Goal: Information Seeking & Learning: Learn about a topic

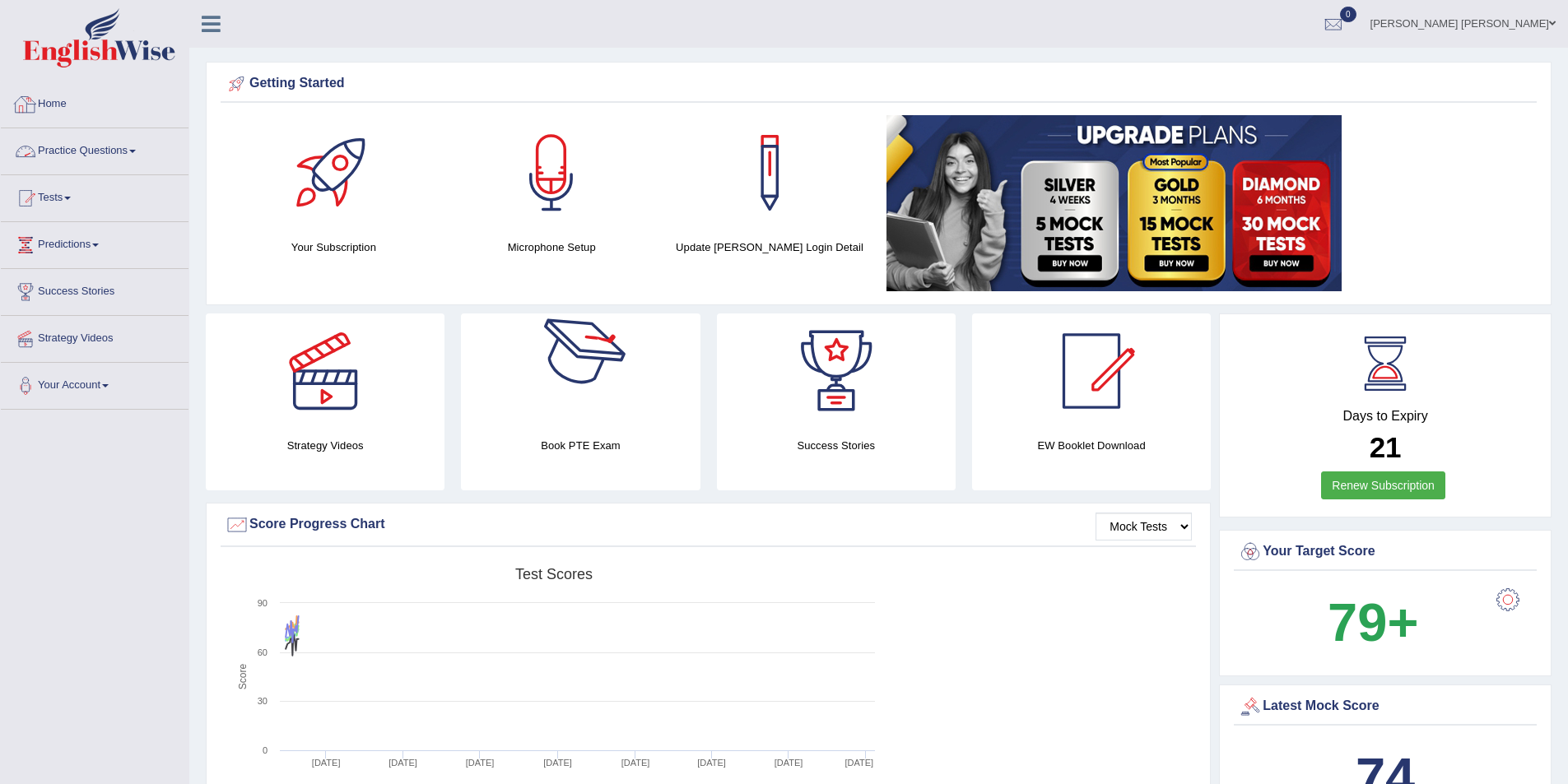
click at [93, 140] on link "Practice Questions" at bounding box center [95, 148] width 188 height 41
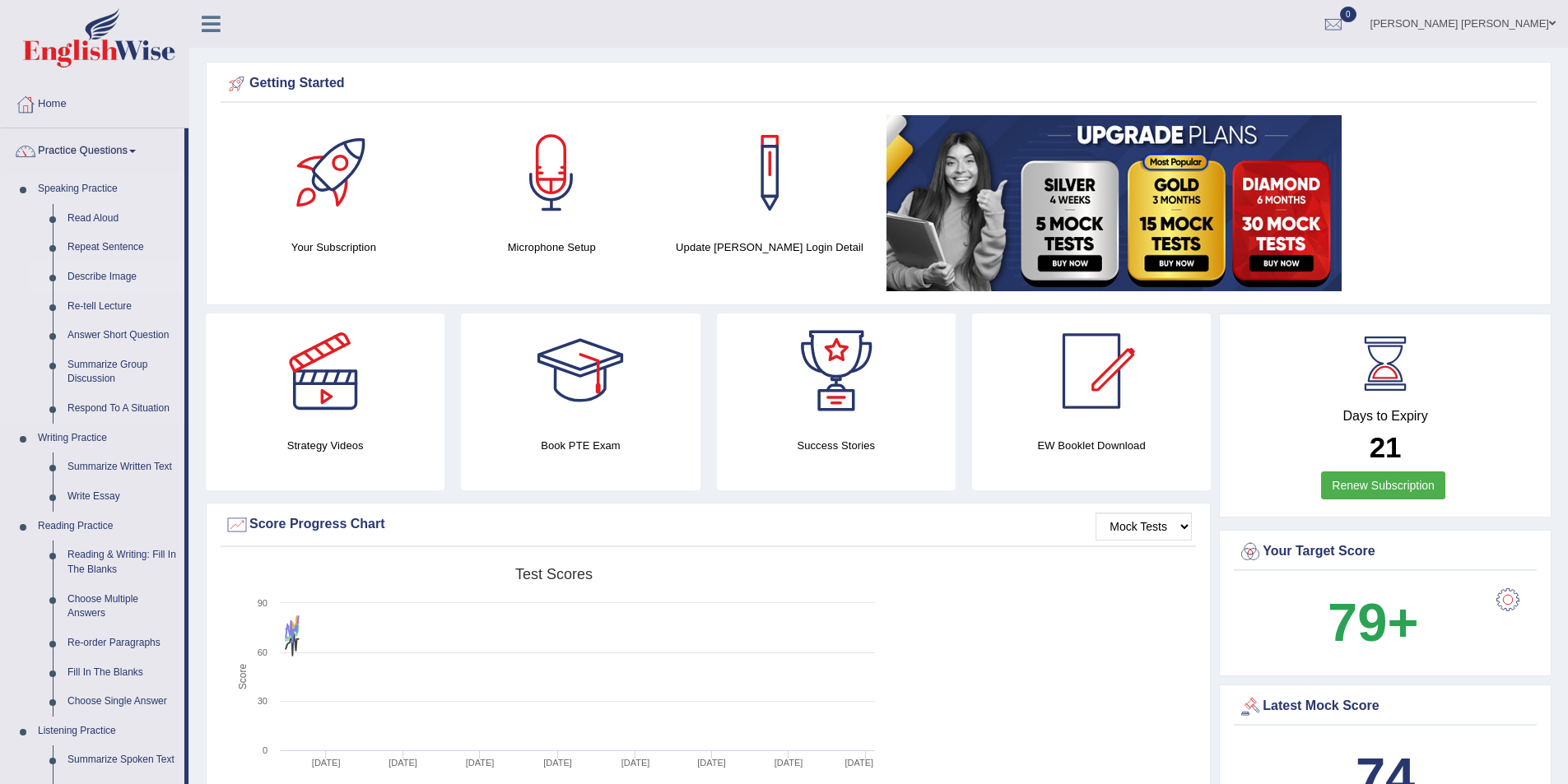
click at [107, 281] on link "Describe Image" at bounding box center [122, 277] width 124 height 29
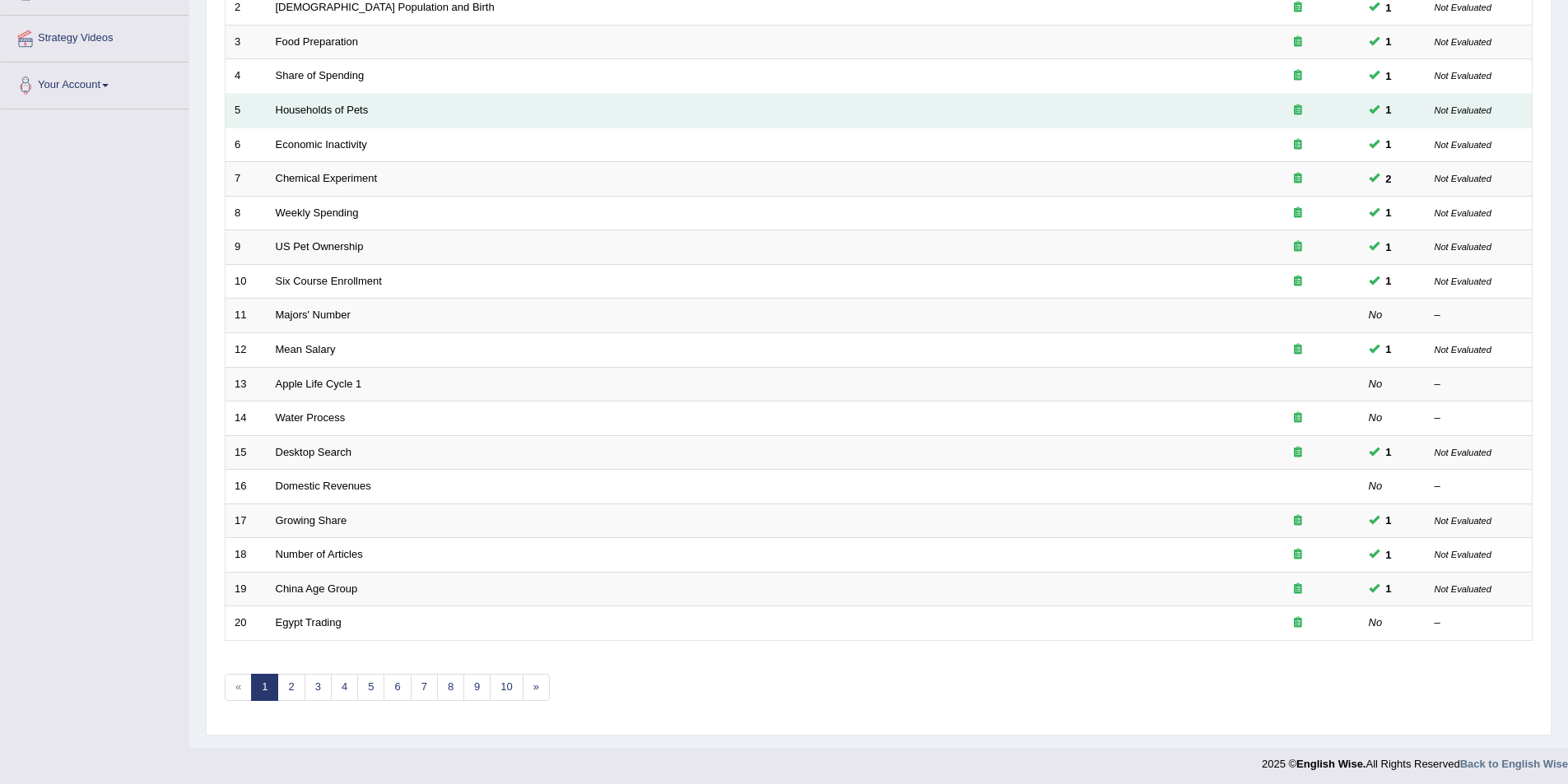
scroll to position [305, 0]
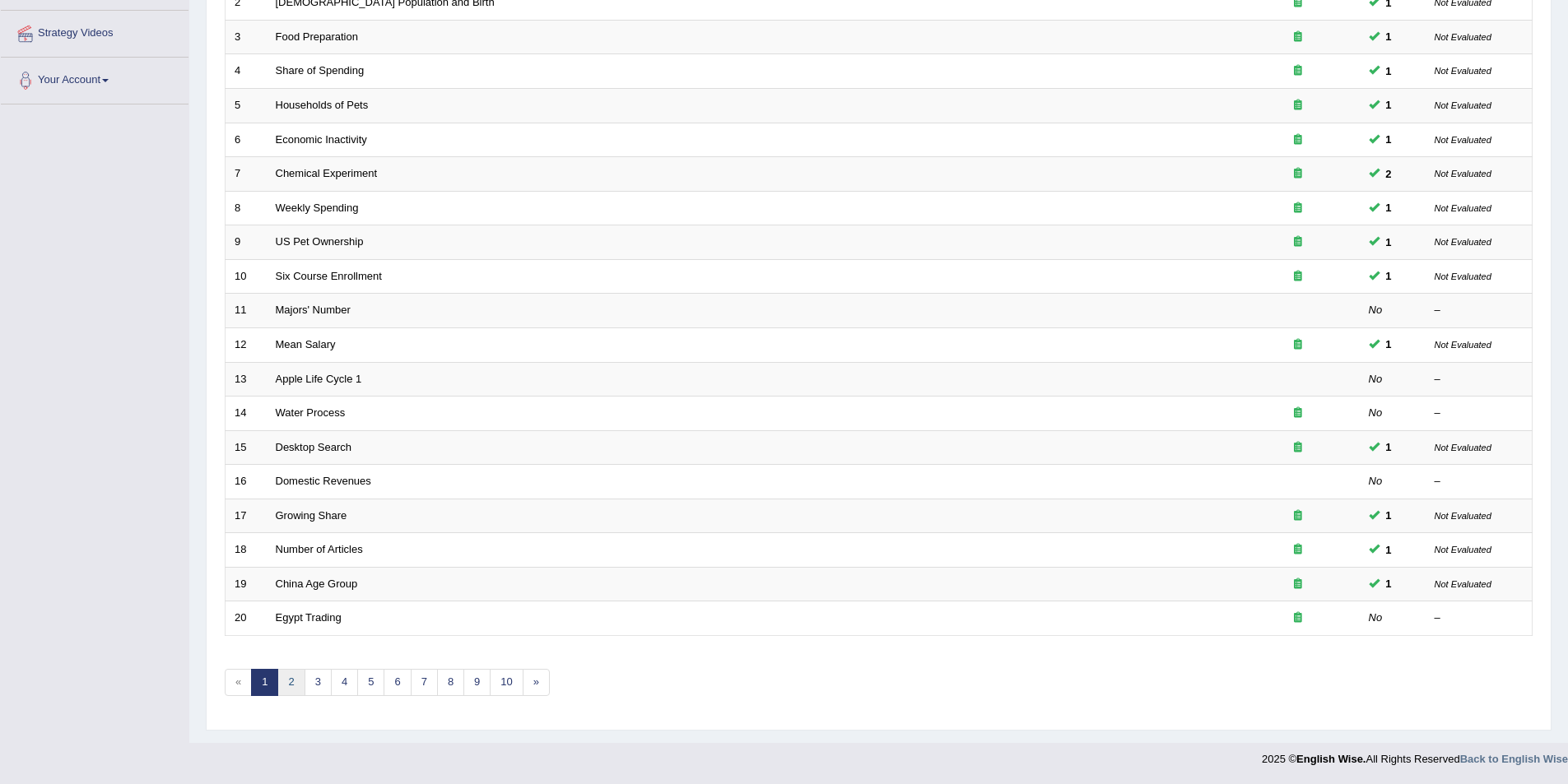
click at [296, 673] on link "2" at bounding box center [290, 682] width 27 height 27
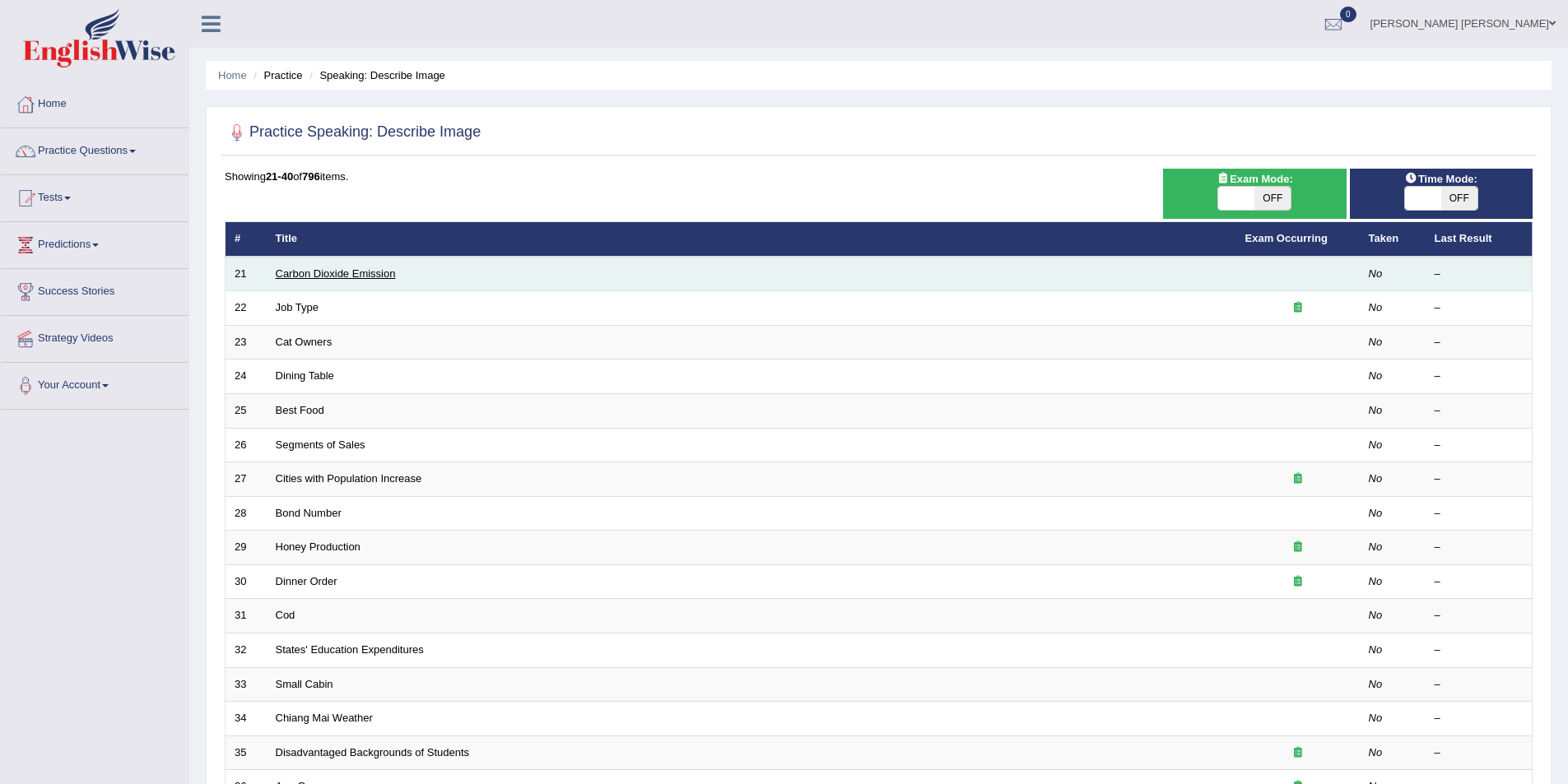
click at [381, 274] on link "Carbon Dioxide Emission" at bounding box center [336, 273] width 120 height 12
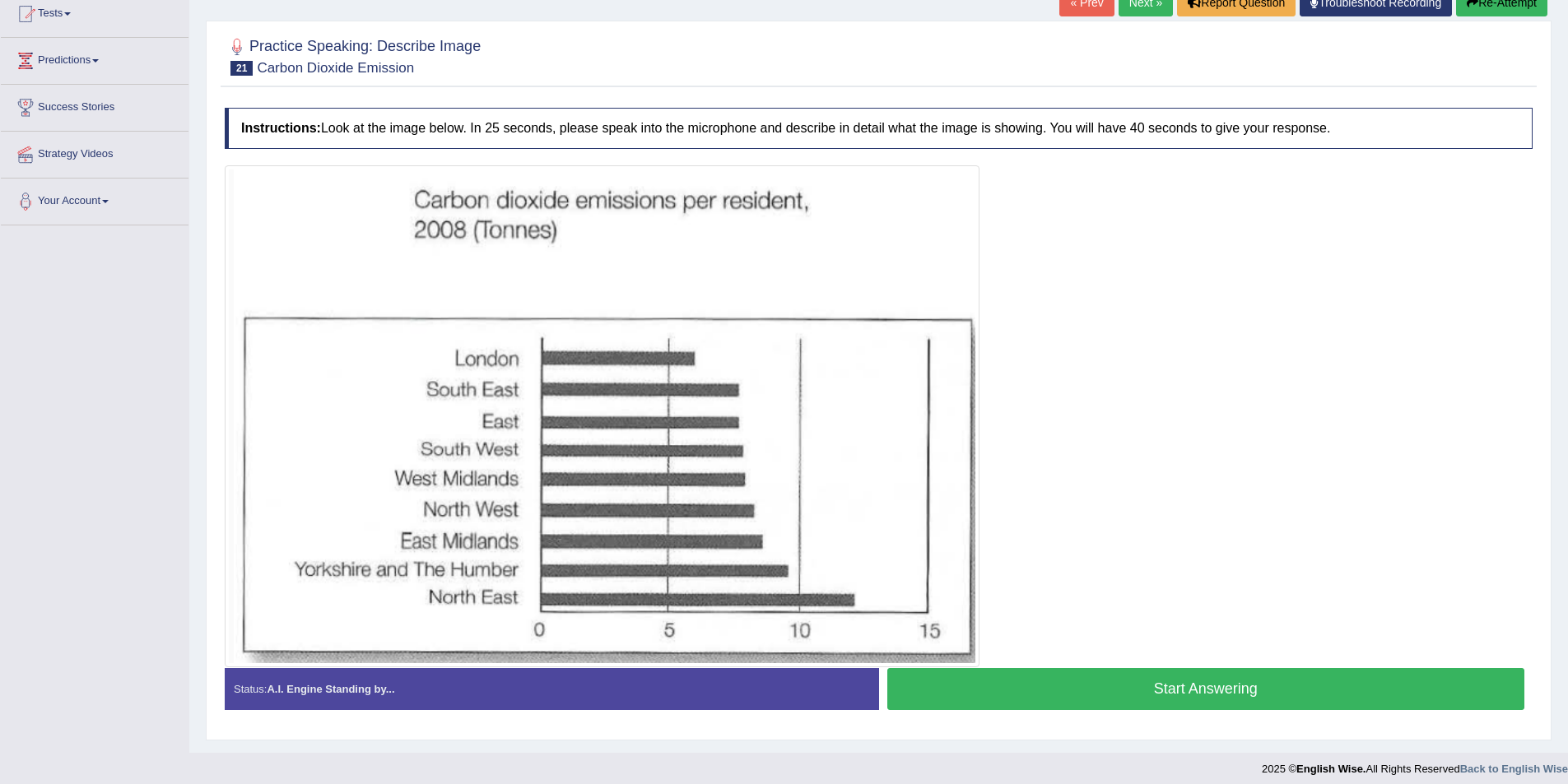
scroll to position [194, 0]
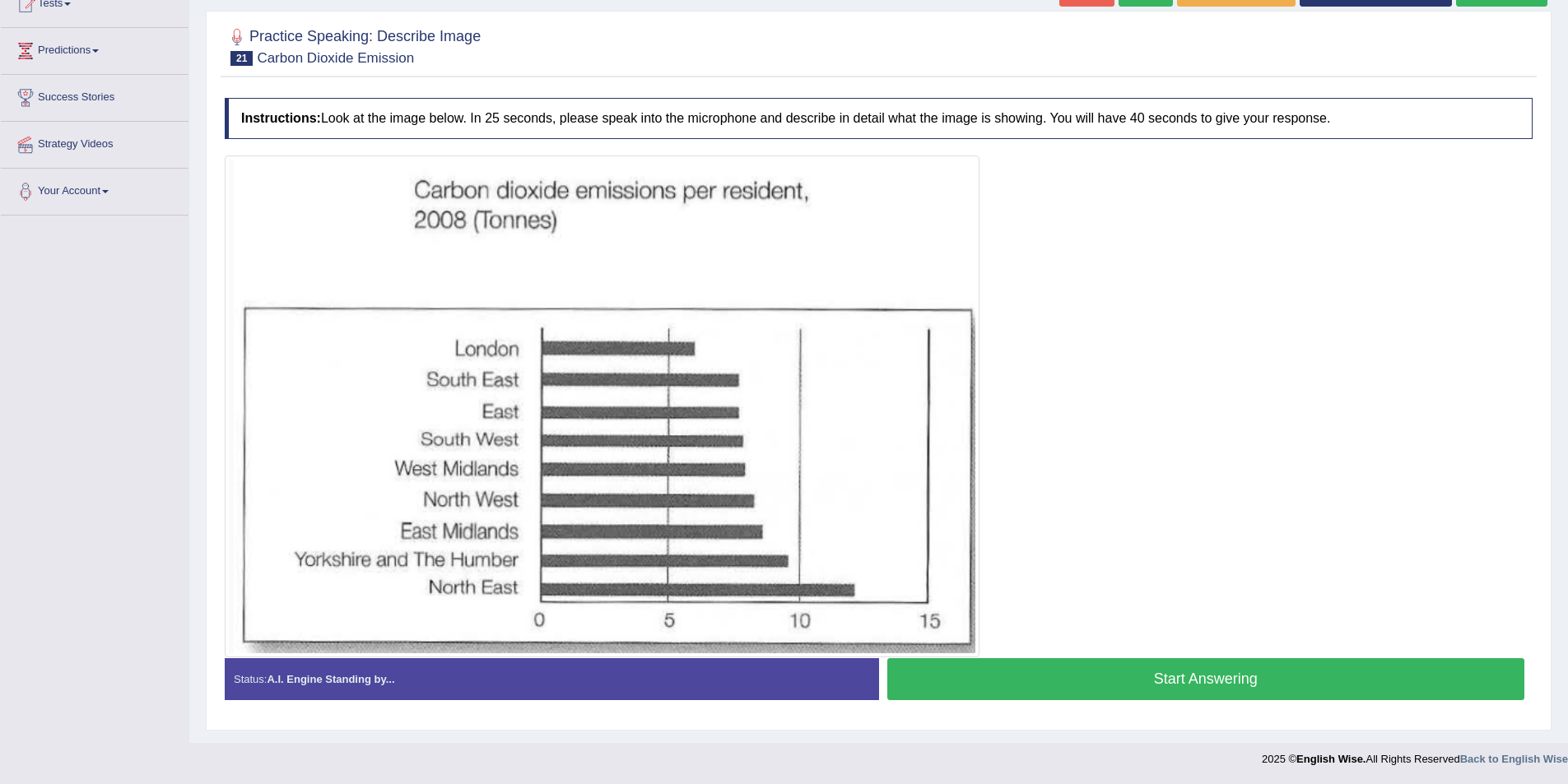
click at [1114, 671] on button "Start Answering" at bounding box center [1207, 679] width 638 height 42
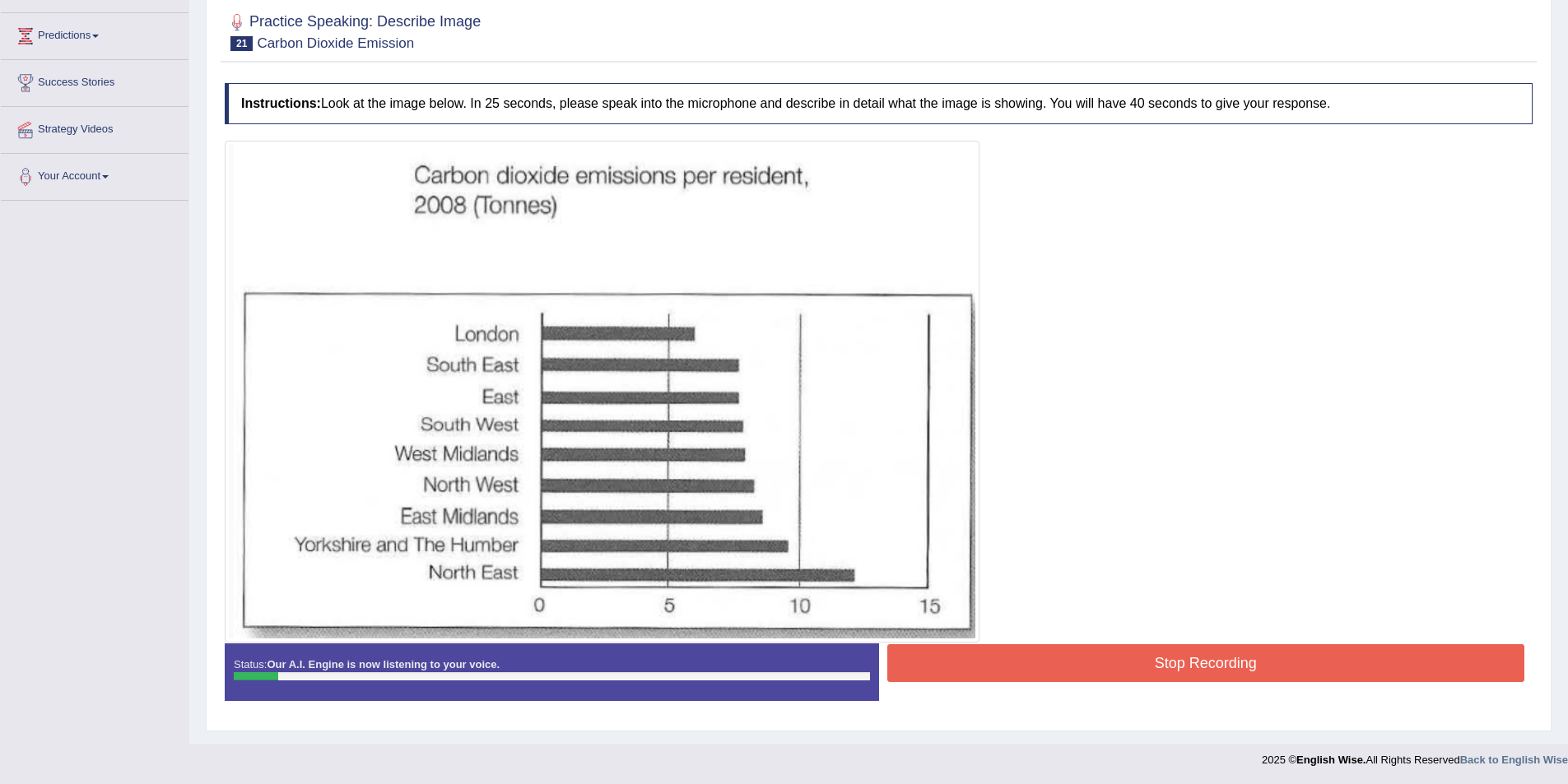
scroll to position [210, 0]
click at [1043, 676] on button "Stop Recording" at bounding box center [1207, 661] width 638 height 38
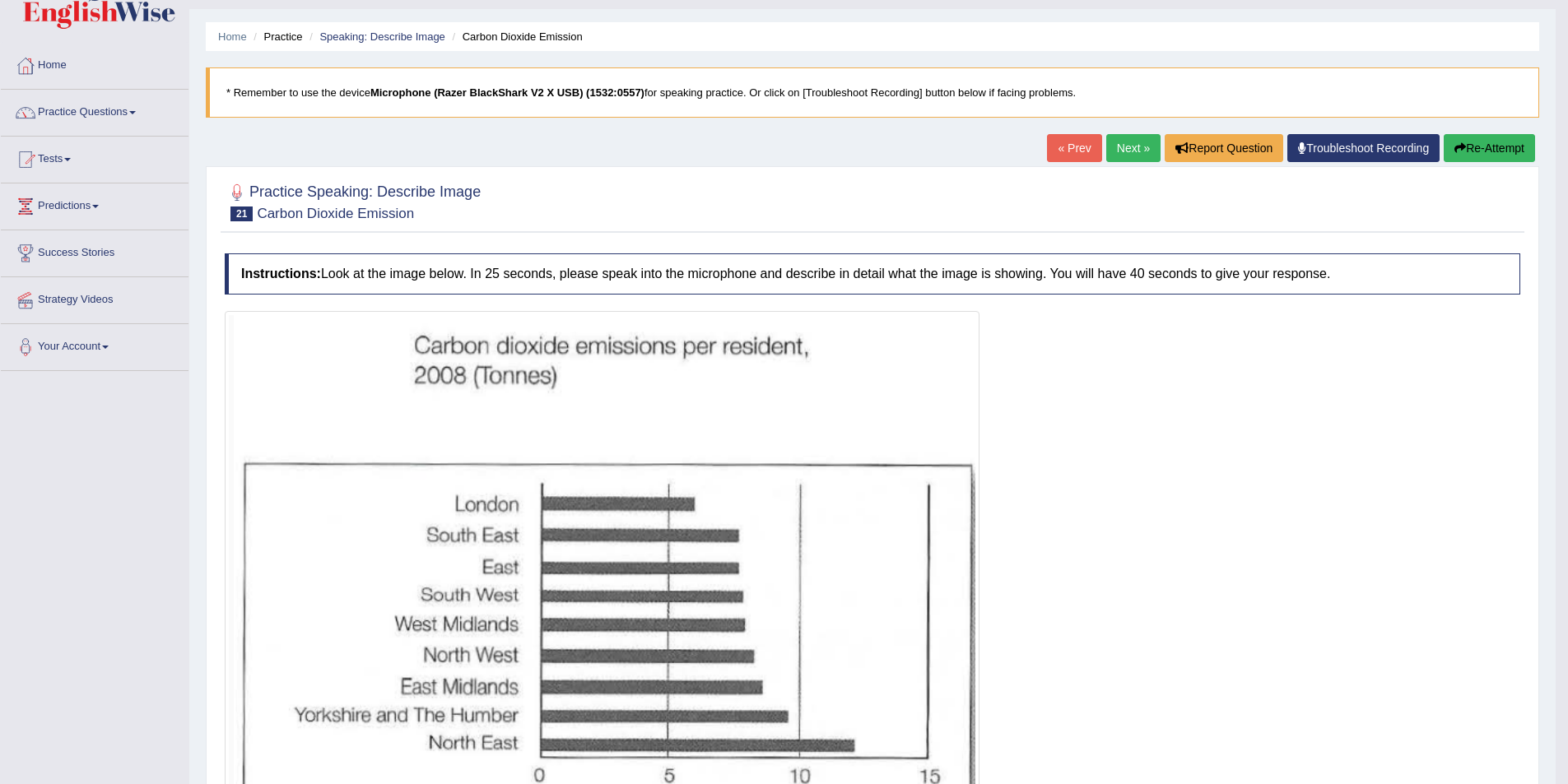
scroll to position [0, 0]
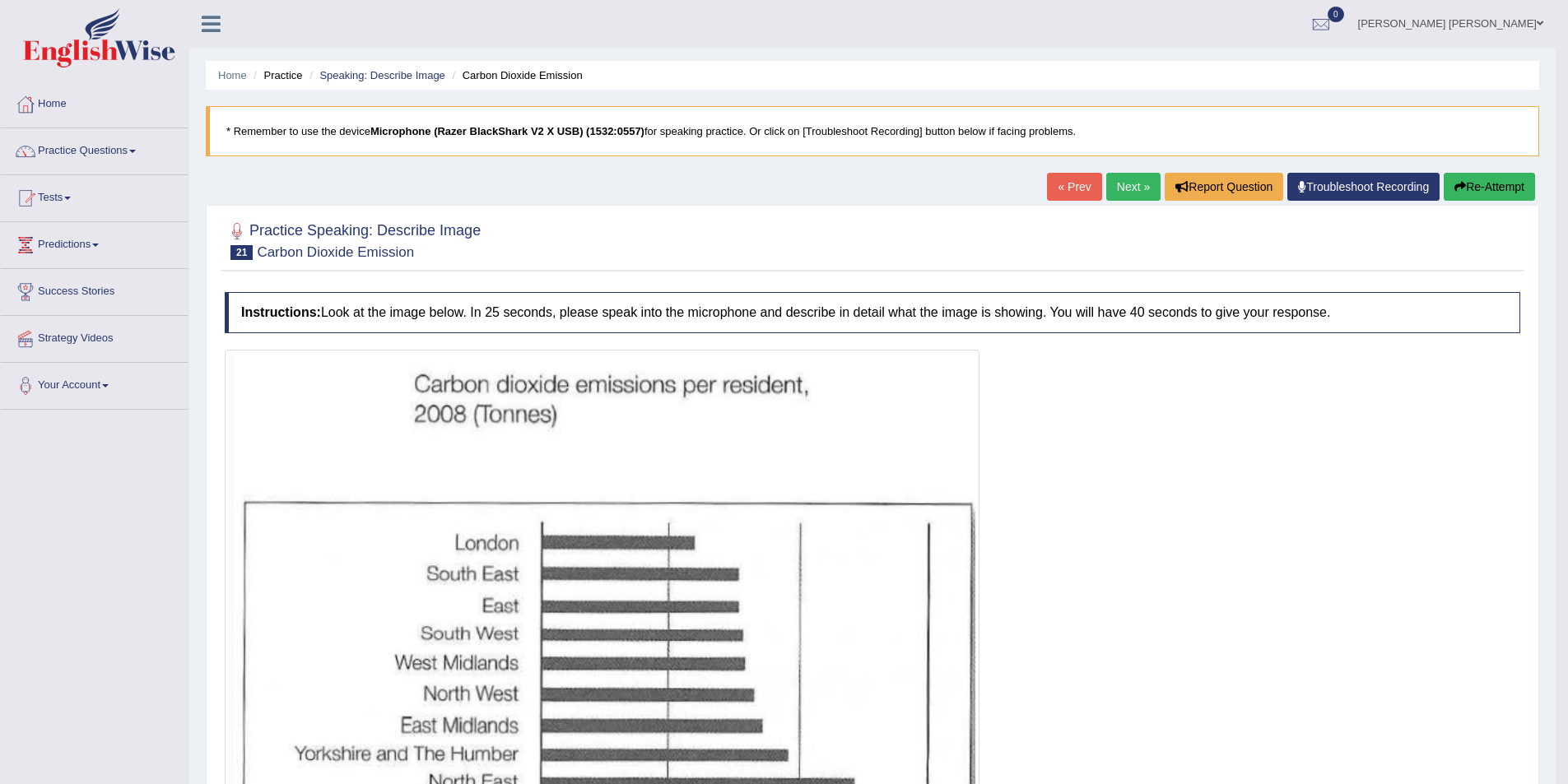
click at [1496, 191] on button "Re-Attempt" at bounding box center [1489, 187] width 91 height 28
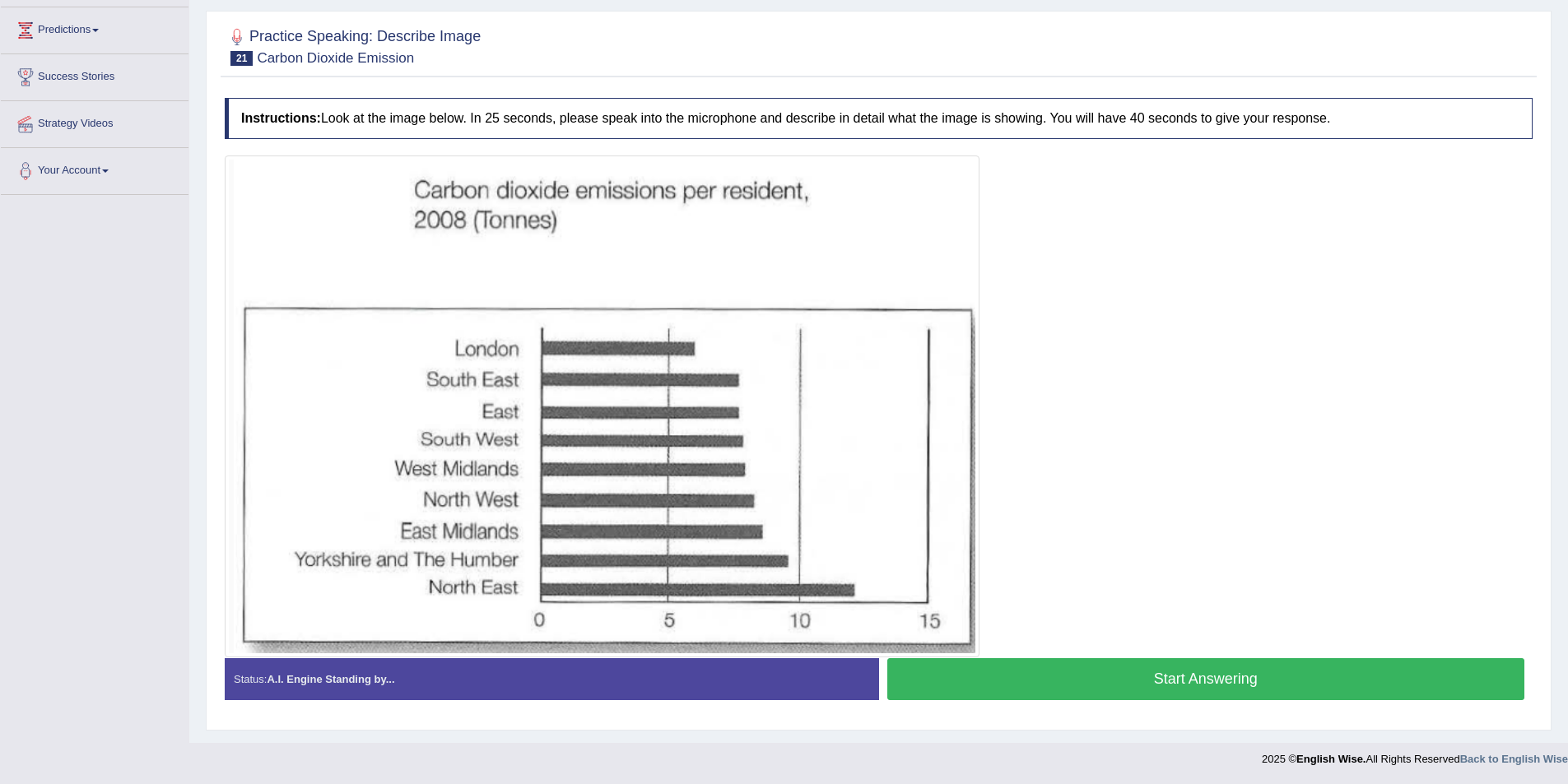
click at [1091, 666] on button "Start Answering" at bounding box center [1207, 679] width 638 height 42
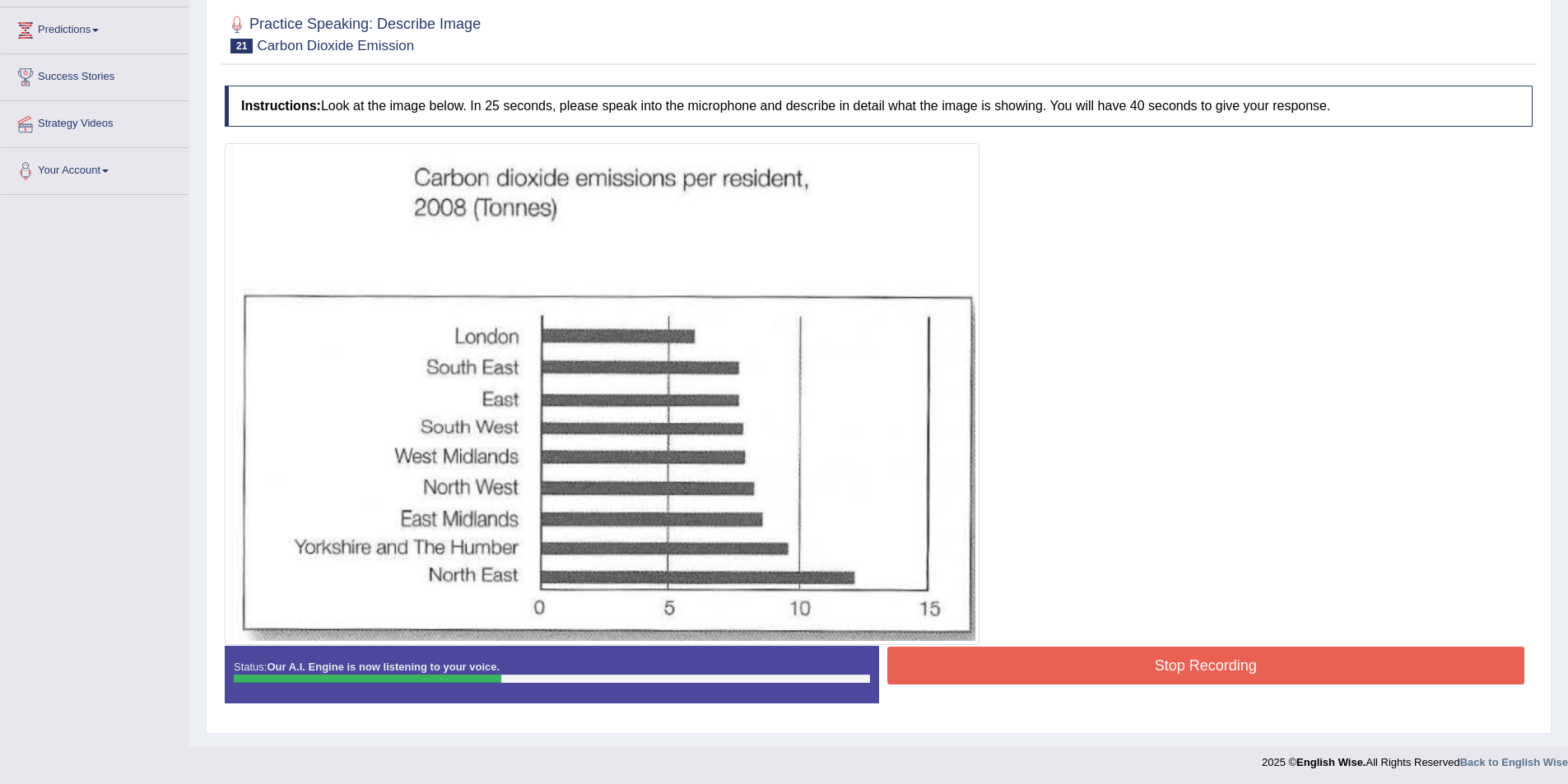
click at [1281, 668] on button "Stop Recording" at bounding box center [1207, 665] width 638 height 38
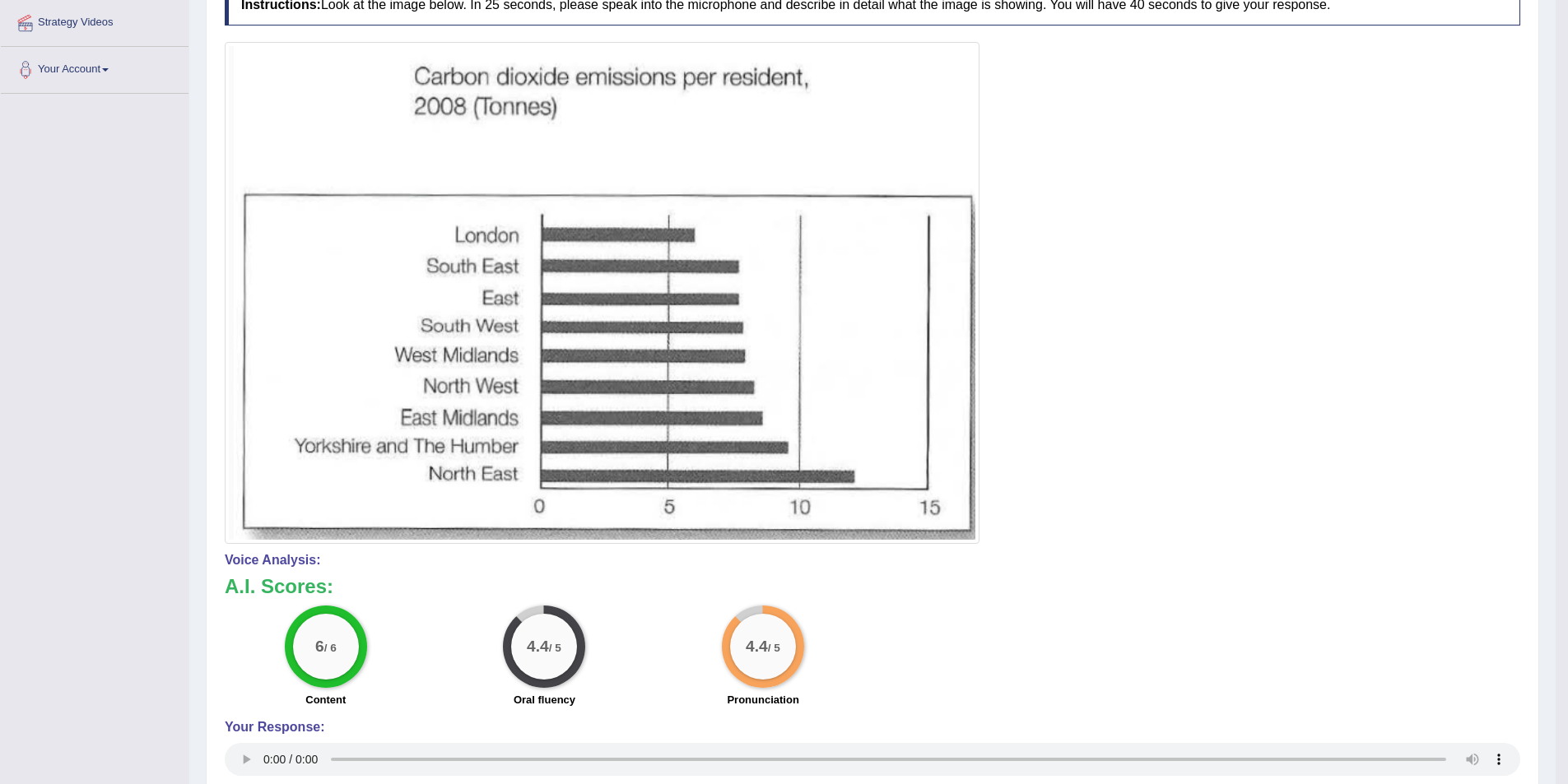
scroll to position [0, 0]
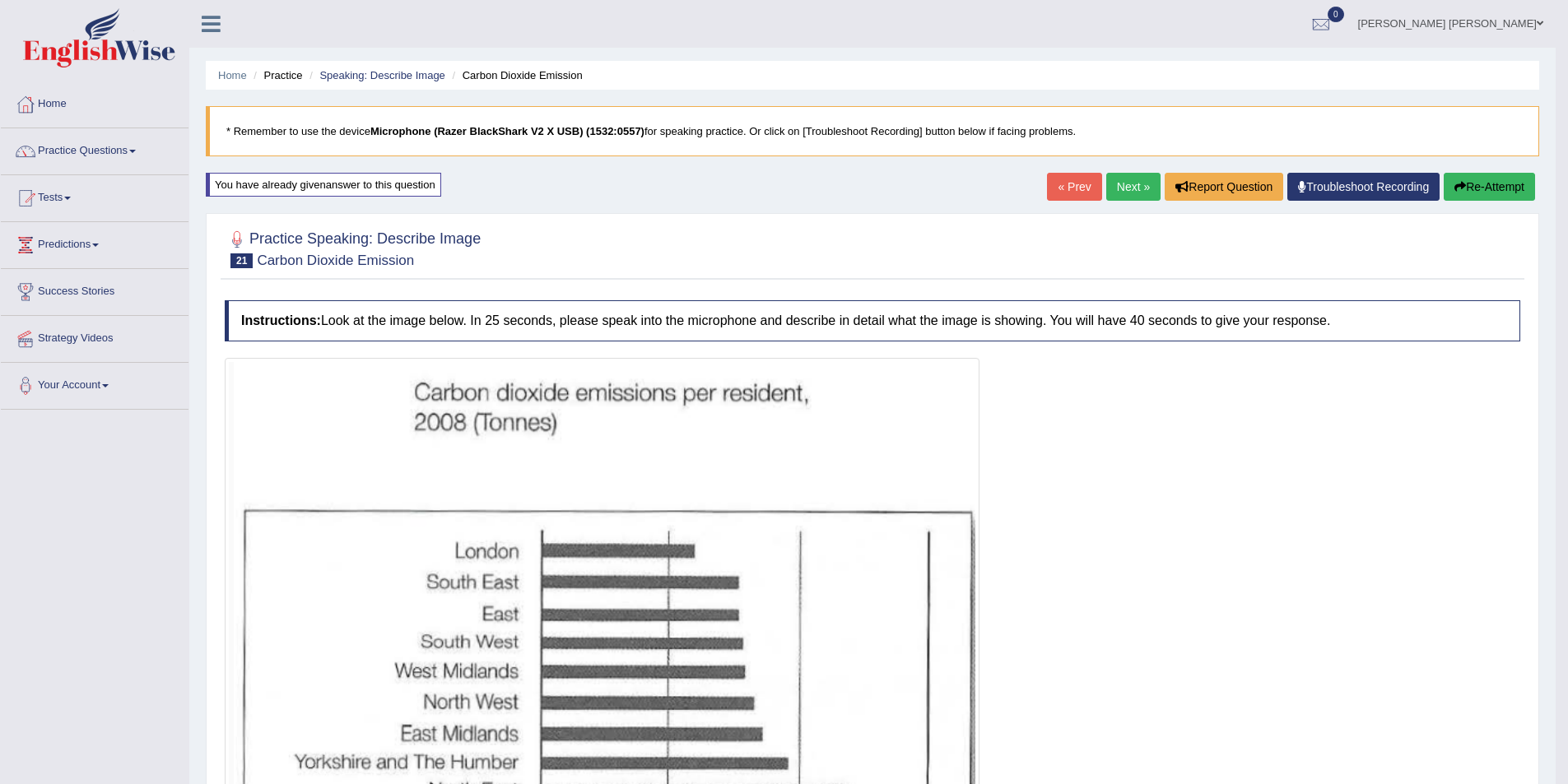
click at [1477, 188] on button "Re-Attempt" at bounding box center [1489, 187] width 91 height 28
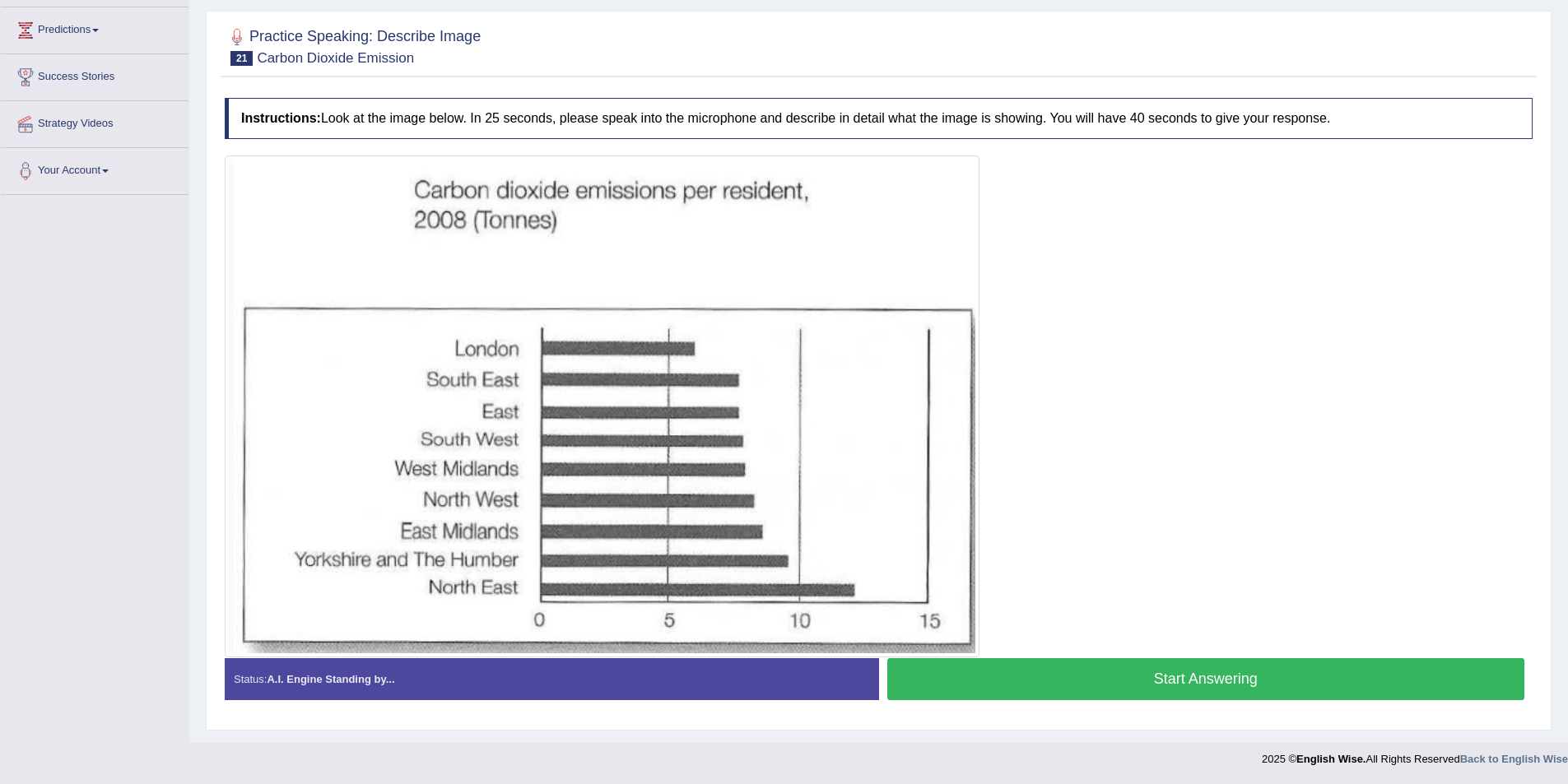
click at [1225, 680] on button "Start Answering" at bounding box center [1207, 679] width 638 height 42
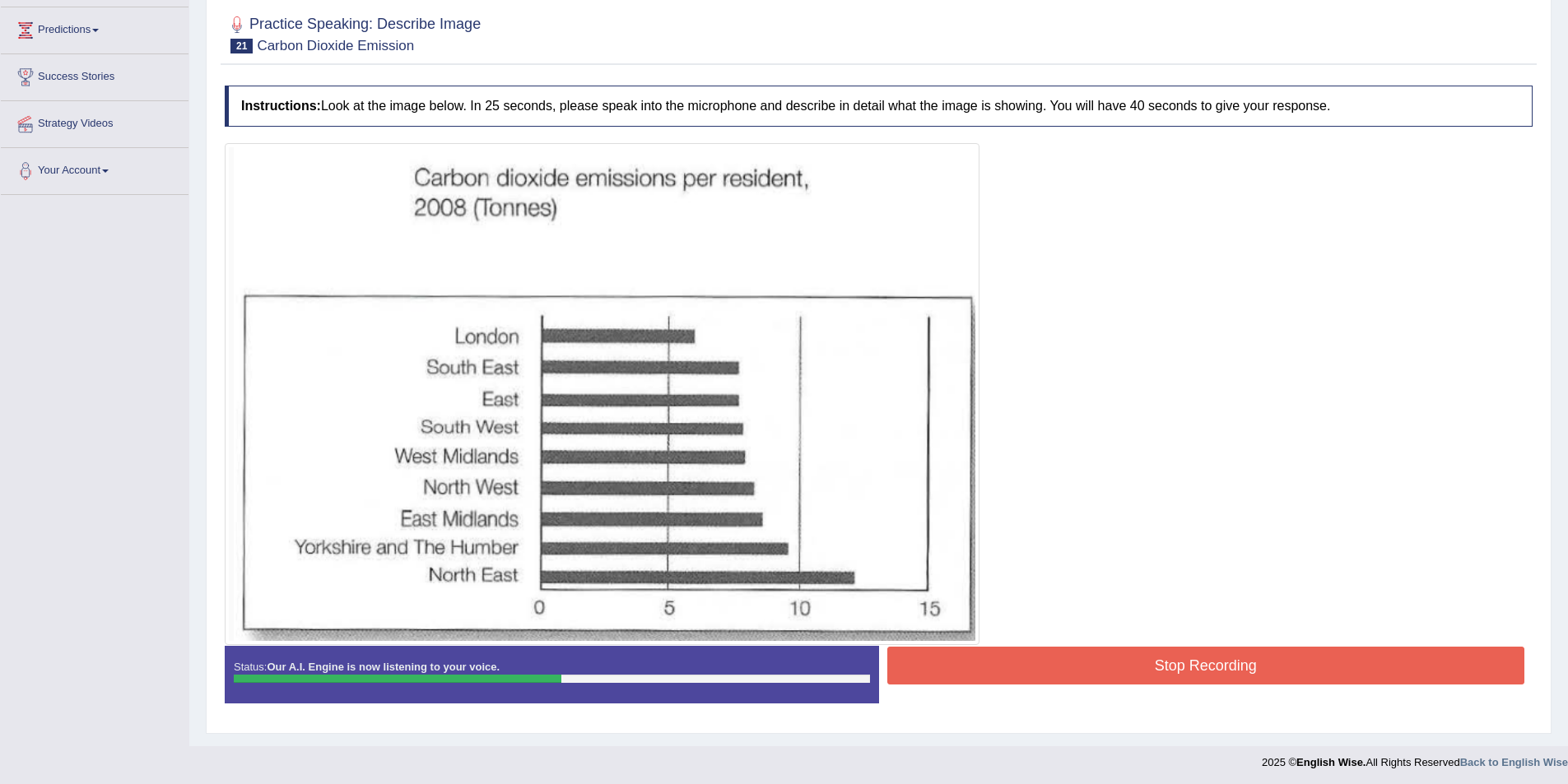
click at [1150, 671] on button "Stop Recording" at bounding box center [1207, 665] width 638 height 38
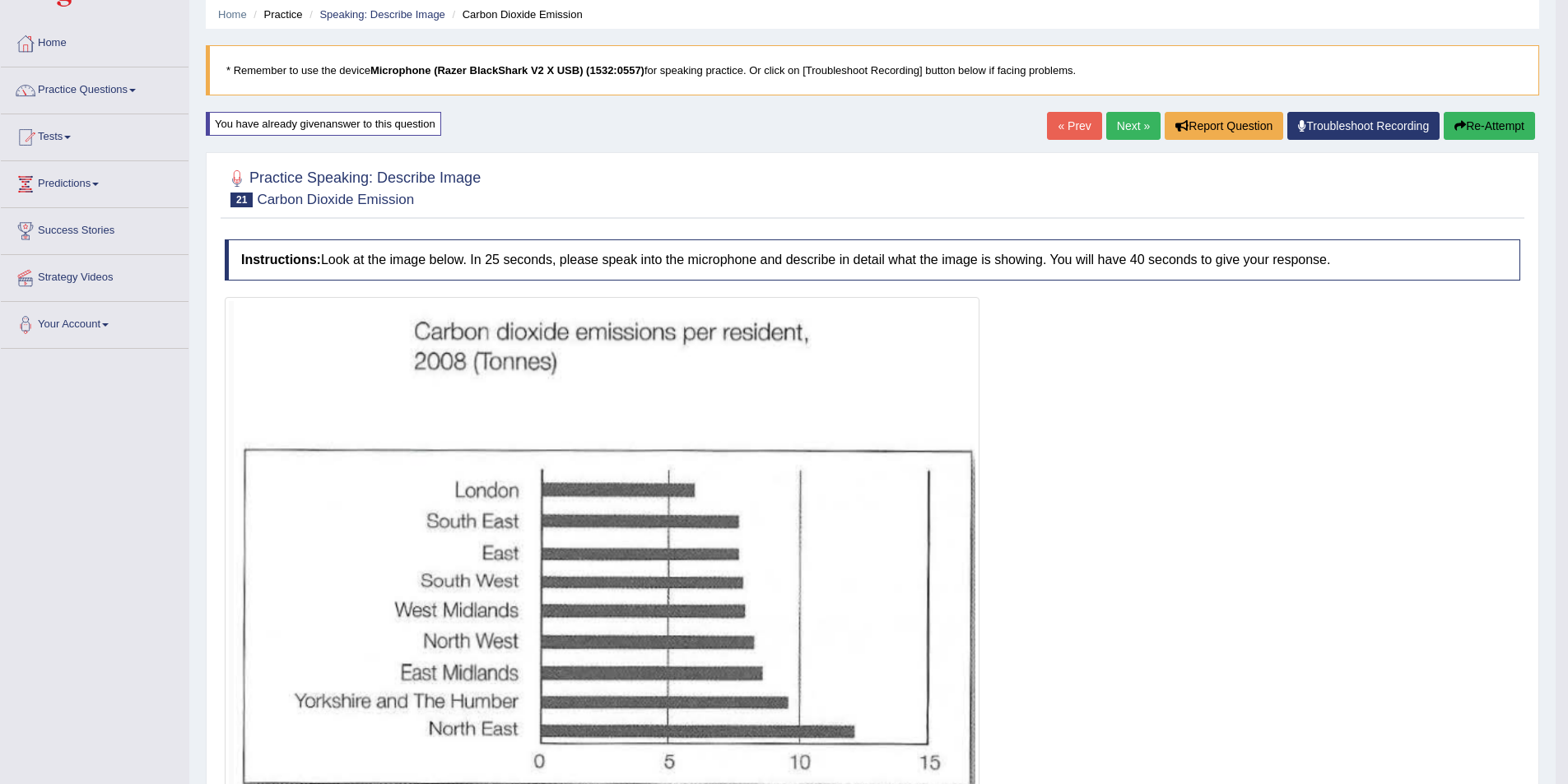
scroll to position [0, 0]
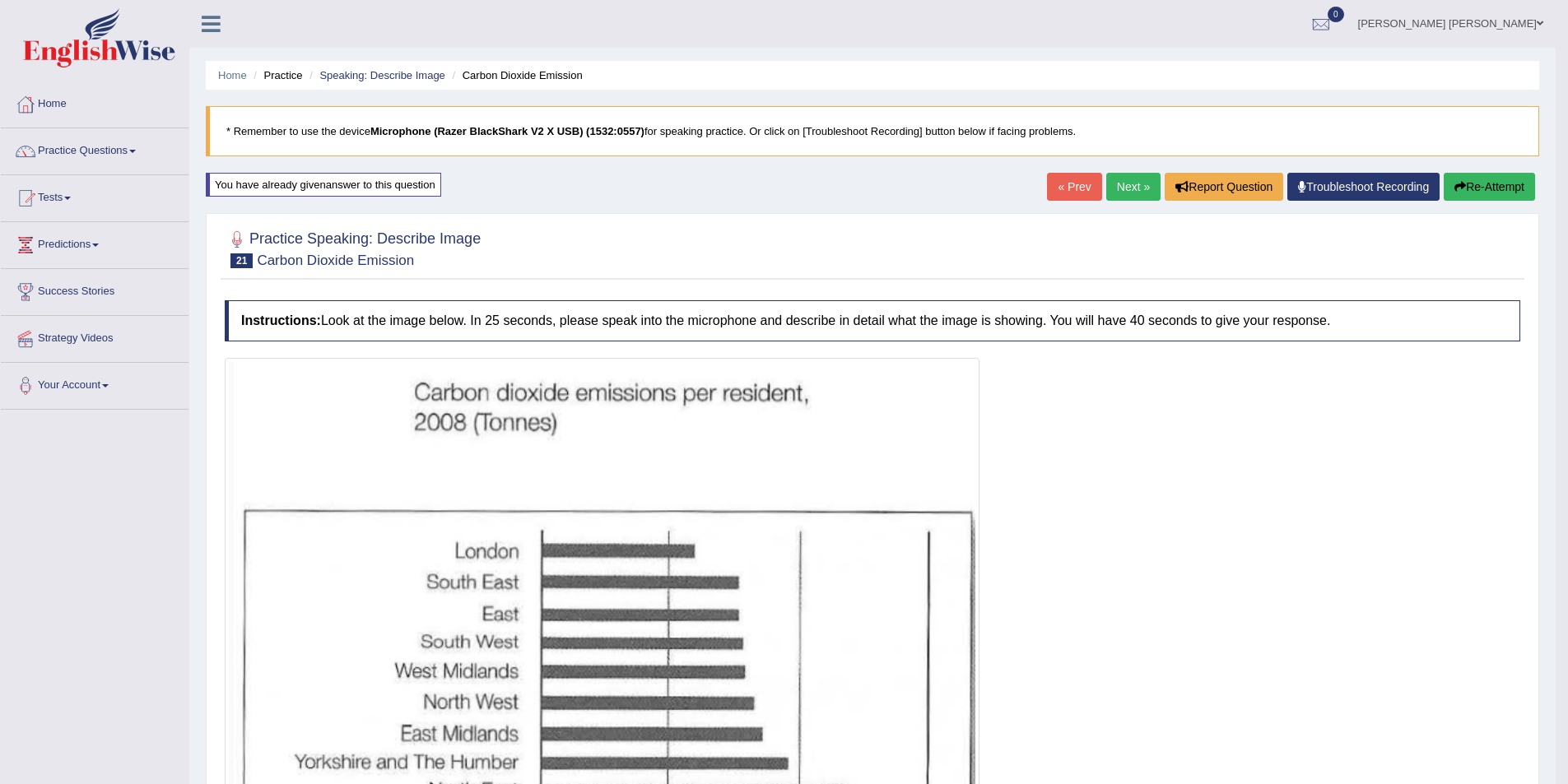
click at [1459, 180] on button "Re-Attempt" at bounding box center [1489, 187] width 91 height 28
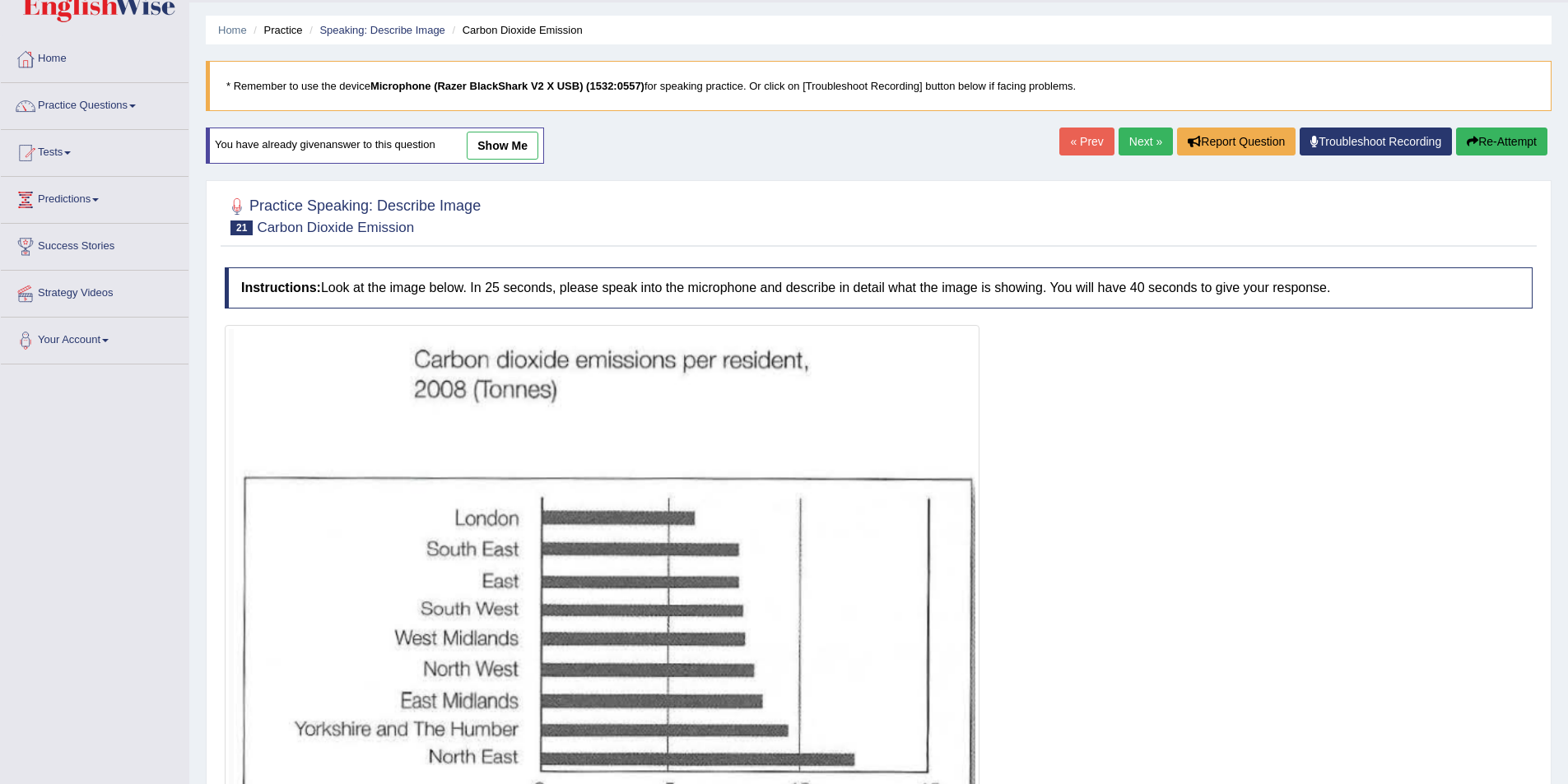
scroll to position [215, 0]
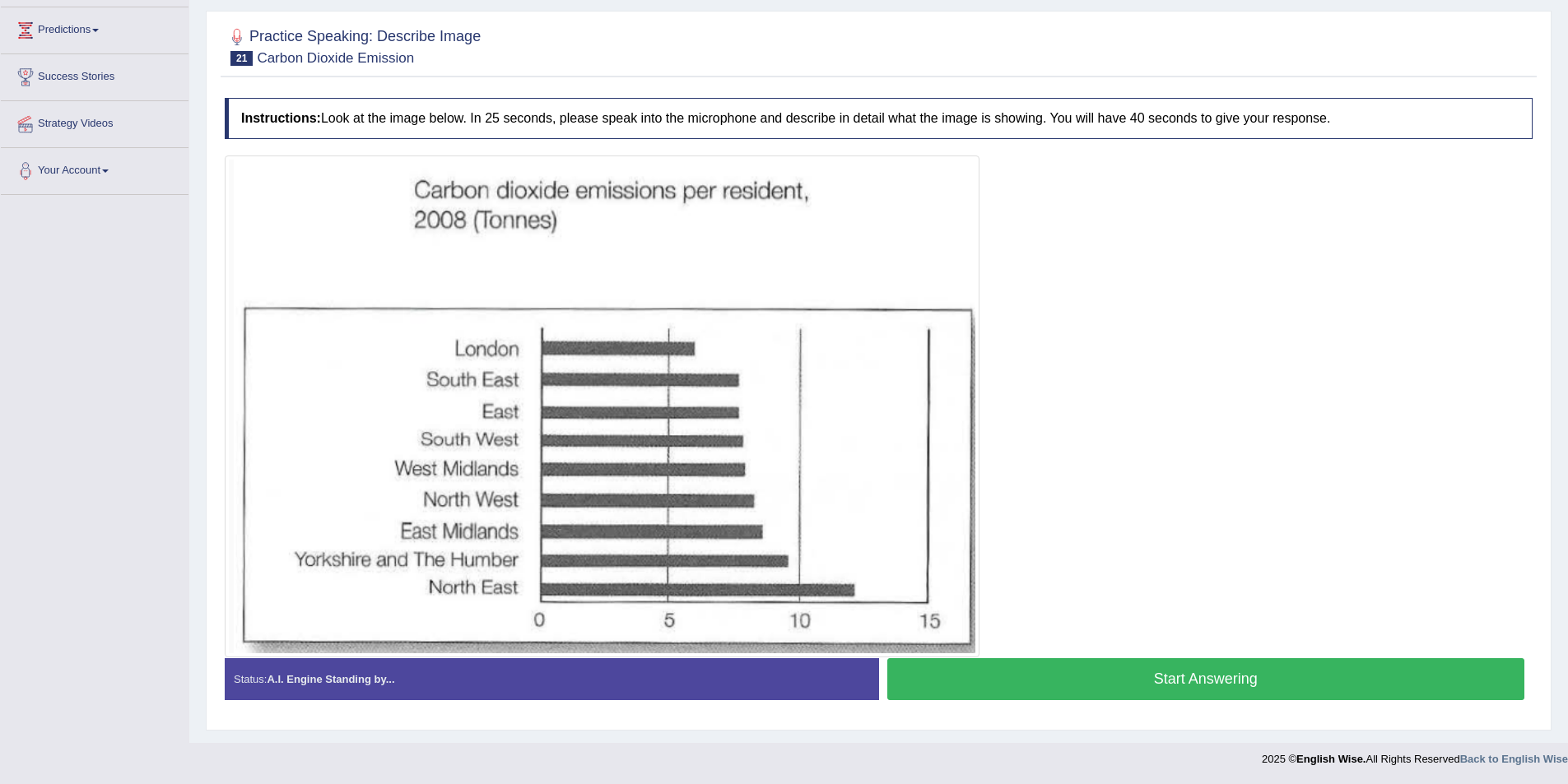
drag, startPoint x: 1197, startPoint y: 675, endPoint x: 1212, endPoint y: 661, distance: 20.5
click at [1203, 674] on button "Start Answering" at bounding box center [1207, 679] width 638 height 42
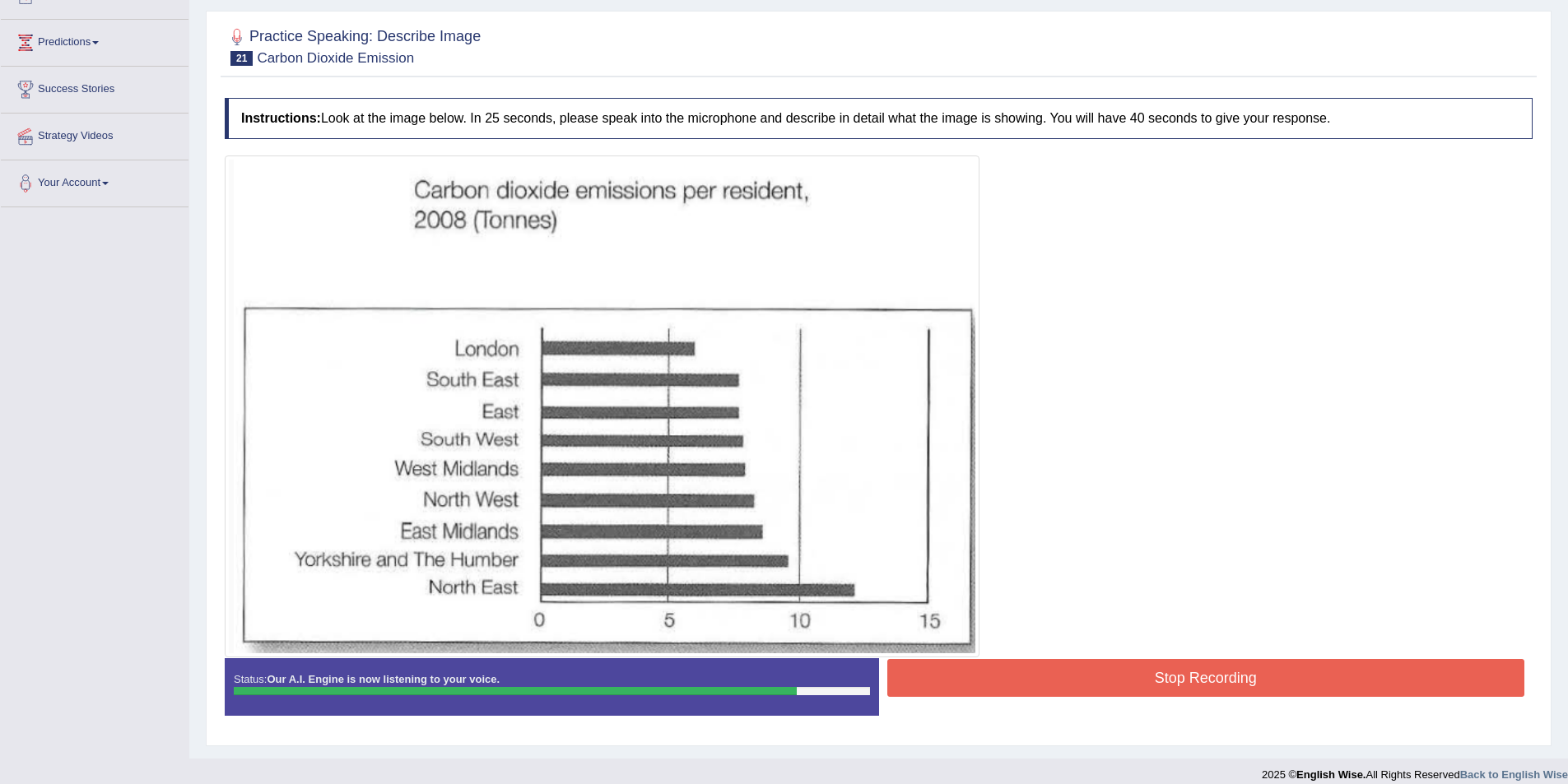
click at [1383, 676] on button "Stop Recording" at bounding box center [1207, 677] width 638 height 38
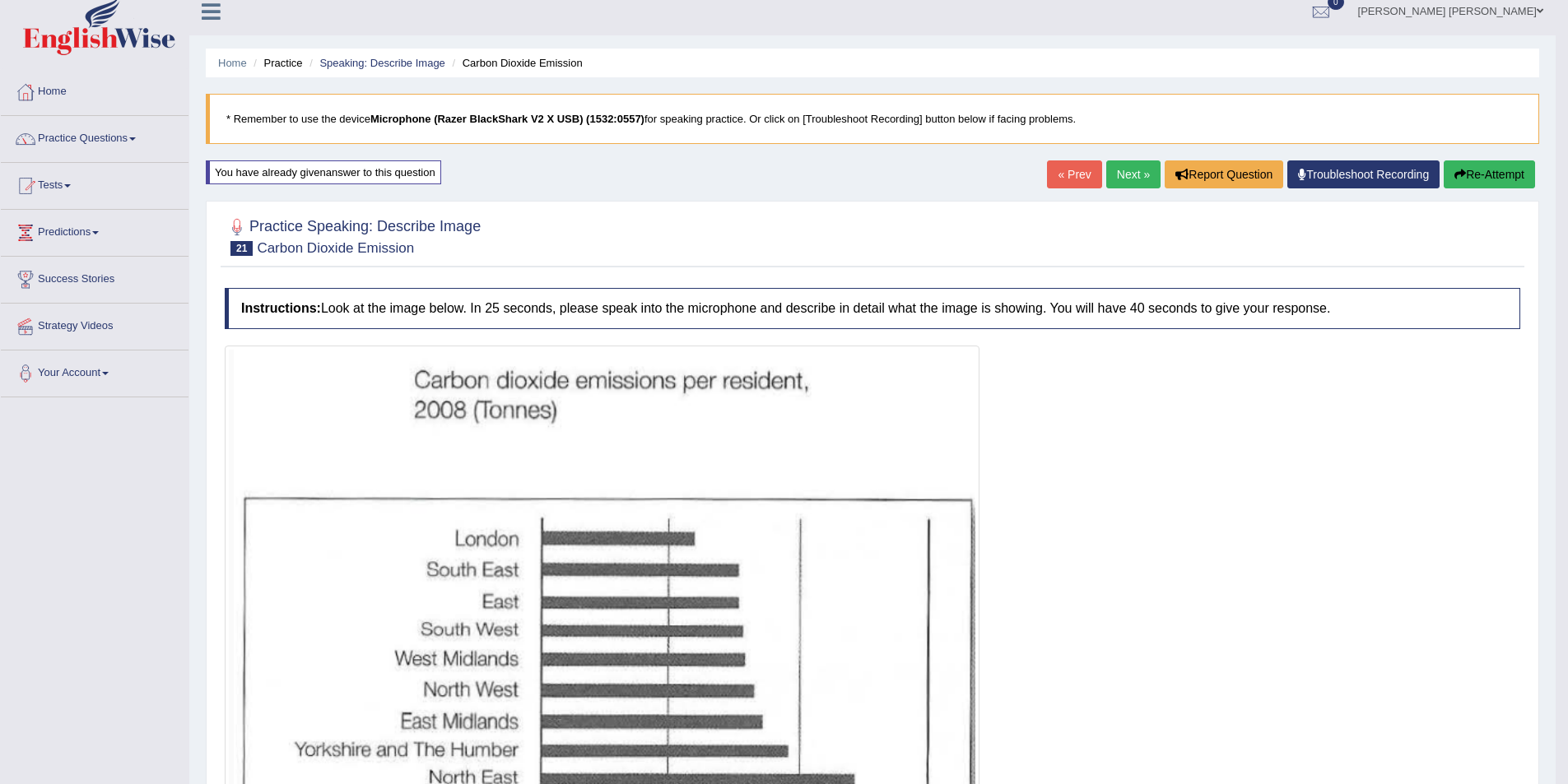
scroll to position [0, 0]
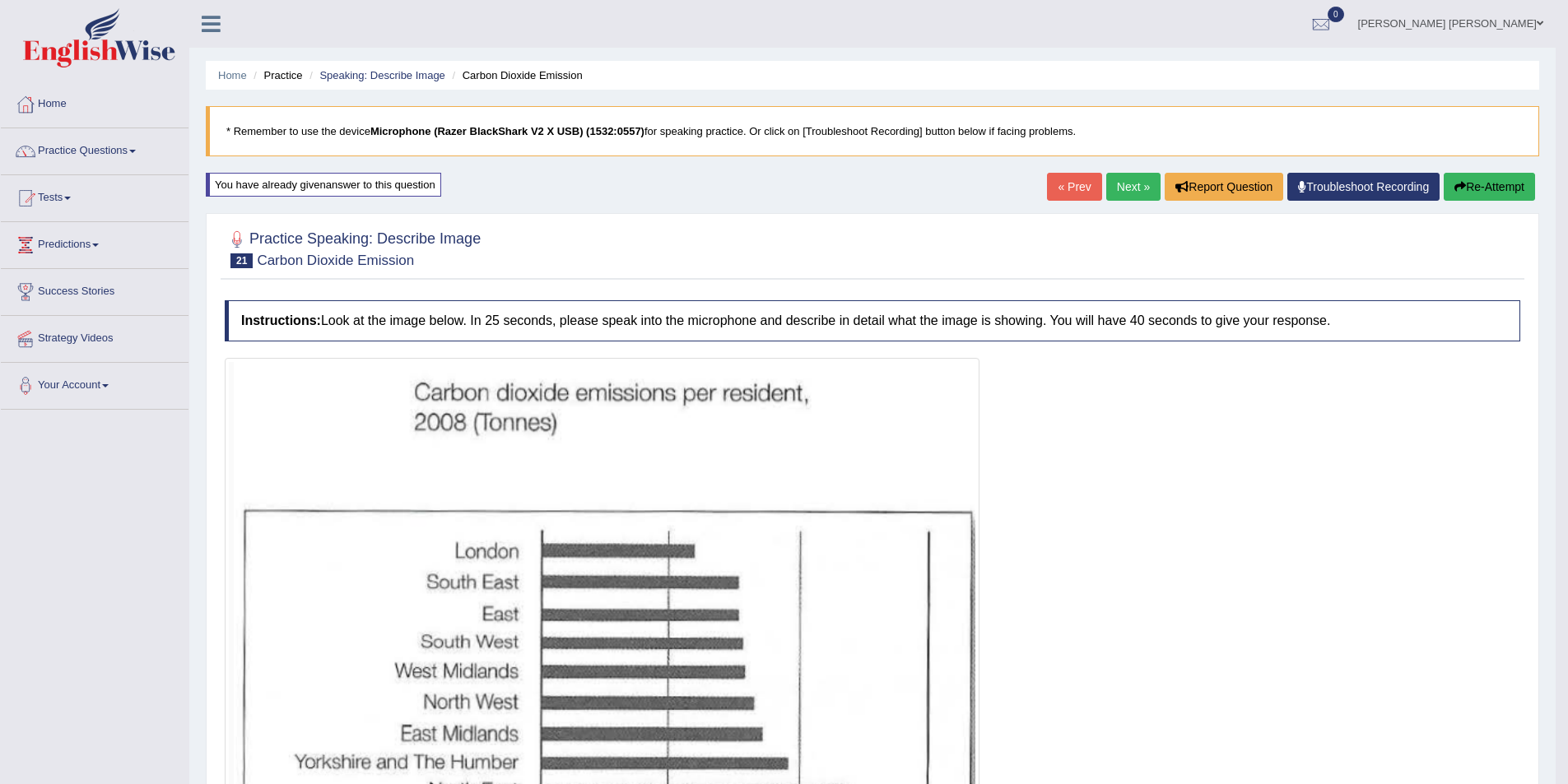
click at [1117, 194] on link "Next »" at bounding box center [1133, 187] width 54 height 28
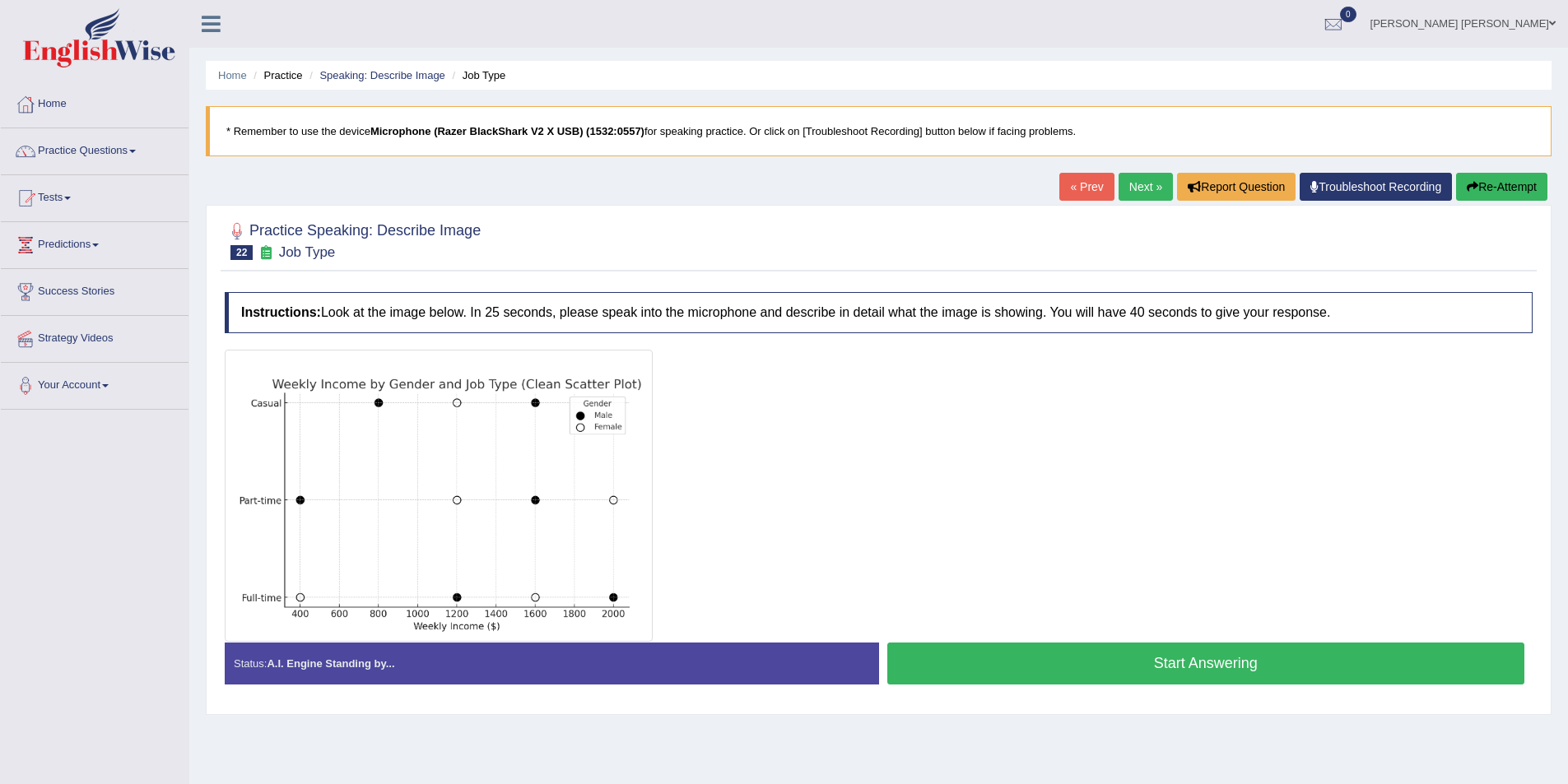
click at [1159, 654] on button "Start Answering" at bounding box center [1207, 663] width 638 height 42
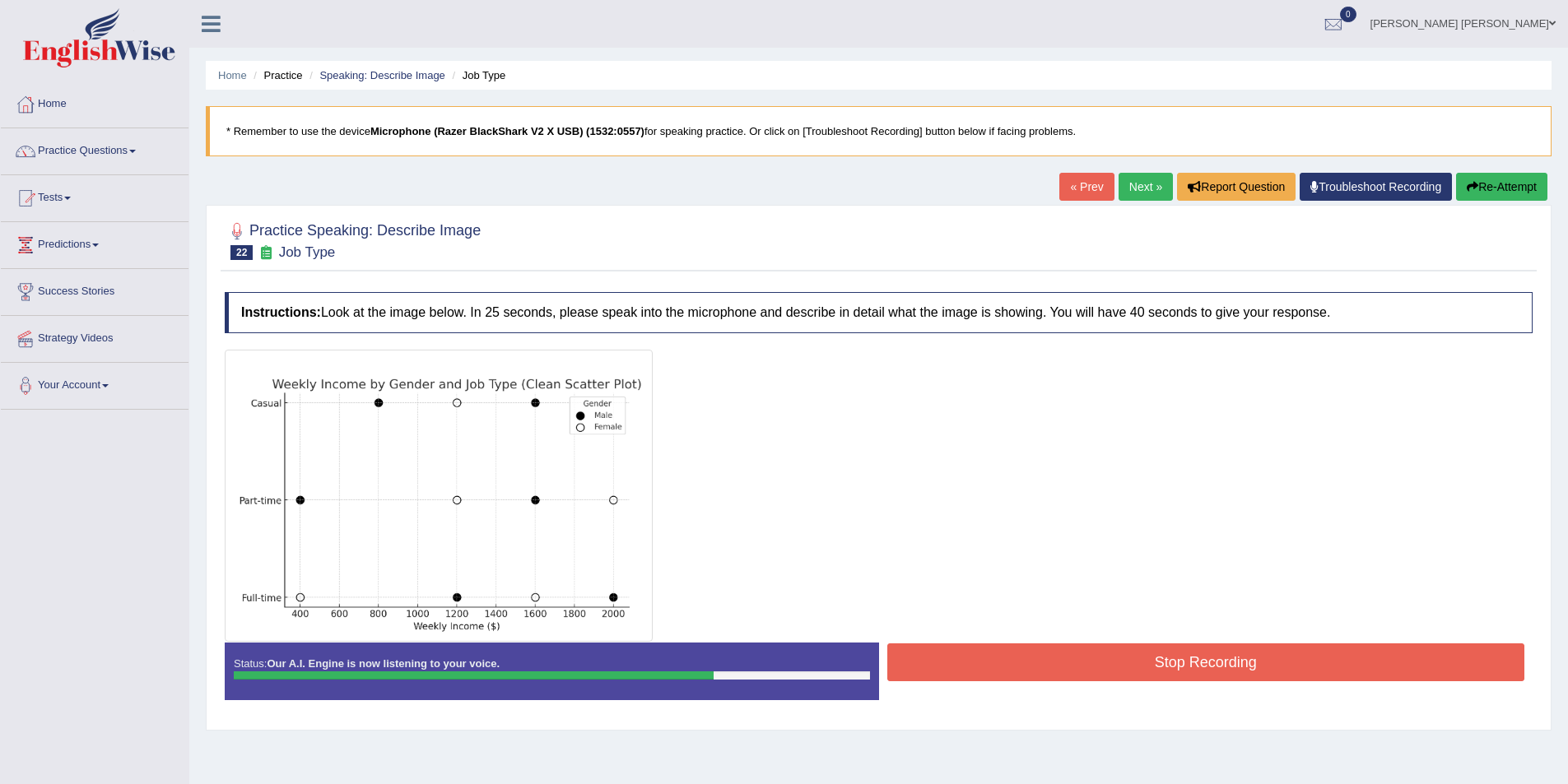
click at [1514, 185] on button "Re-Attempt" at bounding box center [1502, 187] width 91 height 28
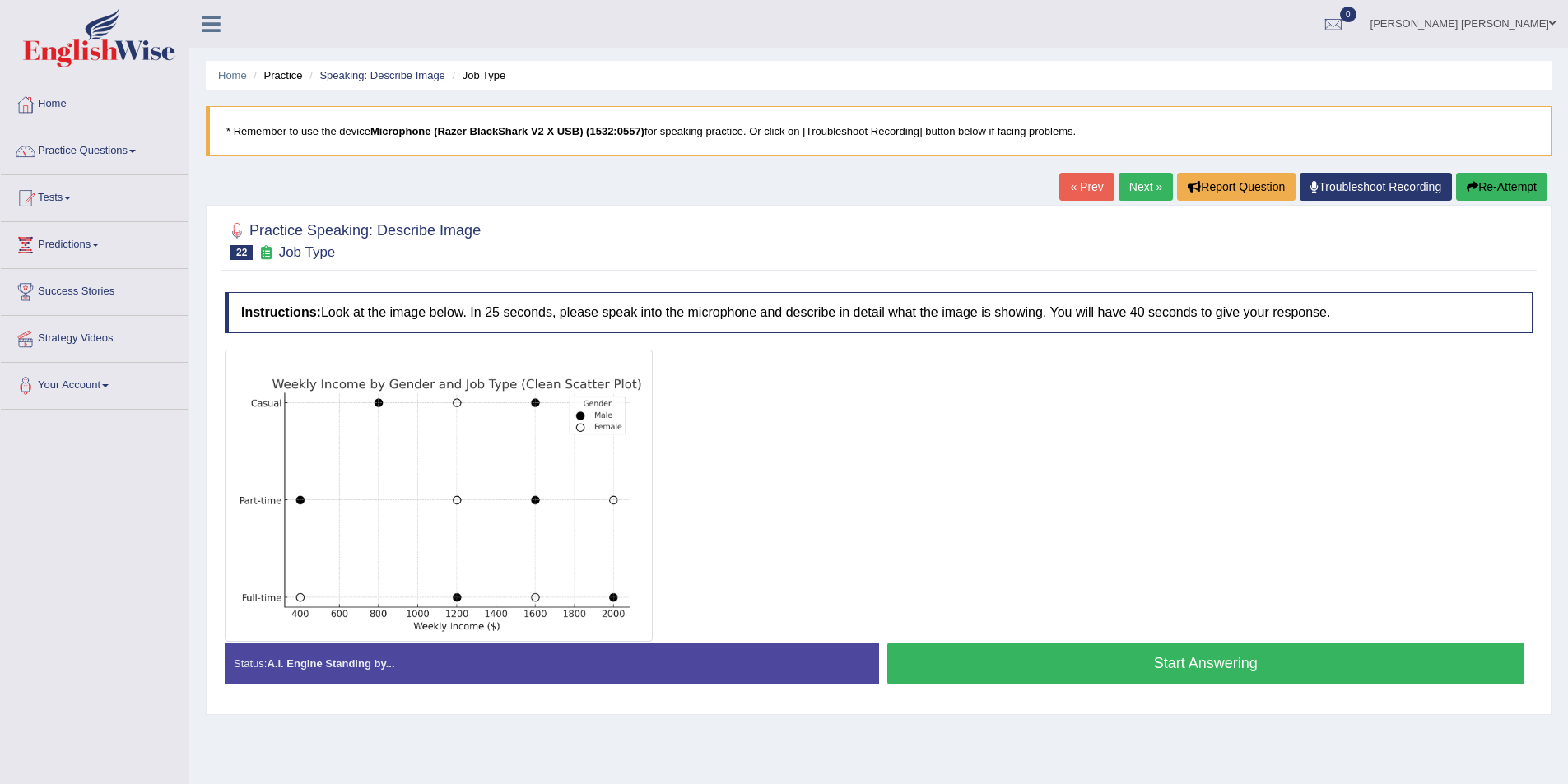
click at [1207, 664] on button "Start Answering" at bounding box center [1207, 663] width 638 height 42
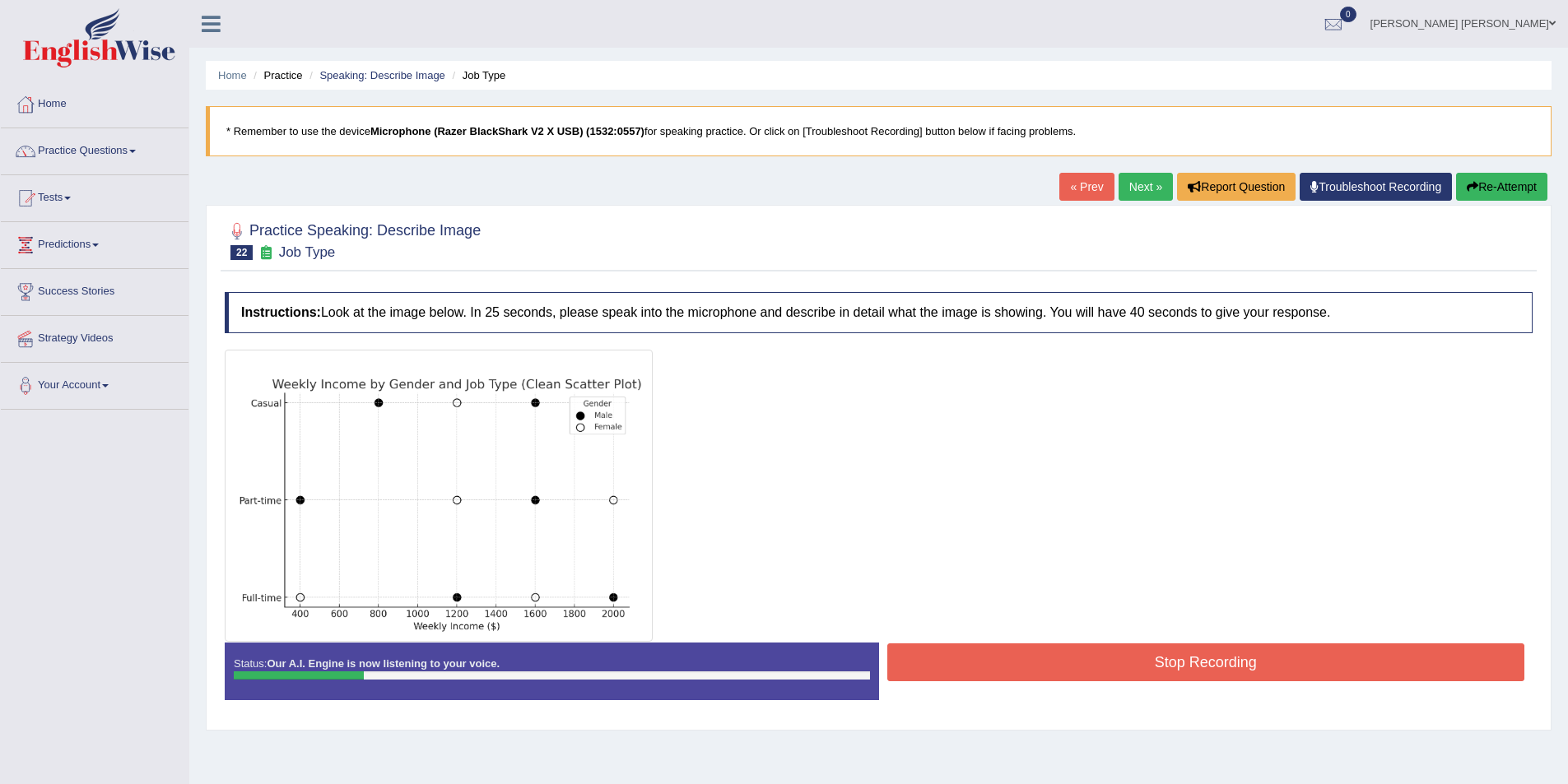
click at [1493, 188] on button "Re-Attempt" at bounding box center [1502, 187] width 91 height 28
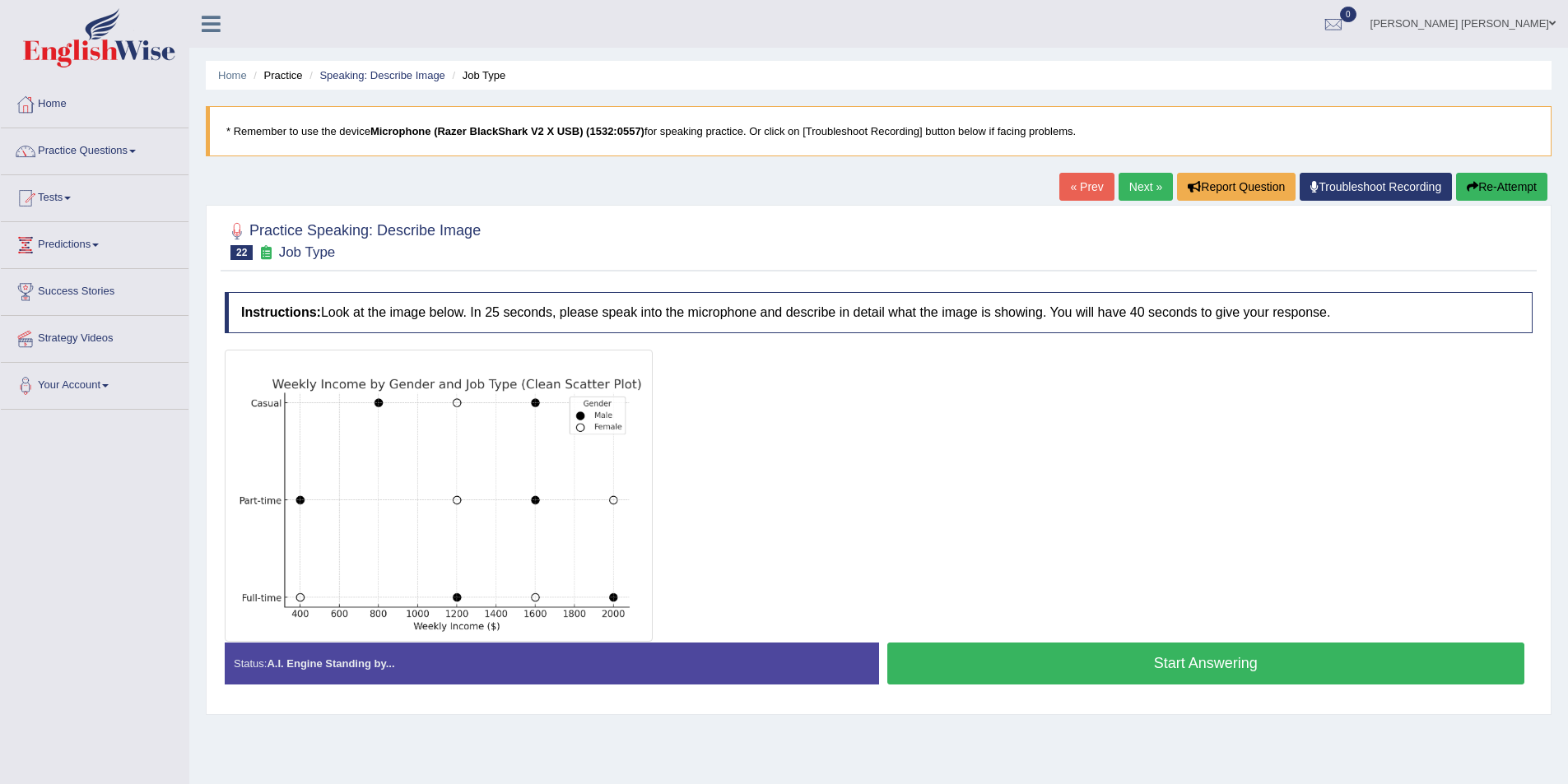
click at [1197, 662] on button "Start Answering" at bounding box center [1207, 663] width 638 height 42
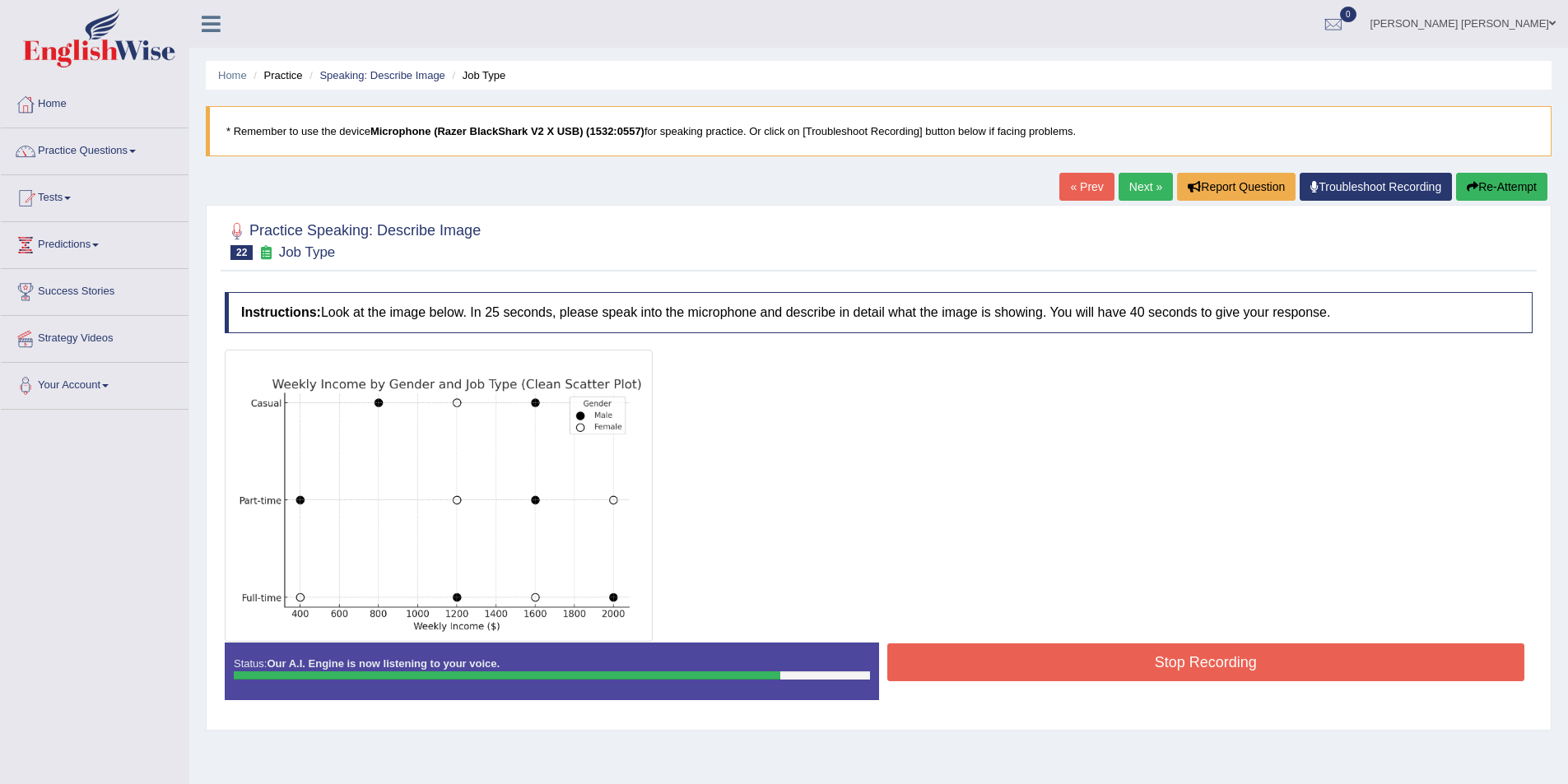
click at [1491, 190] on button "Re-Attempt" at bounding box center [1502, 187] width 91 height 28
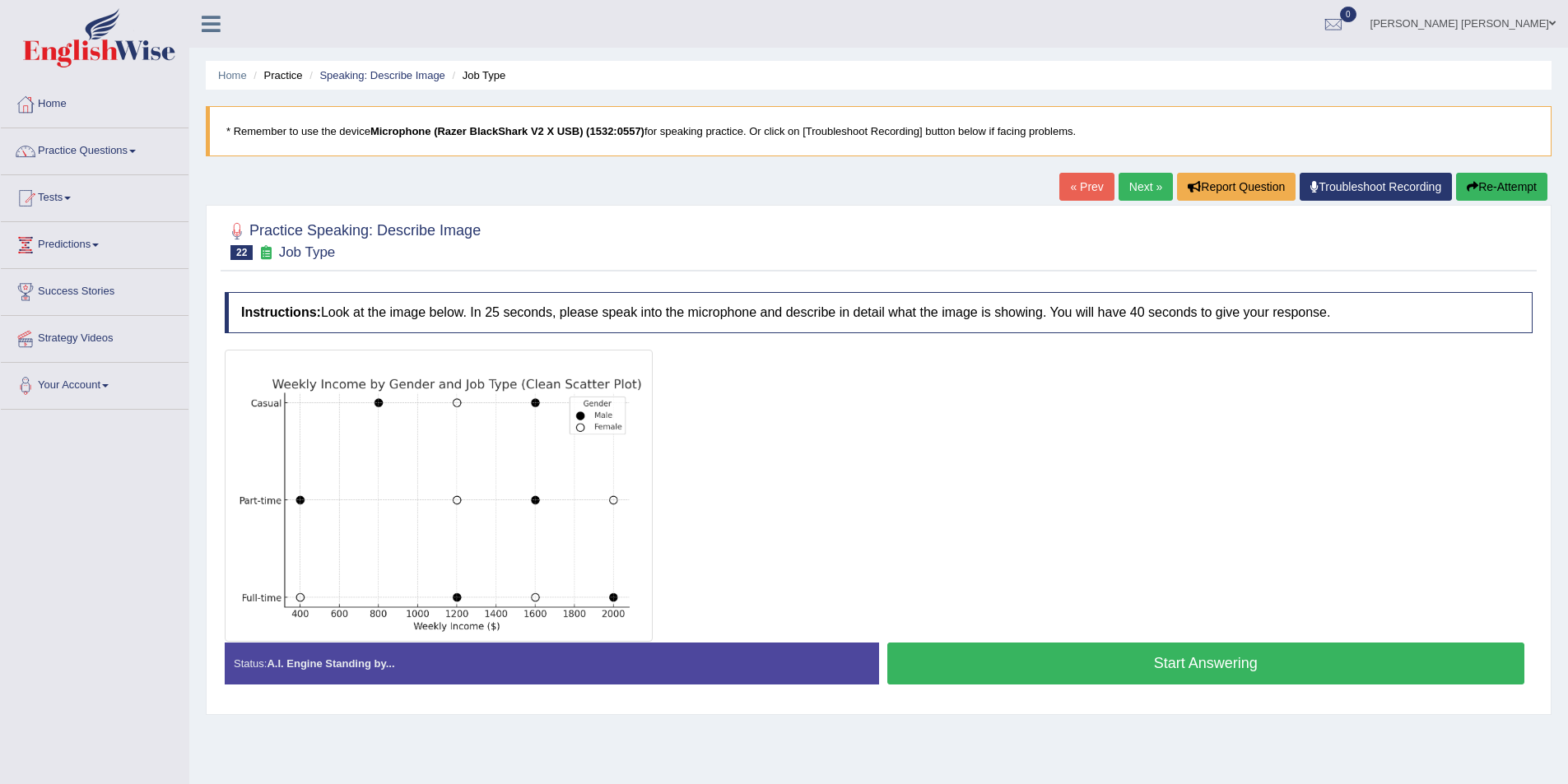
click at [1197, 657] on button "Start Answering" at bounding box center [1207, 663] width 638 height 42
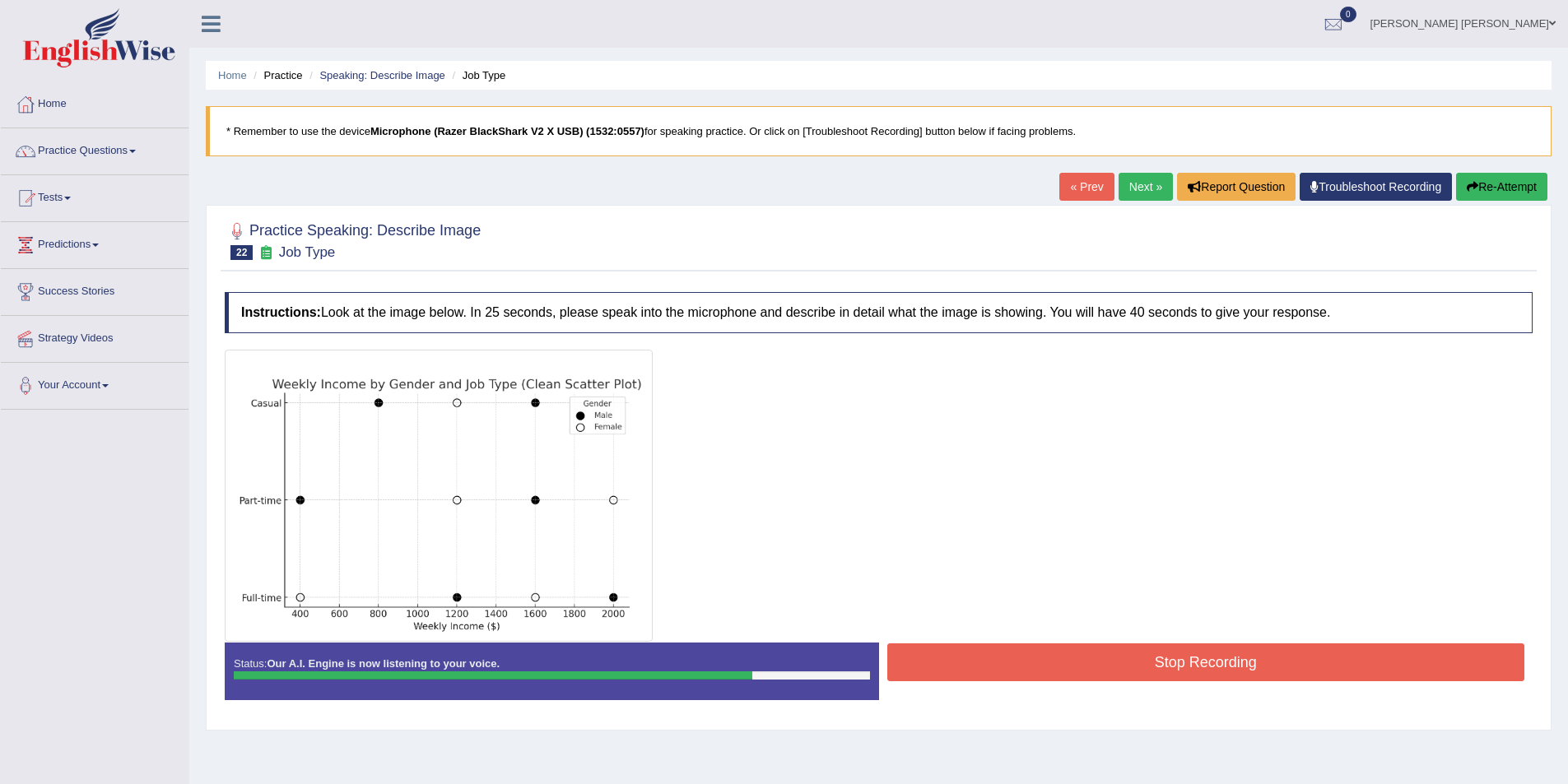
click at [1173, 649] on button "Stop Recording" at bounding box center [1207, 661] width 638 height 38
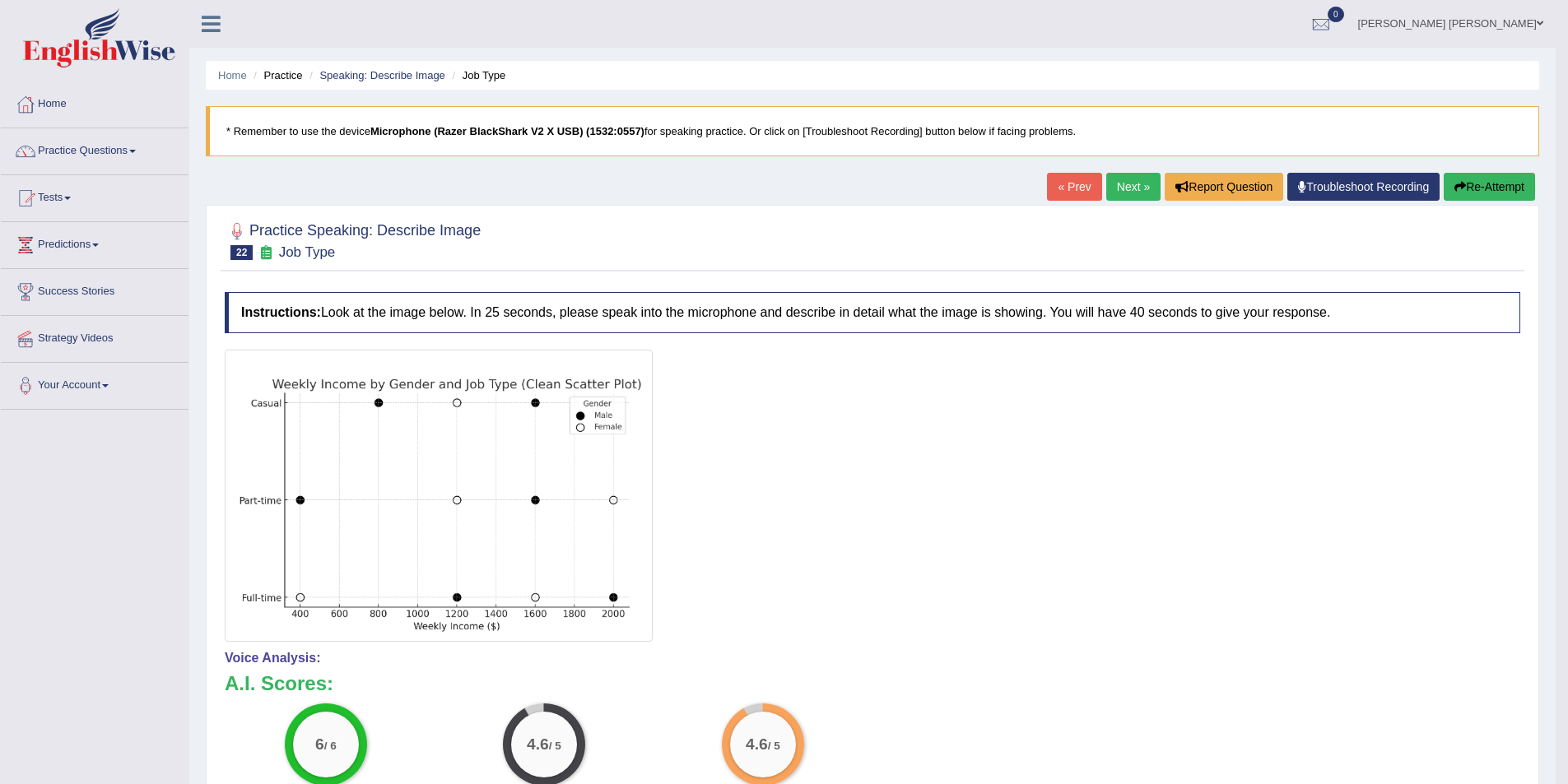
click at [1138, 185] on link "Next »" at bounding box center [1133, 187] width 54 height 28
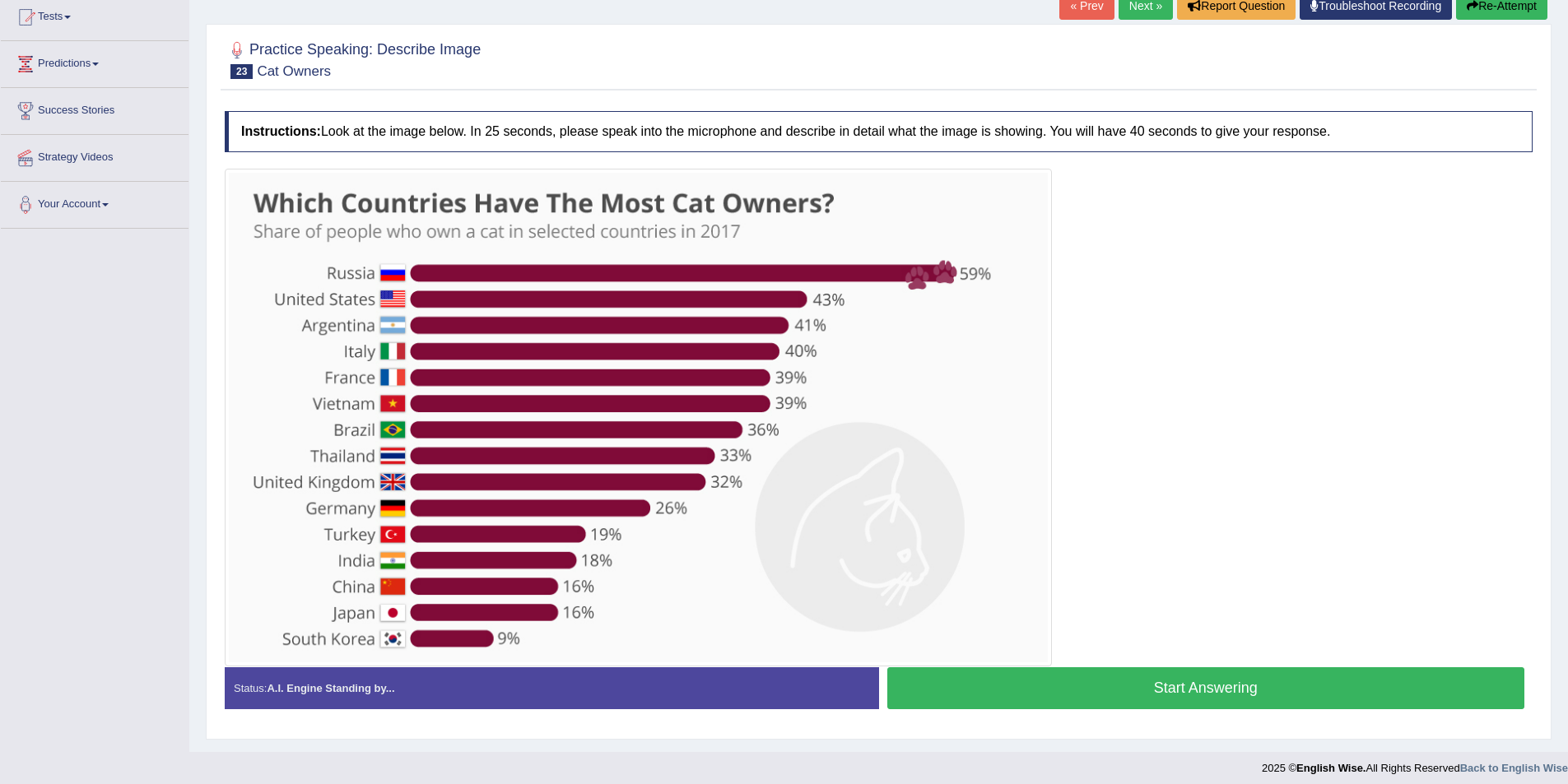
scroll to position [190, 0]
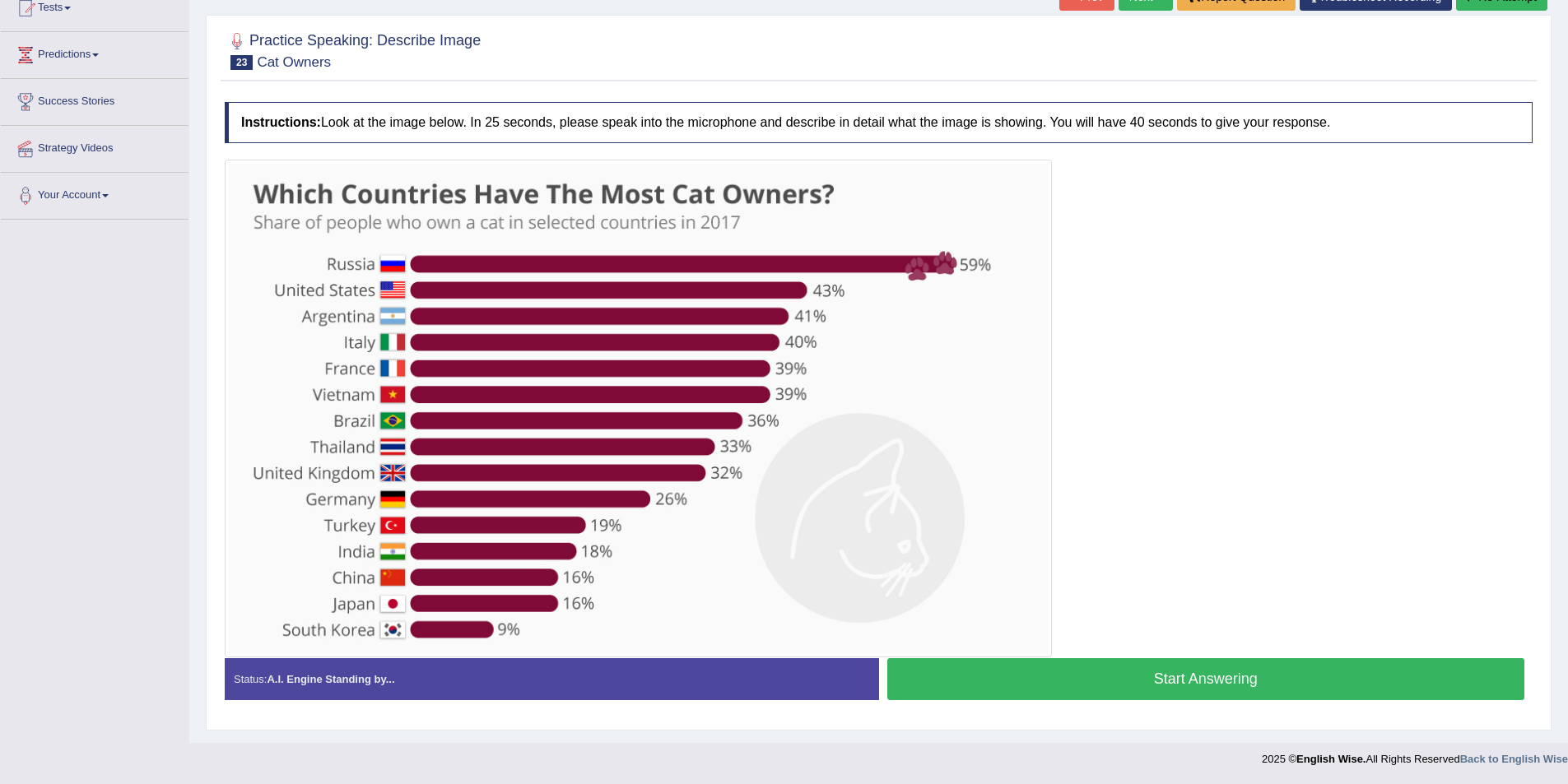
click at [1150, 666] on button "Start Answering" at bounding box center [1207, 679] width 638 height 42
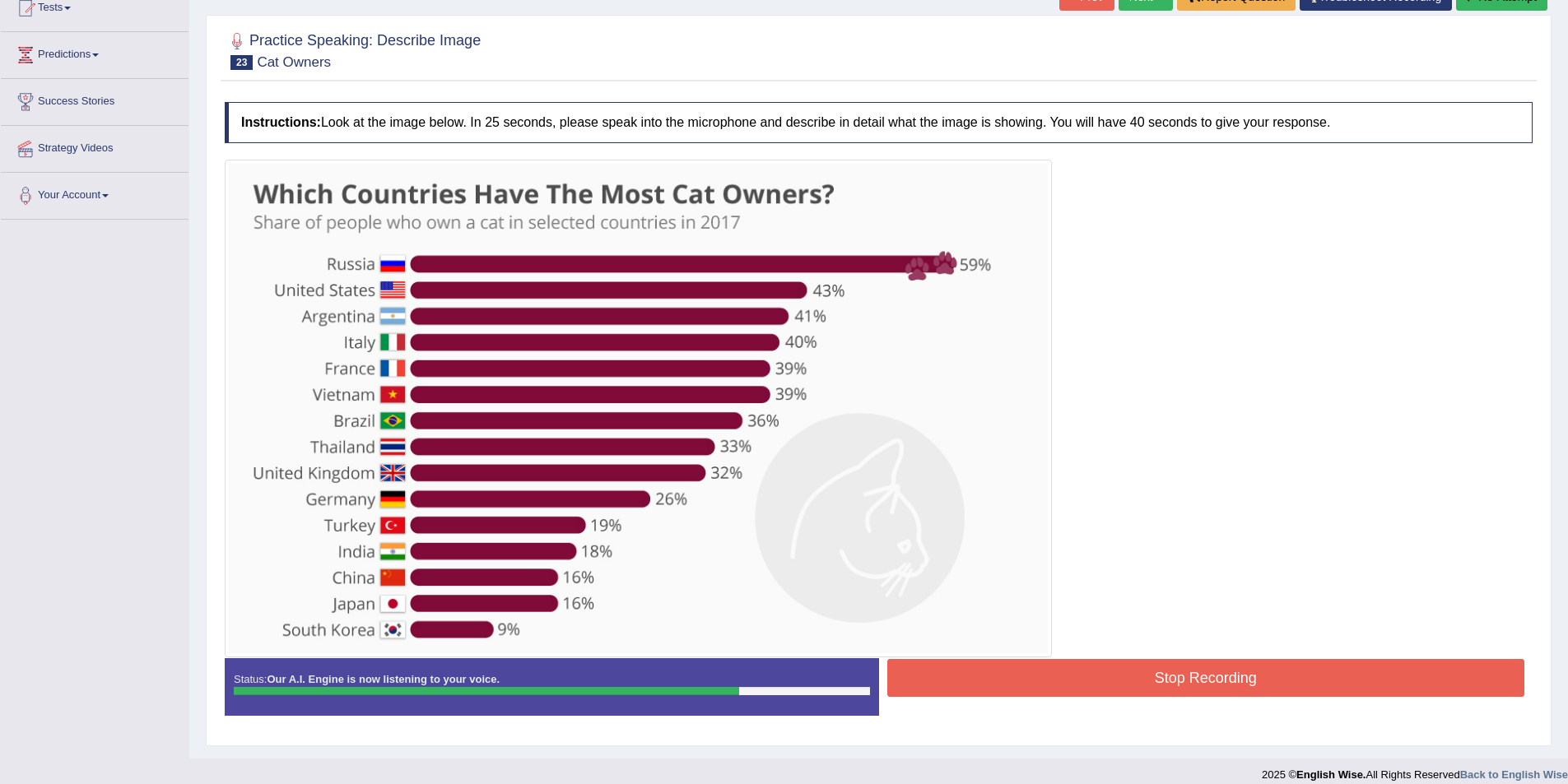
click at [1140, 662] on button "Stop Recording" at bounding box center [1207, 677] width 638 height 38
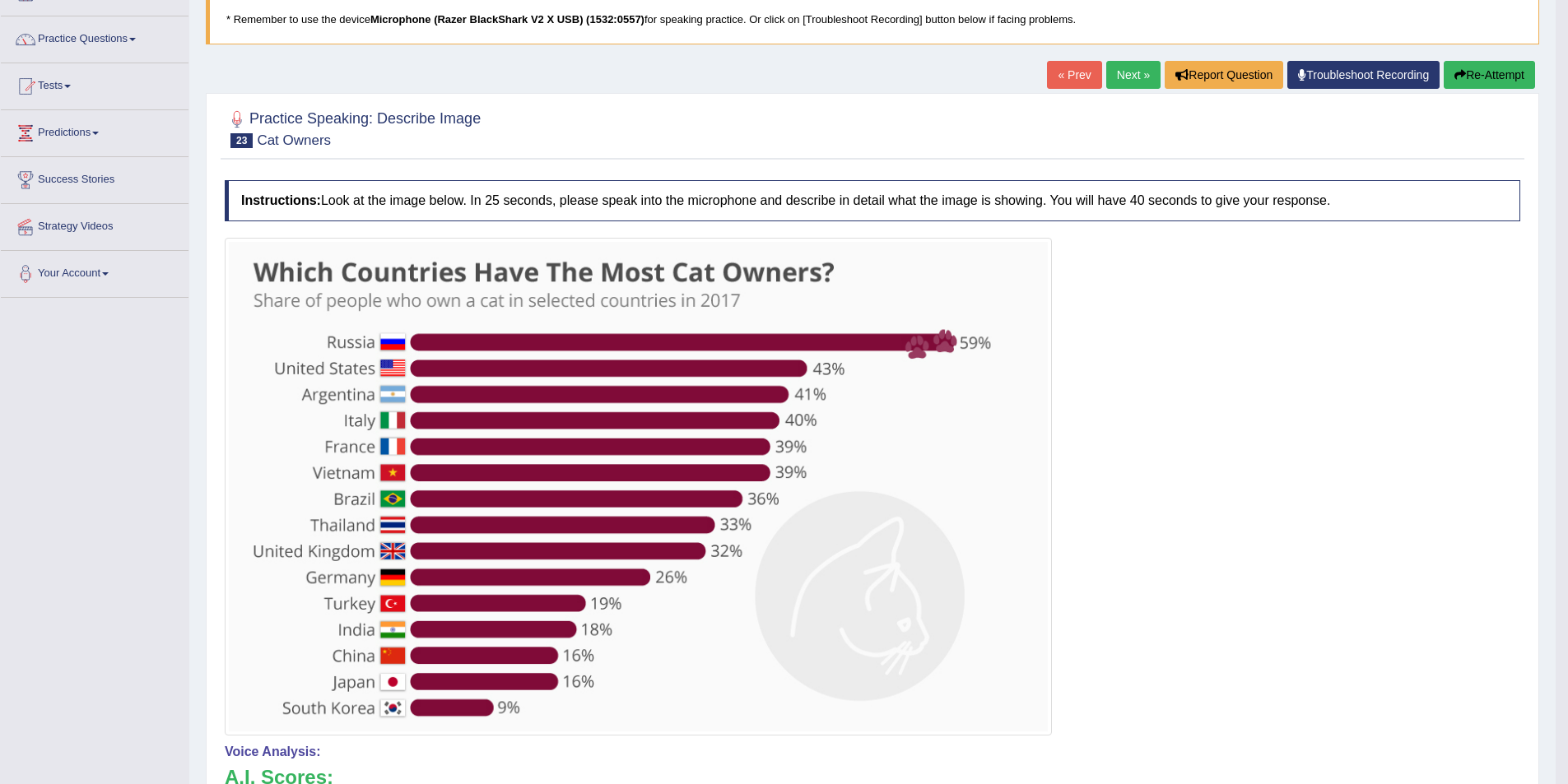
scroll to position [26, 0]
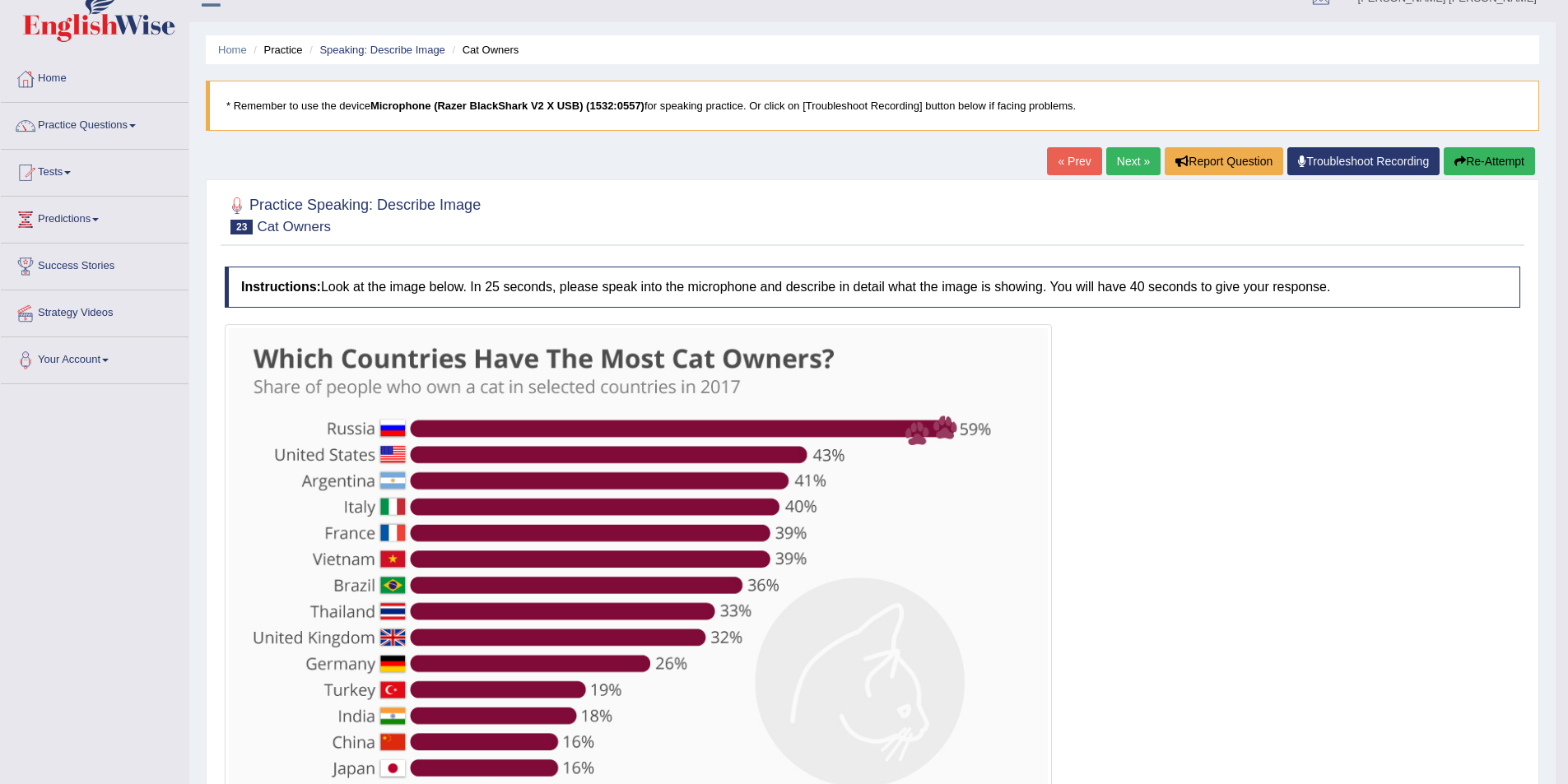
click at [1138, 151] on link "Next »" at bounding box center [1133, 161] width 54 height 28
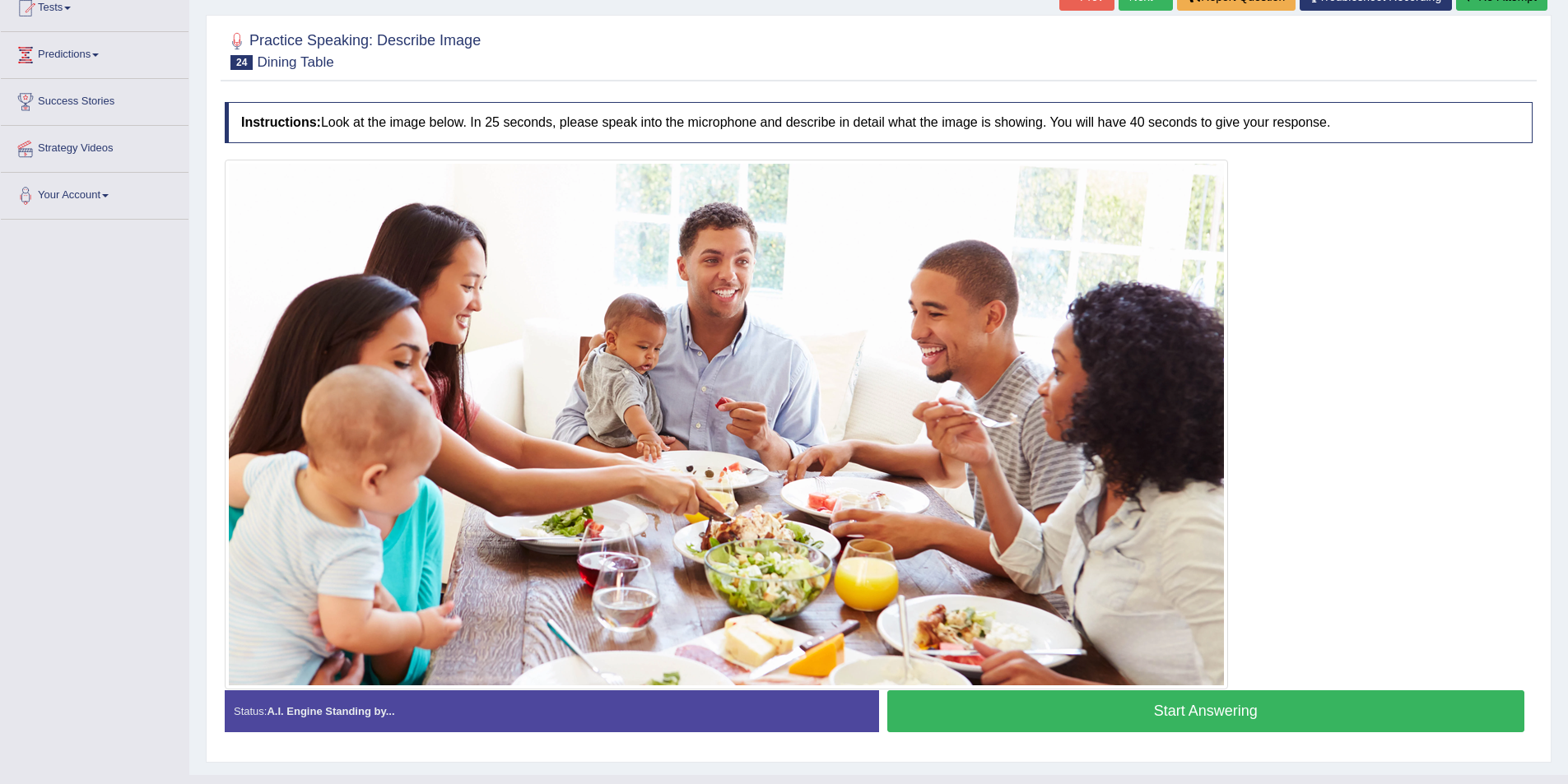
scroll to position [222, 0]
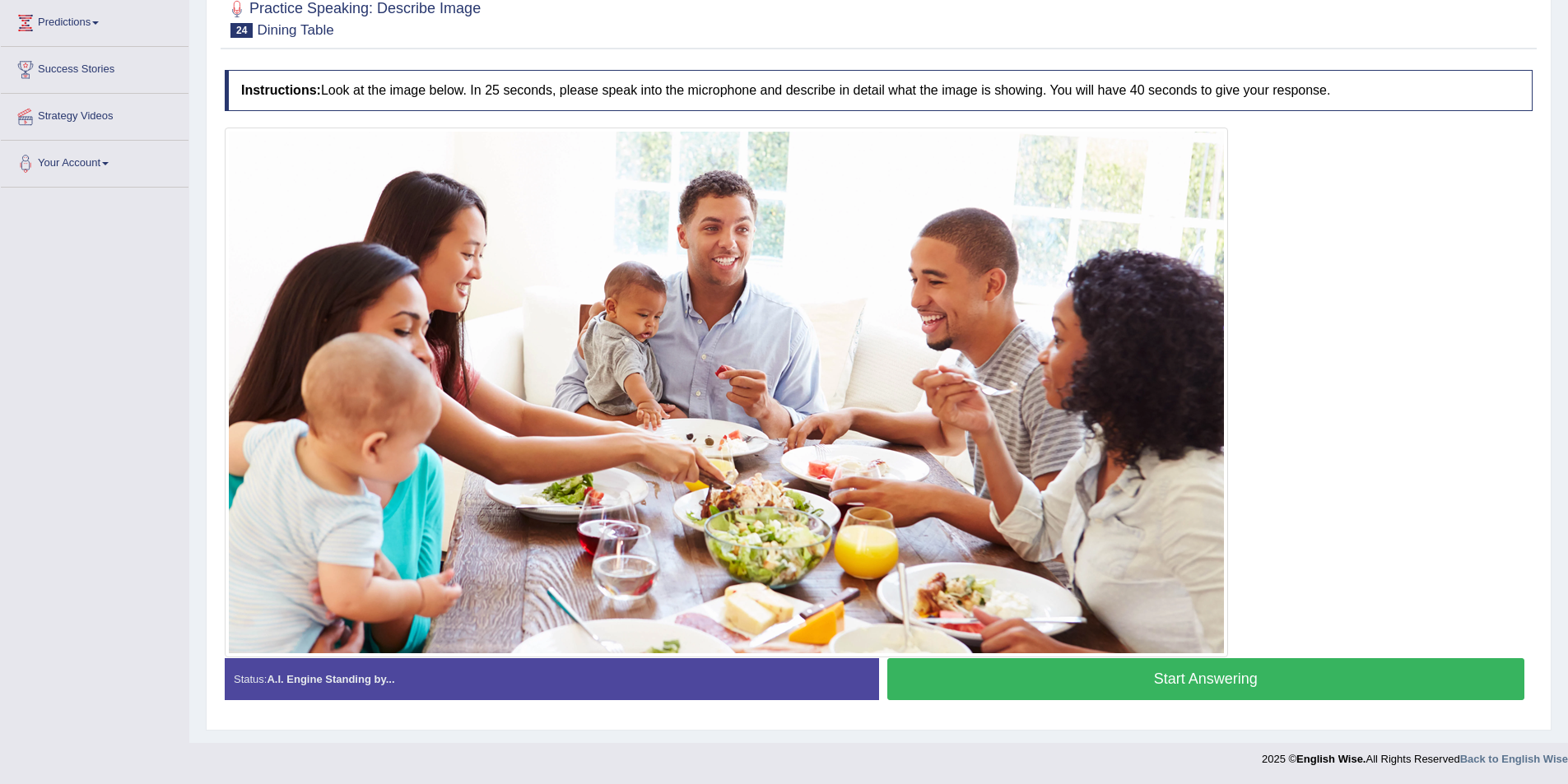
click at [1203, 676] on button "Start Answering" at bounding box center [1207, 679] width 638 height 42
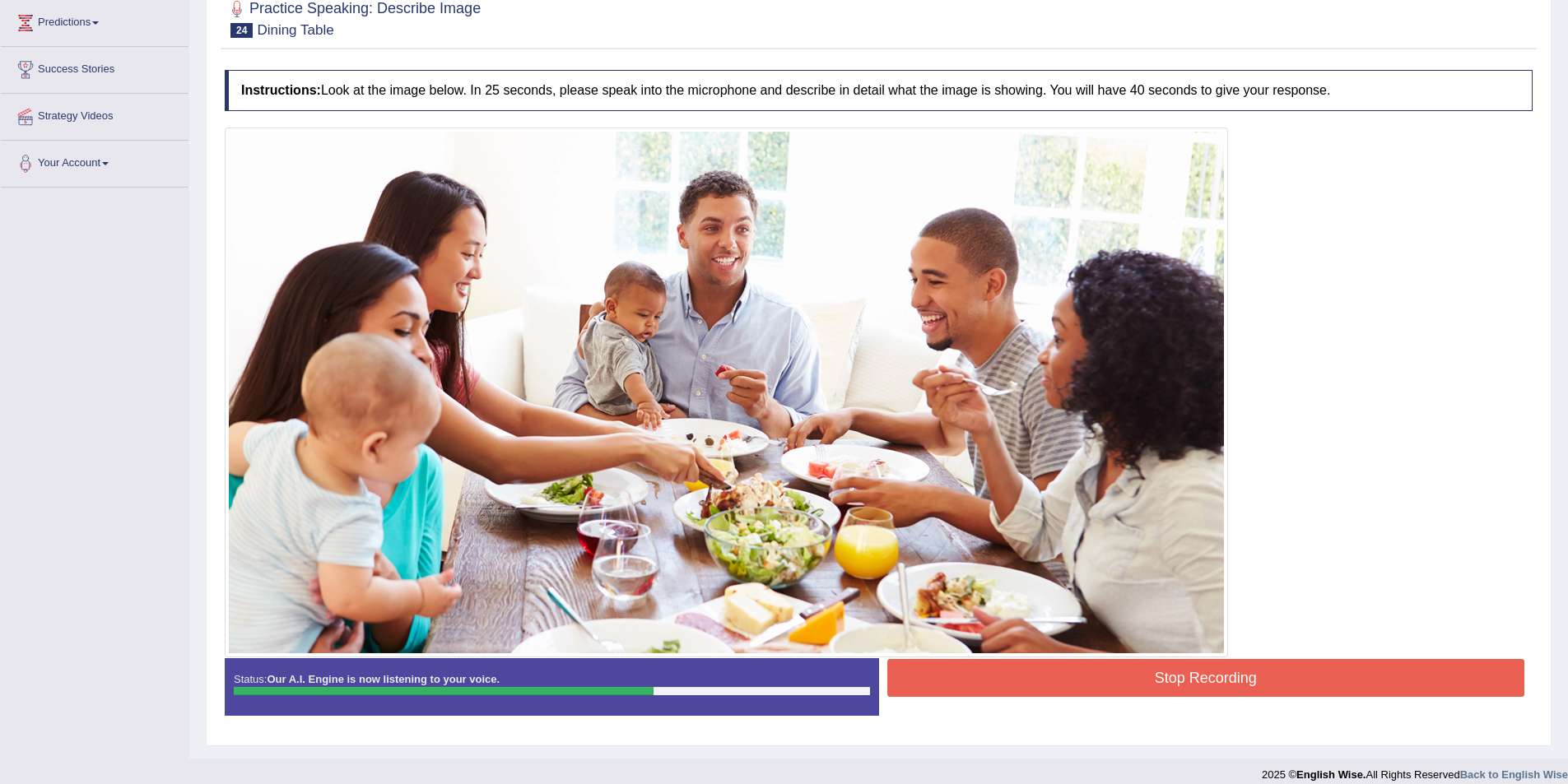
click at [1197, 665] on button "Stop Recording" at bounding box center [1207, 677] width 638 height 38
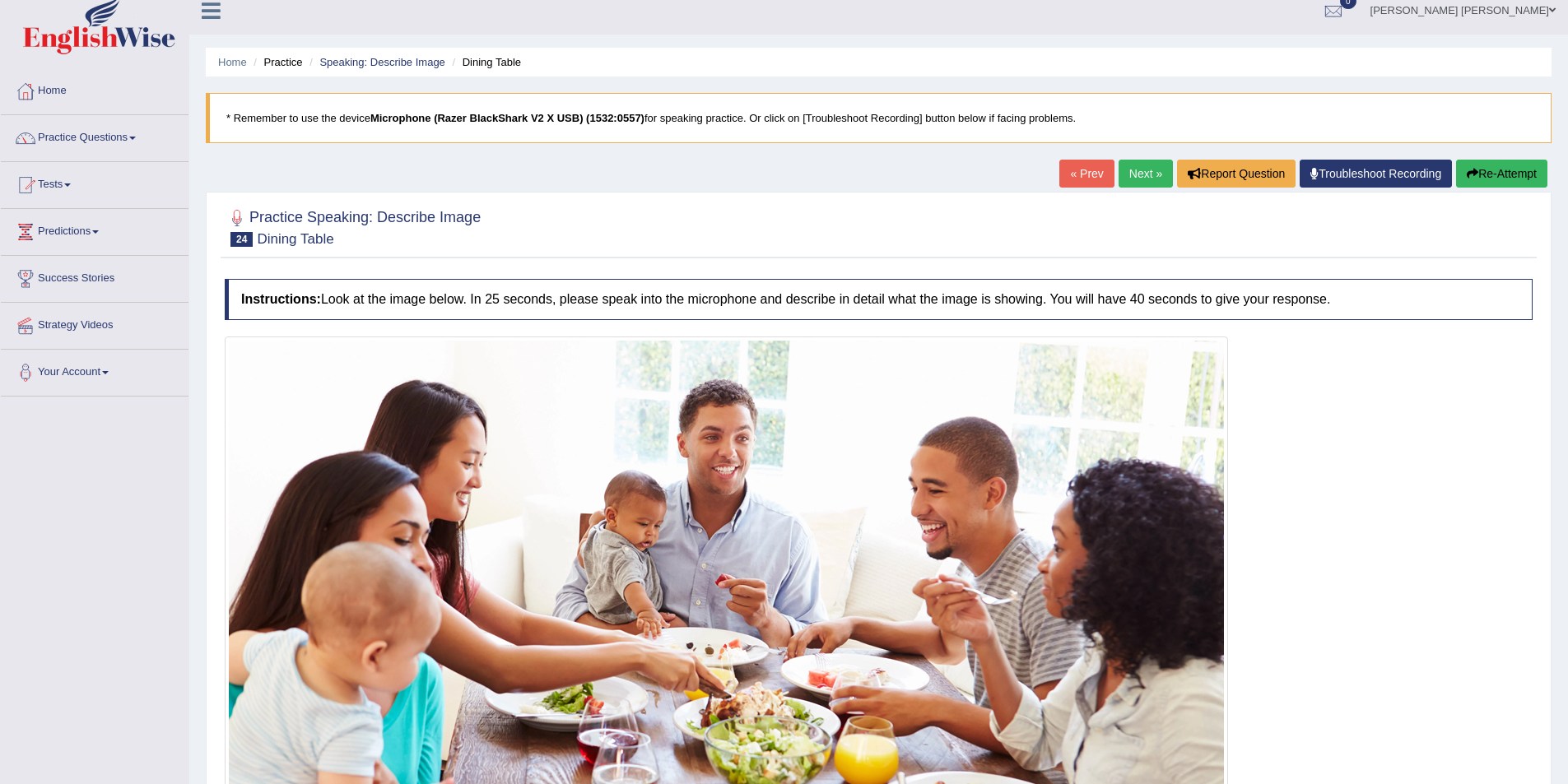
scroll to position [0, 0]
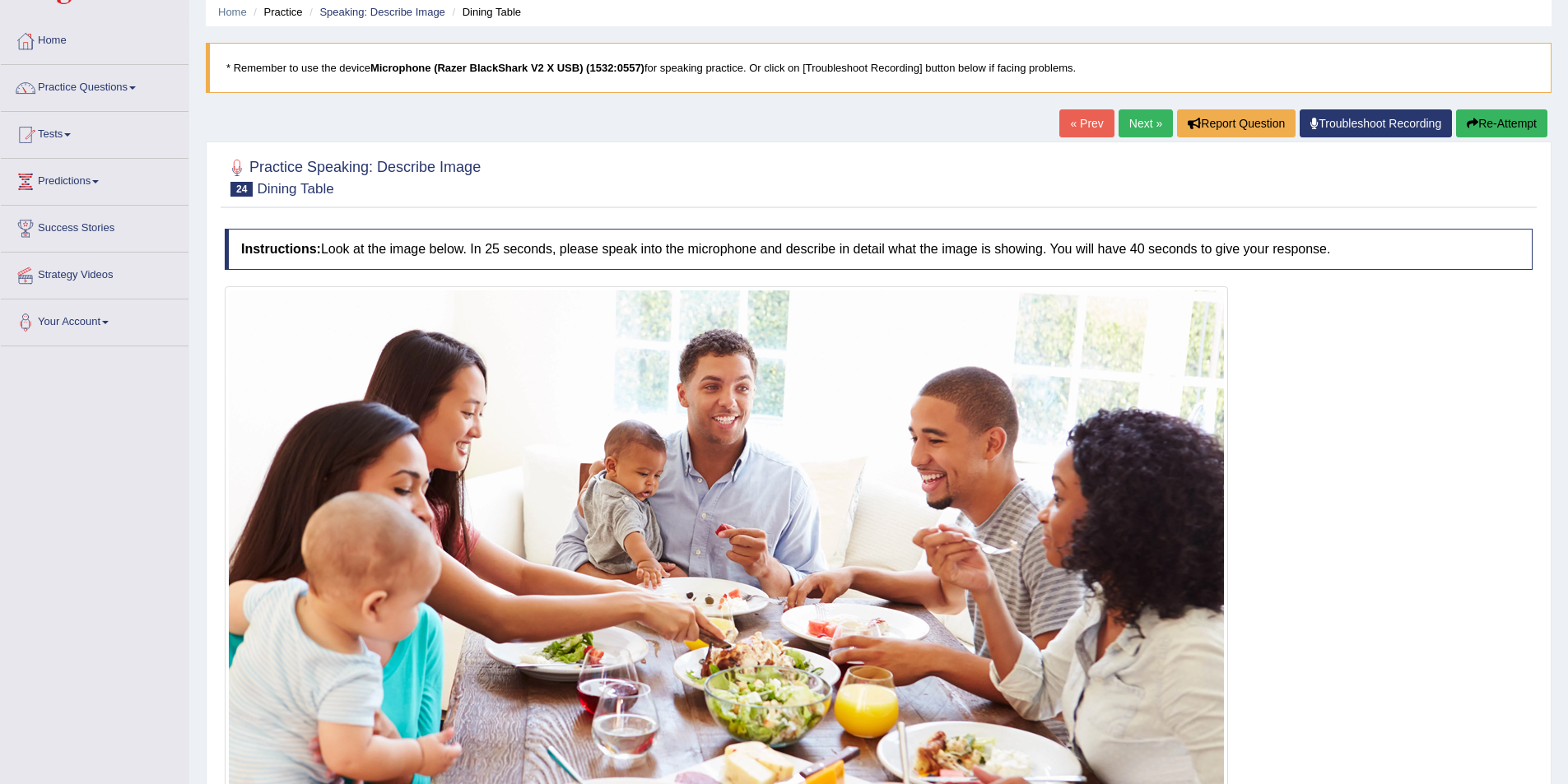
scroll to position [222, 0]
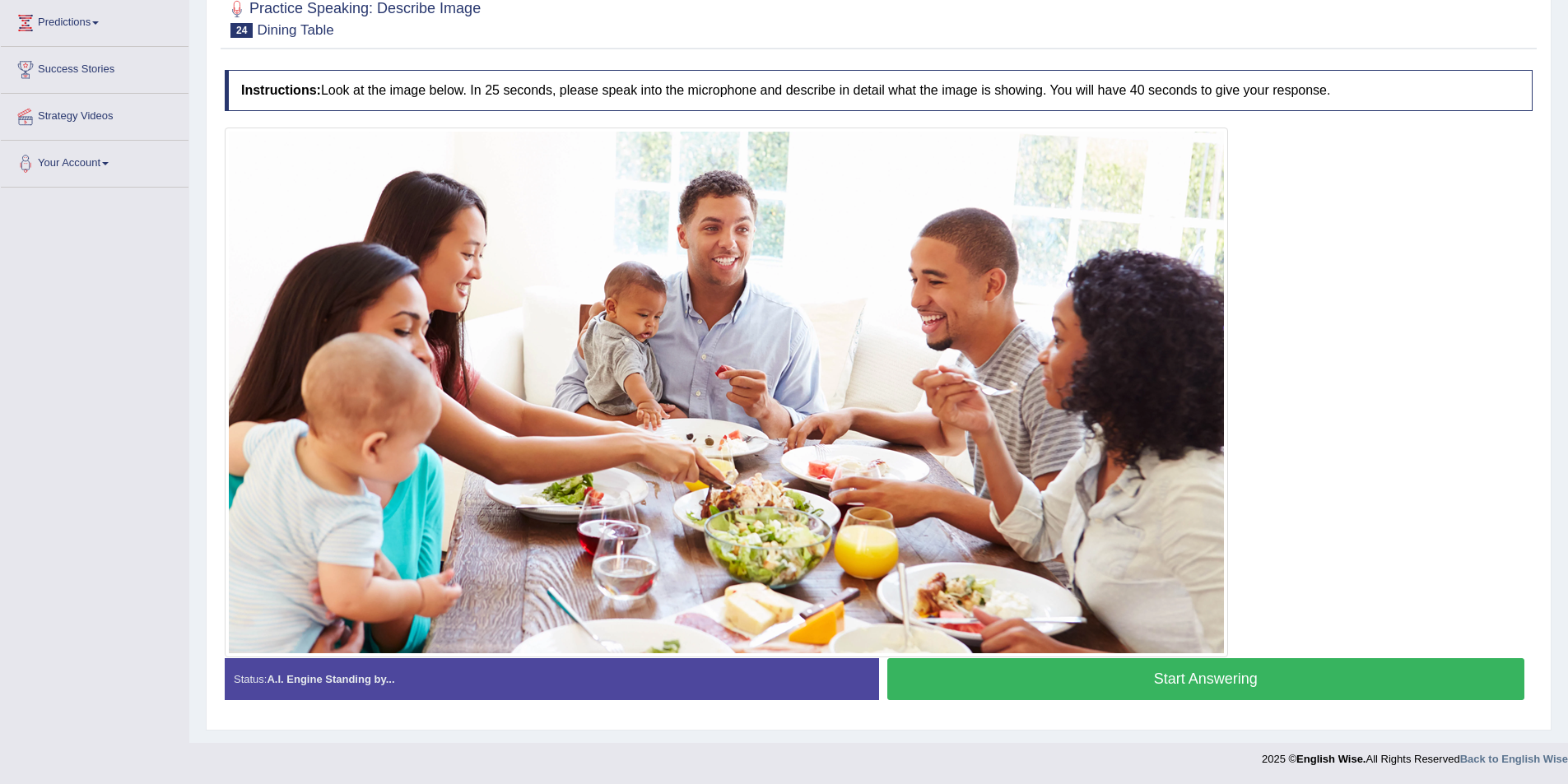
click at [1036, 674] on button "Start Answering" at bounding box center [1207, 679] width 638 height 42
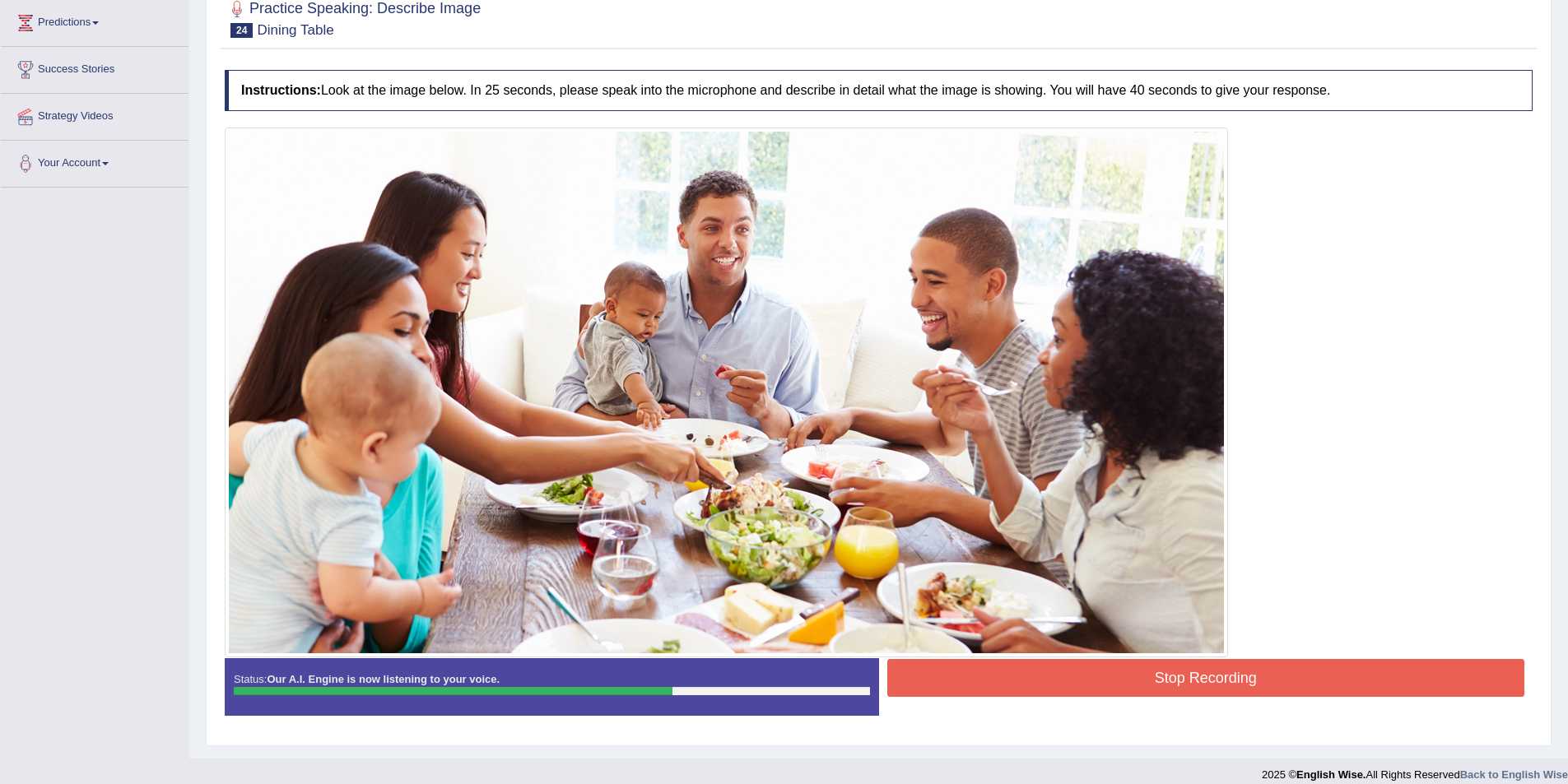
click at [1067, 676] on button "Stop Recording" at bounding box center [1207, 677] width 638 height 38
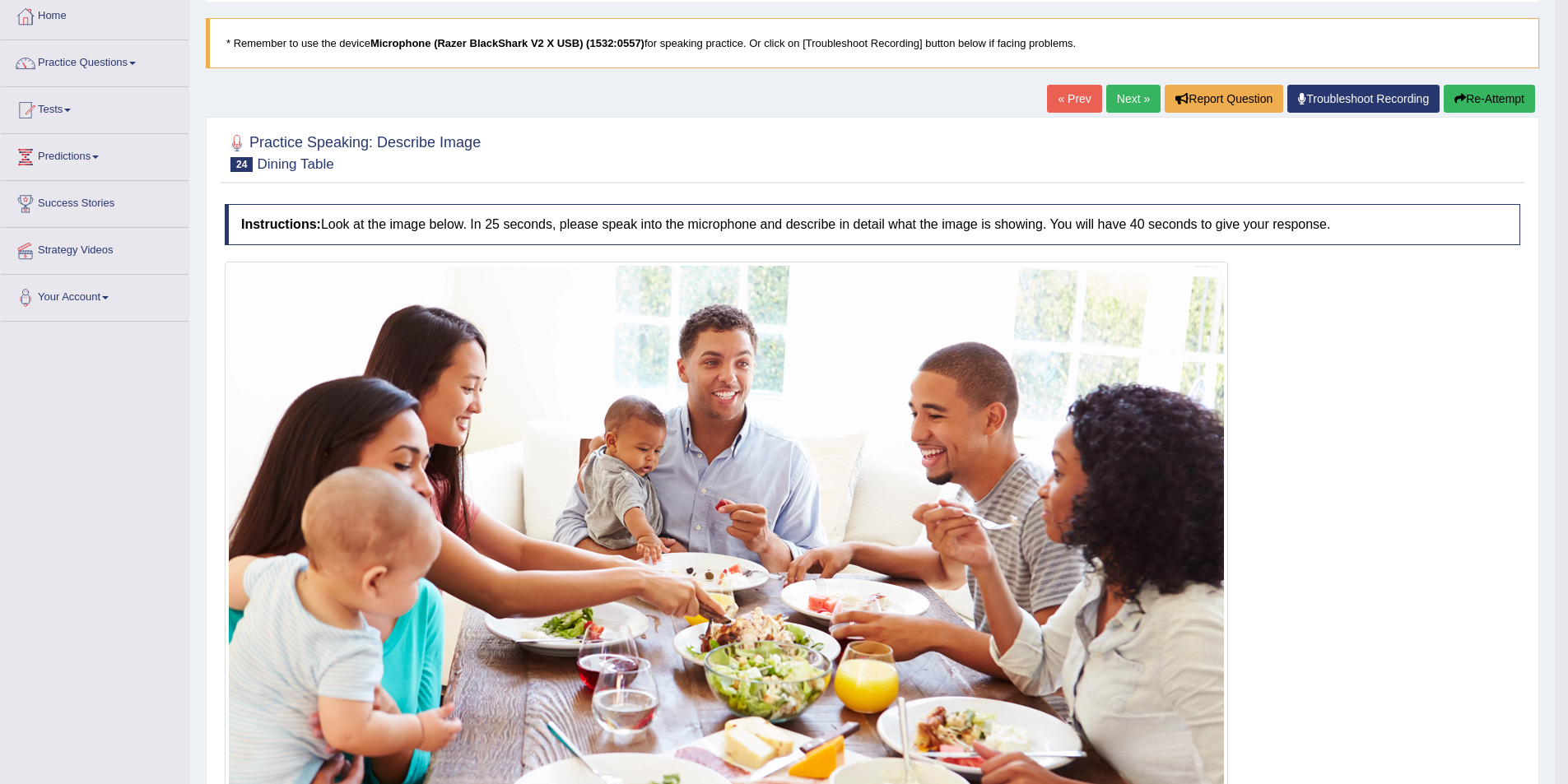
scroll to position [77, 0]
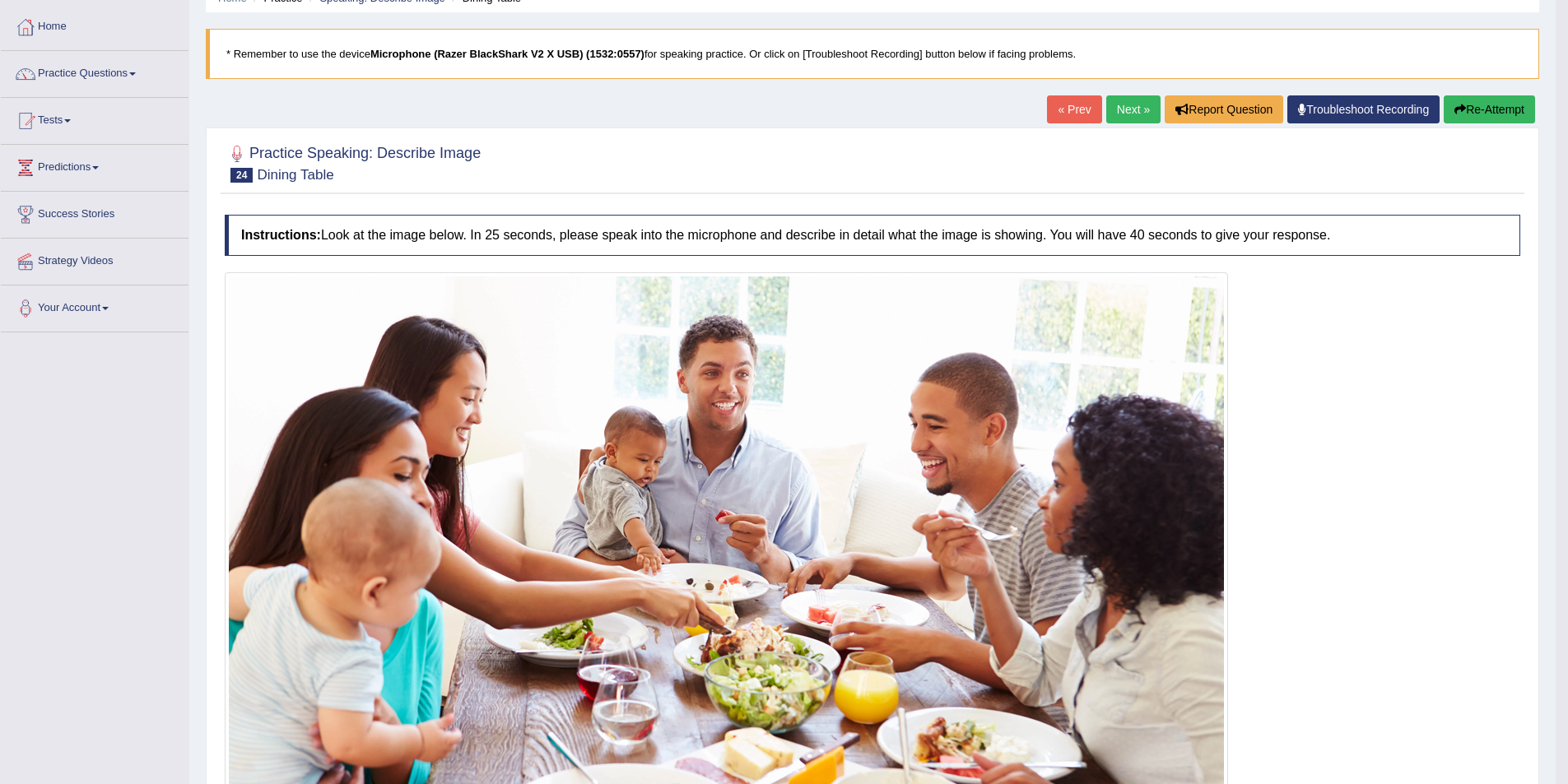
click at [1135, 118] on link "Next »" at bounding box center [1133, 110] width 54 height 28
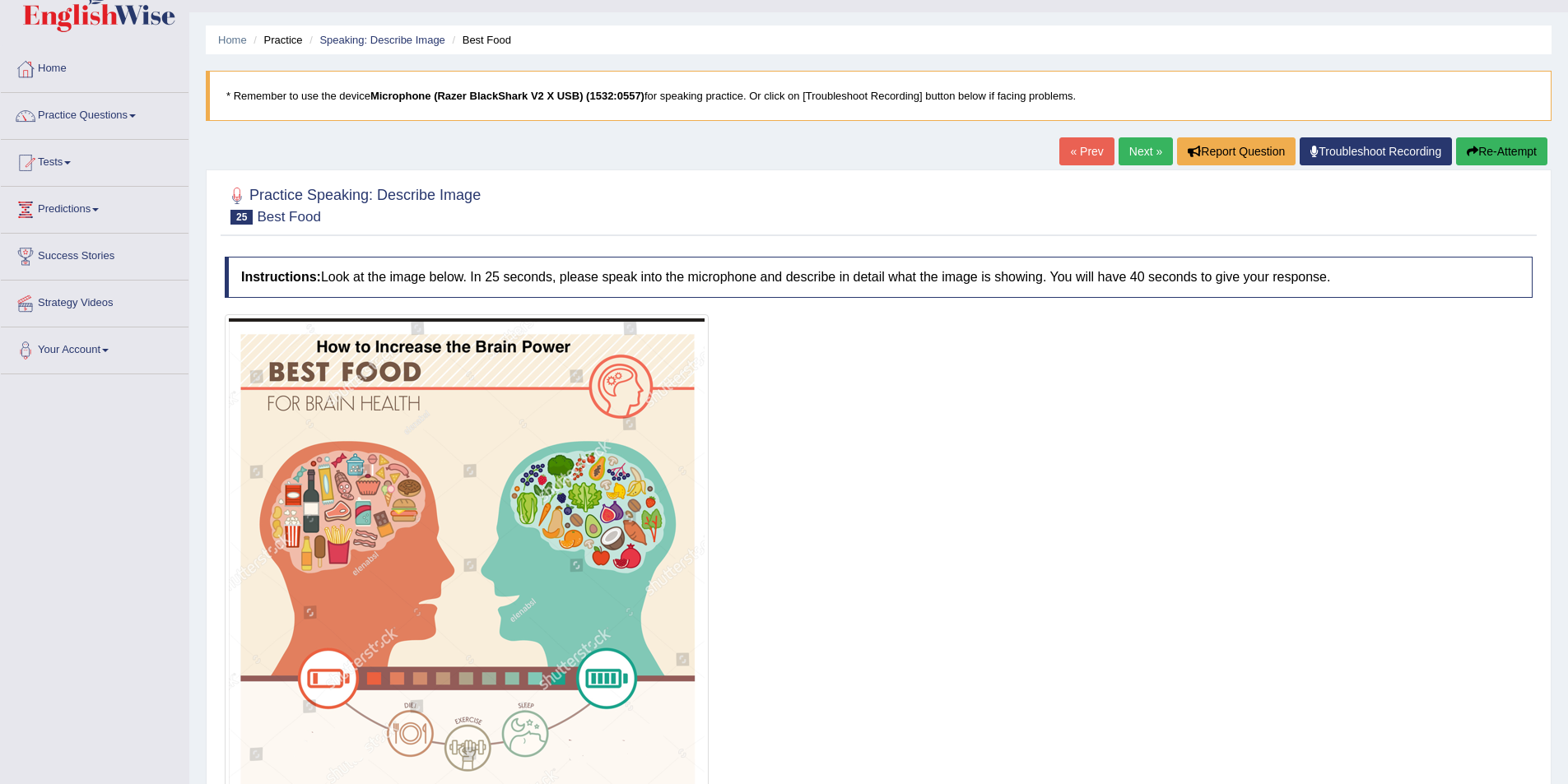
scroll to position [165, 0]
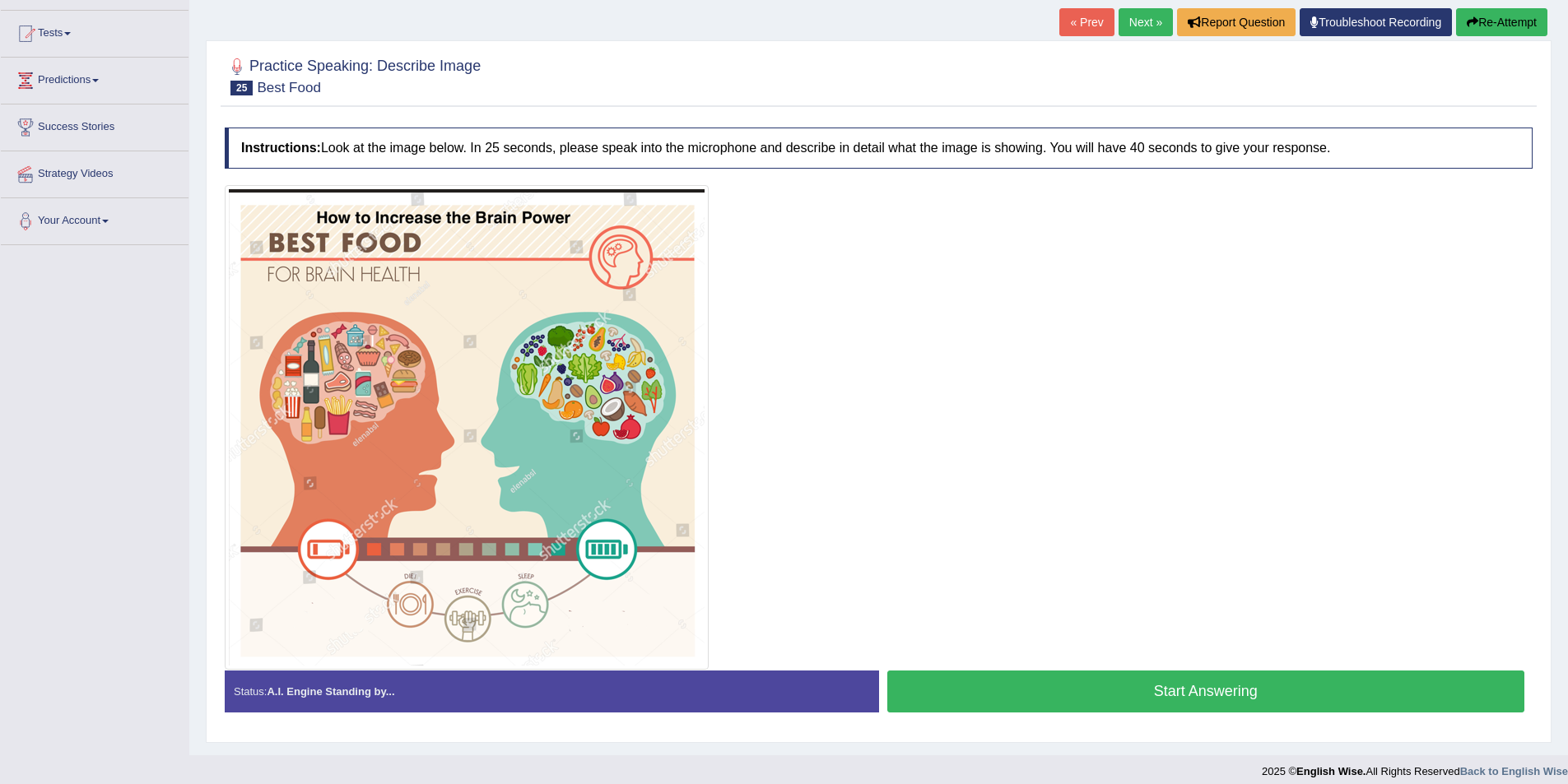
click at [1140, 689] on button "Start Answering" at bounding box center [1207, 692] width 638 height 42
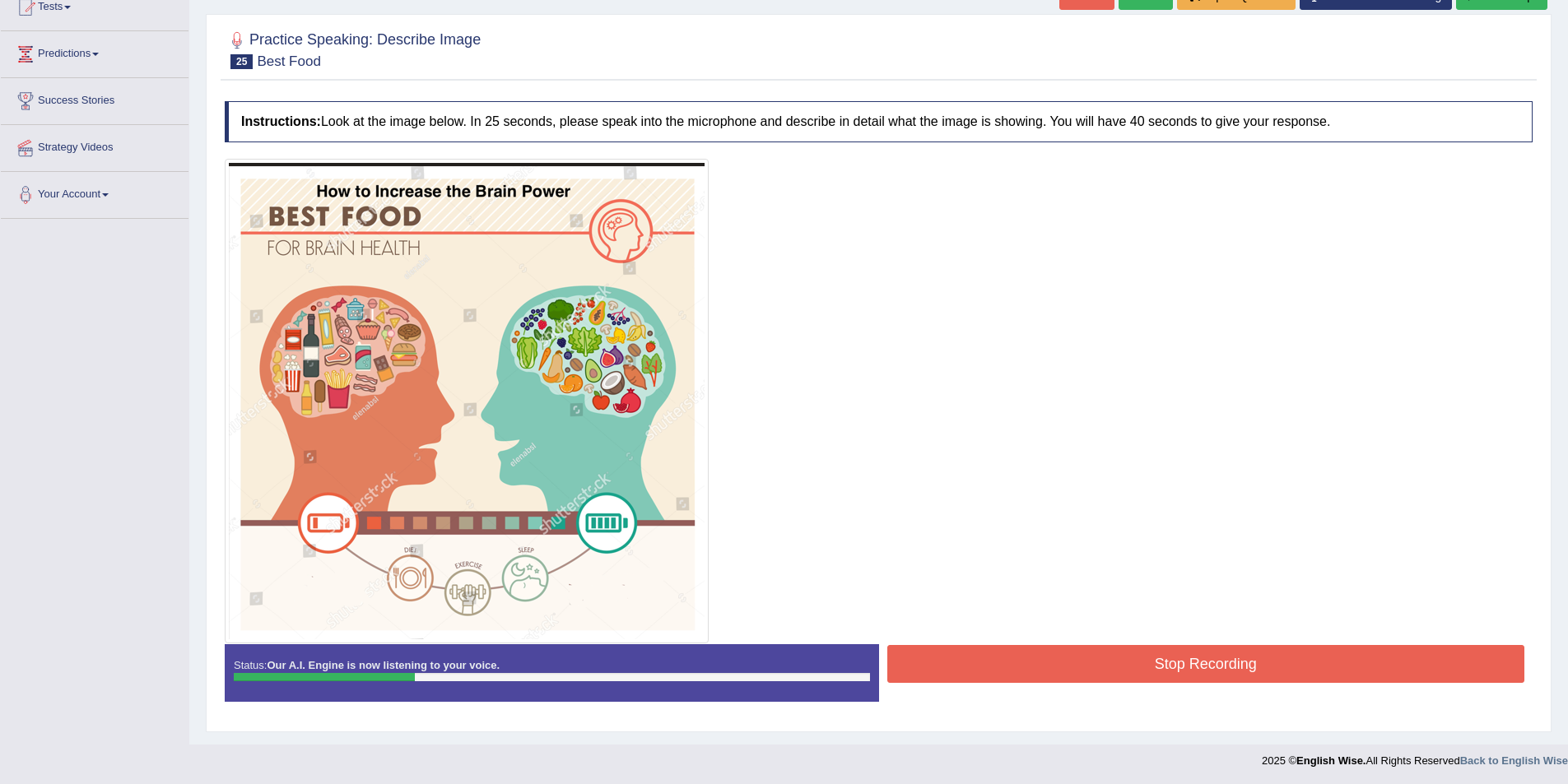
scroll to position [193, 0]
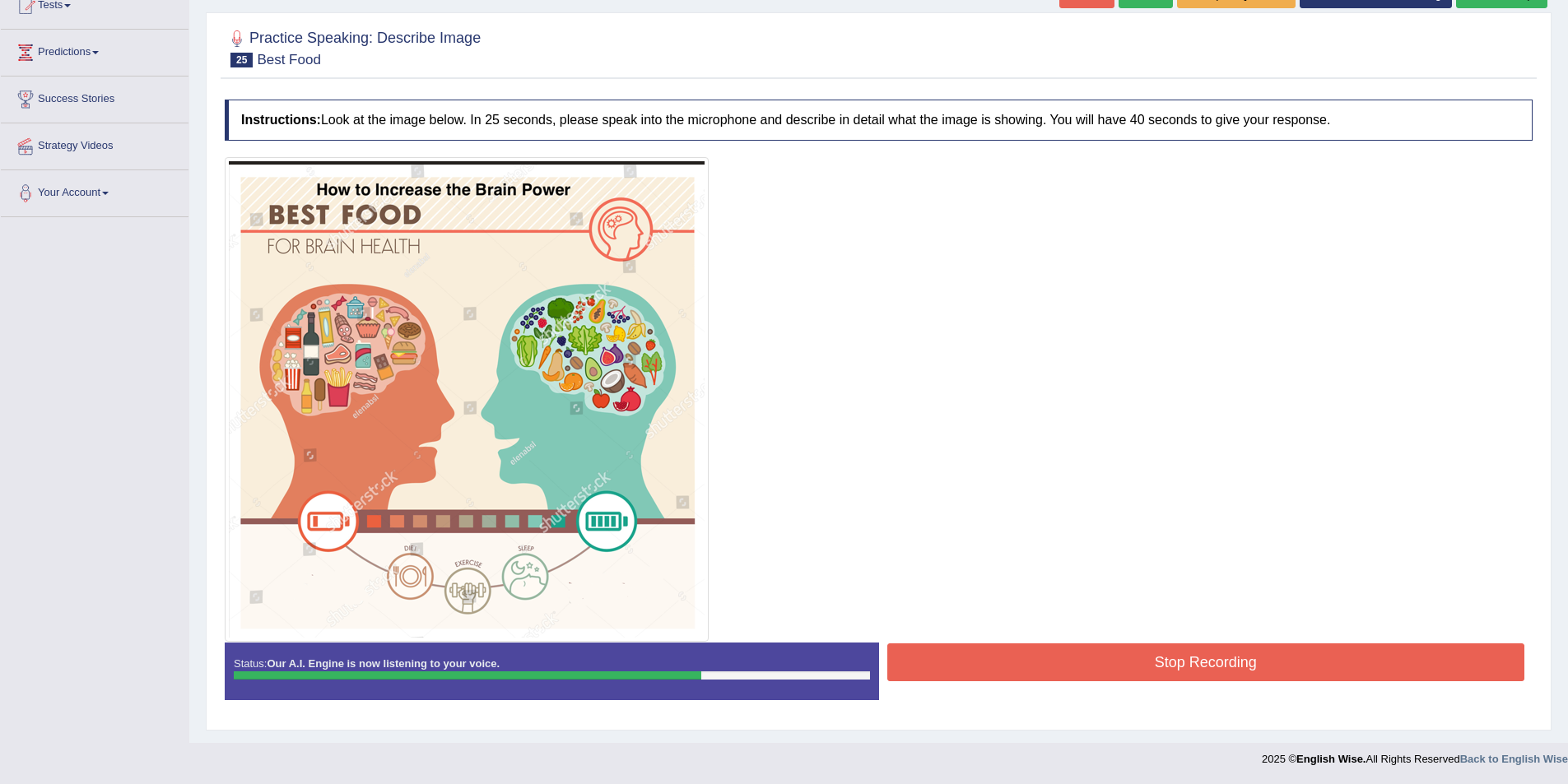
click at [1114, 650] on button "Stop Recording" at bounding box center [1207, 661] width 638 height 38
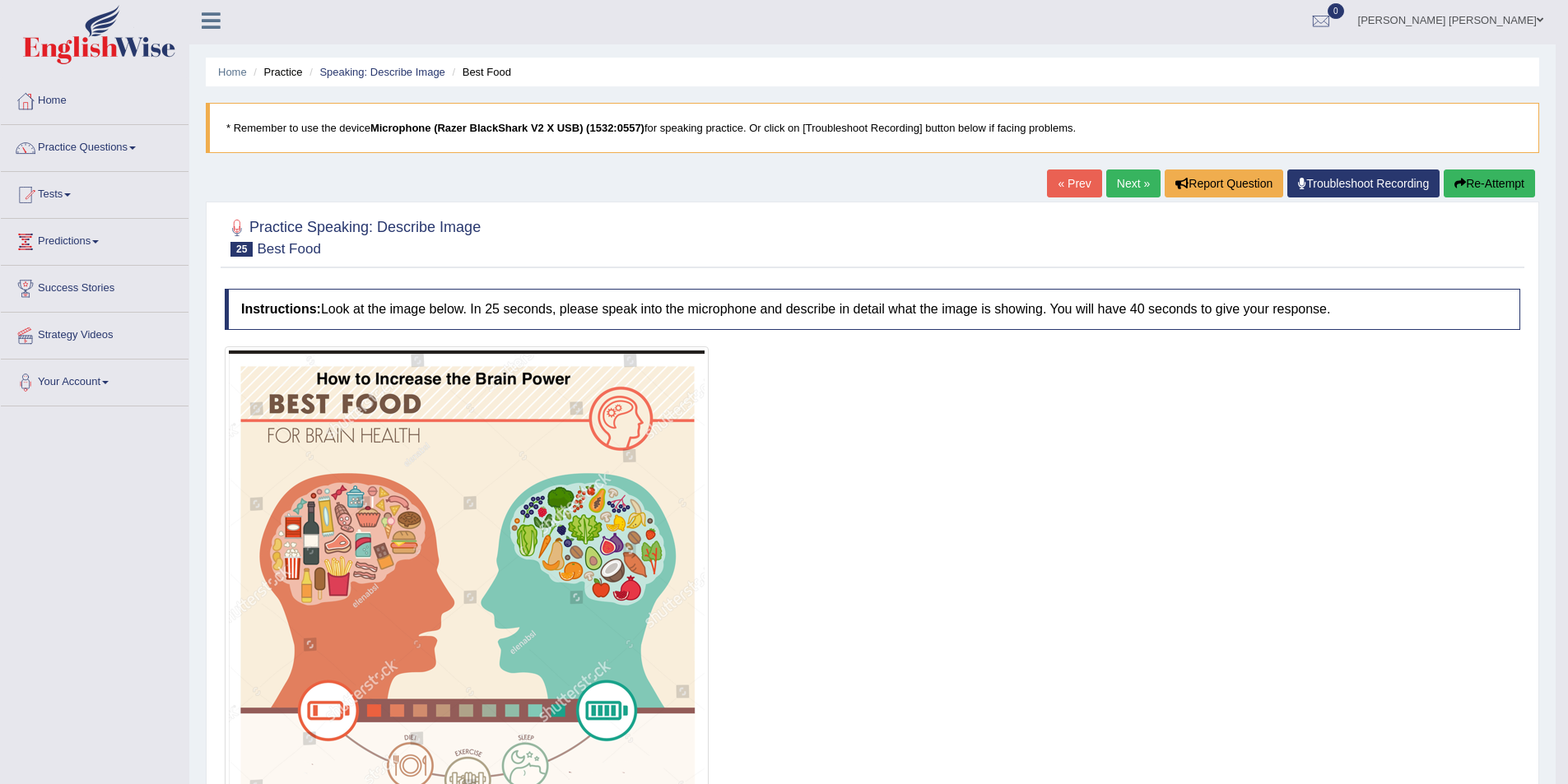
scroll to position [0, 0]
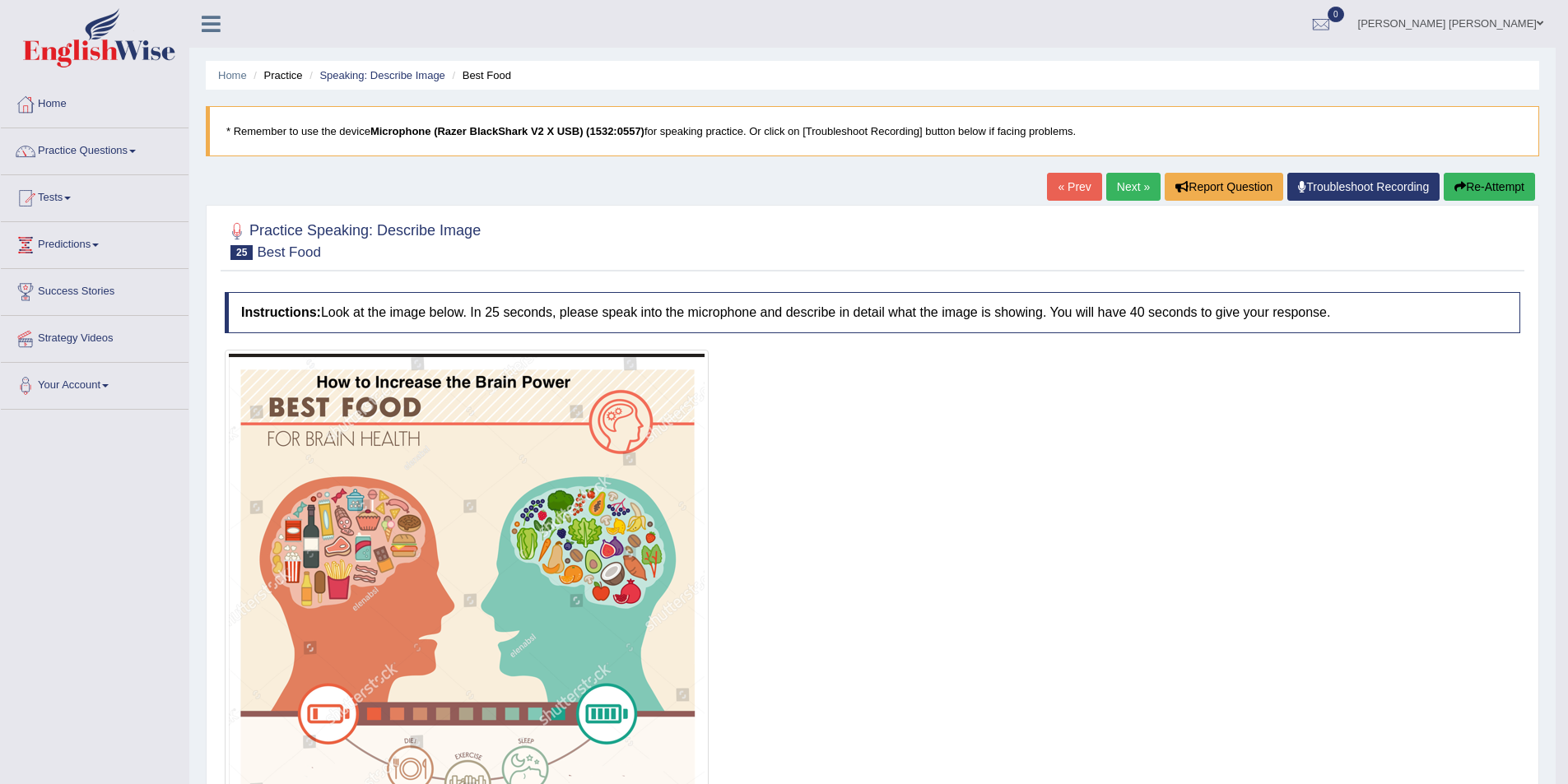
click at [1138, 189] on link "Next »" at bounding box center [1133, 187] width 54 height 28
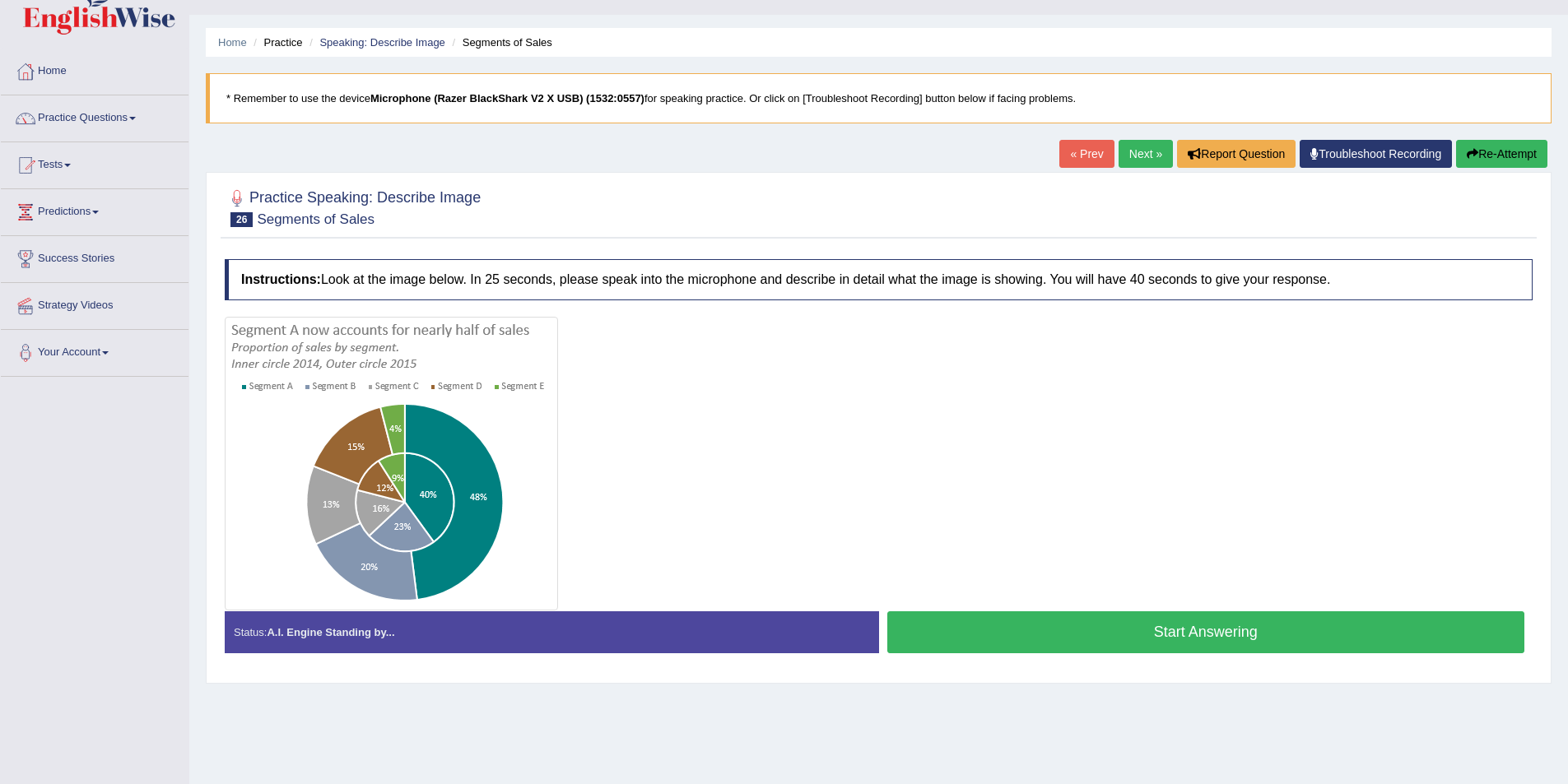
scroll to position [80, 0]
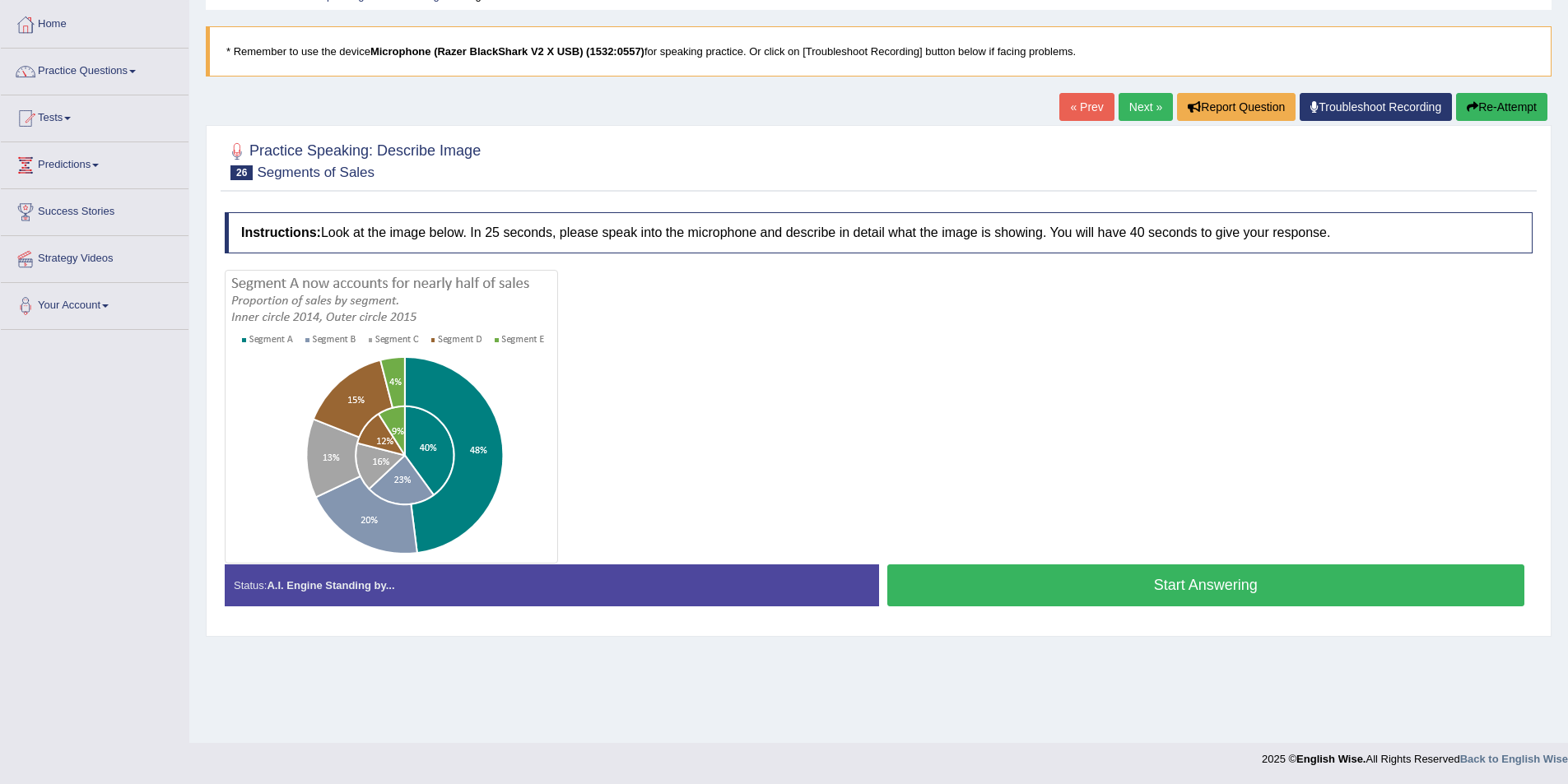
click at [1104, 594] on button "Start Answering" at bounding box center [1207, 586] width 638 height 42
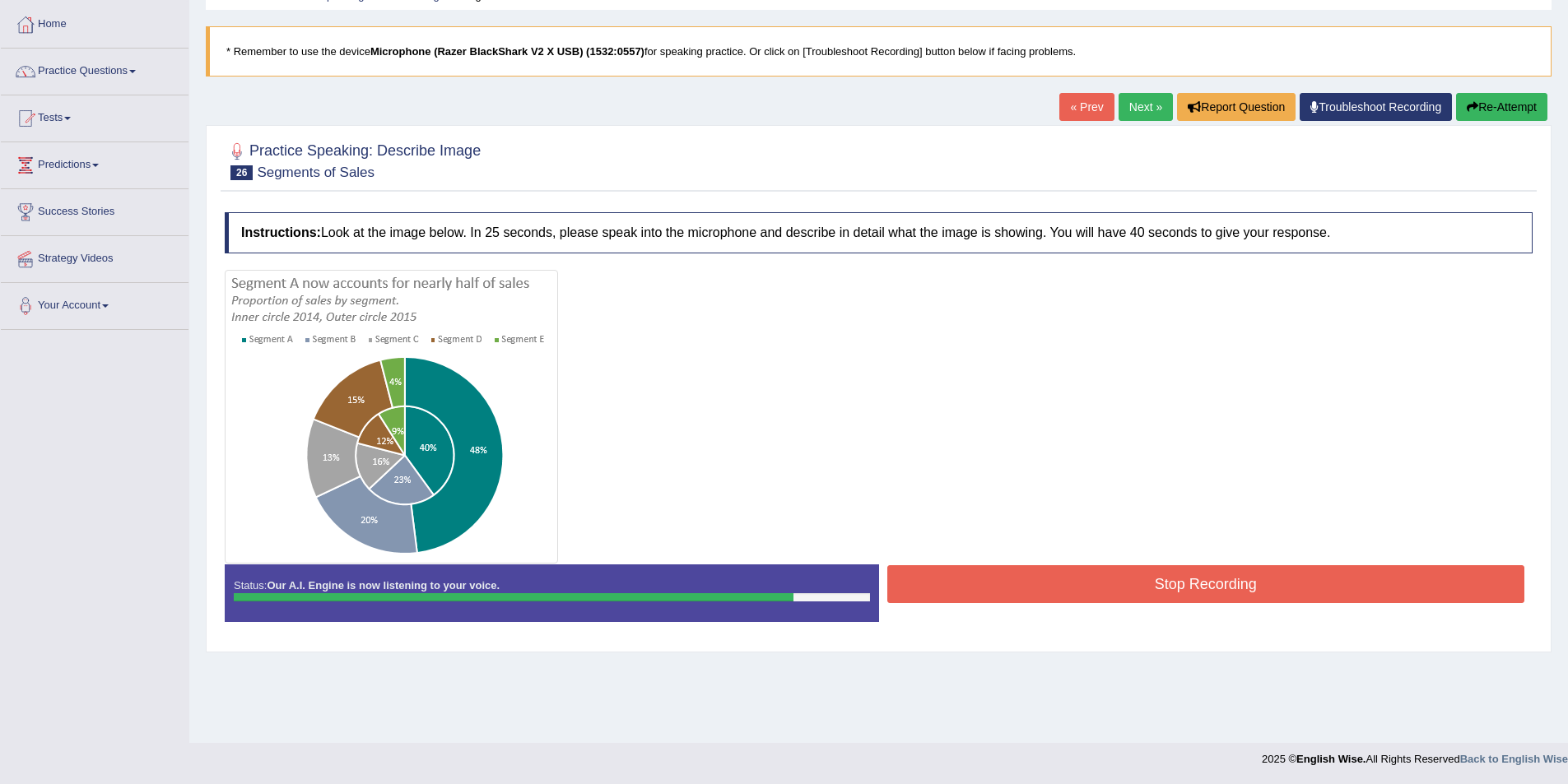
click at [1037, 566] on button "Stop Recording" at bounding box center [1207, 584] width 638 height 38
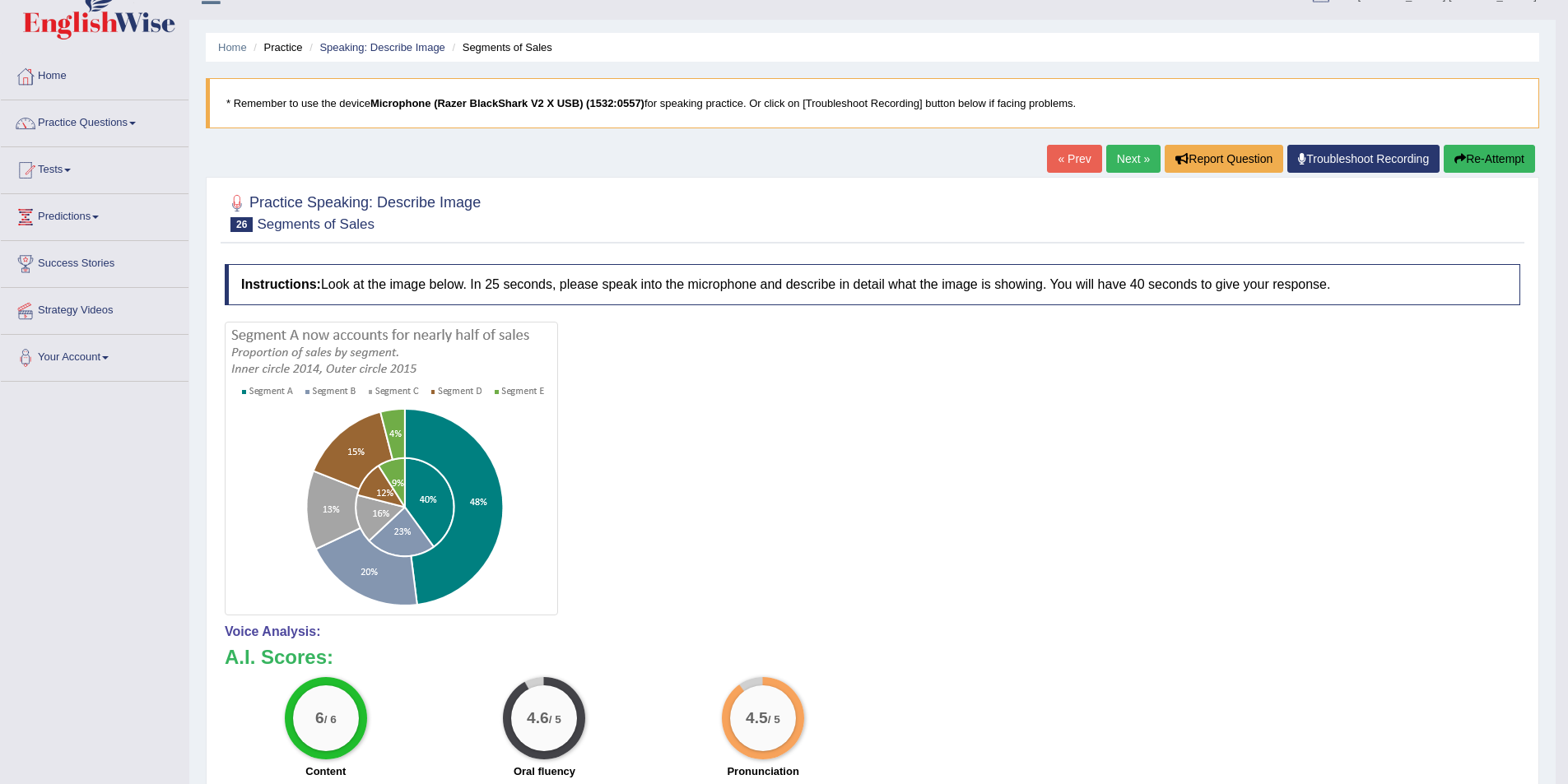
scroll to position [0, 0]
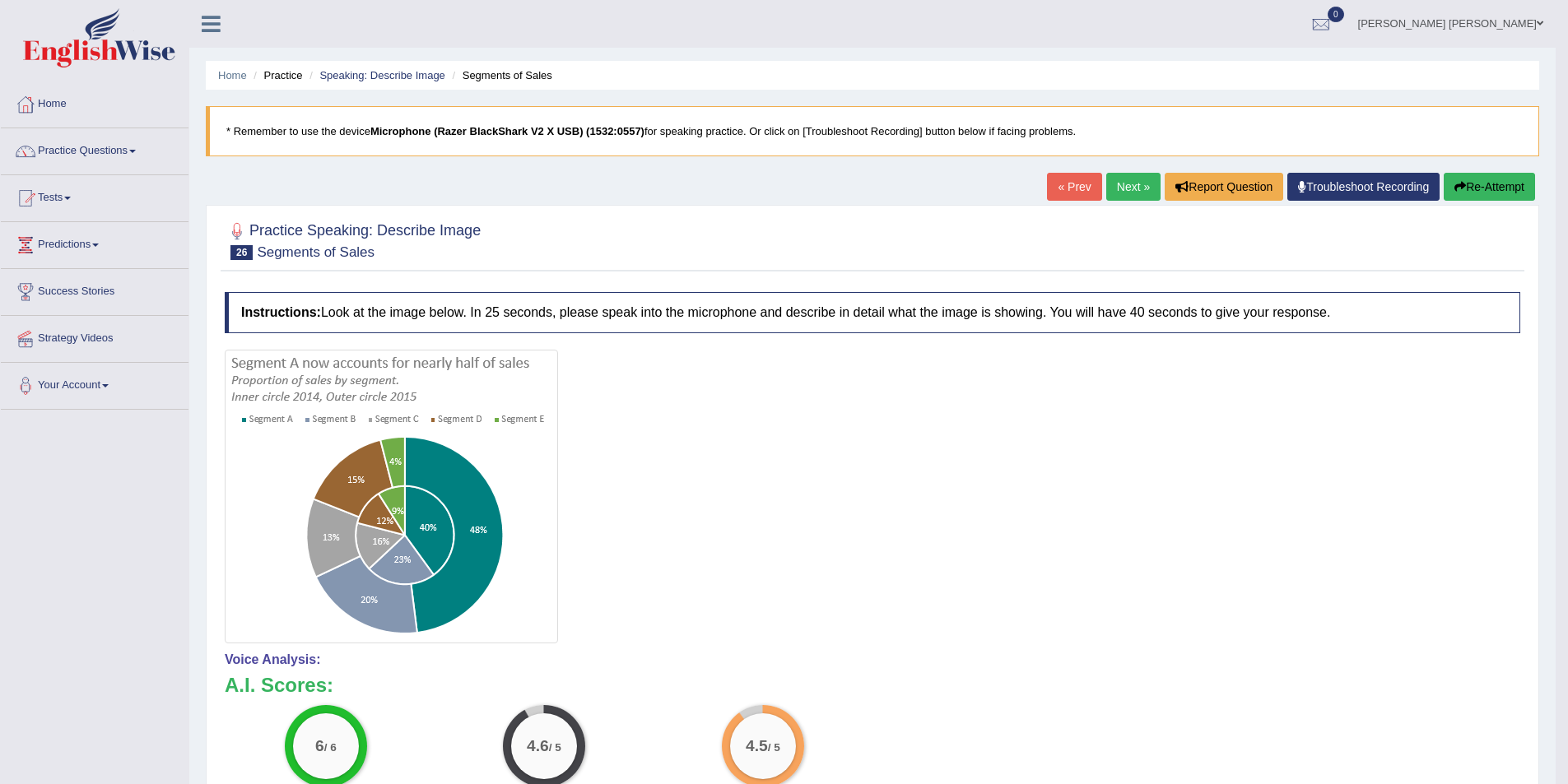
click at [1134, 188] on link "Next »" at bounding box center [1133, 187] width 54 height 28
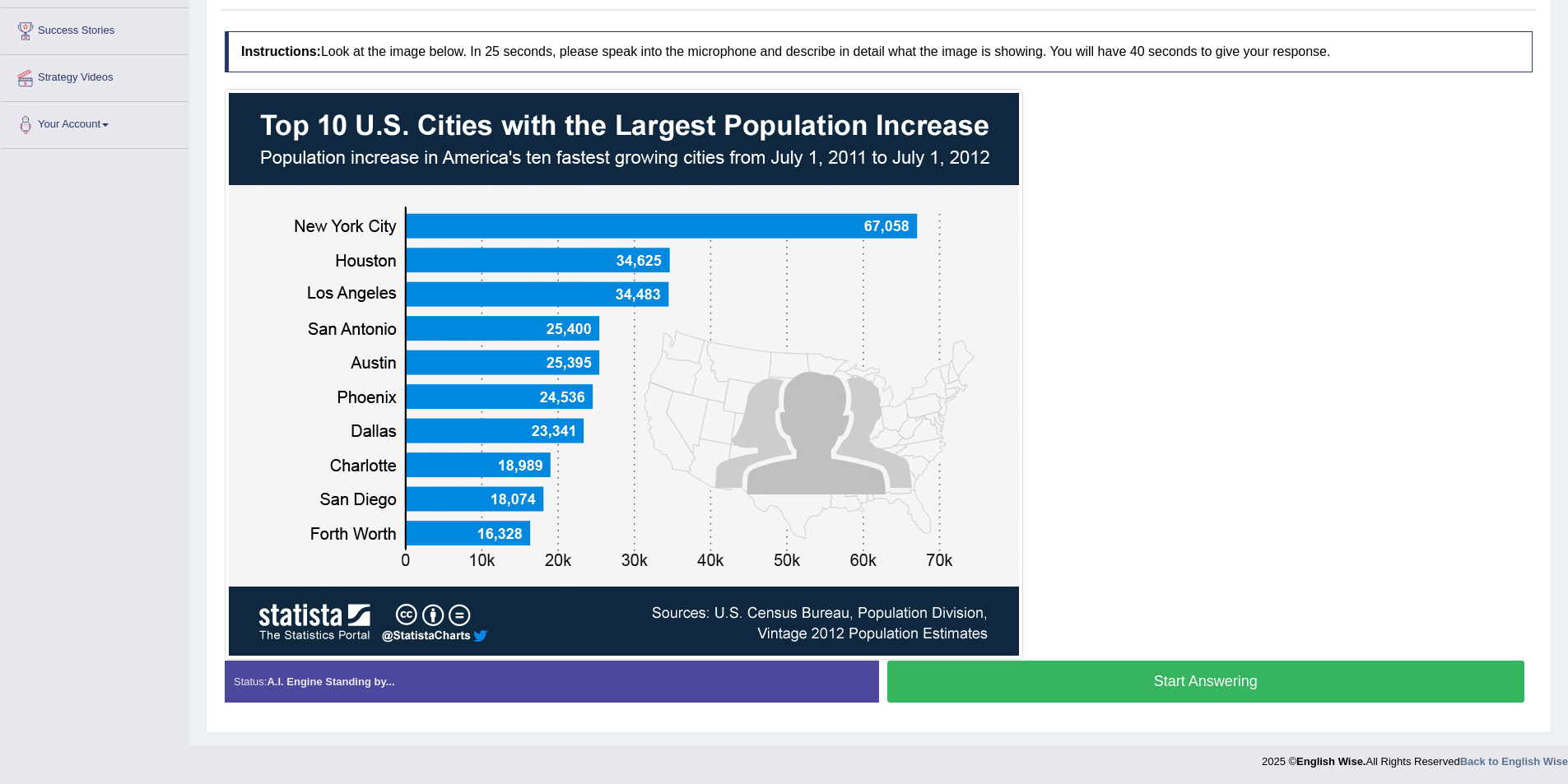
scroll to position [263, 0]
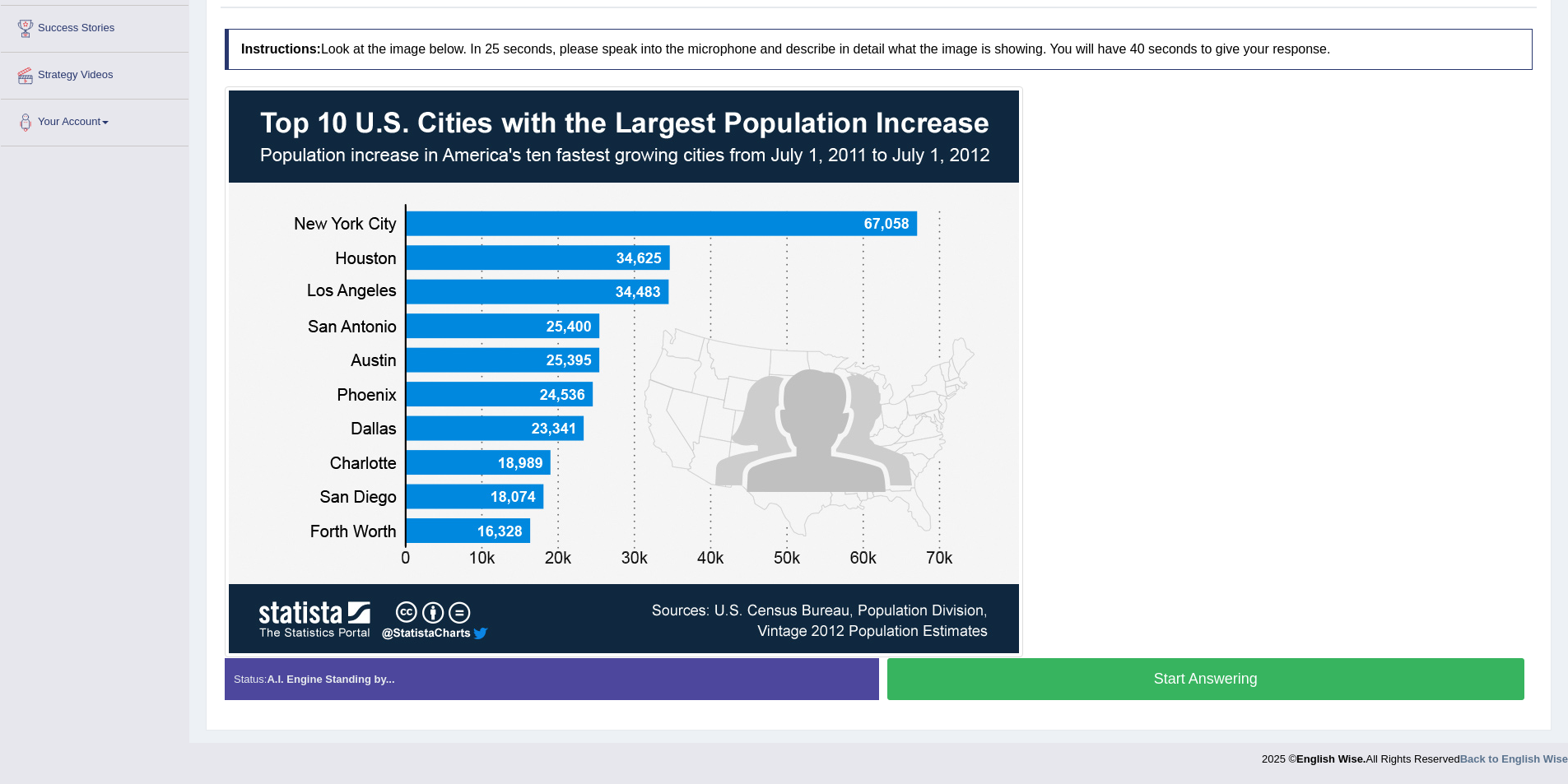
click at [1152, 679] on button "Start Answering" at bounding box center [1207, 679] width 638 height 42
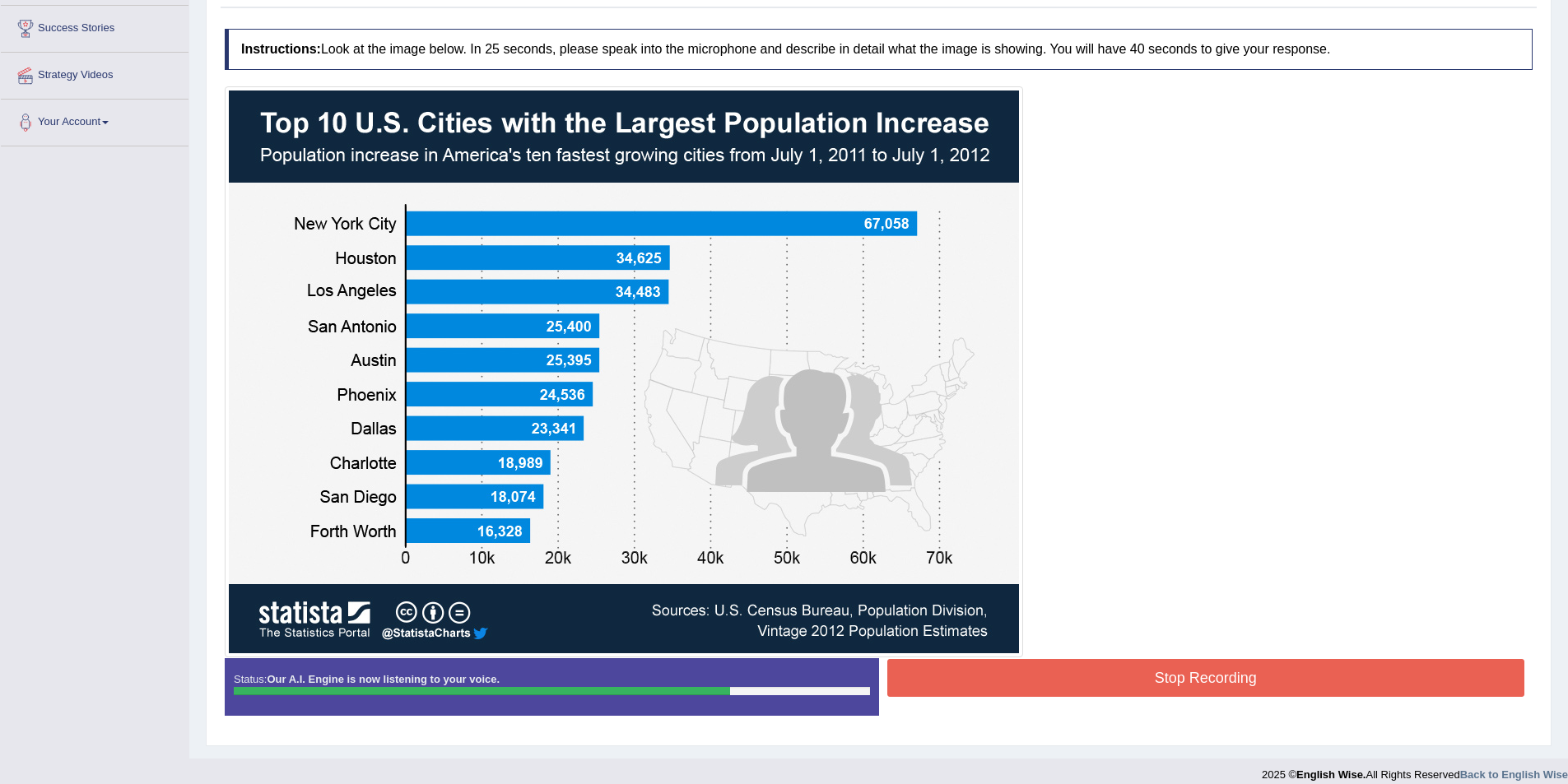
click at [1190, 681] on button "Stop Recording" at bounding box center [1207, 677] width 638 height 38
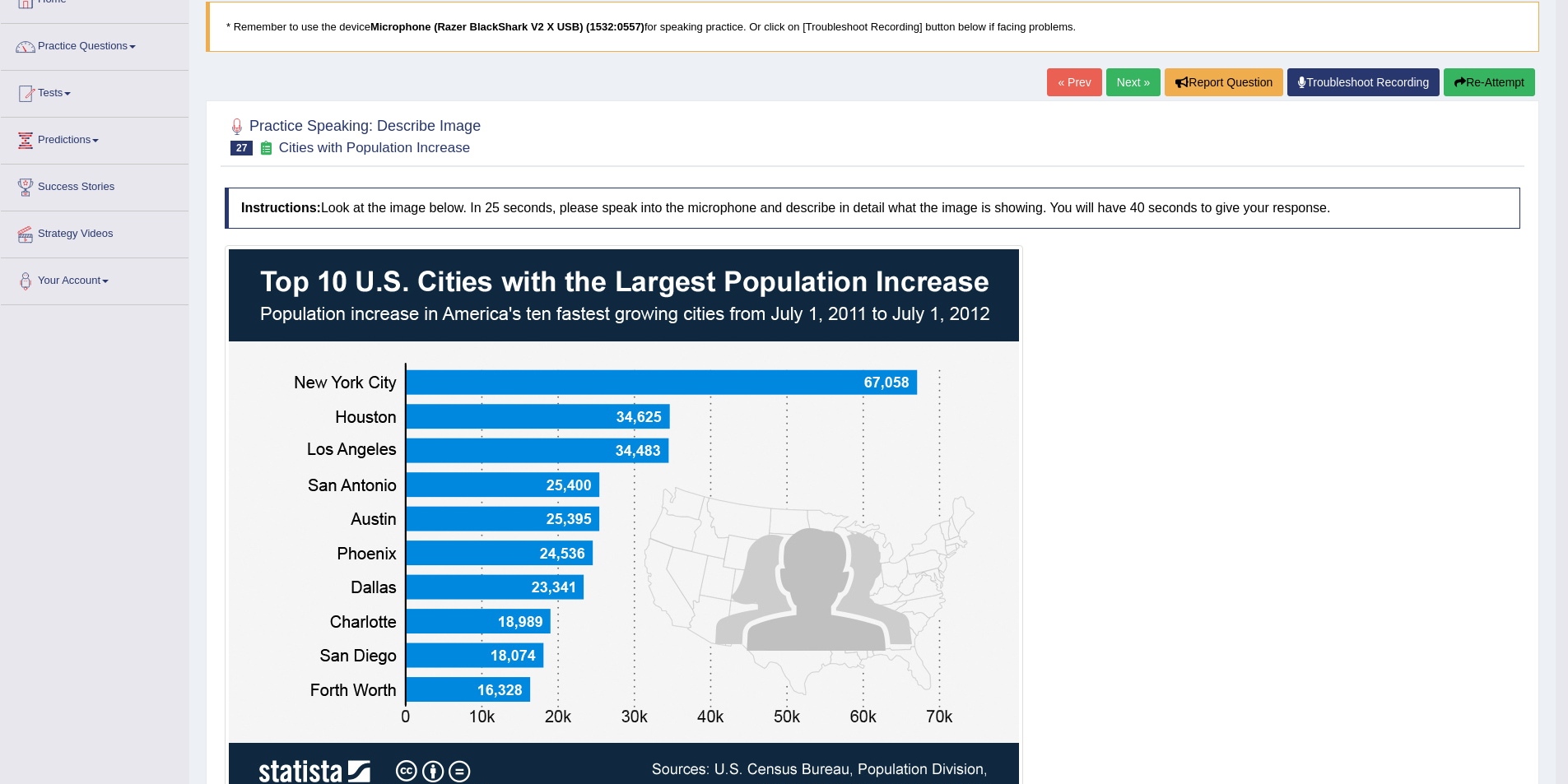
scroll to position [99, 0]
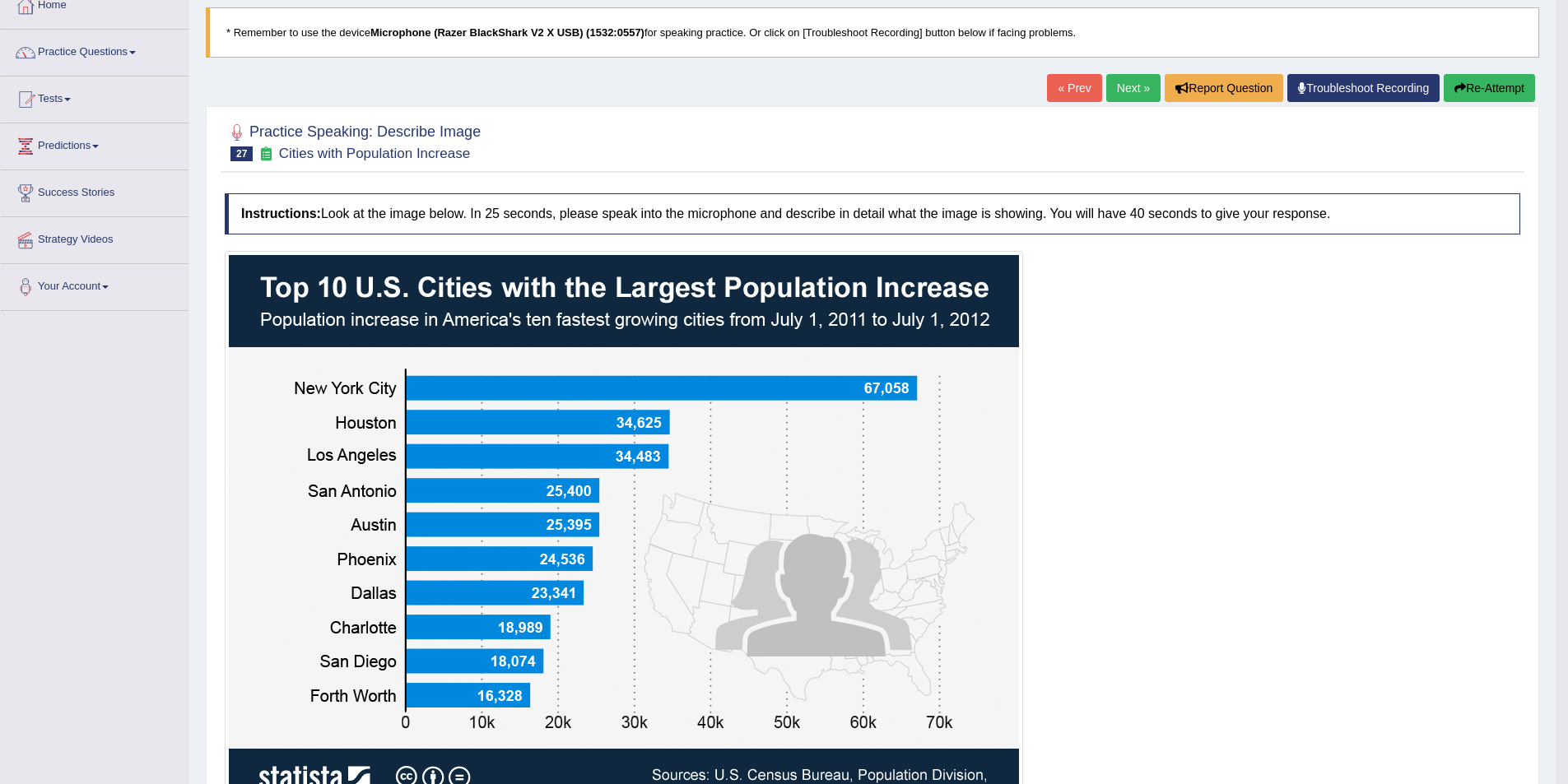
click at [1131, 90] on link "Next »" at bounding box center [1133, 88] width 54 height 28
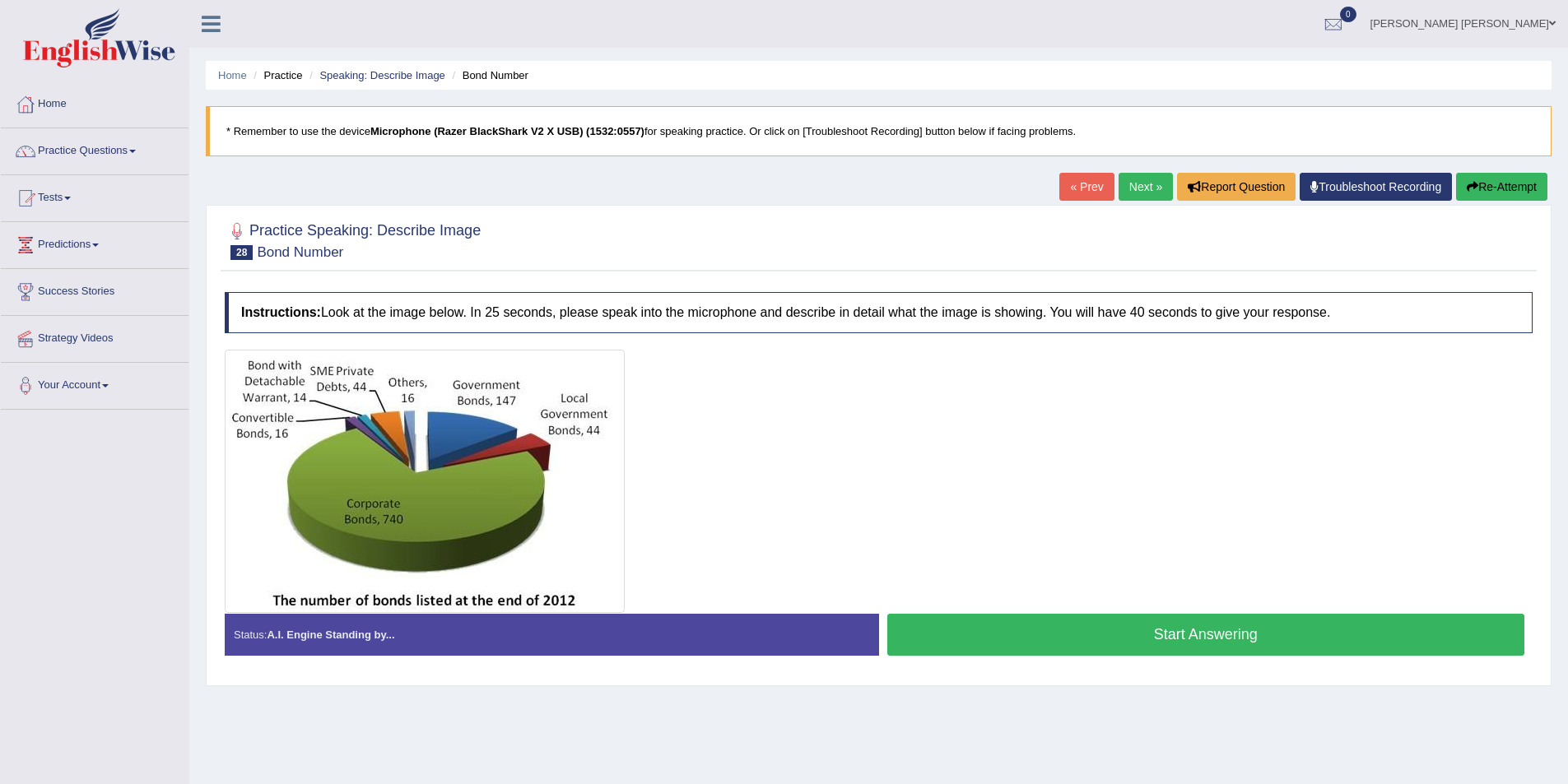
click at [1206, 620] on button "Start Answering" at bounding box center [1207, 635] width 638 height 42
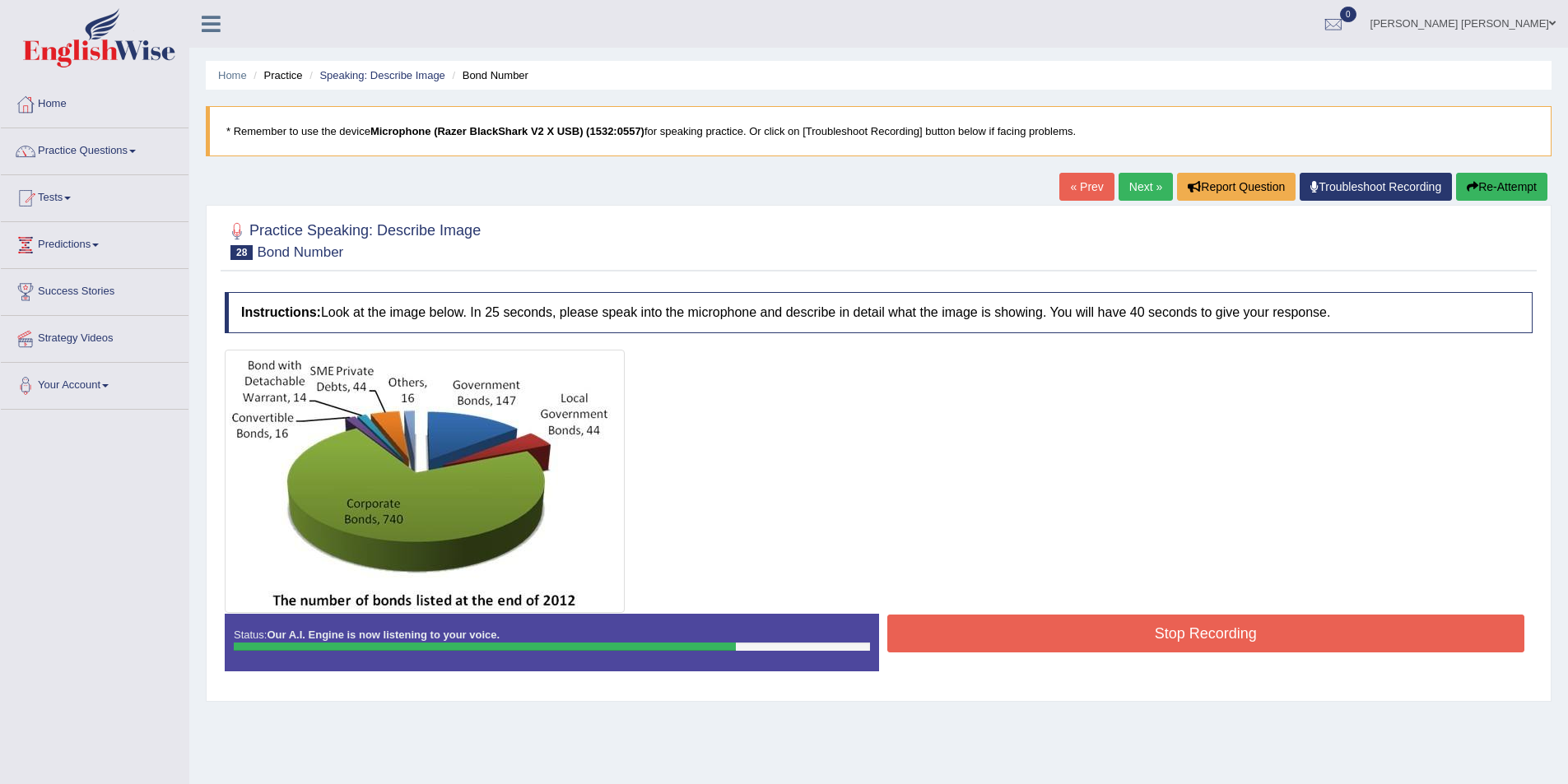
click at [1225, 627] on button "Stop Recording" at bounding box center [1207, 633] width 638 height 38
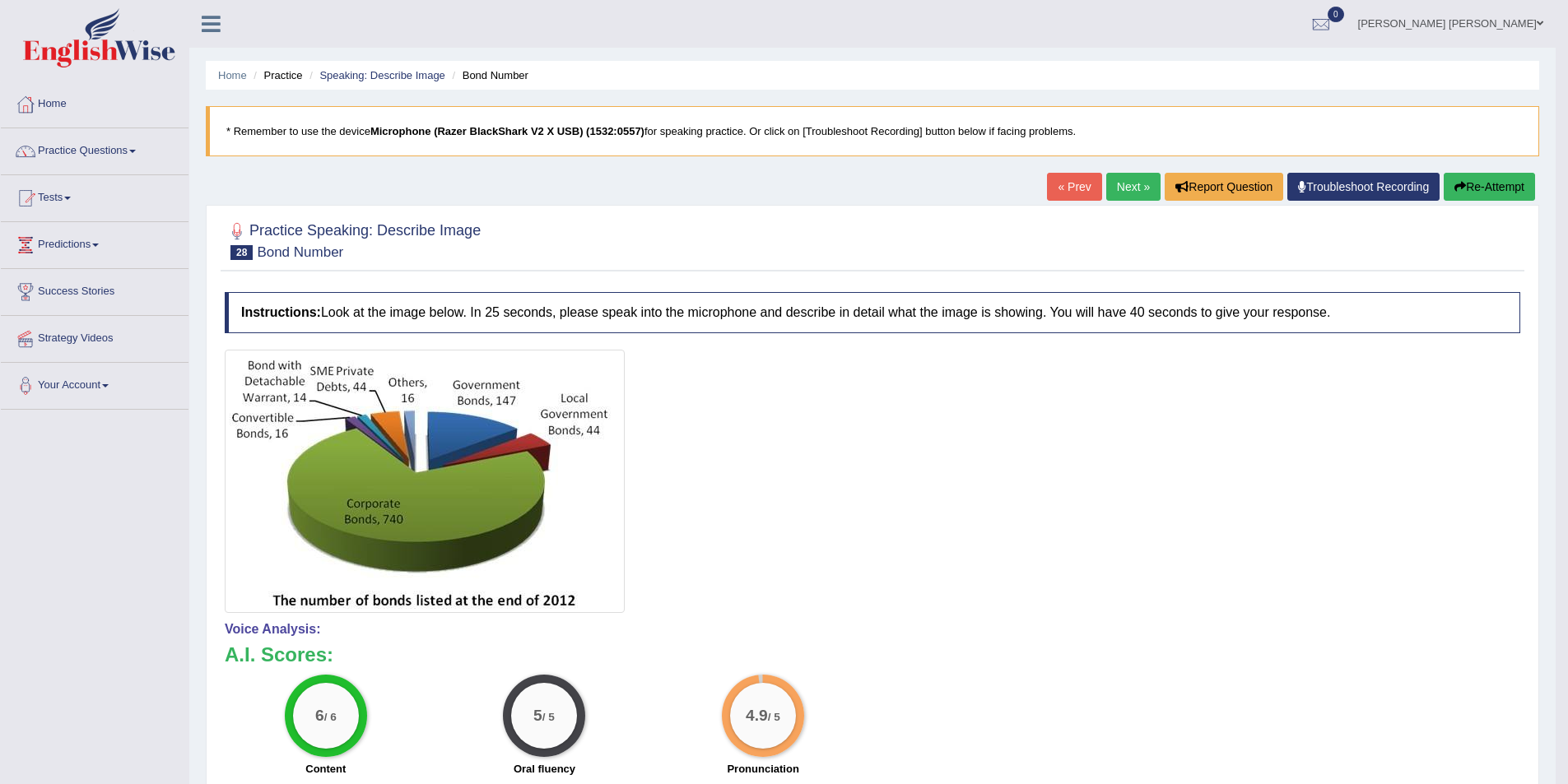
click at [1128, 194] on link "Next »" at bounding box center [1133, 187] width 54 height 28
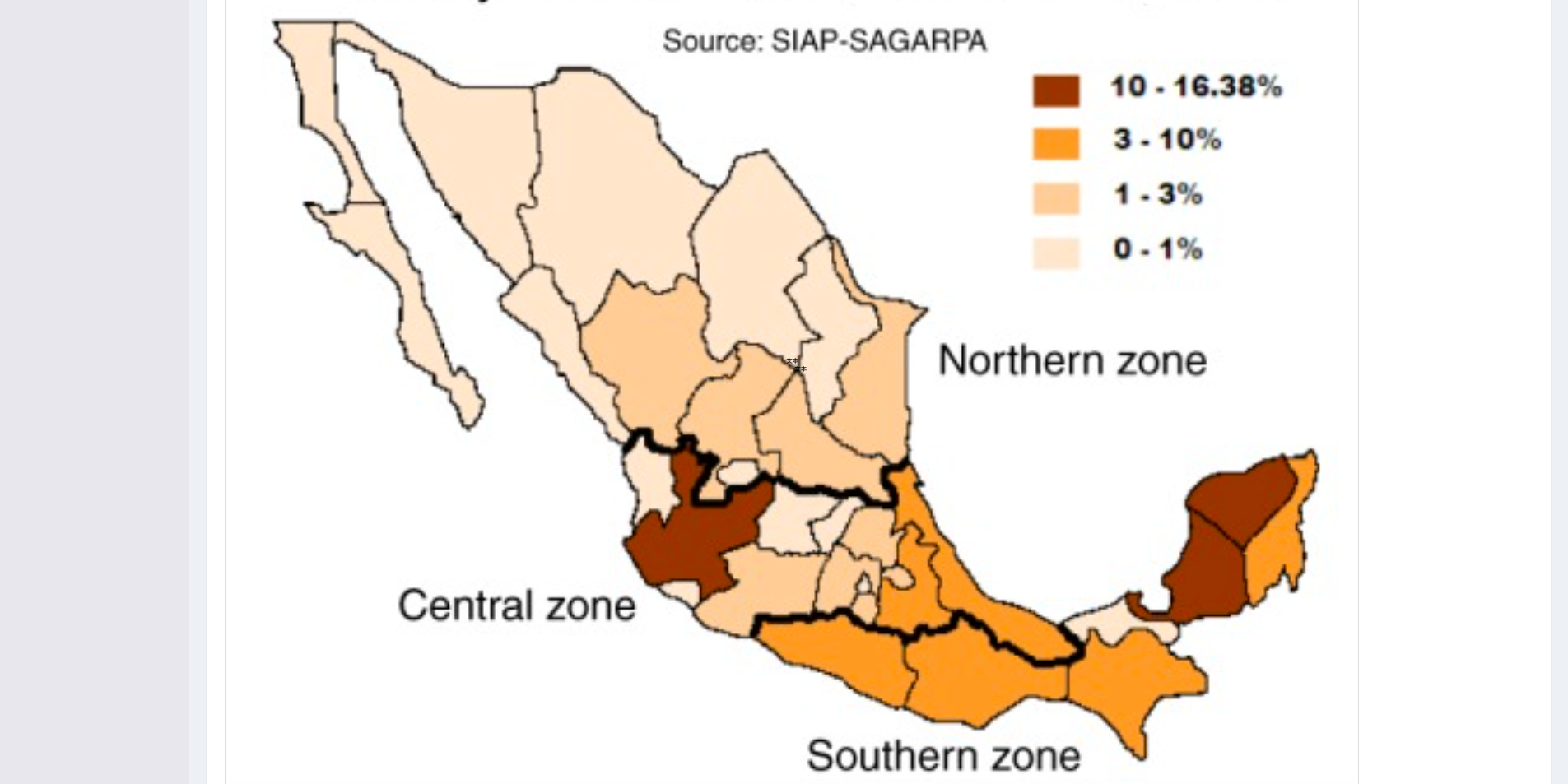
scroll to position [465, 0]
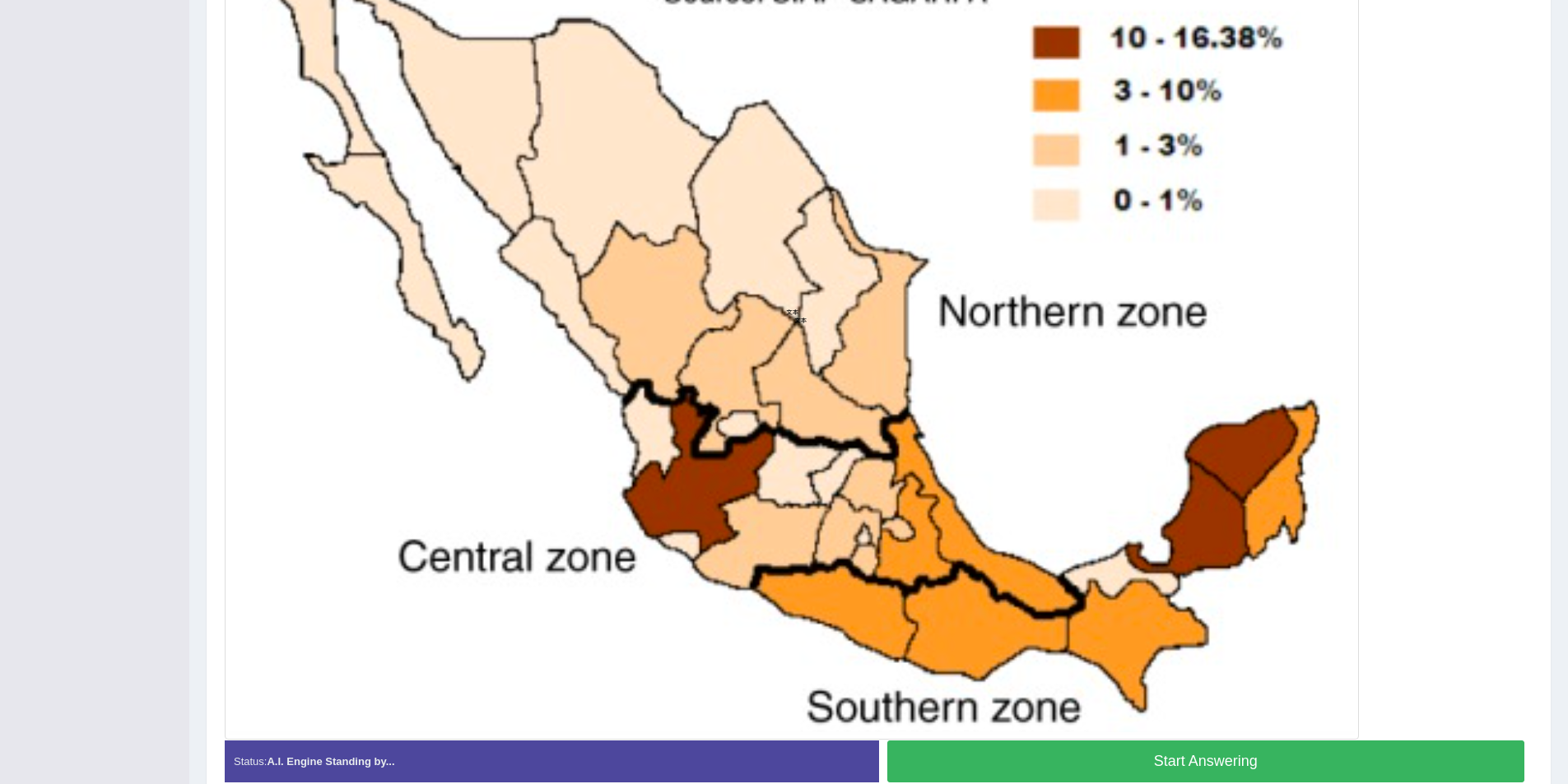
click at [1121, 759] on button "Start Answering" at bounding box center [1207, 762] width 638 height 42
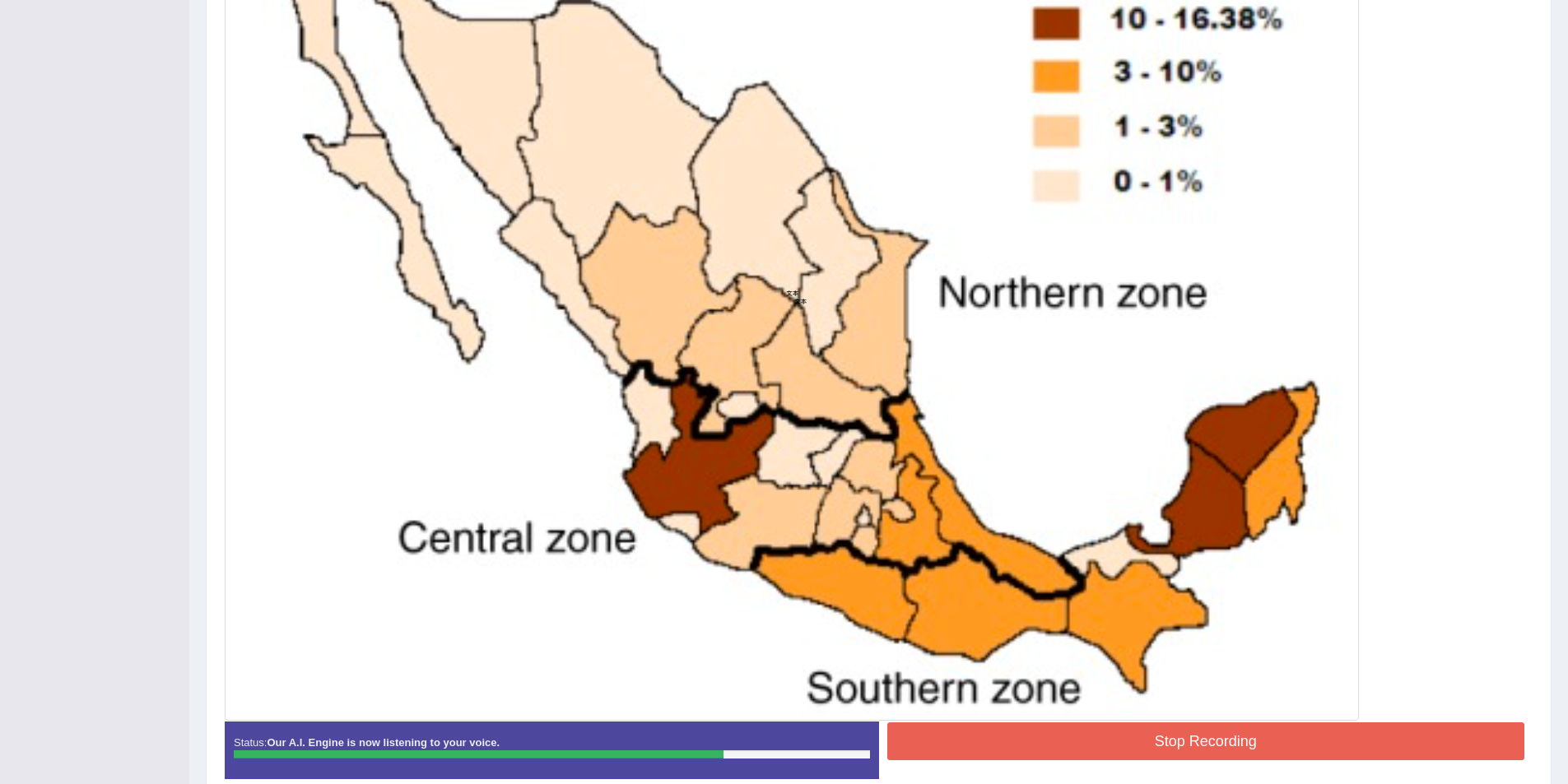
scroll to position [564, 0]
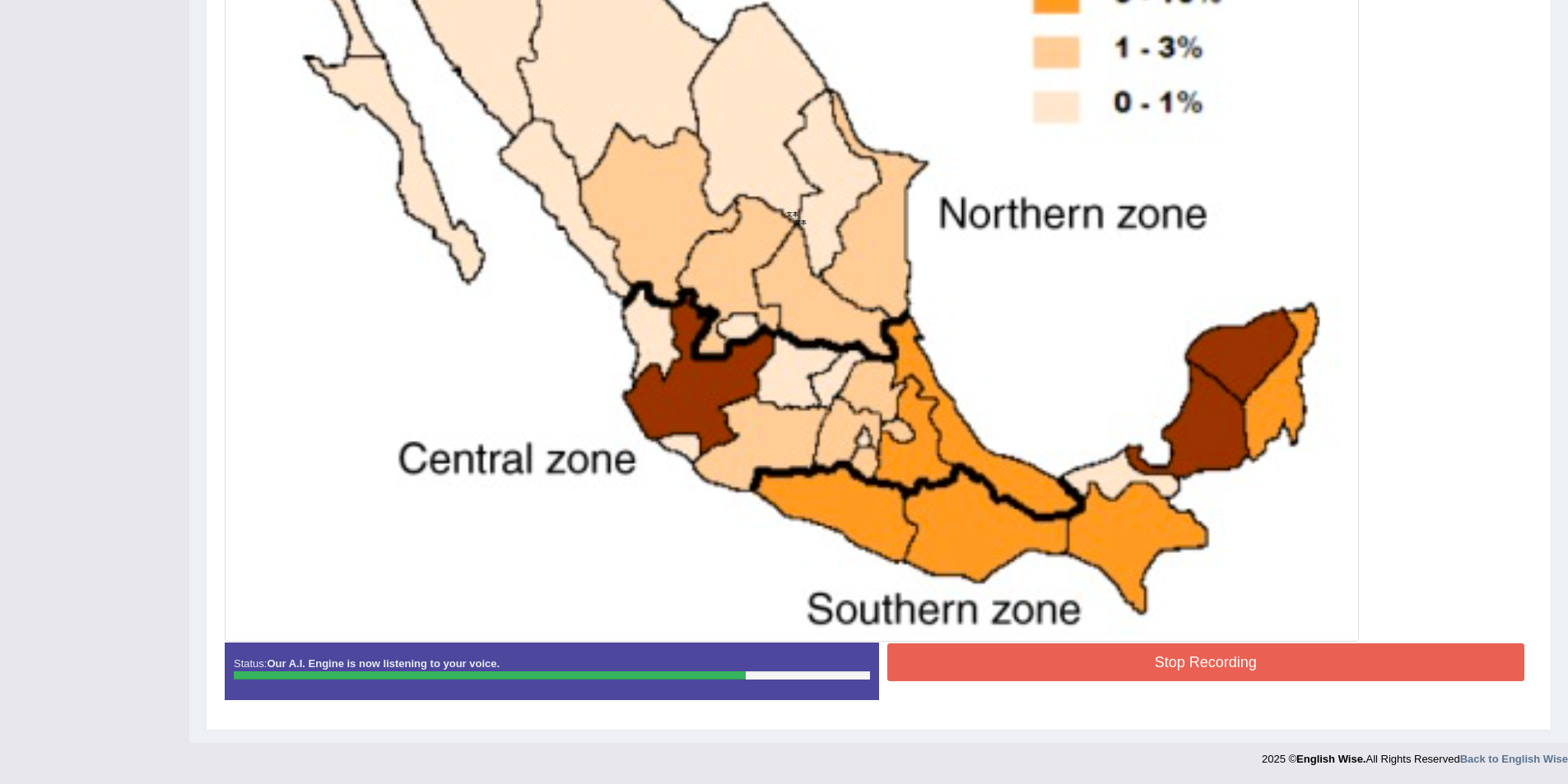
click at [1093, 662] on button "Stop Recording" at bounding box center [1207, 661] width 638 height 38
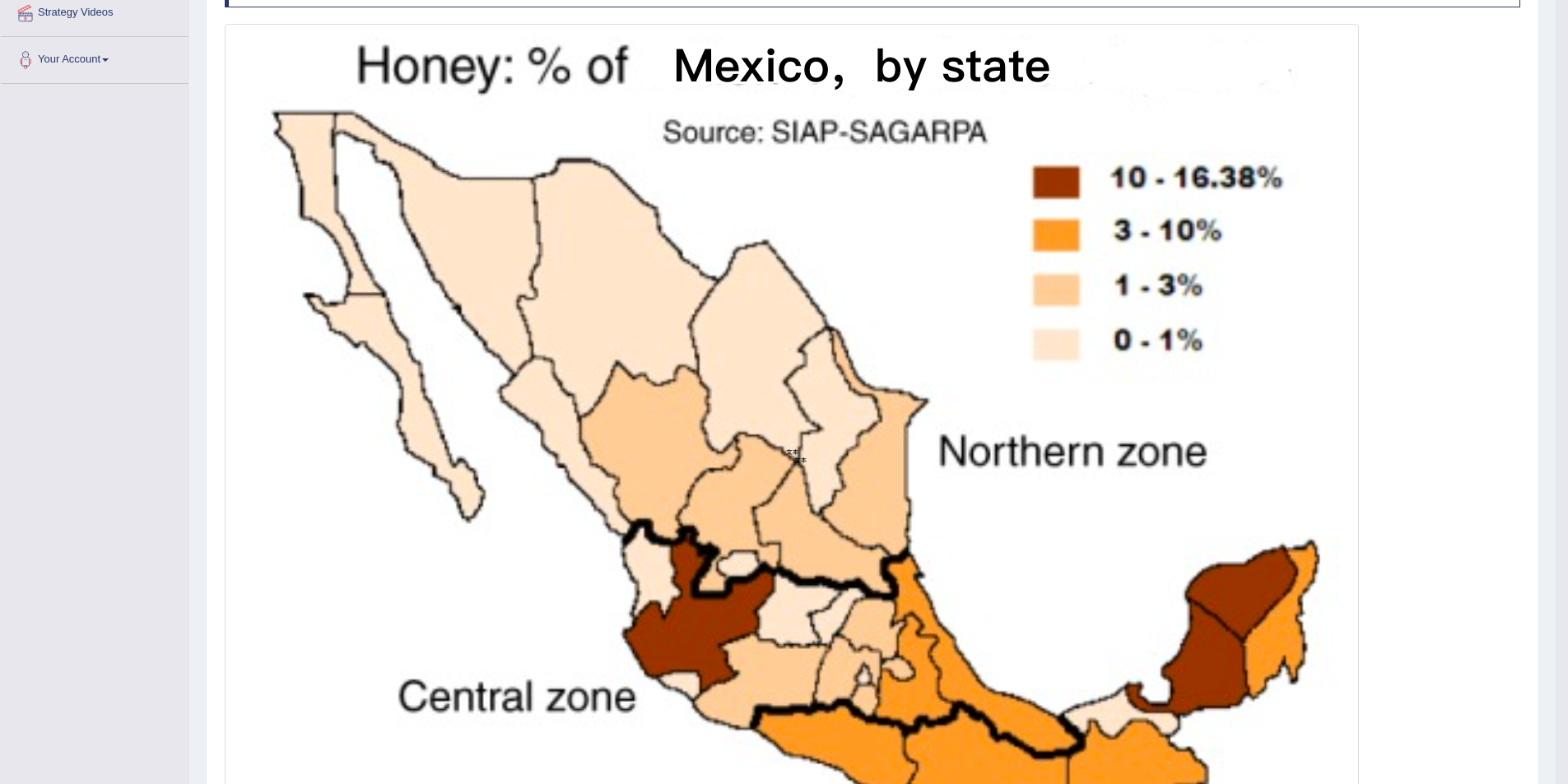
scroll to position [74, 0]
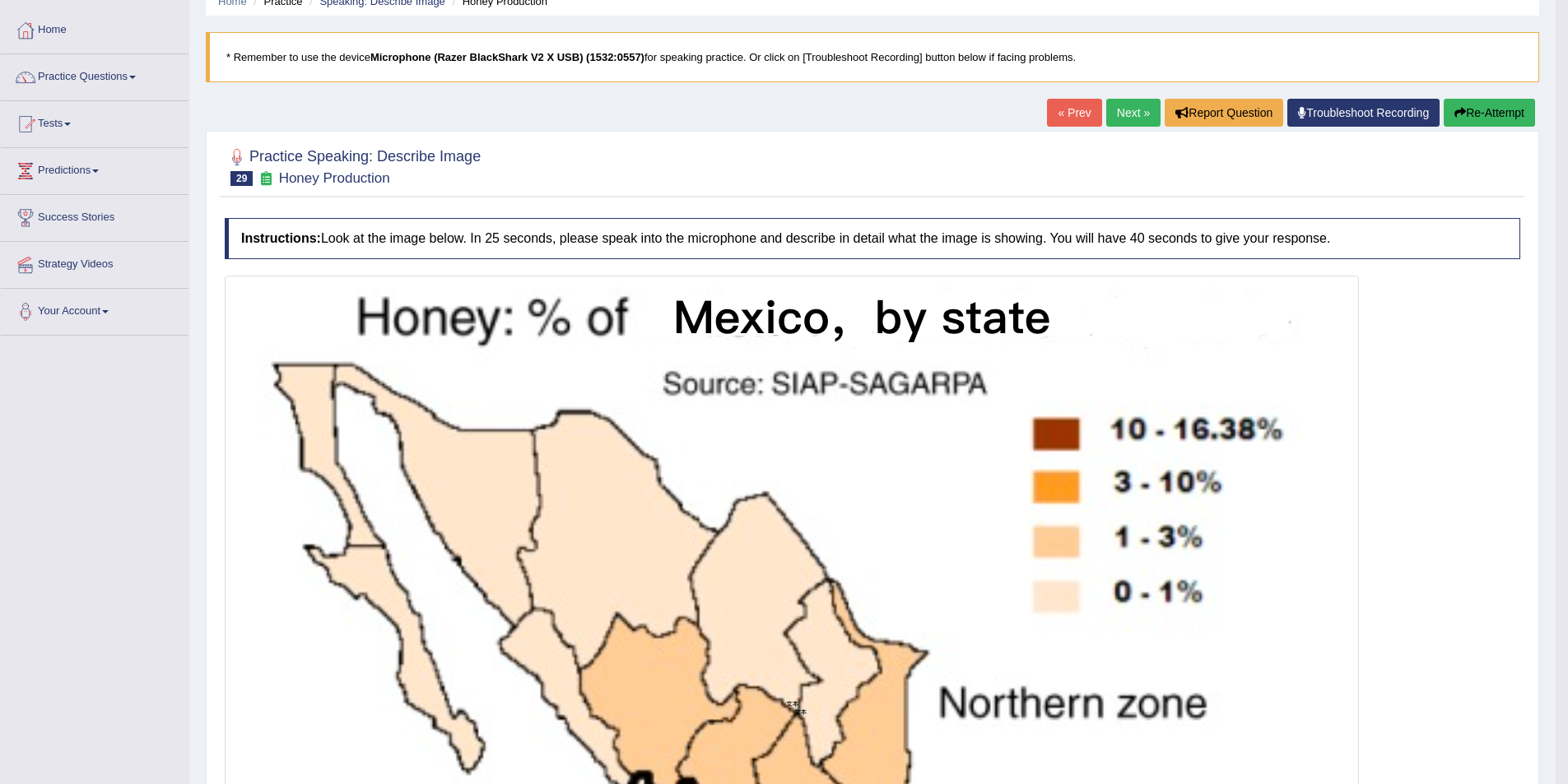
click at [1121, 110] on link "Next »" at bounding box center [1133, 112] width 54 height 28
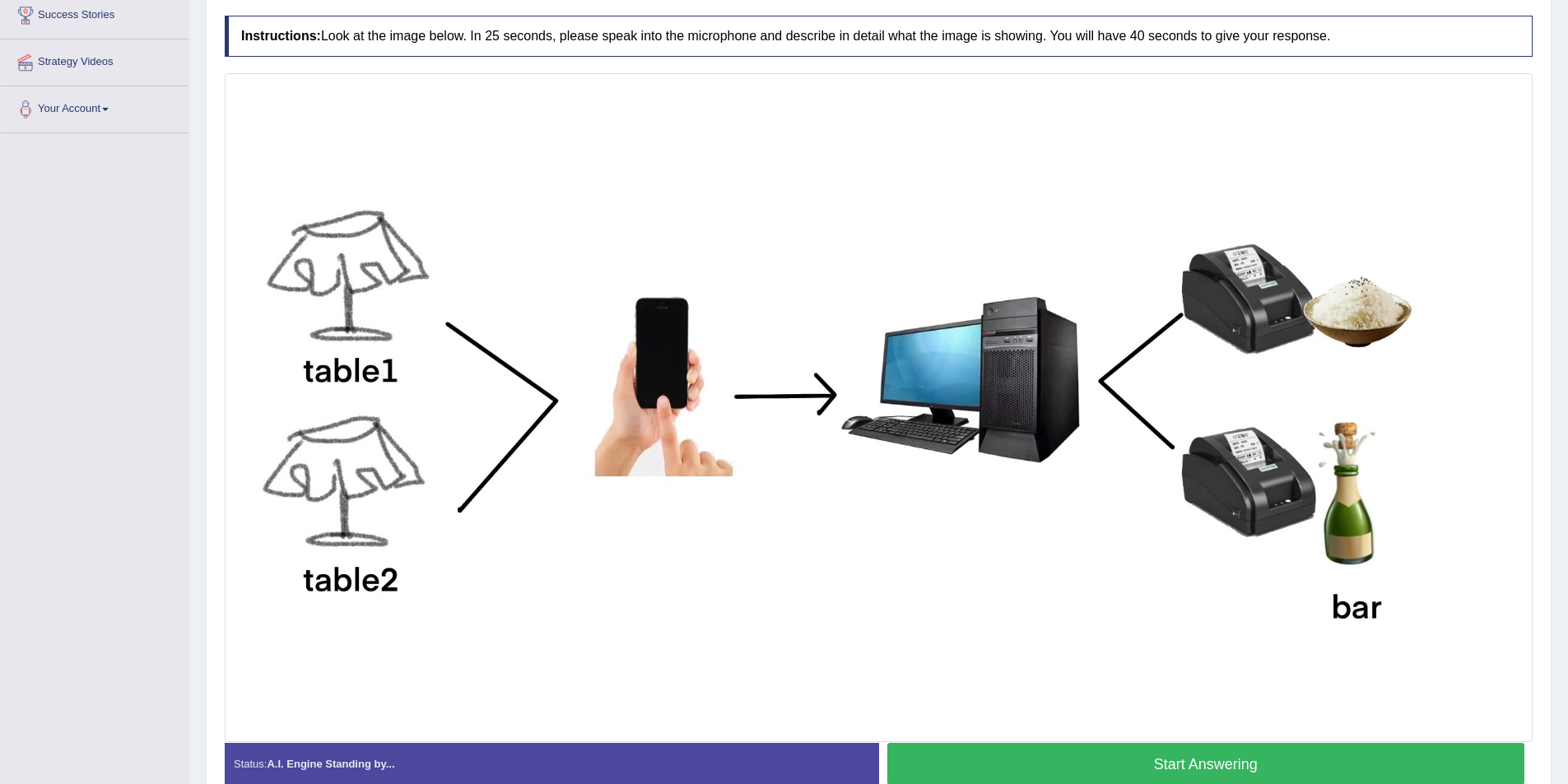
scroll to position [329, 0]
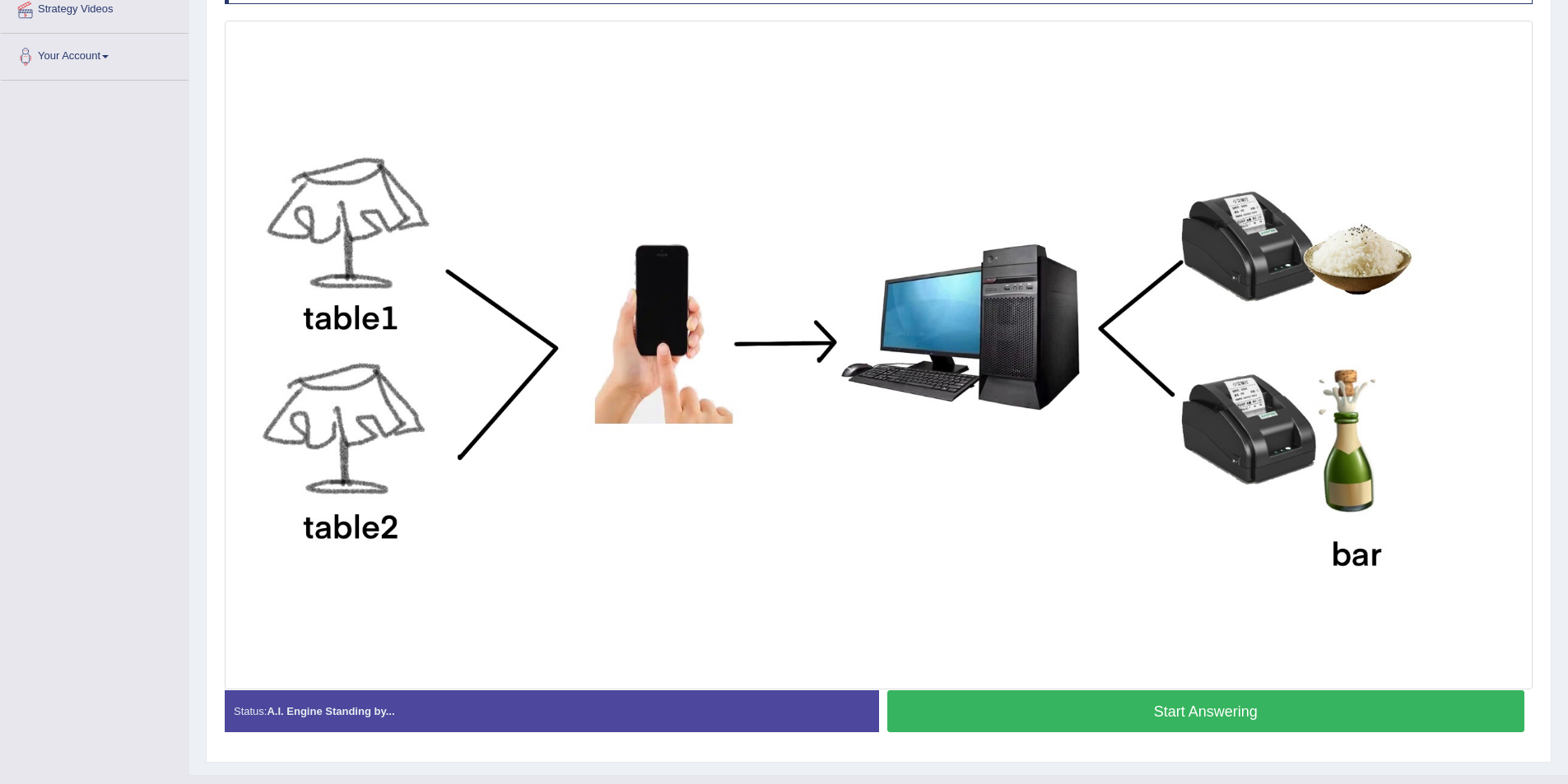
drag, startPoint x: 1276, startPoint y: 709, endPoint x: 1252, endPoint y: 689, distance: 31.2
click at [1274, 708] on button "Start Answering" at bounding box center [1207, 711] width 638 height 42
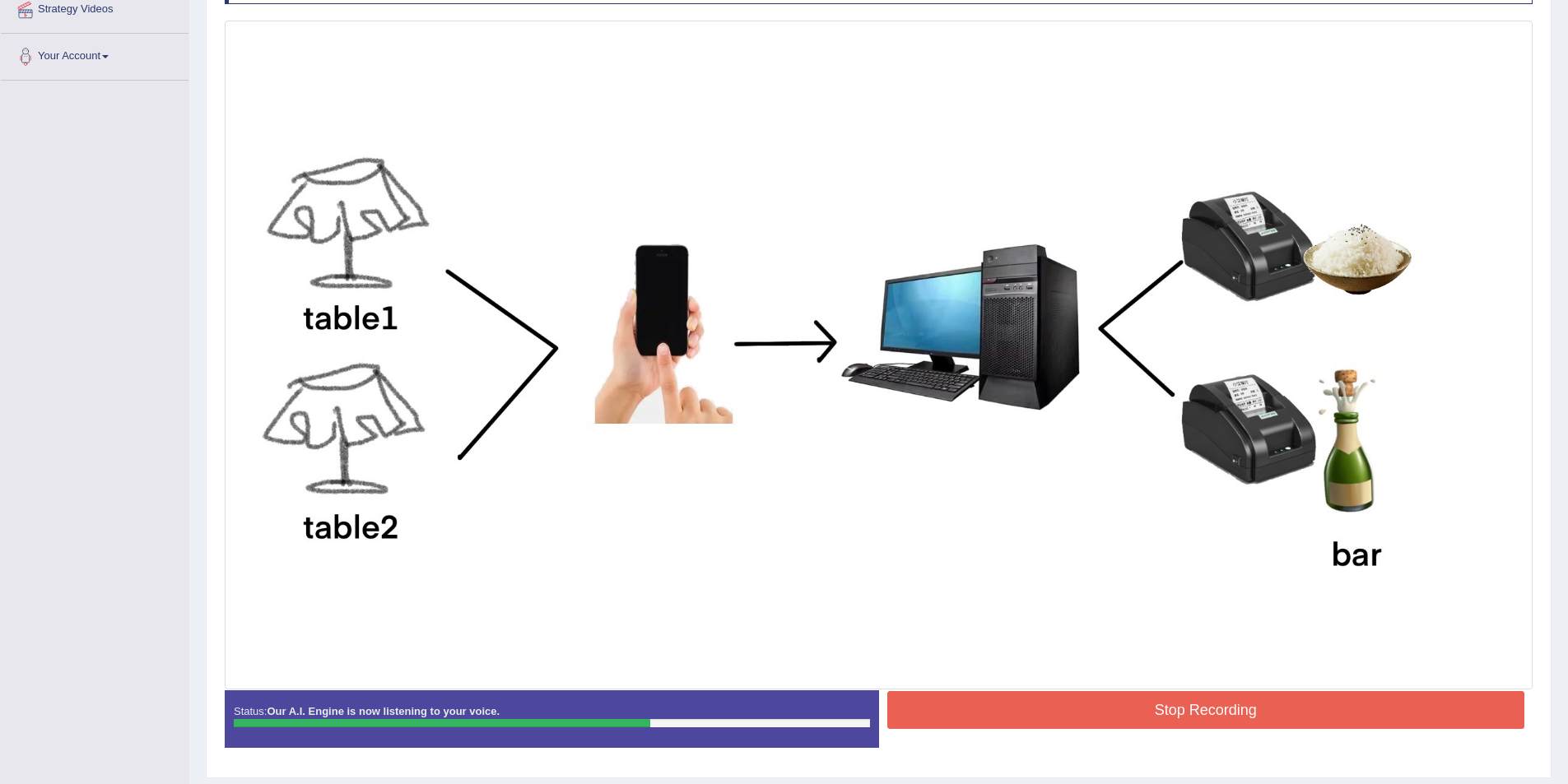
click at [1218, 717] on button "Stop Recording" at bounding box center [1207, 709] width 638 height 38
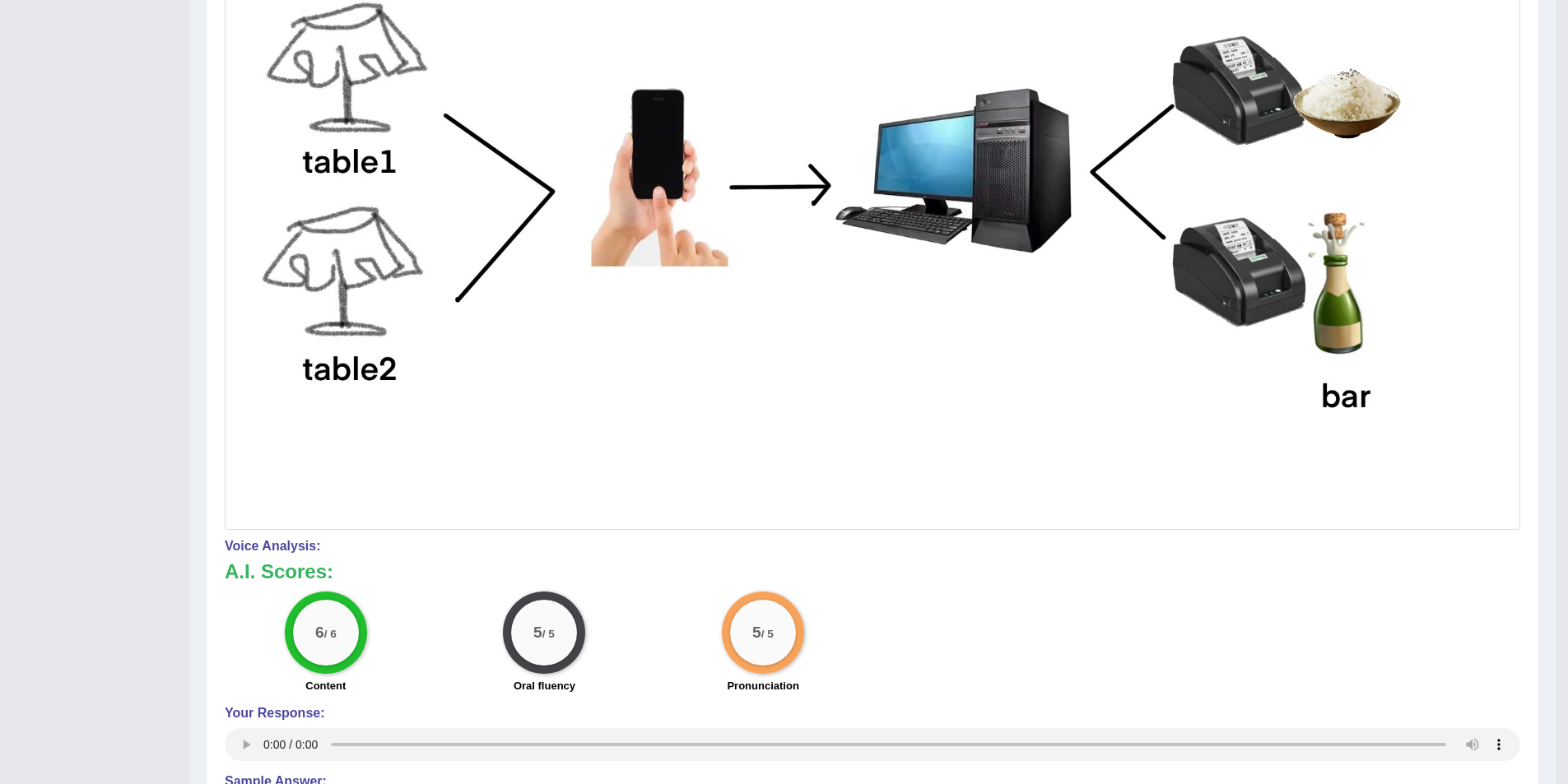
scroll to position [165, 0]
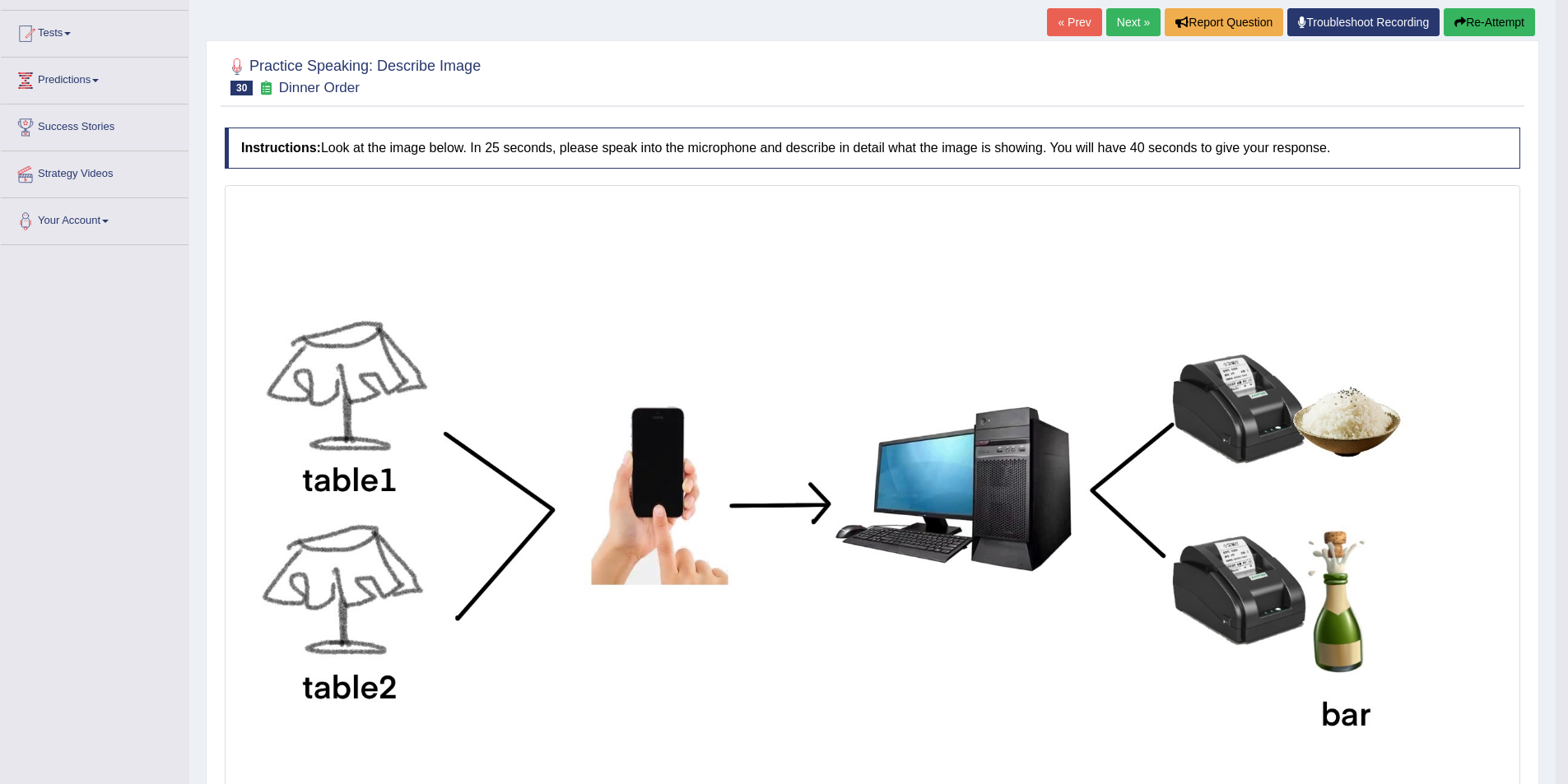
drag, startPoint x: 1121, startPoint y: 29, endPoint x: 1104, endPoint y: 36, distance: 18.4
click at [1120, 29] on link "Next »" at bounding box center [1133, 22] width 54 height 28
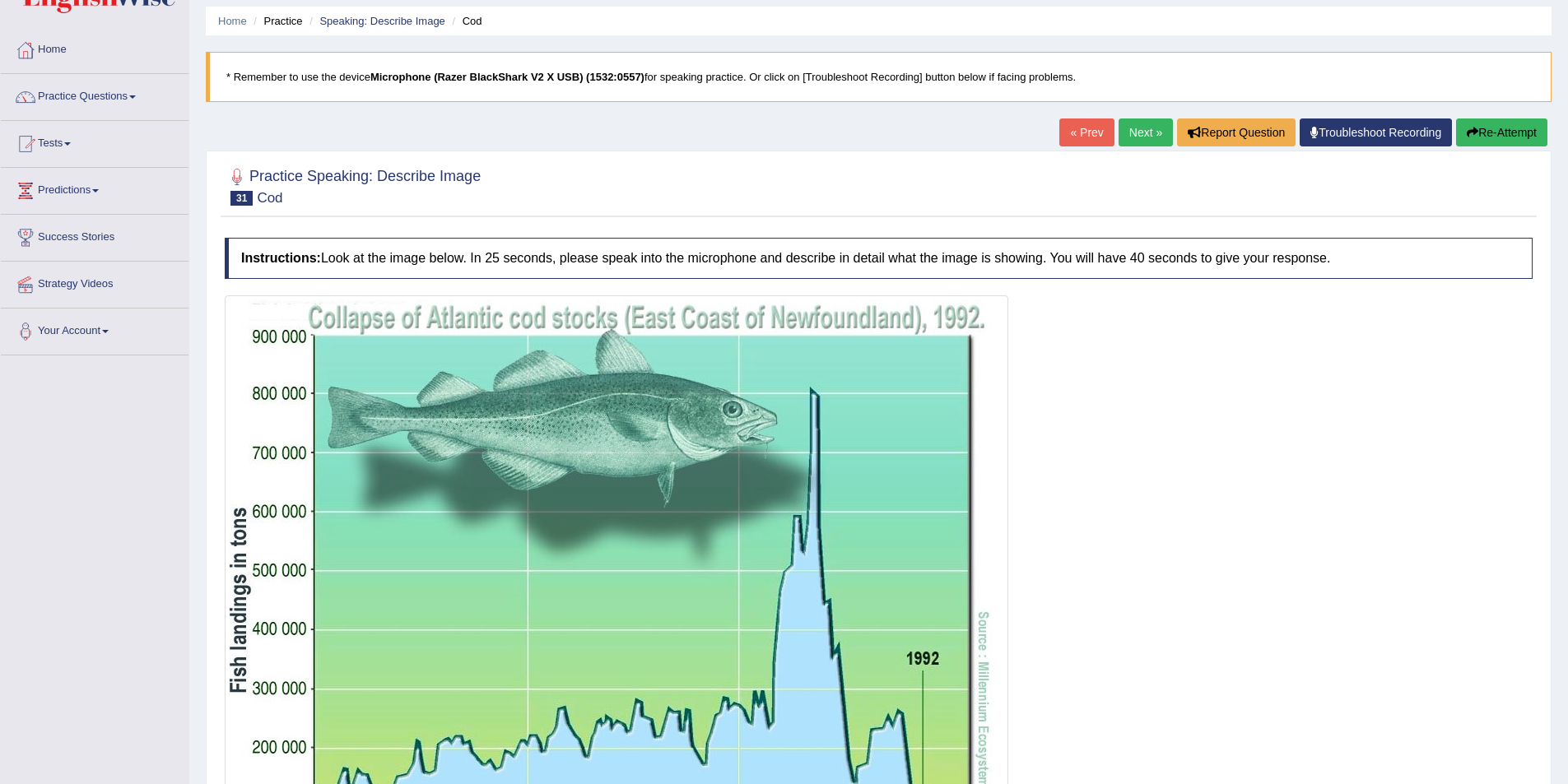
scroll to position [247, 0]
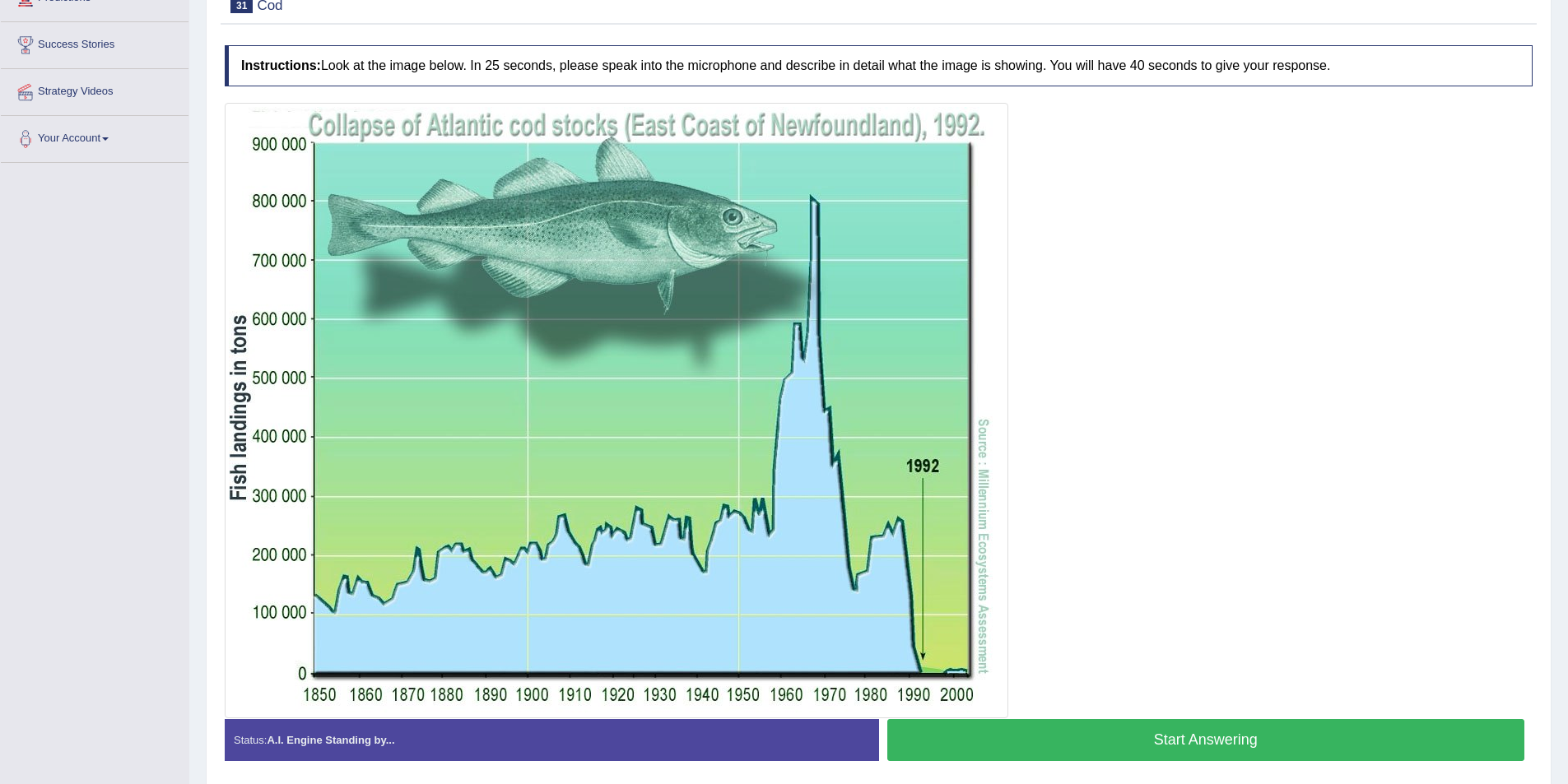
click at [1167, 749] on button "Start Answering" at bounding box center [1207, 741] width 638 height 42
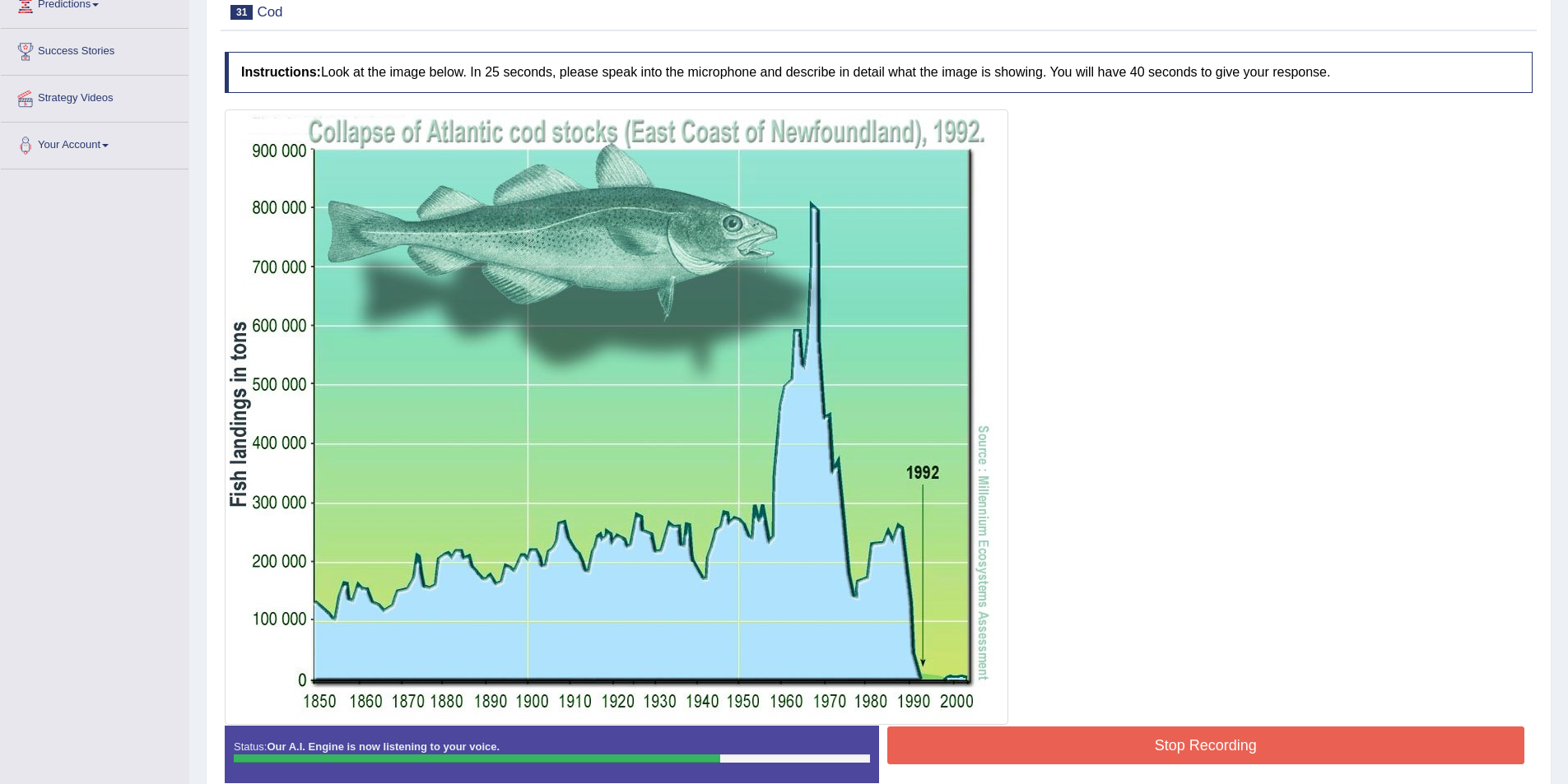
scroll to position [241, 0]
click at [1168, 733] on button "Stop Recording" at bounding box center [1207, 744] width 638 height 38
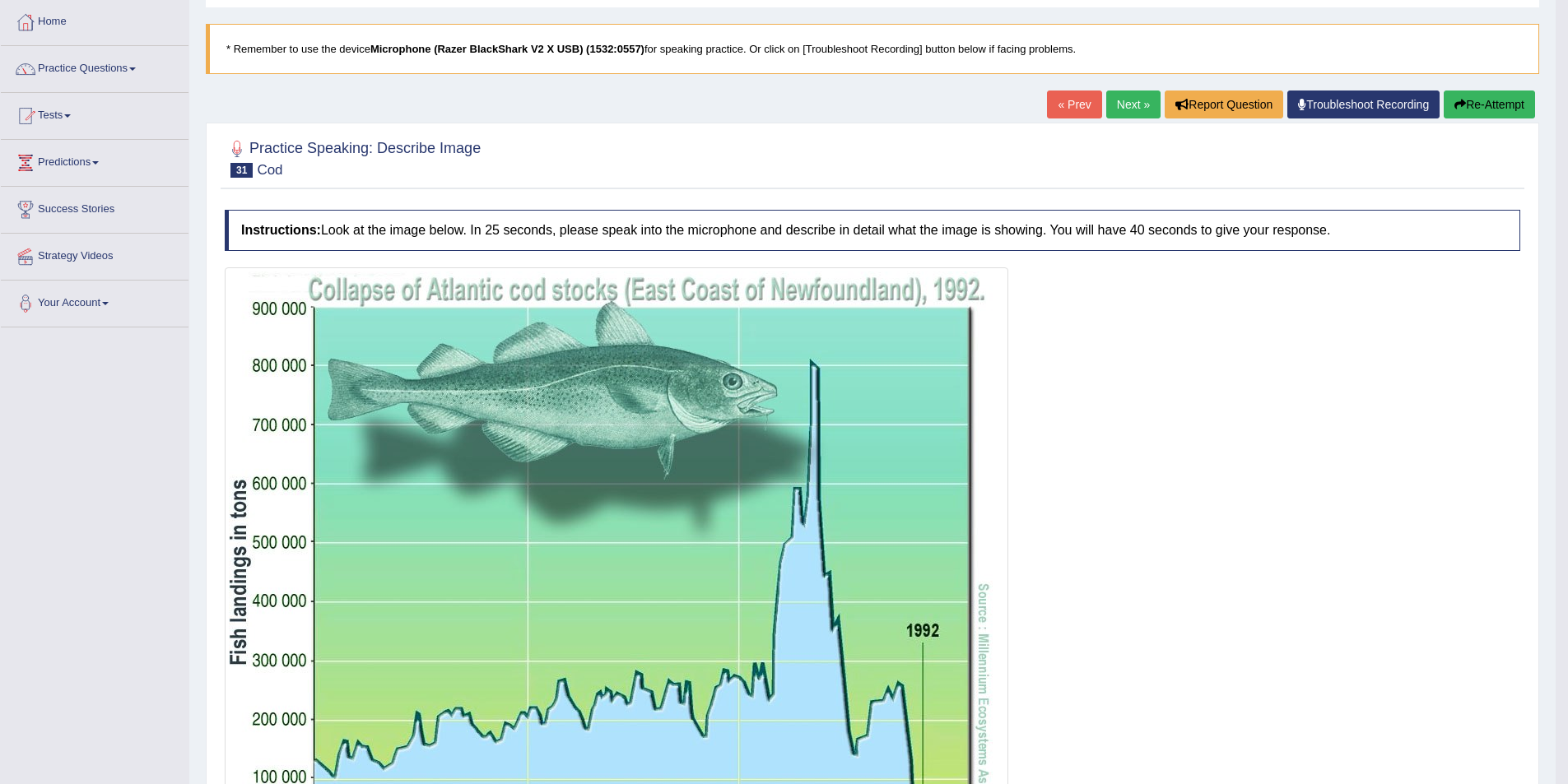
scroll to position [0, 0]
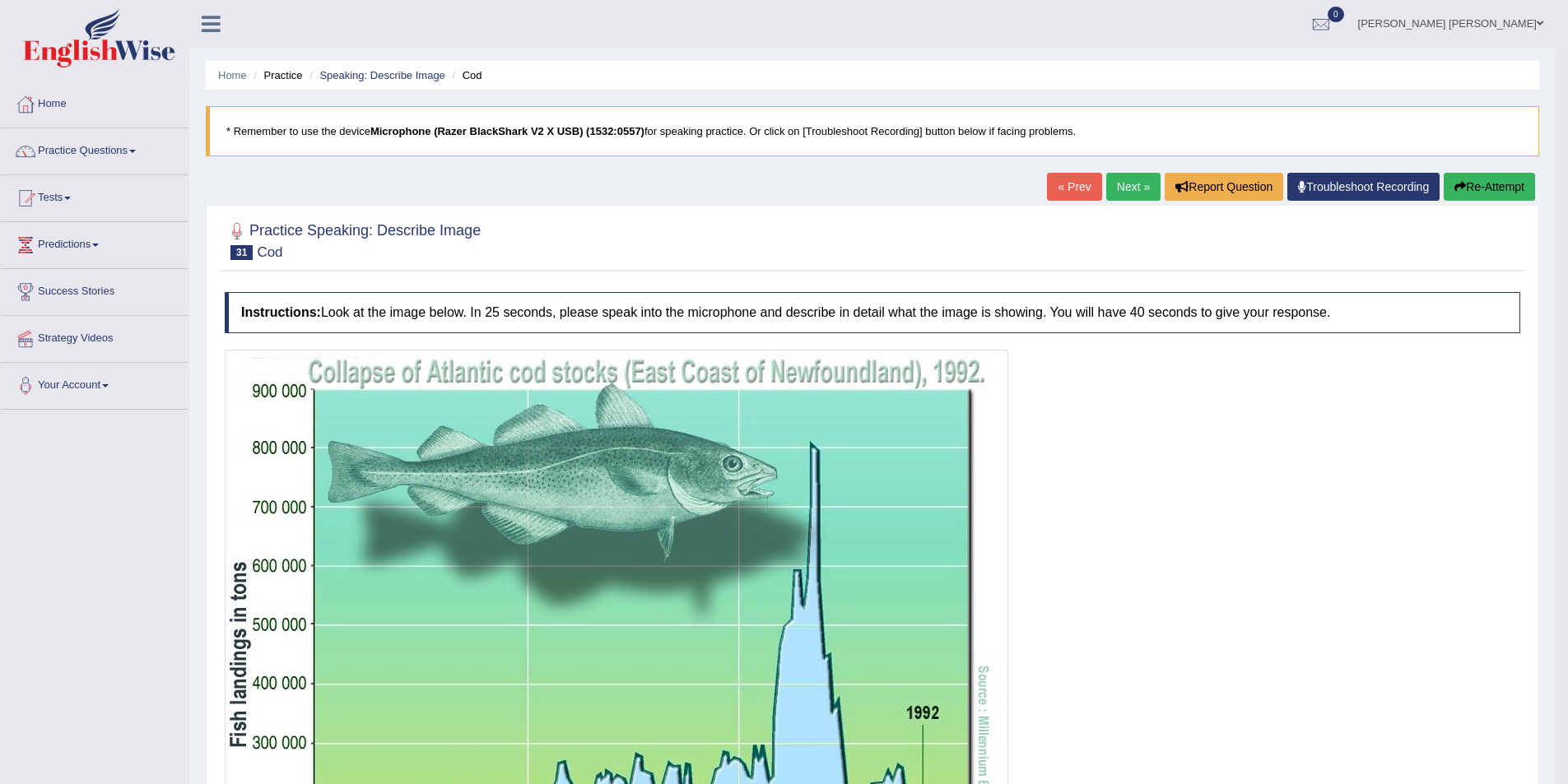
click at [1127, 176] on link "Next »" at bounding box center [1133, 187] width 54 height 28
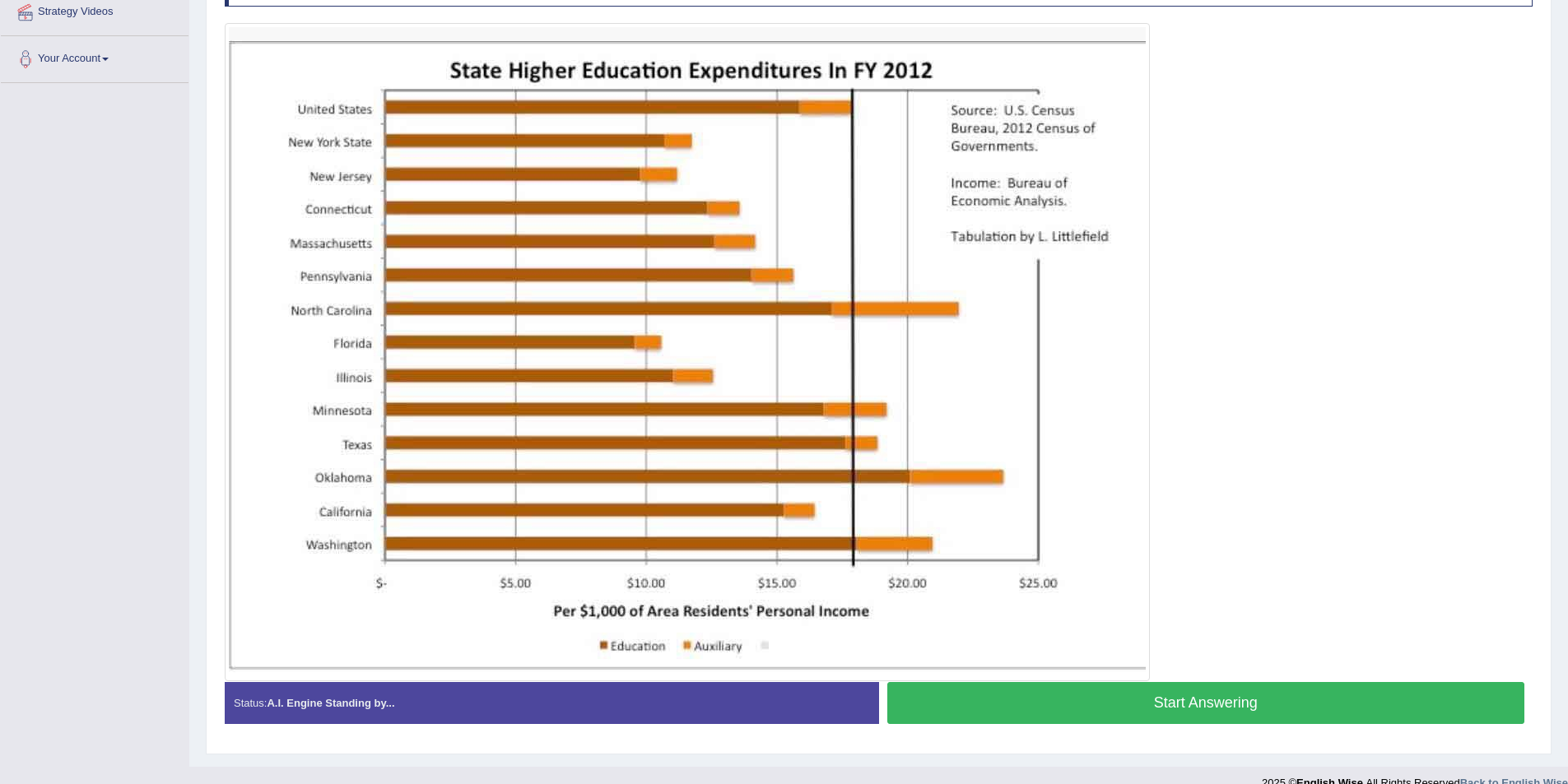
scroll to position [329, 0]
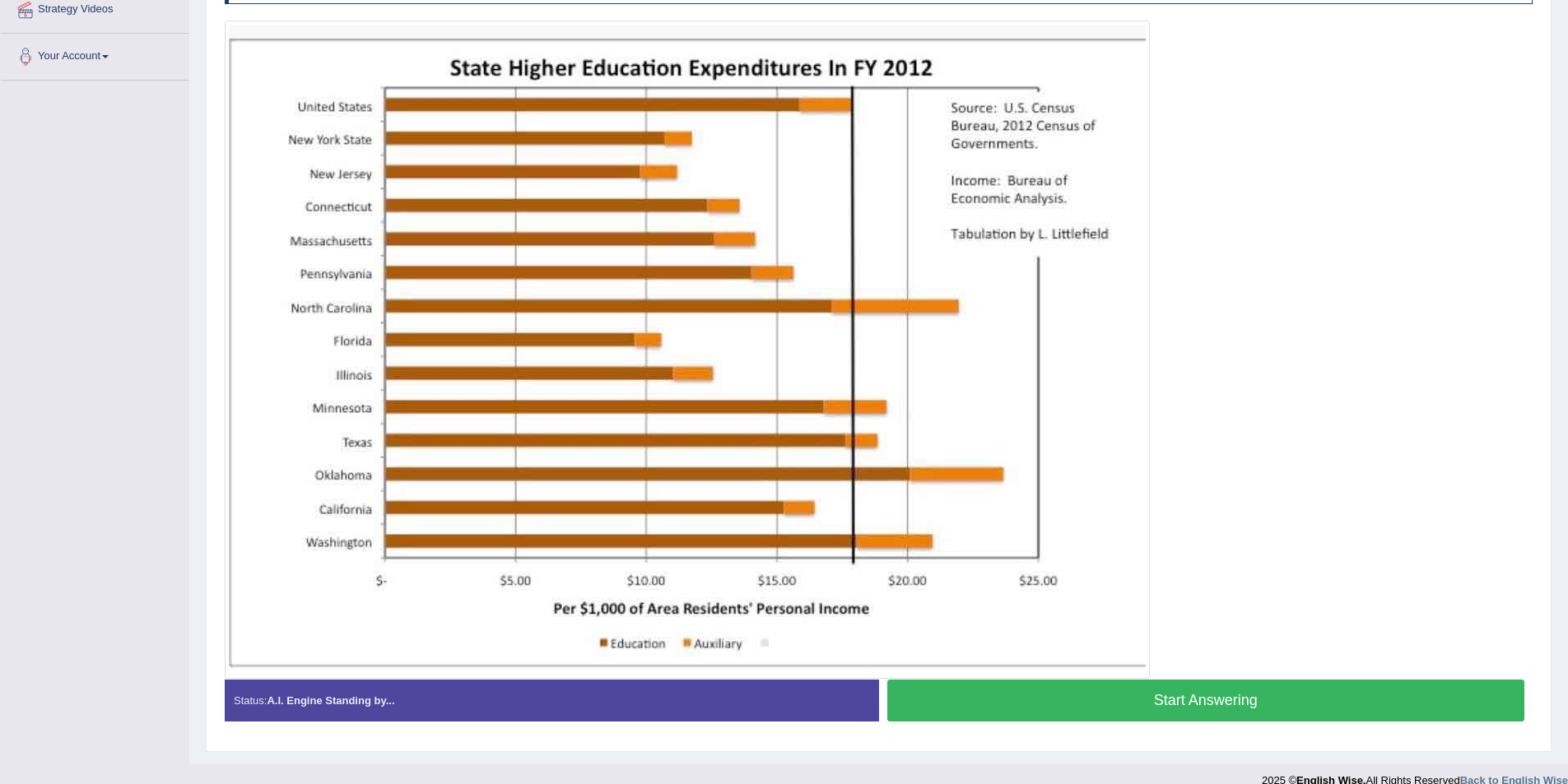
click at [1116, 688] on button "Start Answering" at bounding box center [1207, 701] width 638 height 42
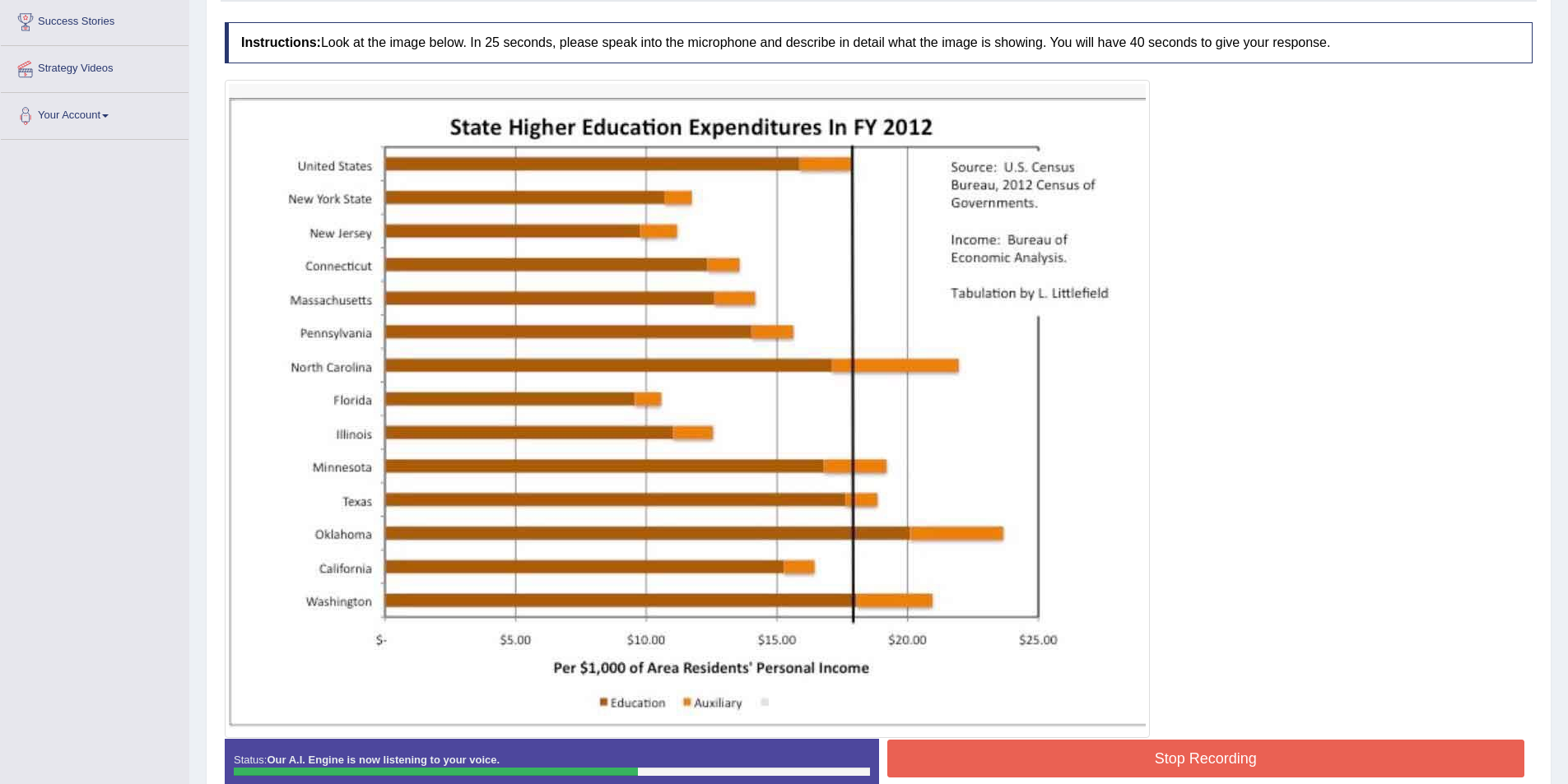
scroll to position [0, 0]
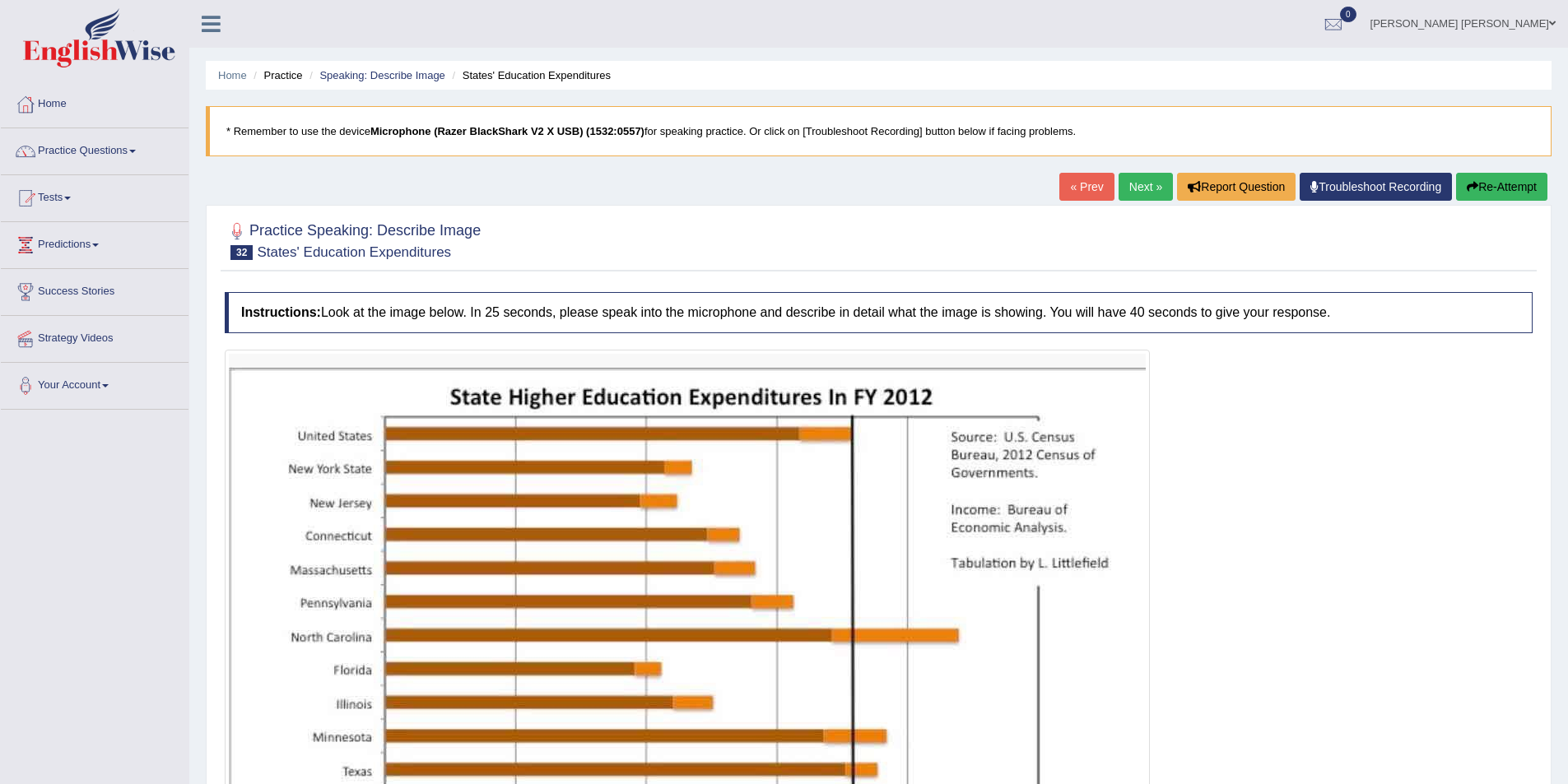
click at [1468, 178] on button "Re-Attempt" at bounding box center [1502, 187] width 91 height 28
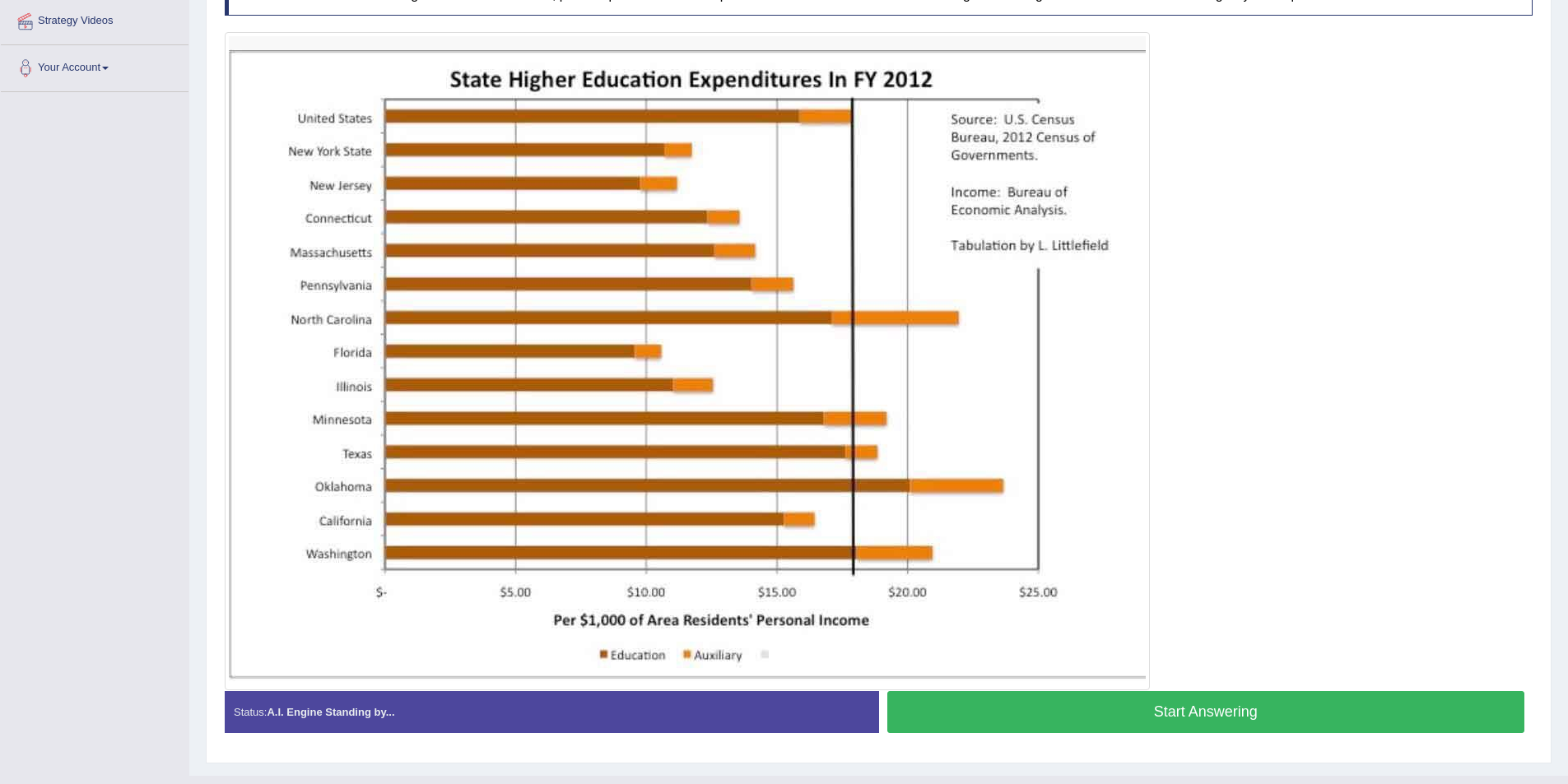
scroll to position [329, 0]
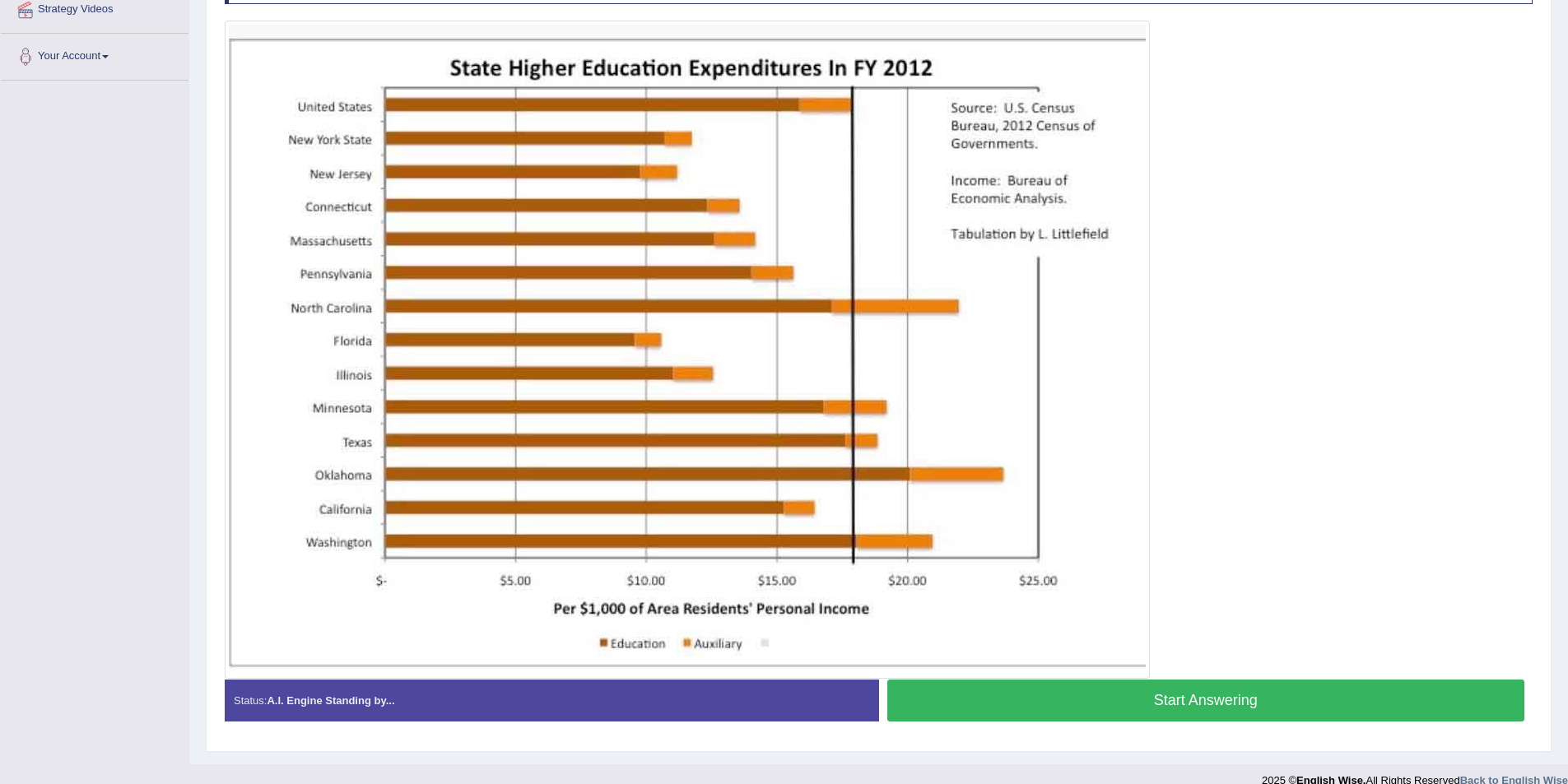
click at [1240, 687] on button "Start Answering" at bounding box center [1207, 701] width 638 height 42
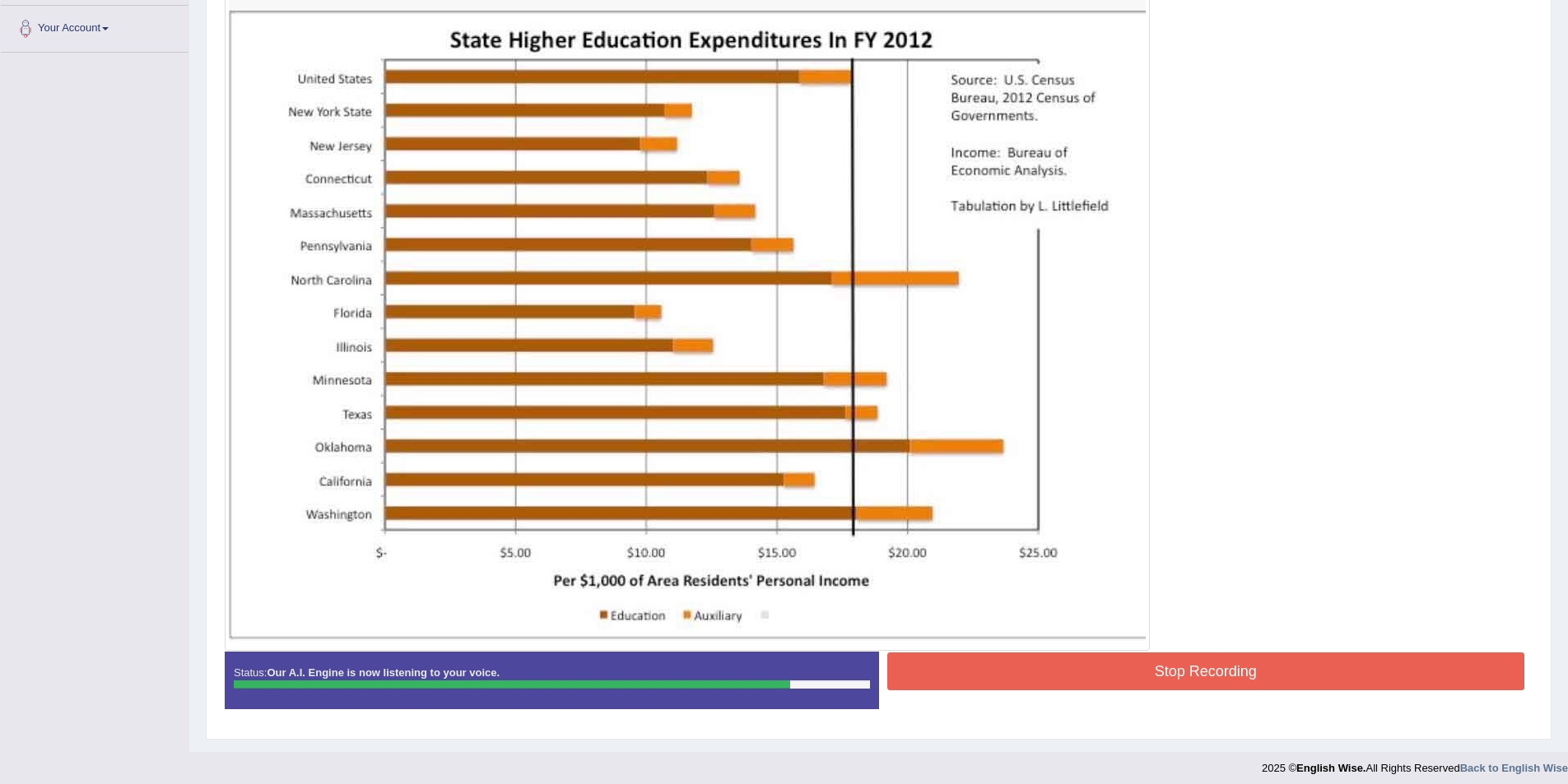
scroll to position [366, 0]
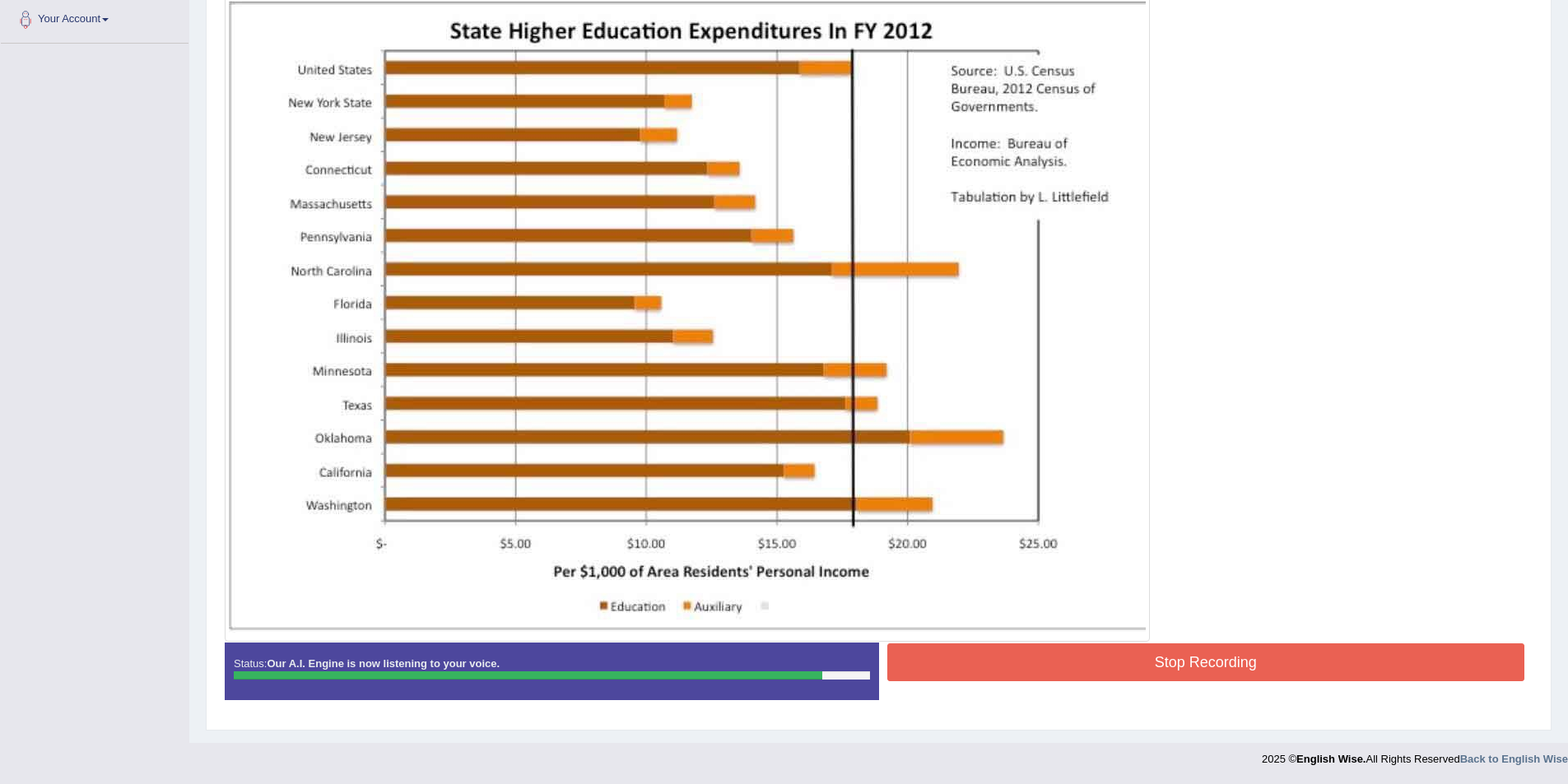
click at [1262, 651] on button "Stop Recording" at bounding box center [1207, 661] width 638 height 38
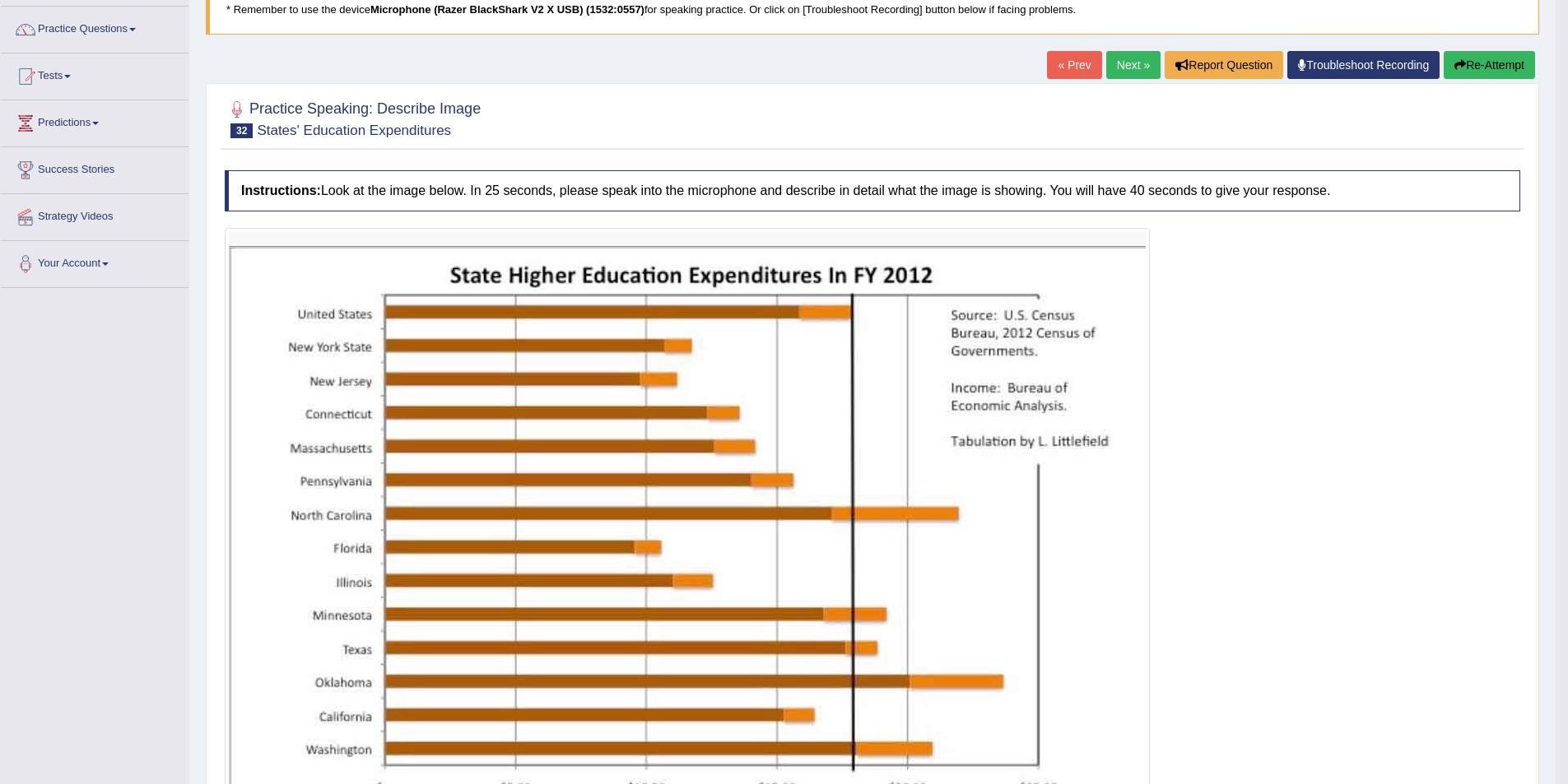
scroll to position [119, 0]
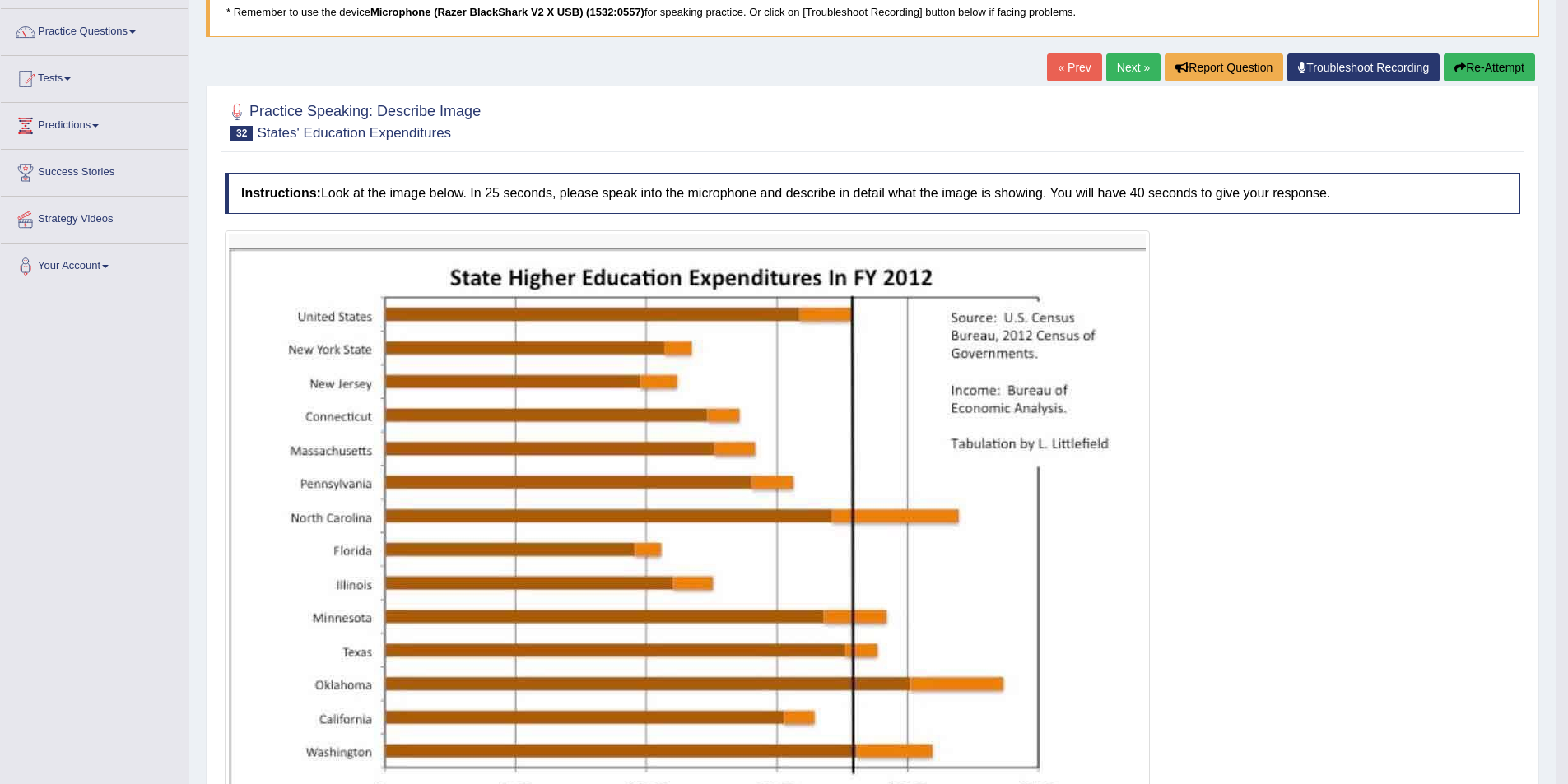
click at [1115, 72] on link "Next »" at bounding box center [1133, 67] width 54 height 28
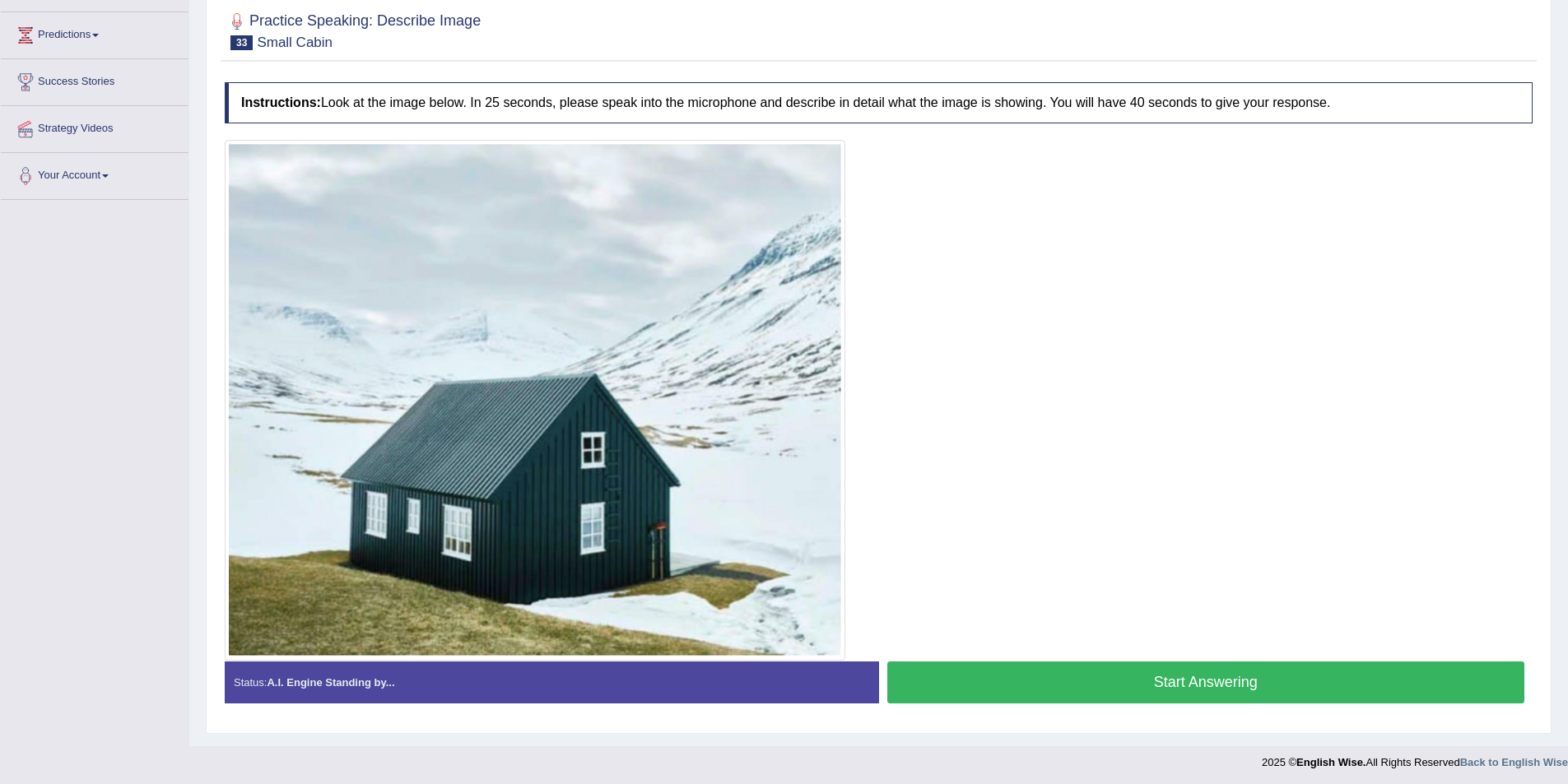
scroll to position [213, 0]
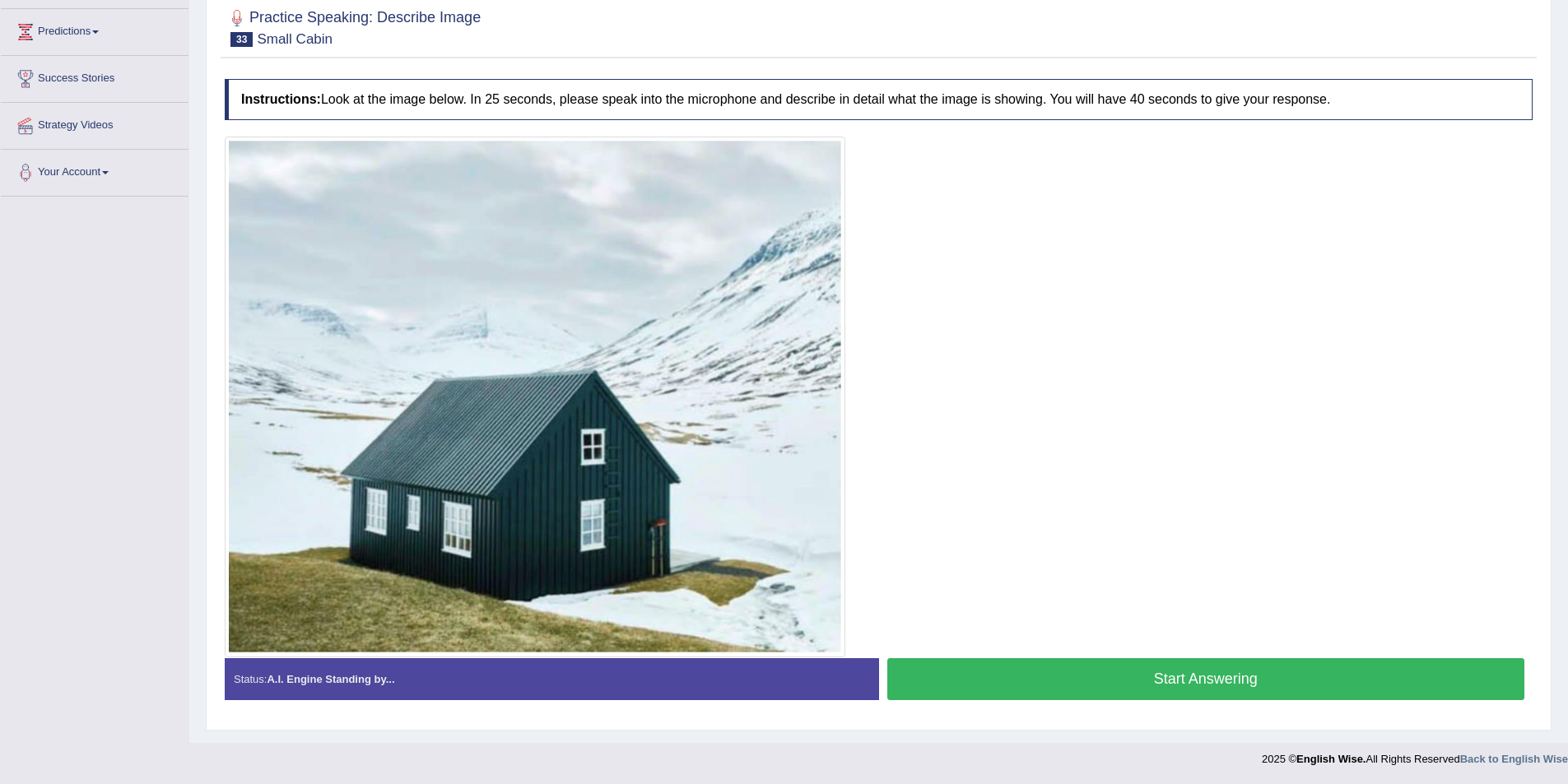
click at [1116, 677] on button "Start Answering" at bounding box center [1207, 679] width 638 height 42
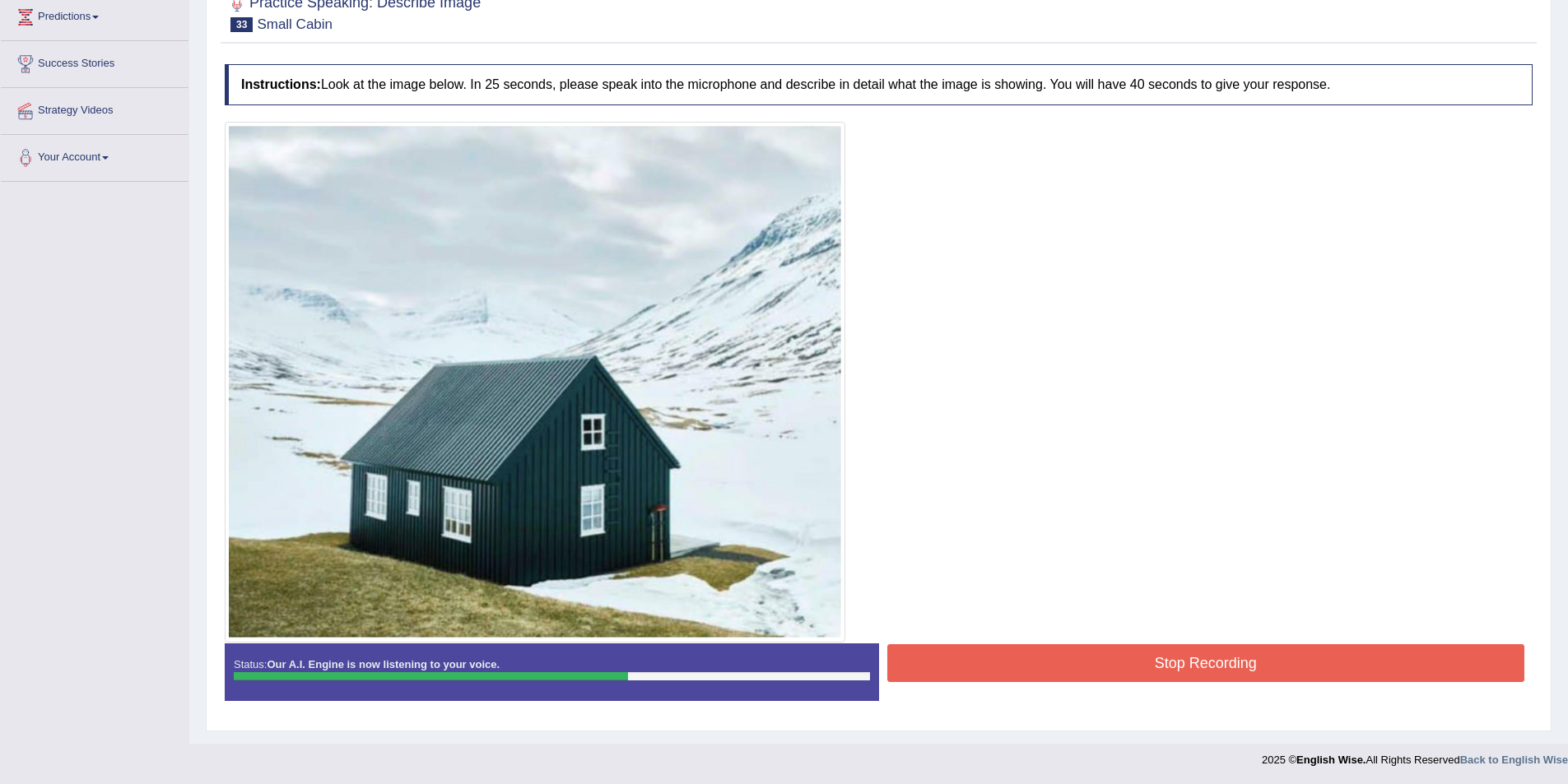
scroll to position [228, 0]
click at [1203, 655] on button "Stop Recording" at bounding box center [1207, 661] width 638 height 38
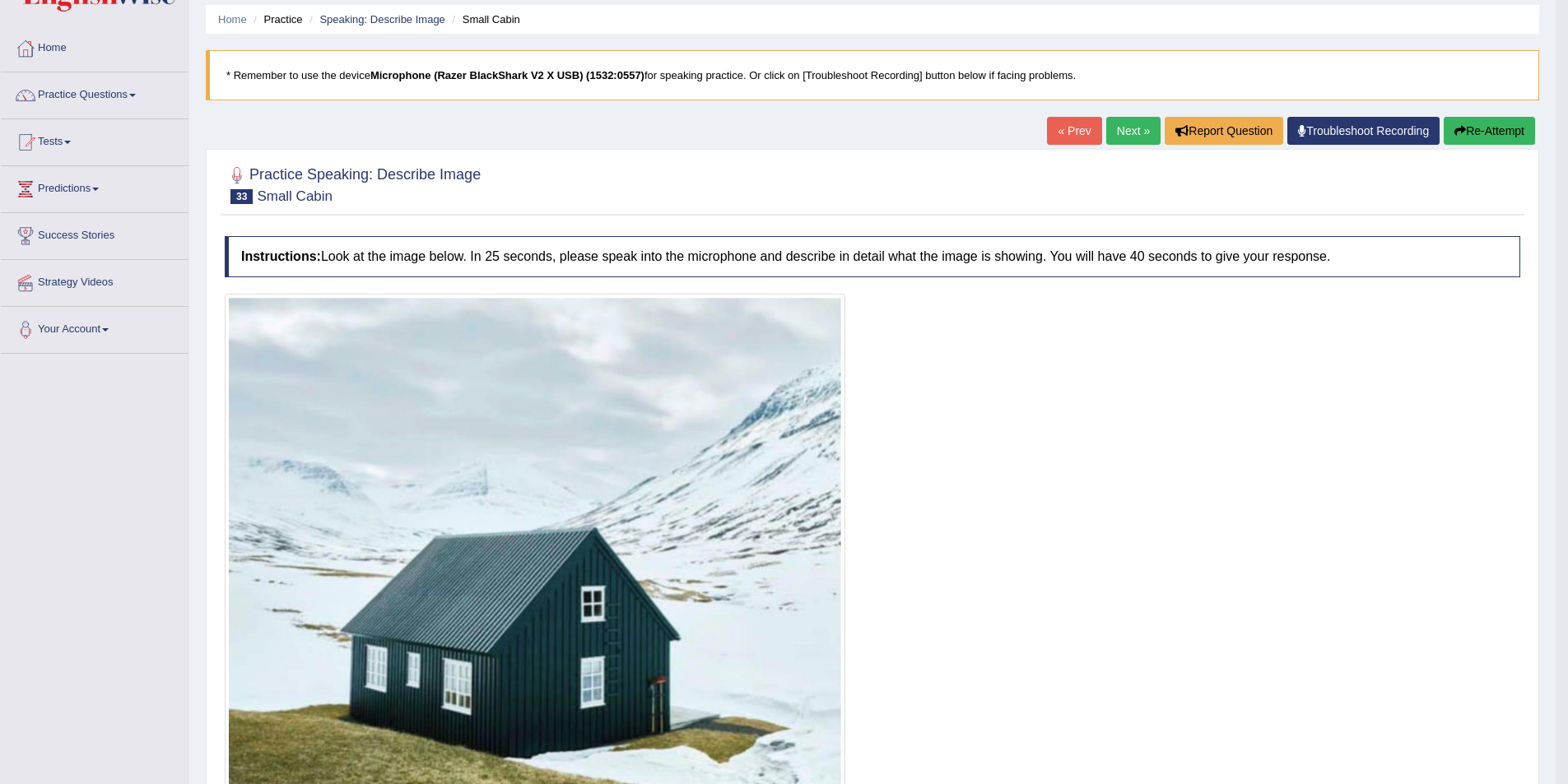
scroll to position [0, 0]
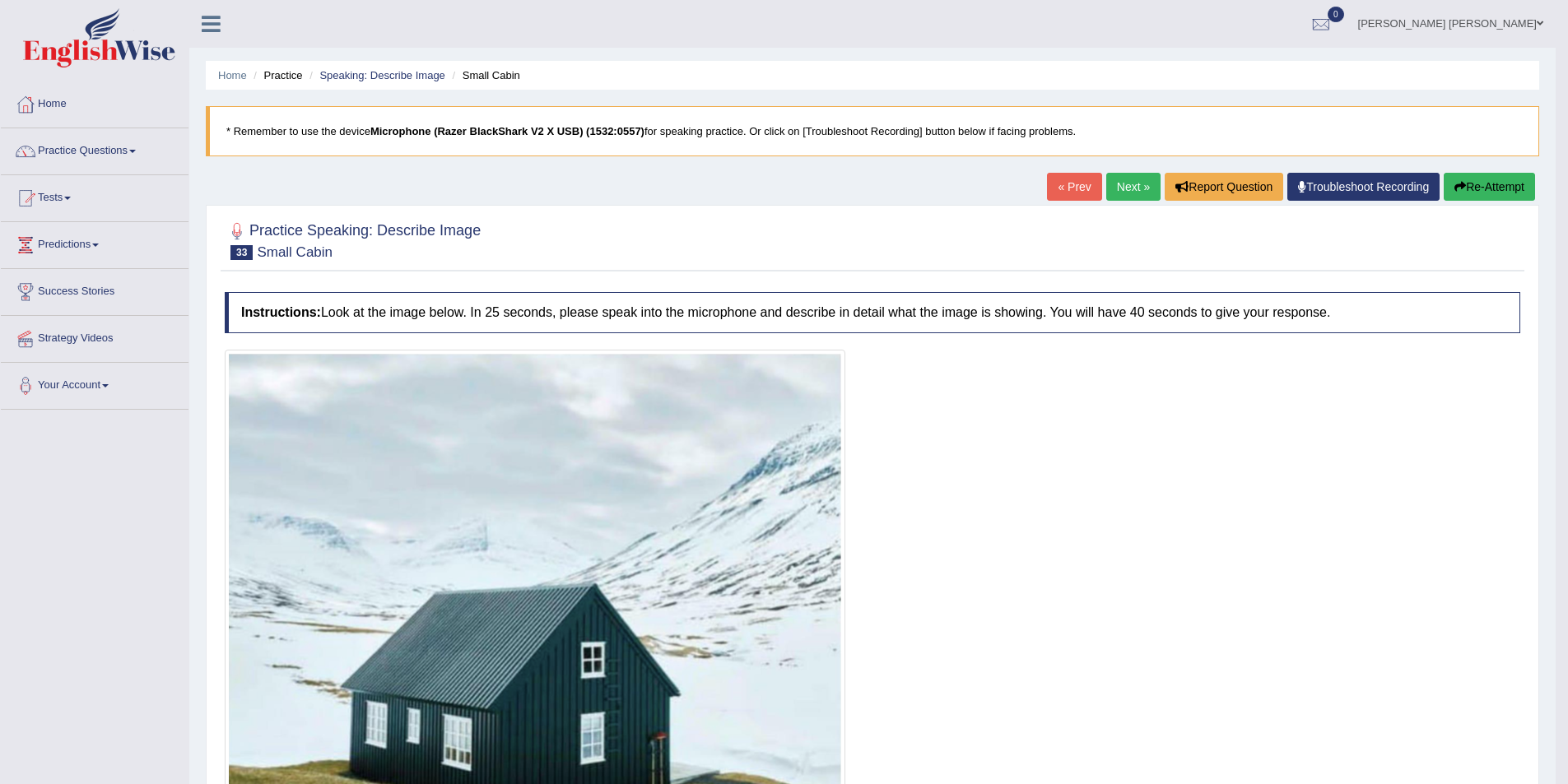
click at [1119, 193] on link "Next »" at bounding box center [1133, 187] width 54 height 28
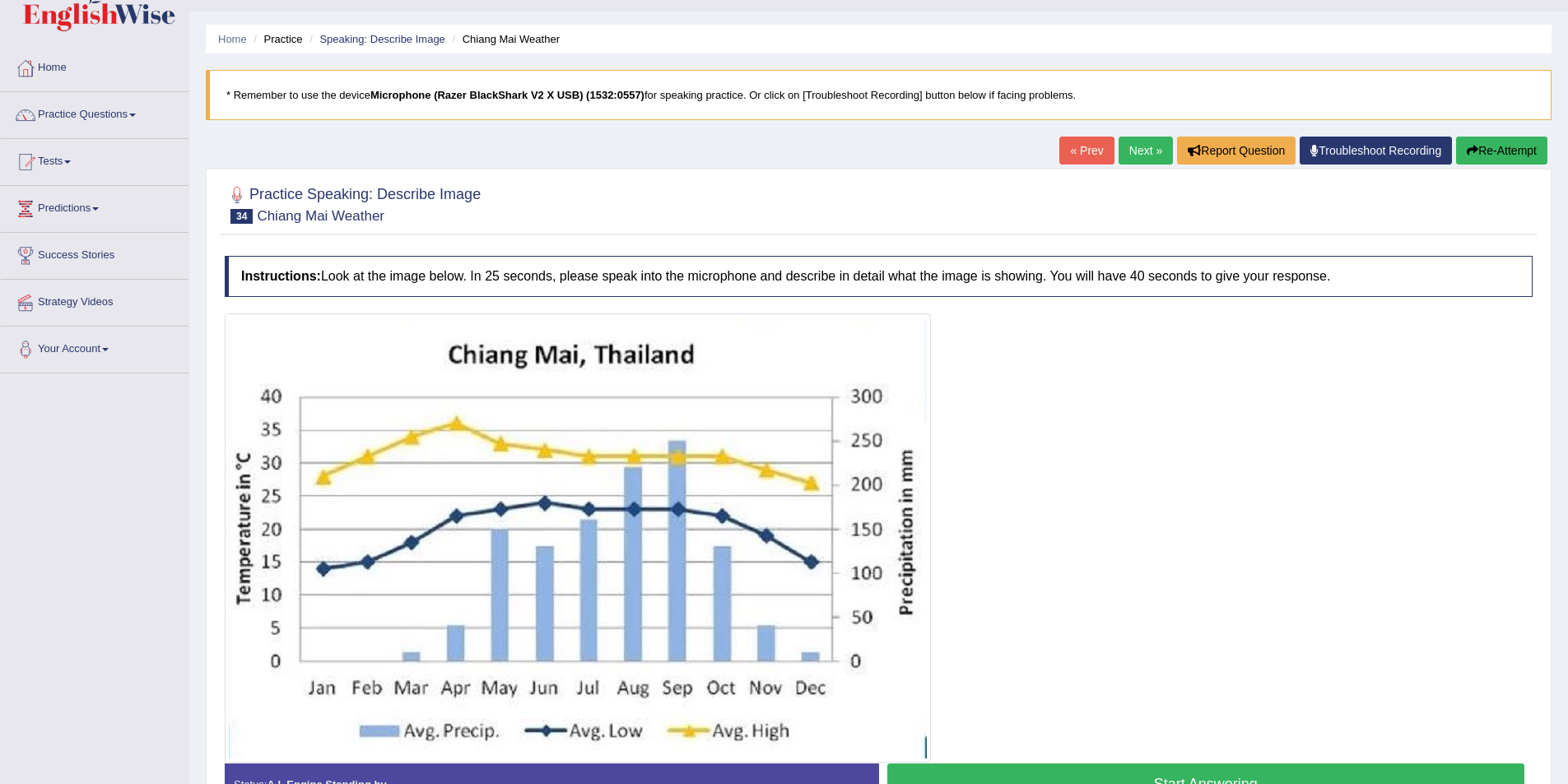
scroll to position [142, 0]
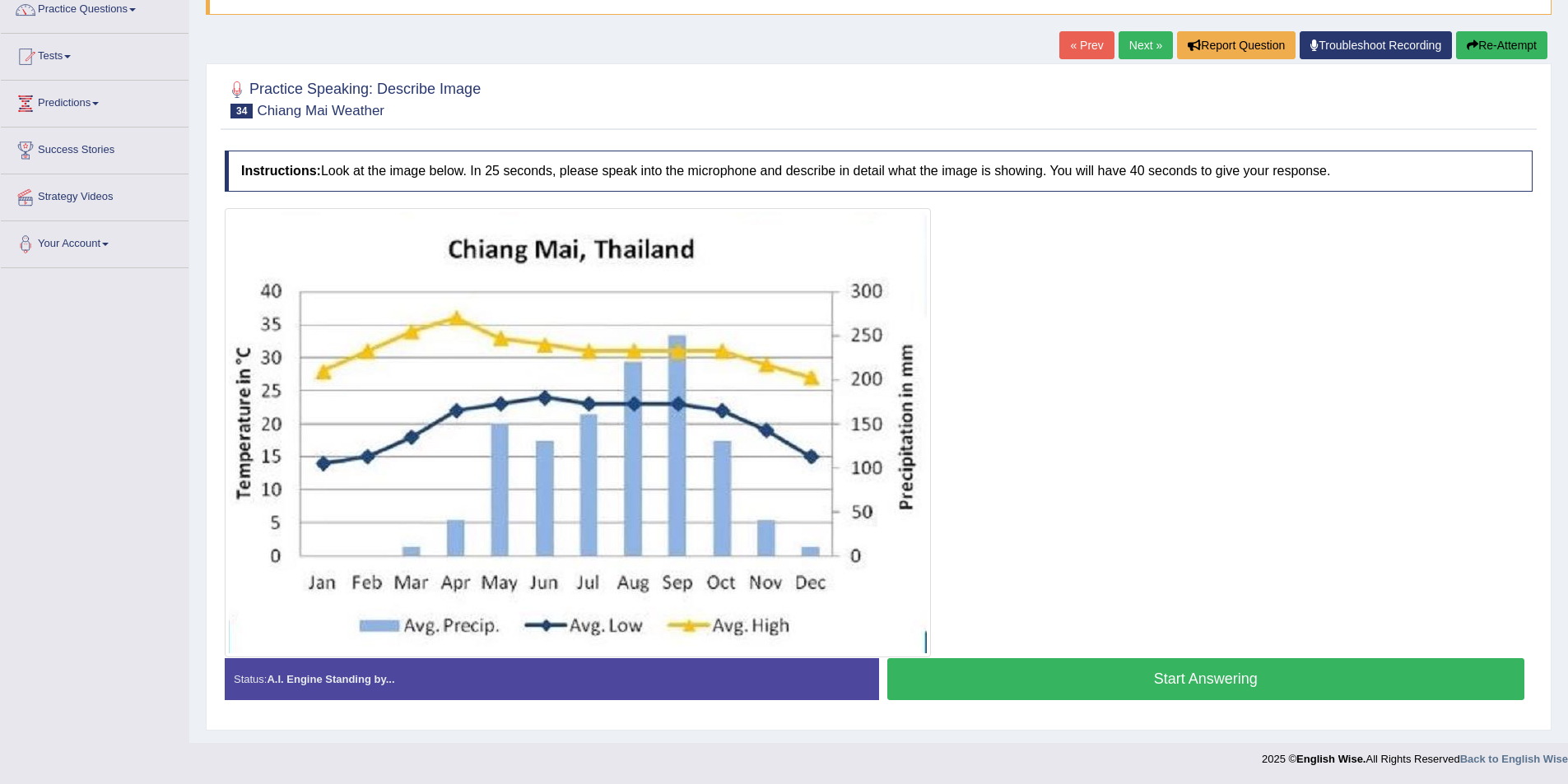
click at [1162, 689] on button "Start Answering" at bounding box center [1207, 679] width 638 height 42
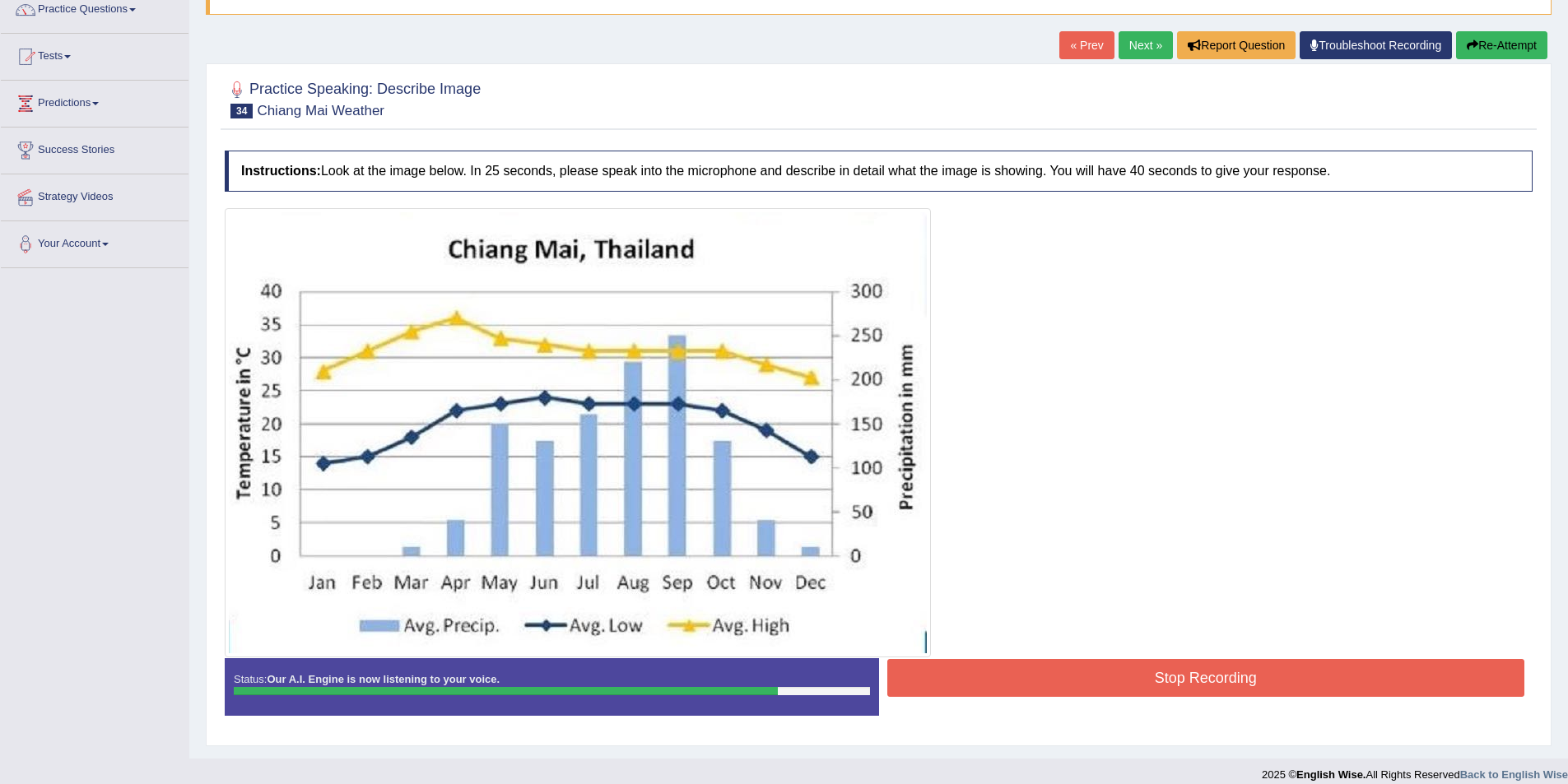
click at [1199, 680] on button "Stop Recording" at bounding box center [1207, 677] width 638 height 38
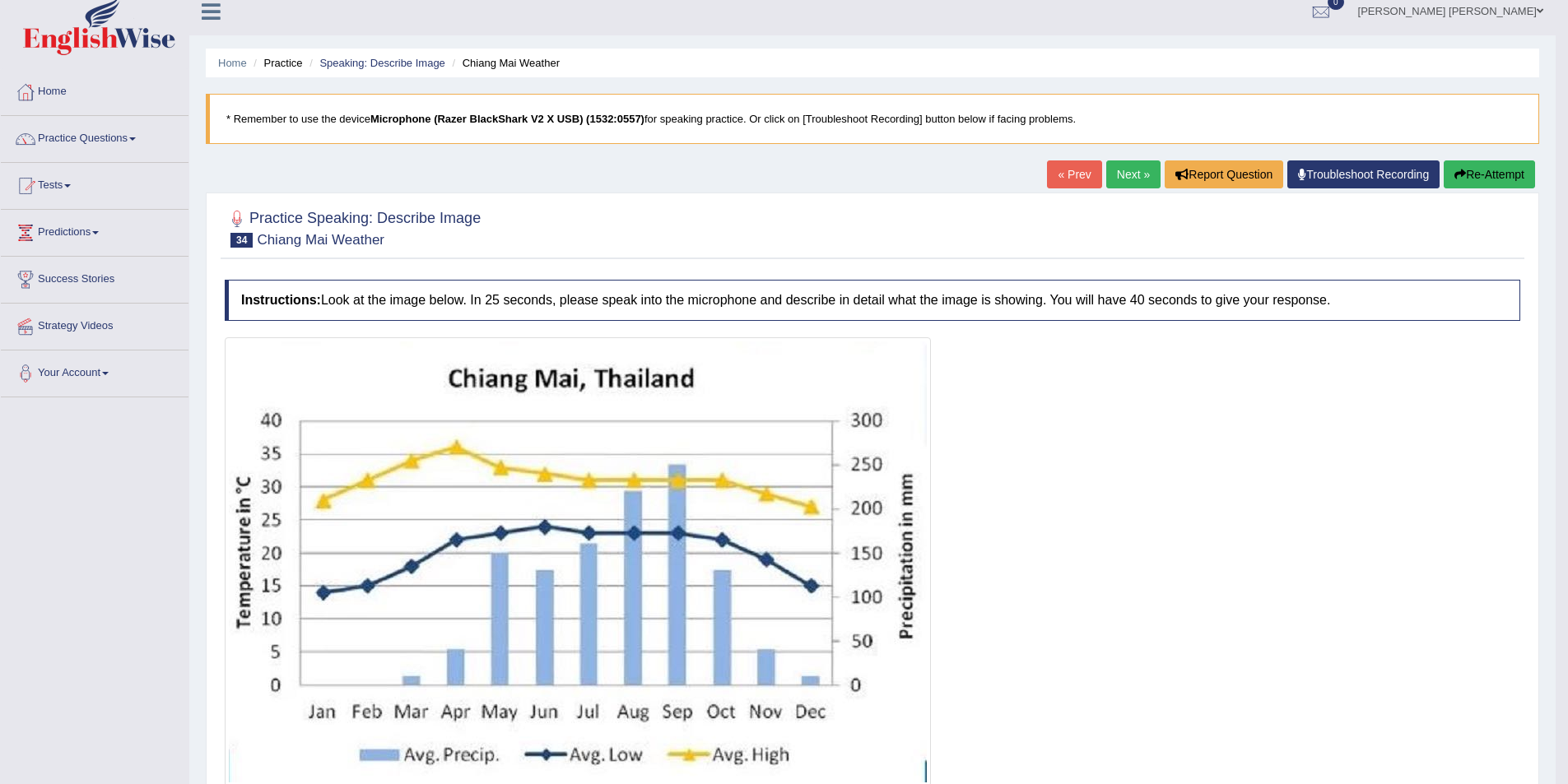
scroll to position [0, 0]
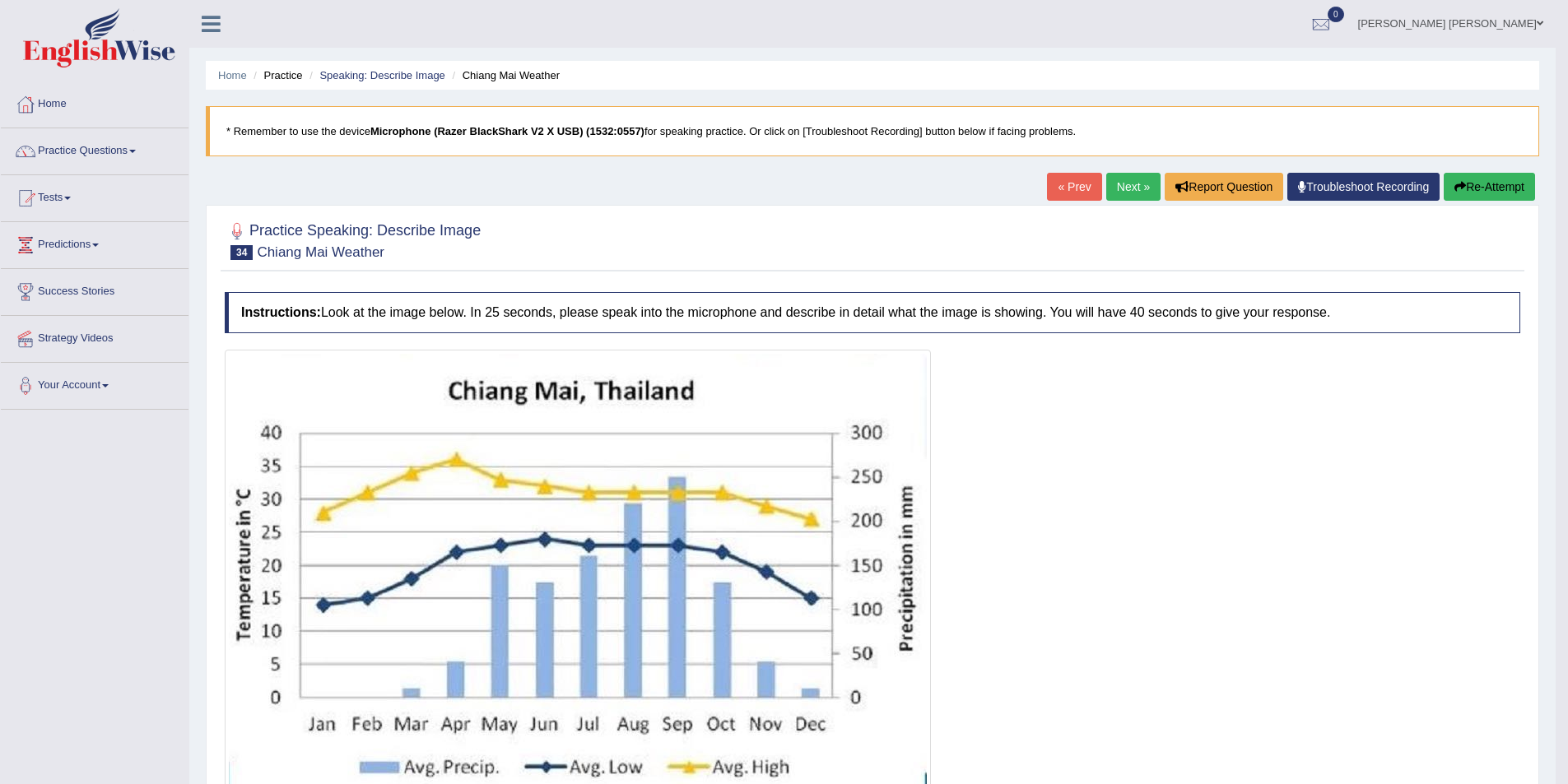
click at [1126, 186] on link "Next »" at bounding box center [1133, 187] width 54 height 28
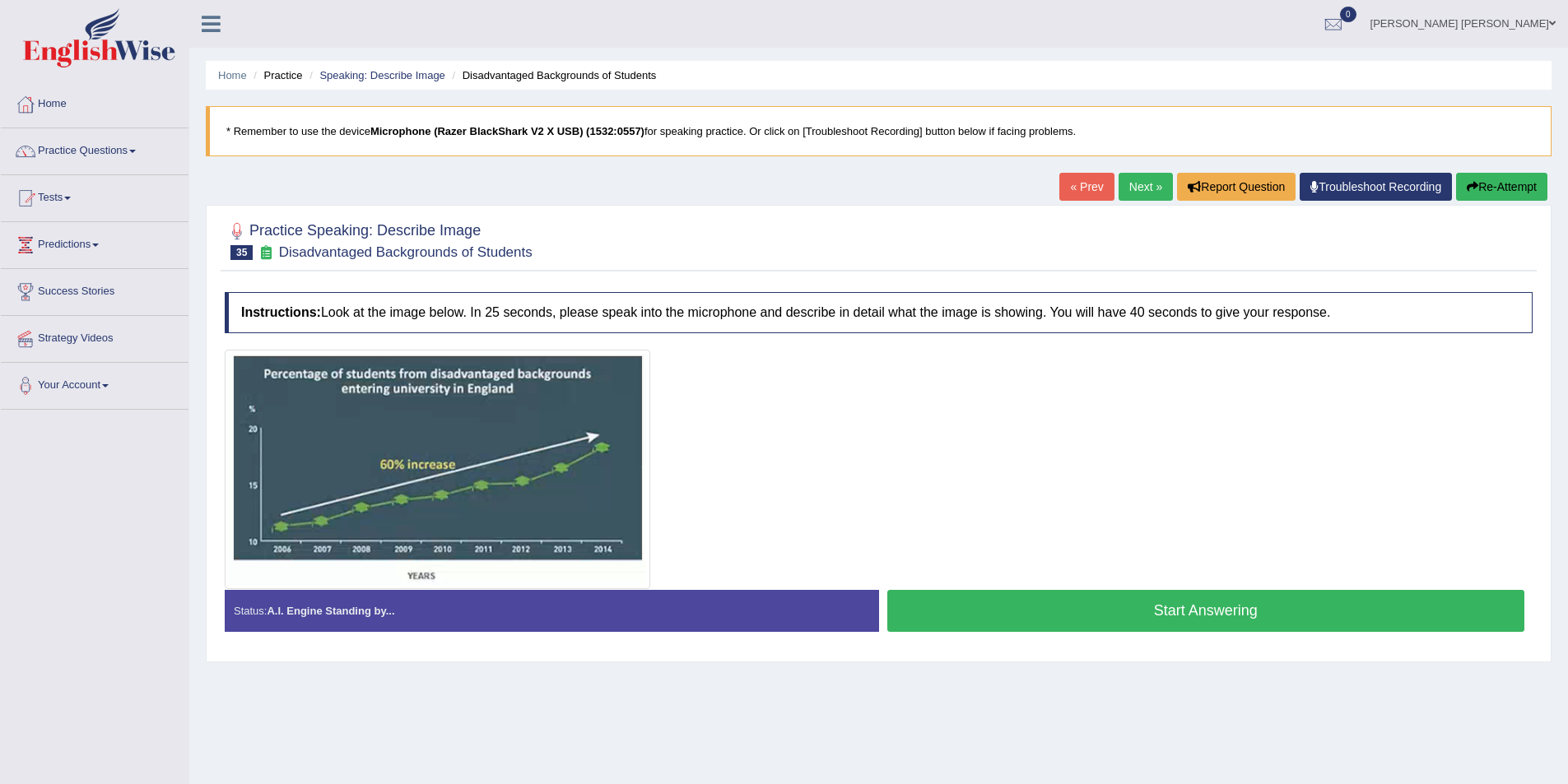
click at [1112, 605] on button "Start Answering" at bounding box center [1207, 611] width 638 height 42
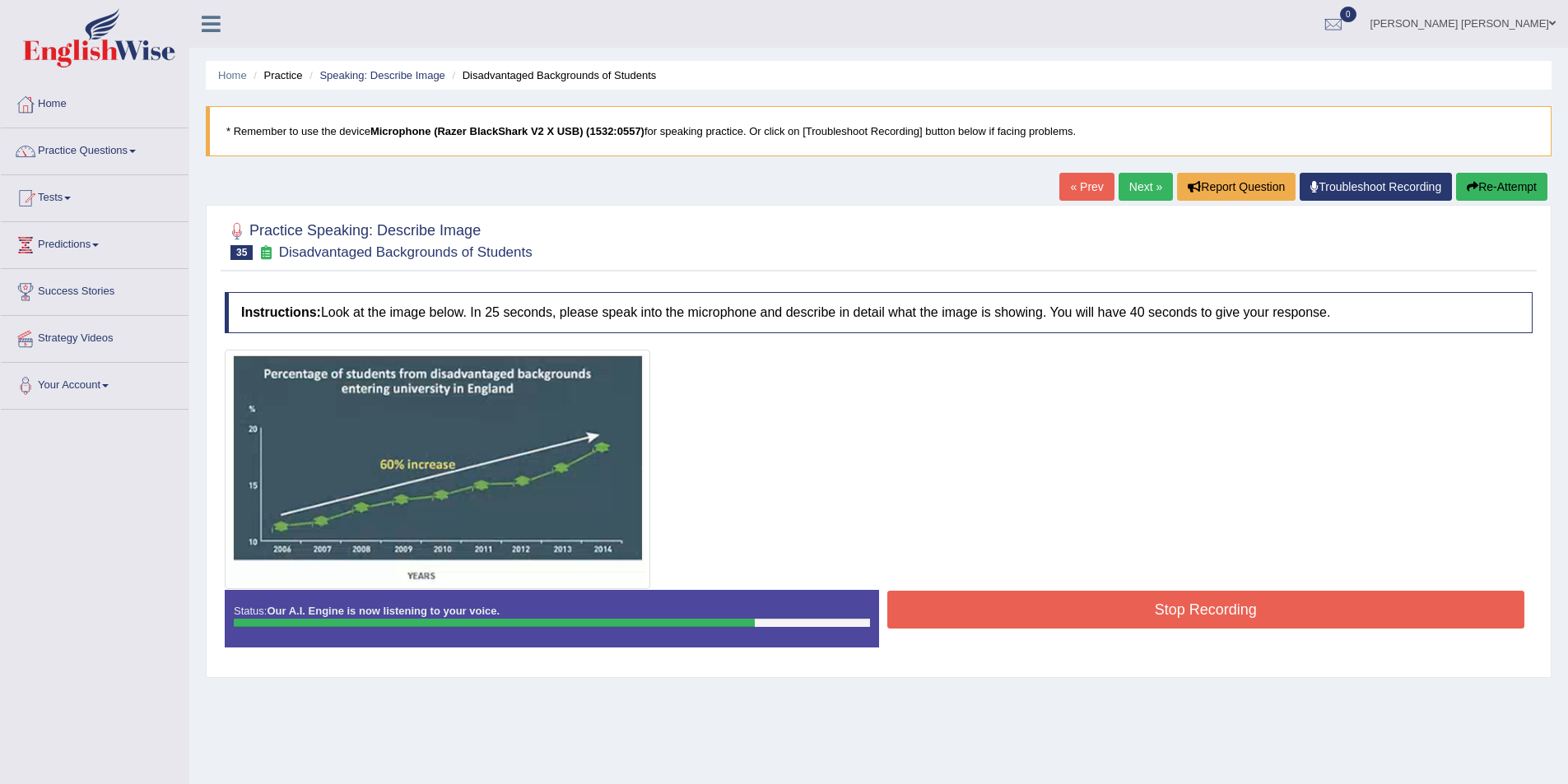
click at [1210, 608] on button "Stop Recording" at bounding box center [1207, 609] width 638 height 38
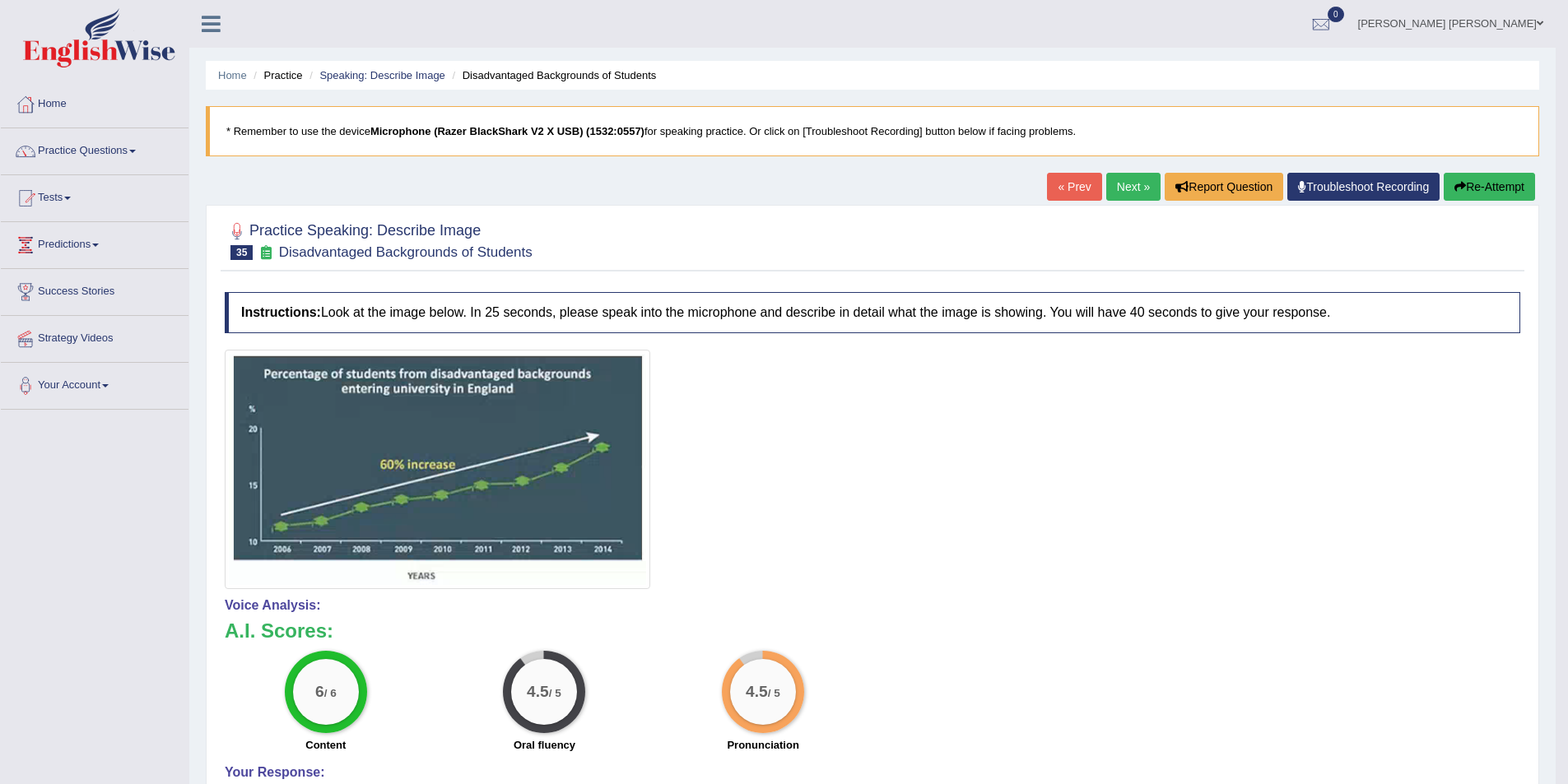
click at [1106, 181] on link "Next »" at bounding box center [1133, 187] width 54 height 28
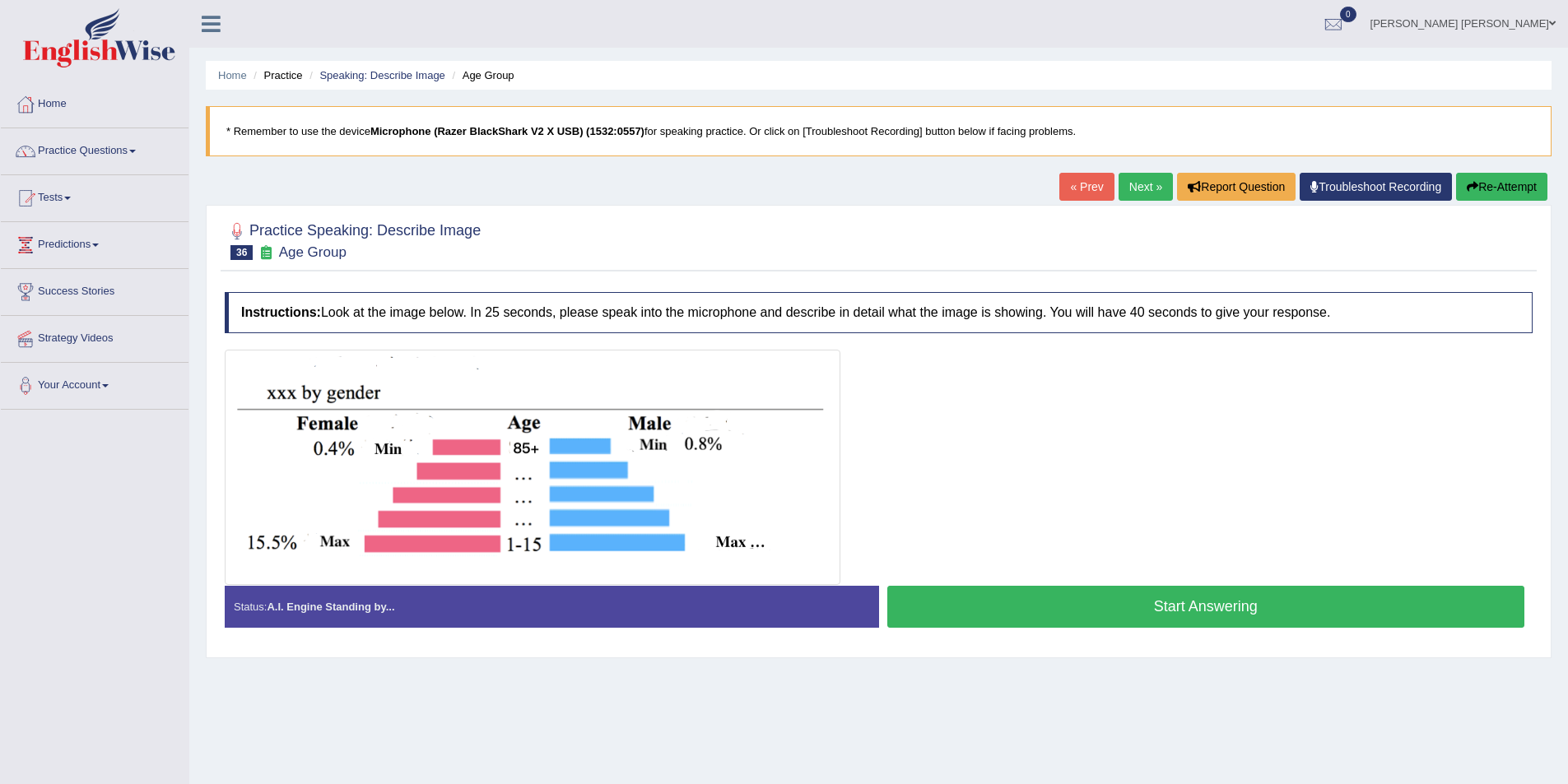
click at [1116, 623] on button "Start Answering" at bounding box center [1207, 607] width 638 height 42
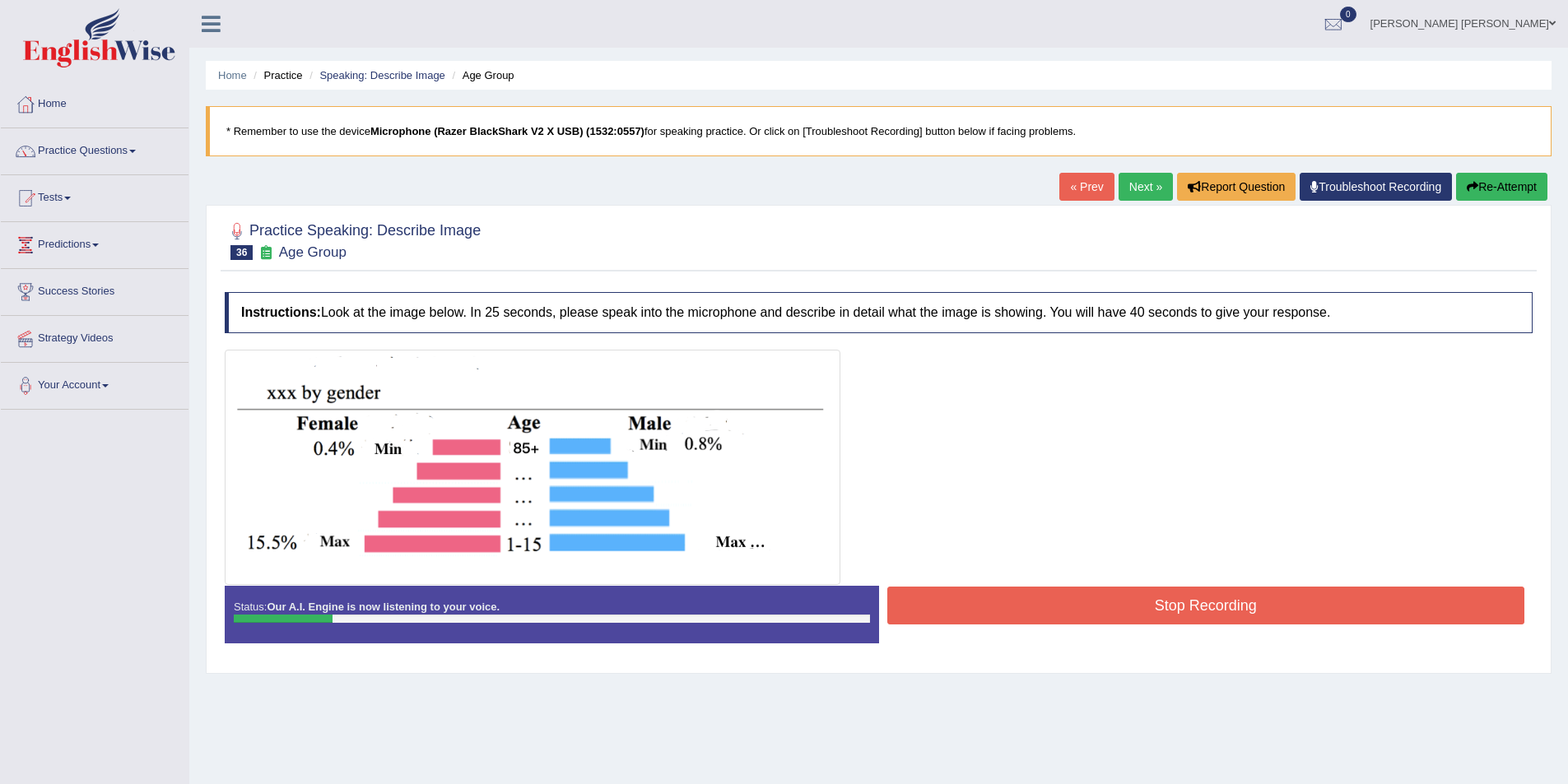
drag, startPoint x: 1491, startPoint y: 184, endPoint x: 1475, endPoint y: 197, distance: 20.6
click at [1491, 185] on button "Re-Attempt" at bounding box center [1502, 187] width 91 height 28
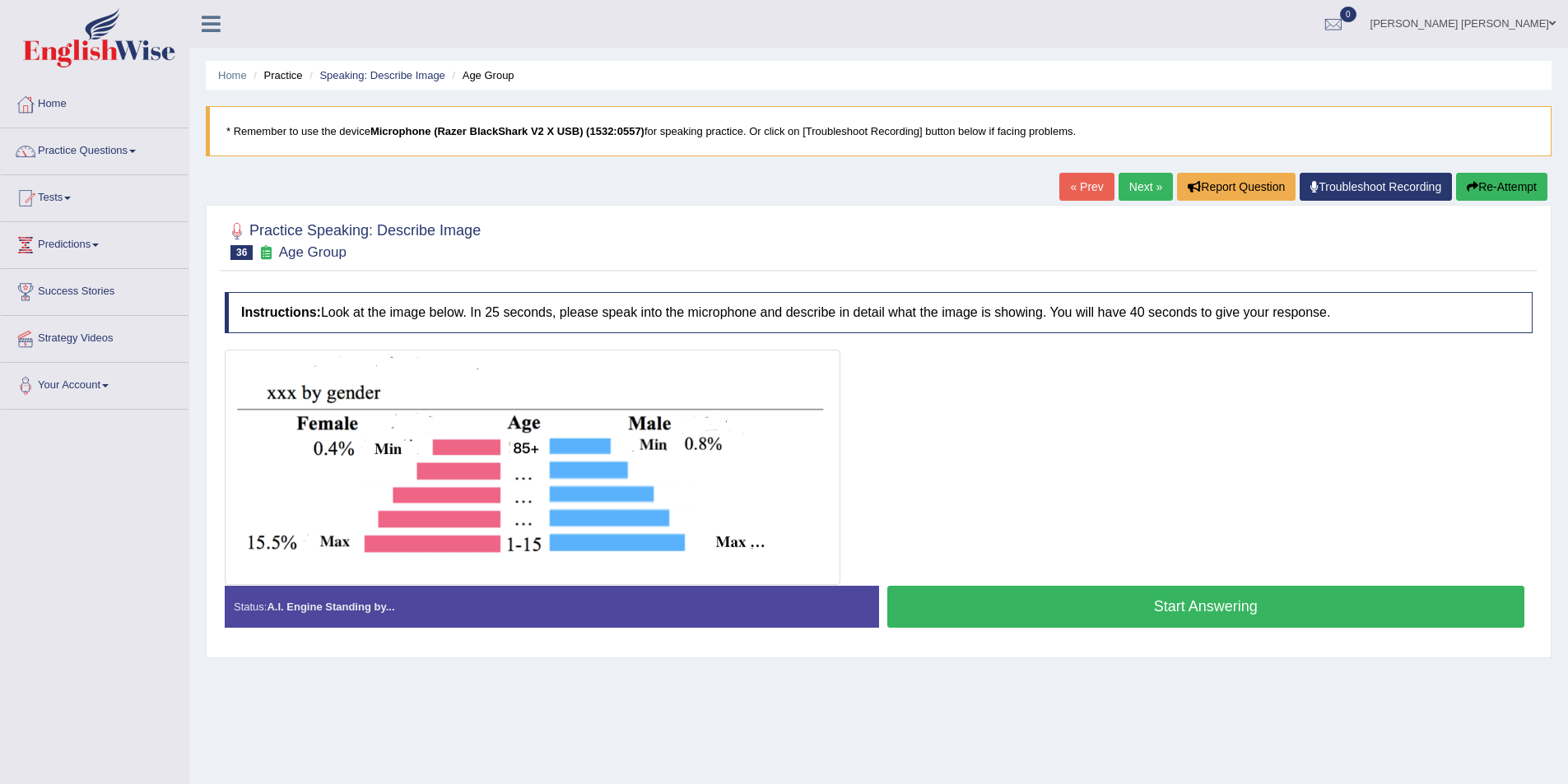
click at [1150, 613] on button "Start Answering" at bounding box center [1207, 607] width 638 height 42
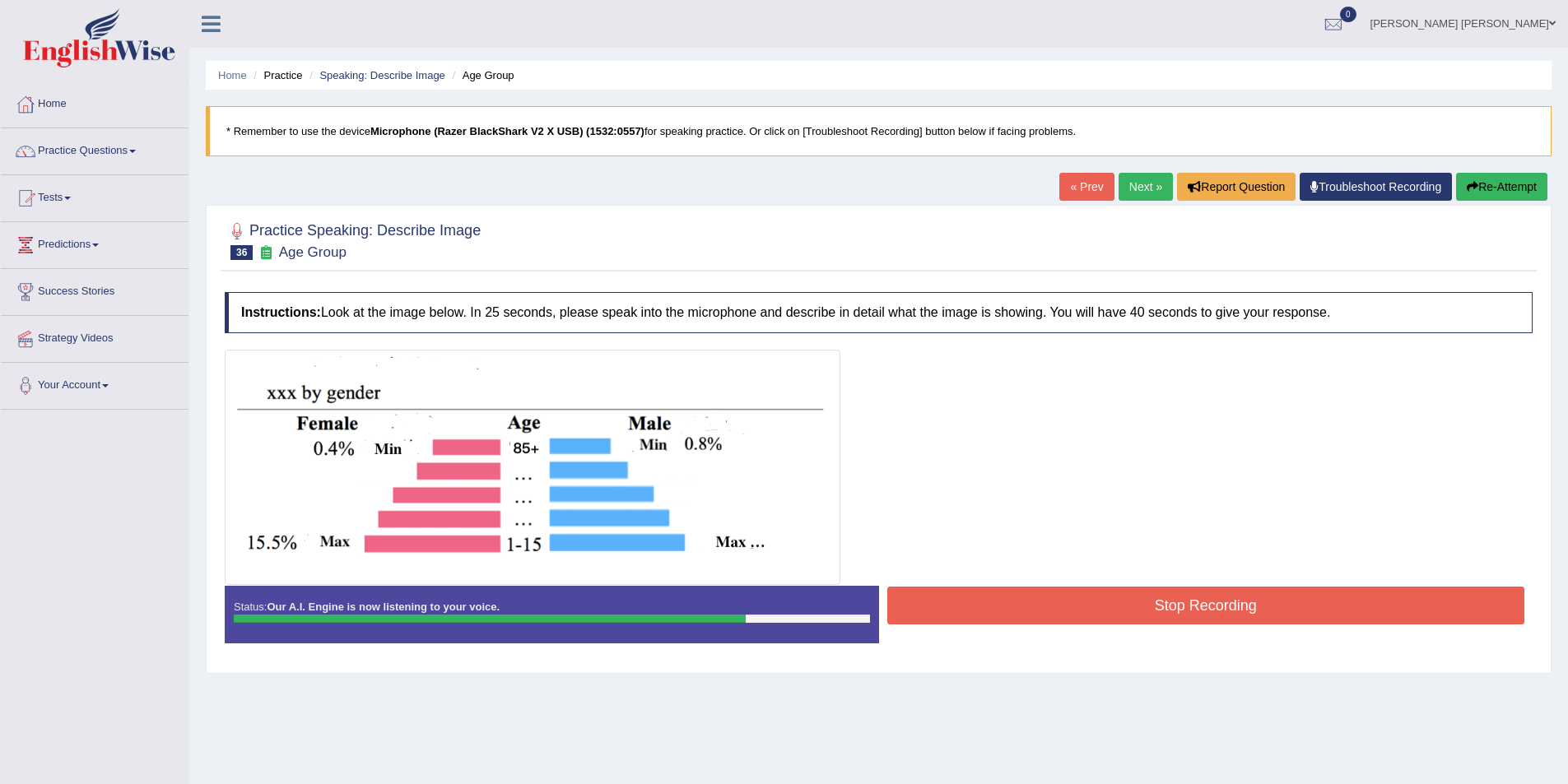
click at [1121, 602] on button "Stop Recording" at bounding box center [1207, 605] width 638 height 38
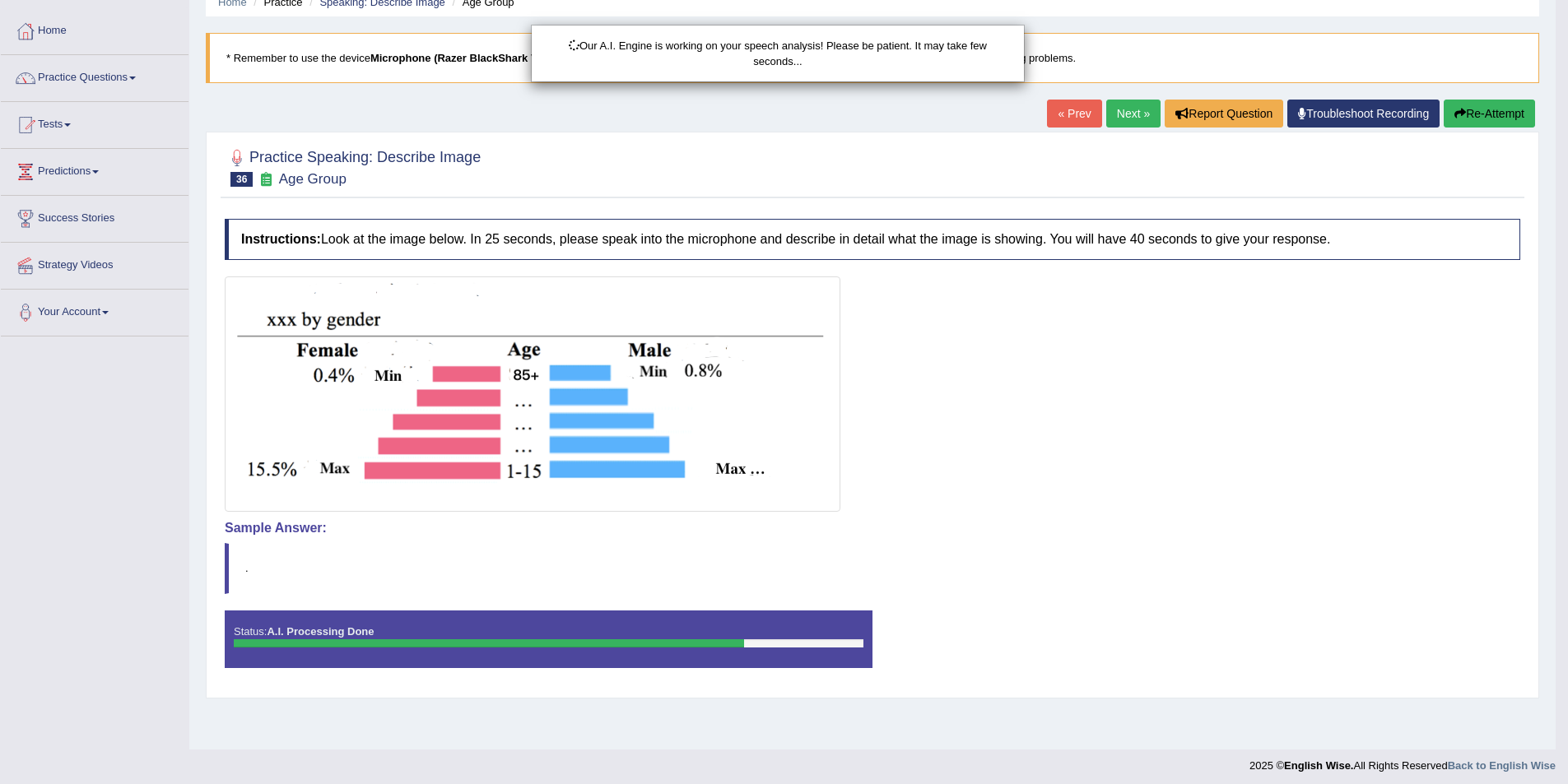
scroll to position [80, 0]
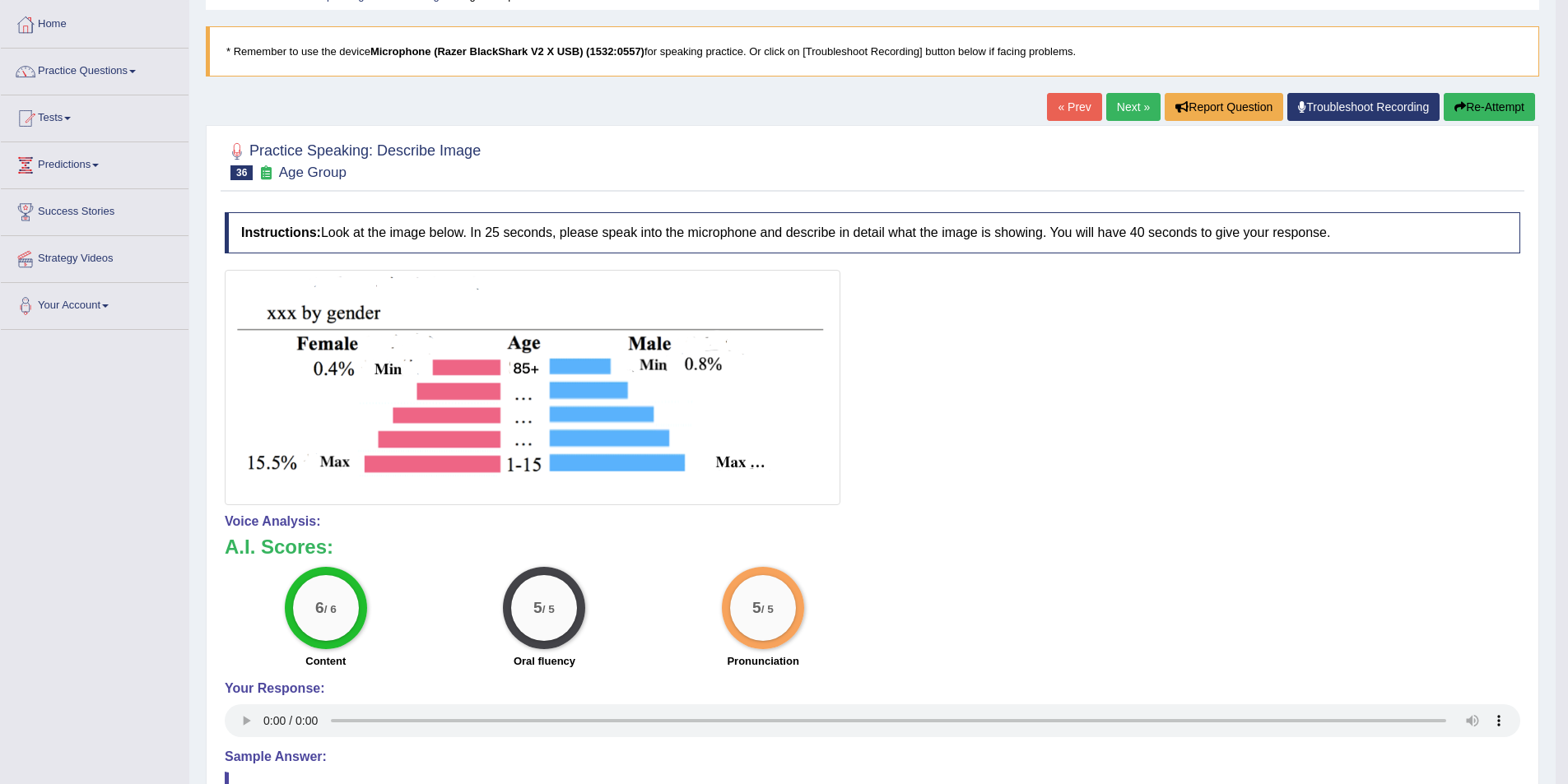
click at [1119, 115] on link "Next »" at bounding box center [1133, 107] width 54 height 28
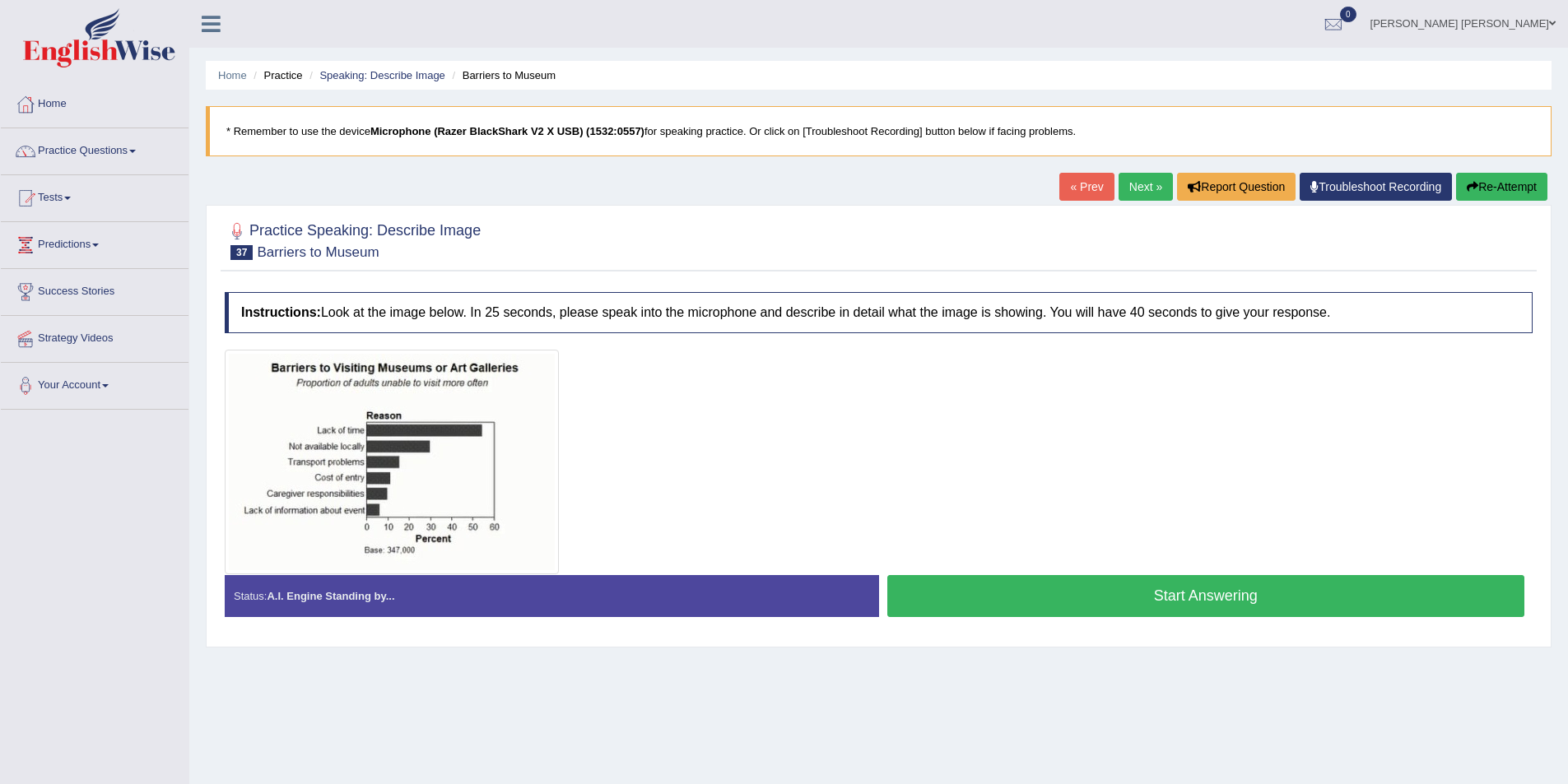
click at [1020, 596] on button "Start Answering" at bounding box center [1207, 596] width 638 height 42
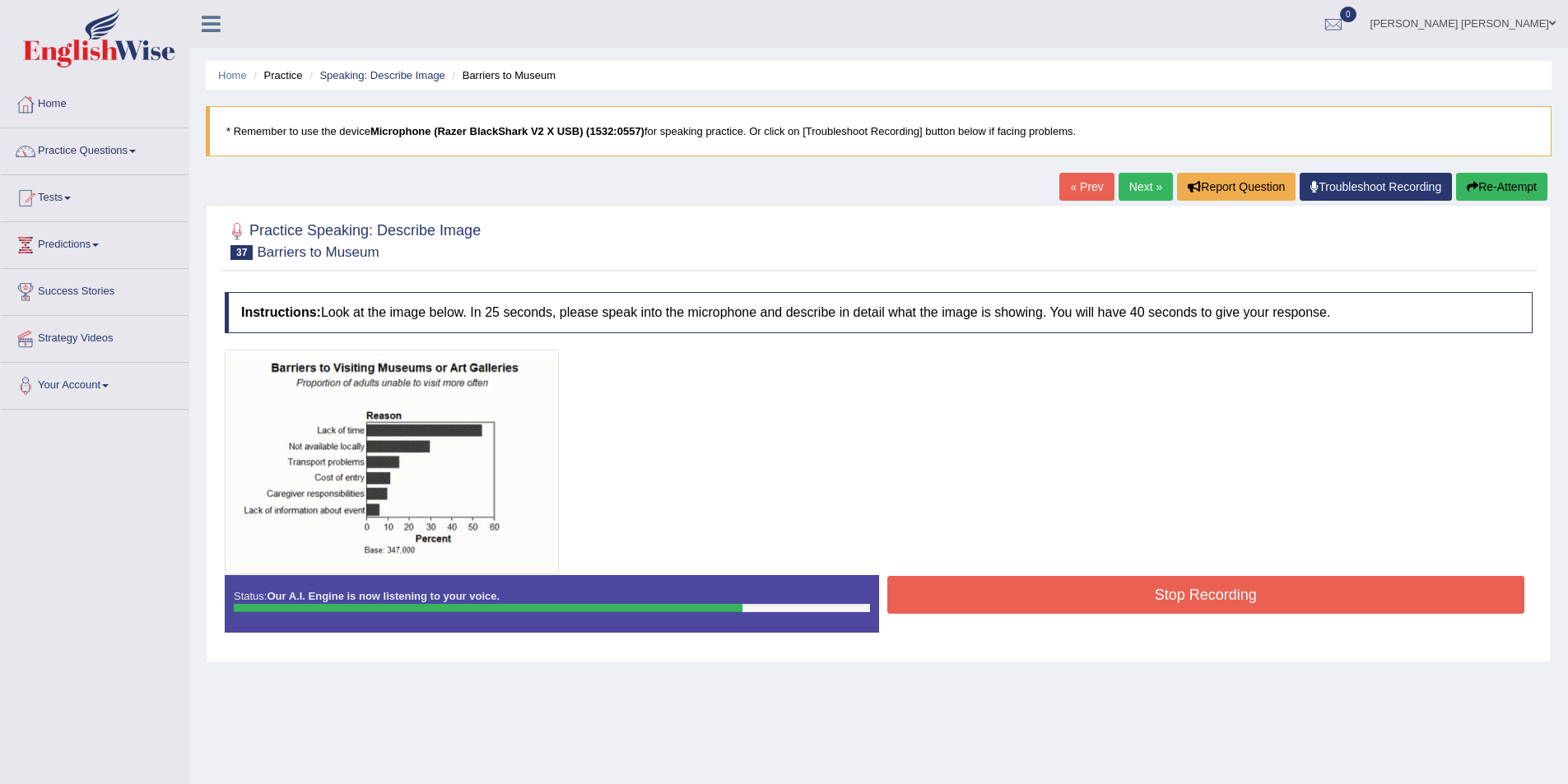
click at [1257, 601] on button "Stop Recording" at bounding box center [1207, 594] width 638 height 38
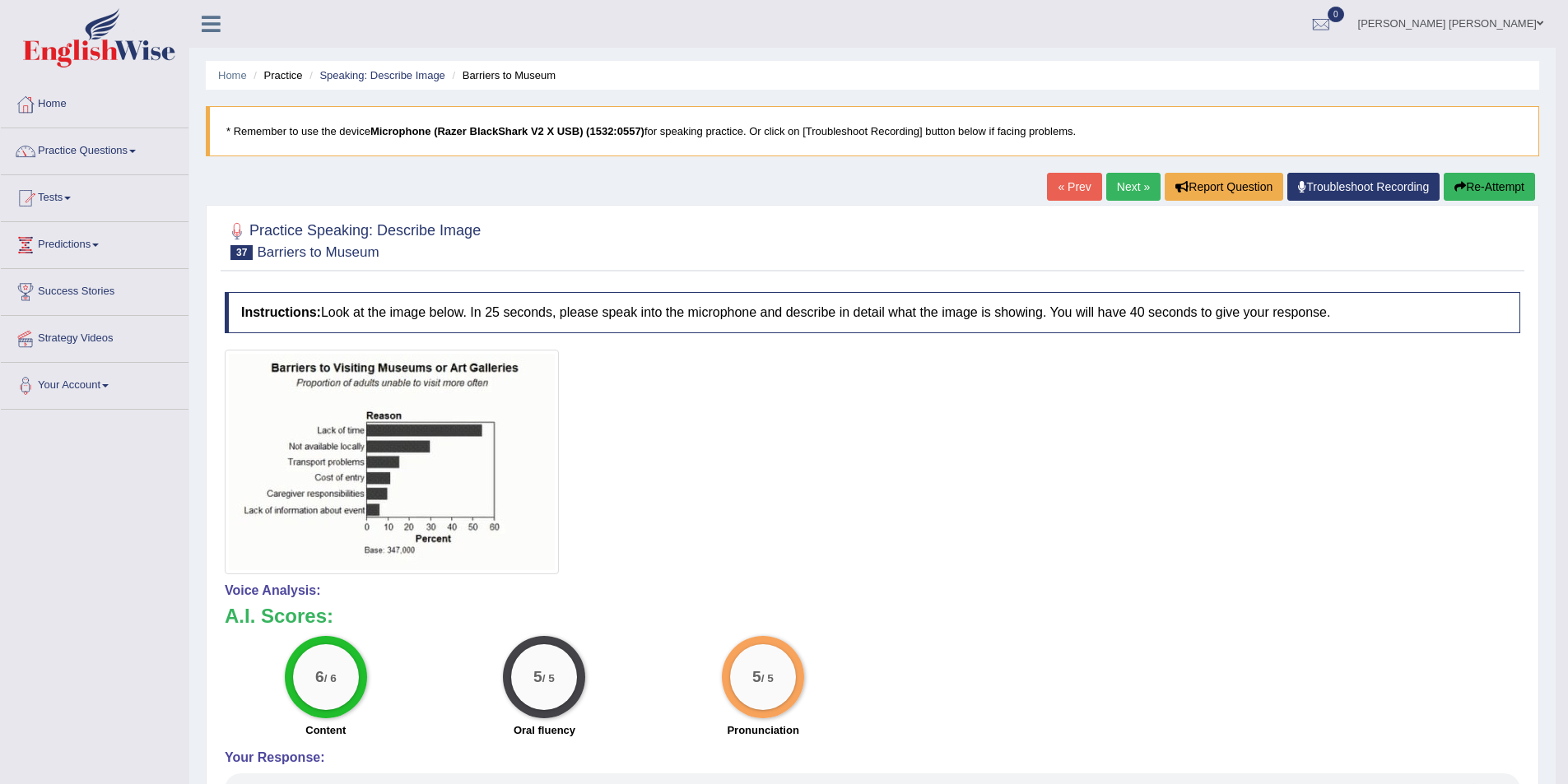
click at [1132, 181] on link "Next »" at bounding box center [1133, 187] width 54 height 28
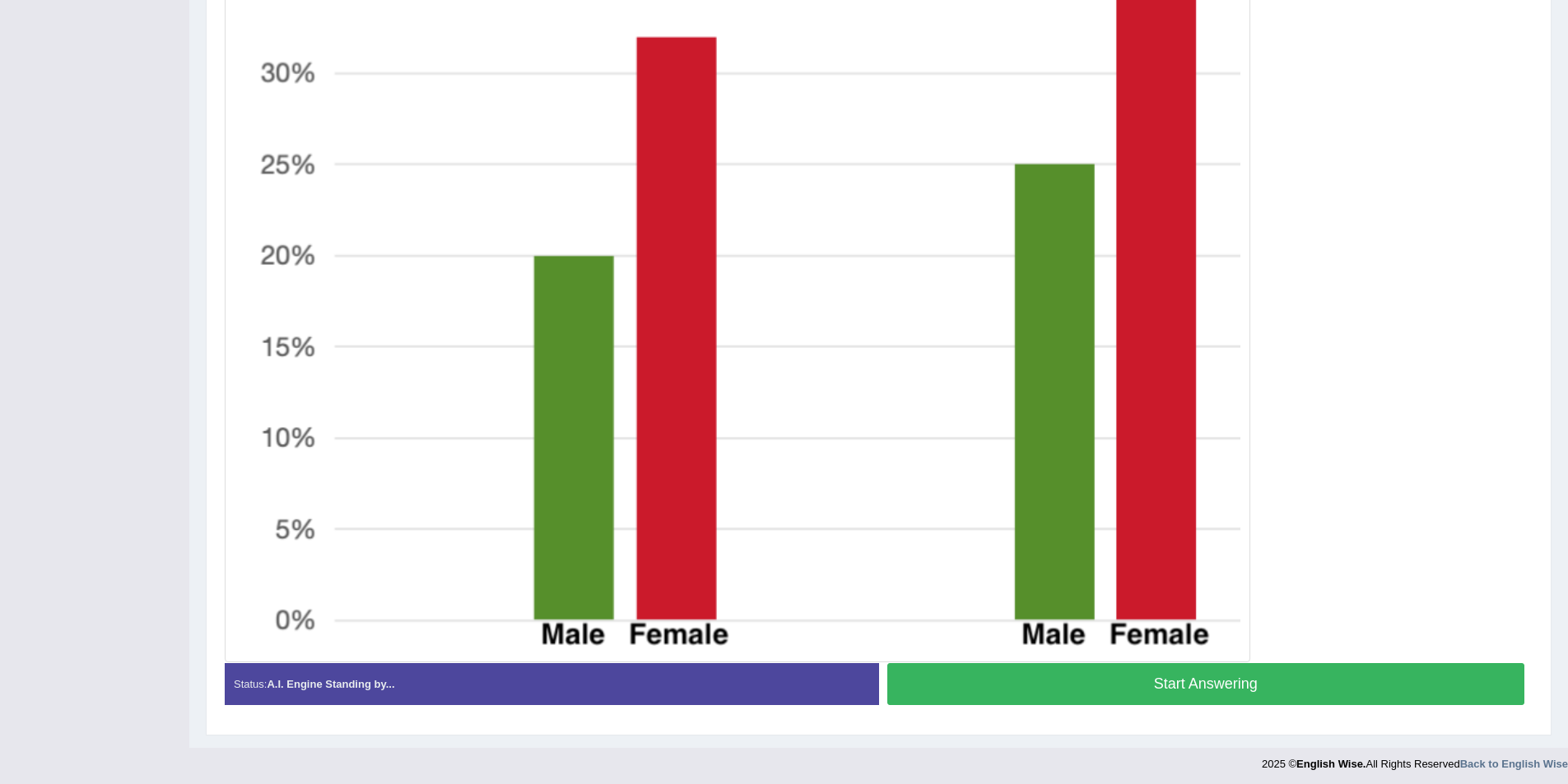
scroll to position [640, 0]
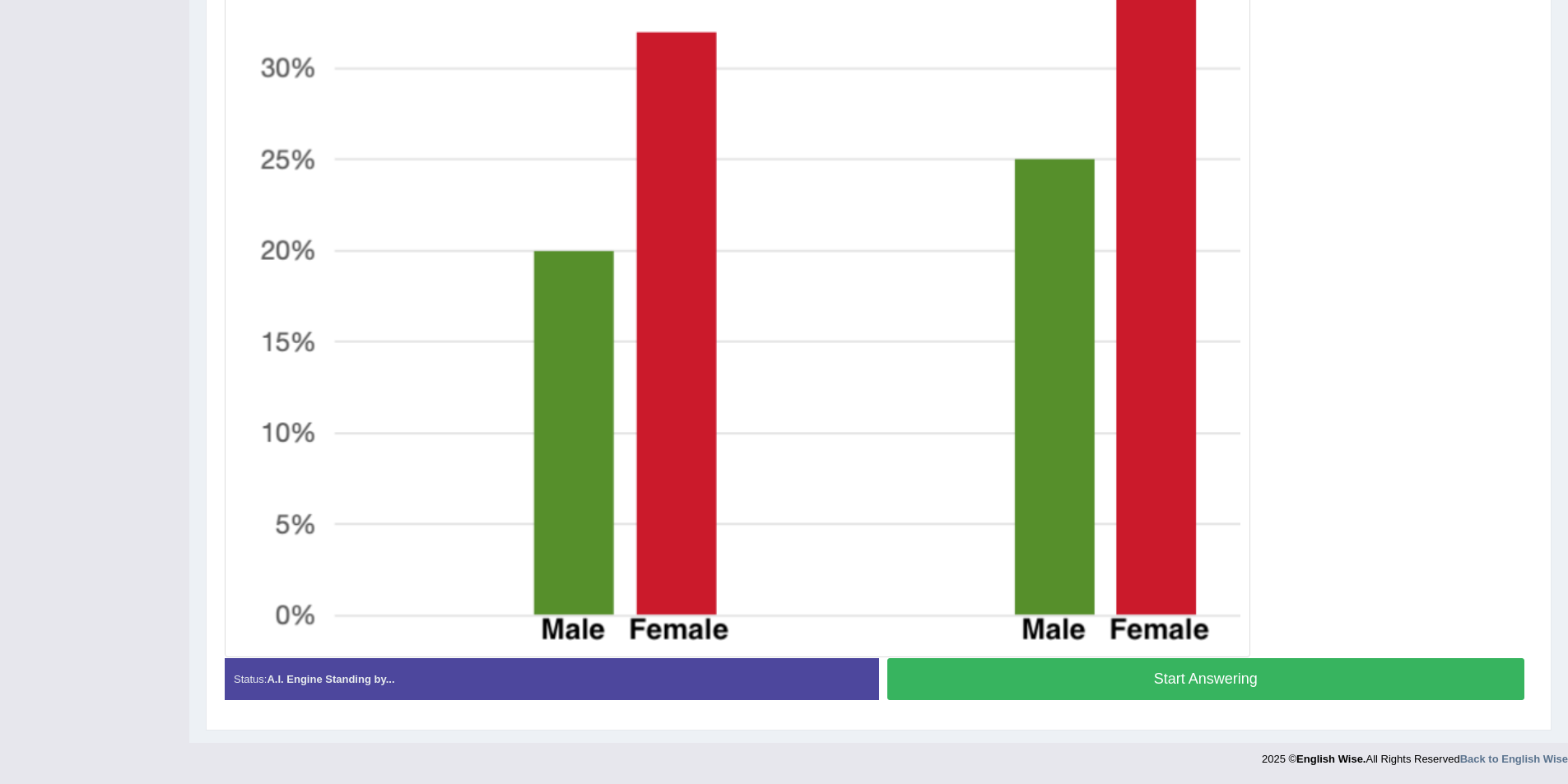
click at [1181, 682] on button "Start Answering" at bounding box center [1207, 679] width 638 height 42
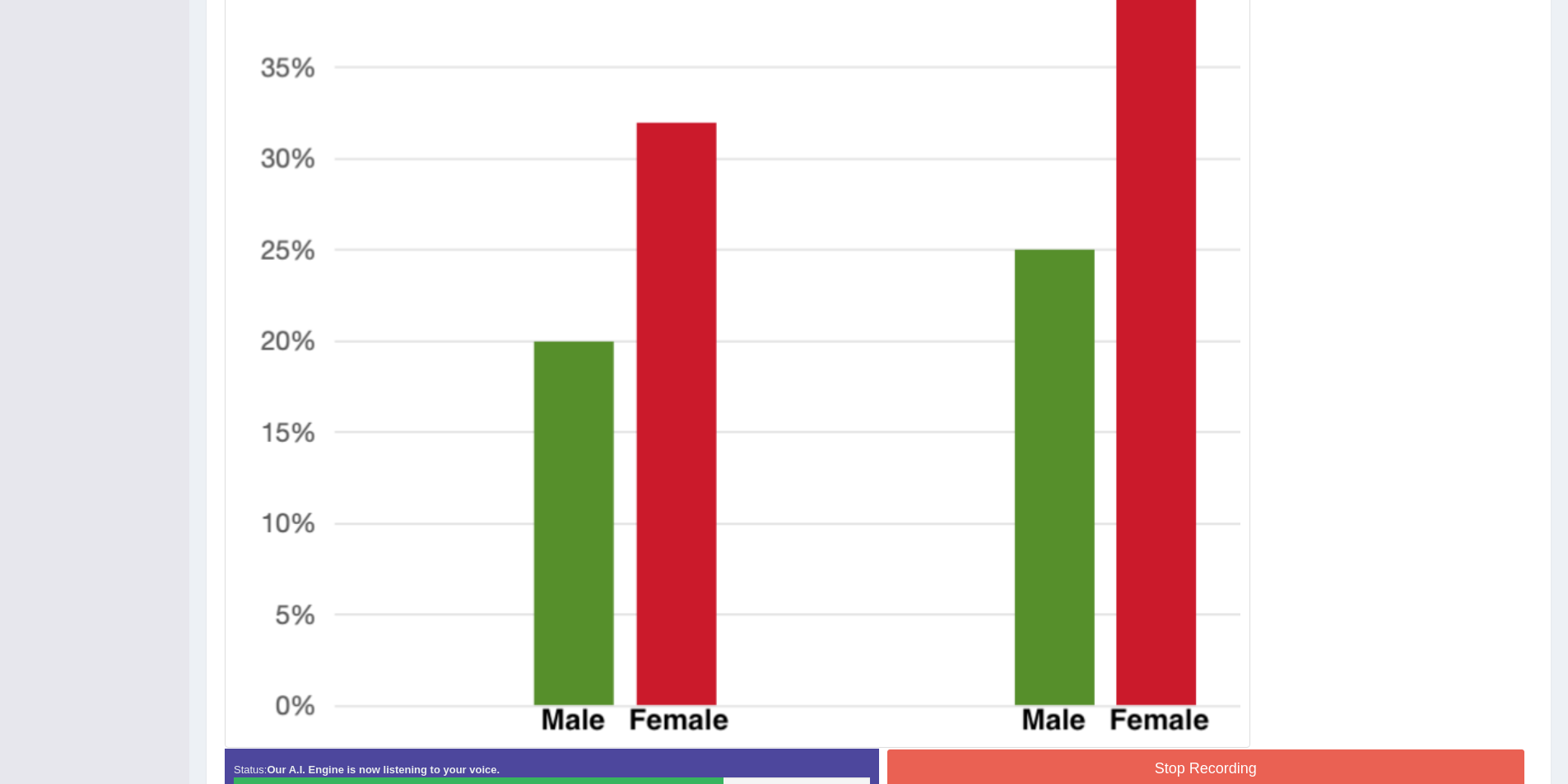
scroll to position [573, 0]
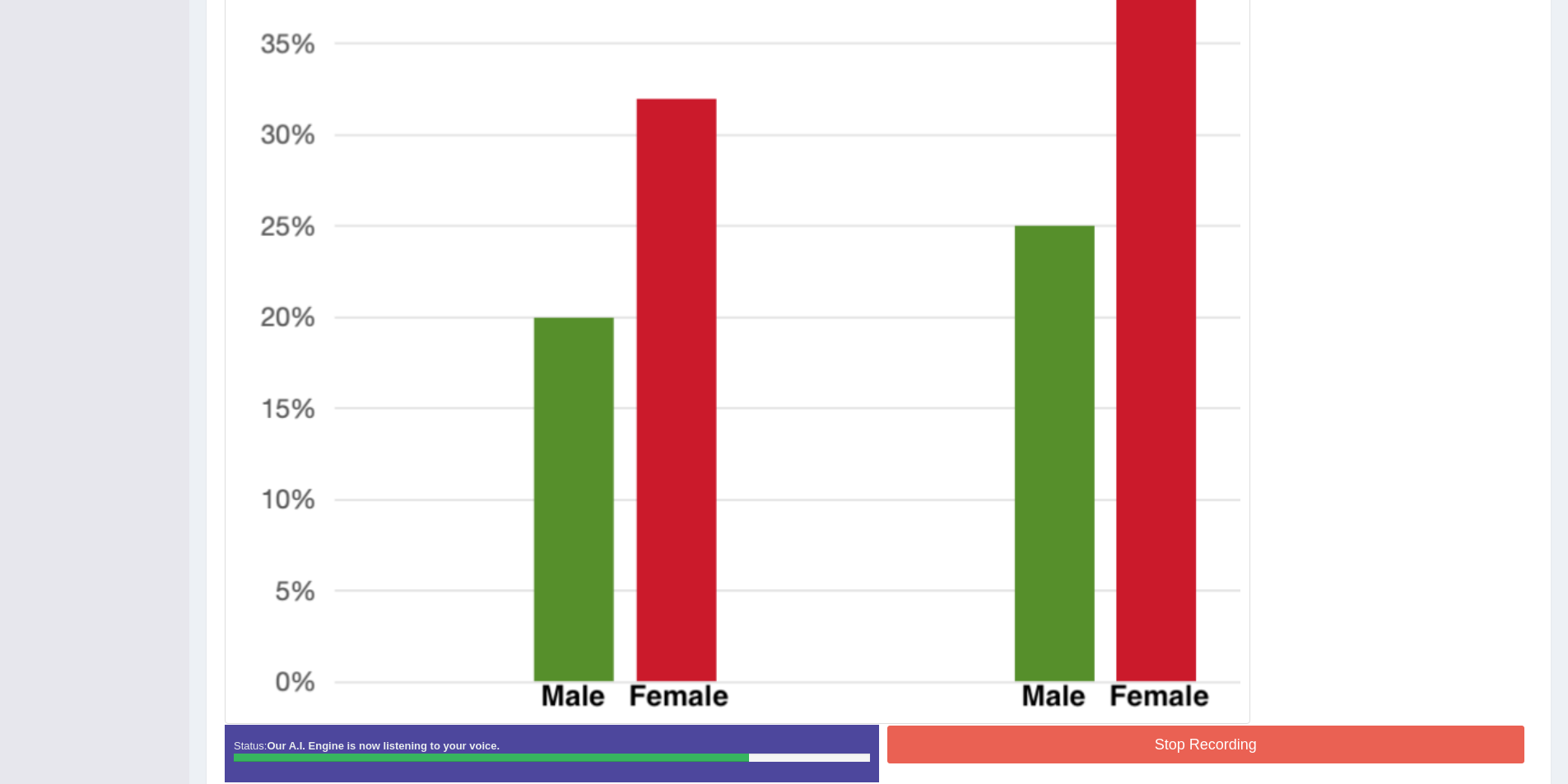
click at [1243, 730] on button "Stop Recording" at bounding box center [1207, 744] width 638 height 38
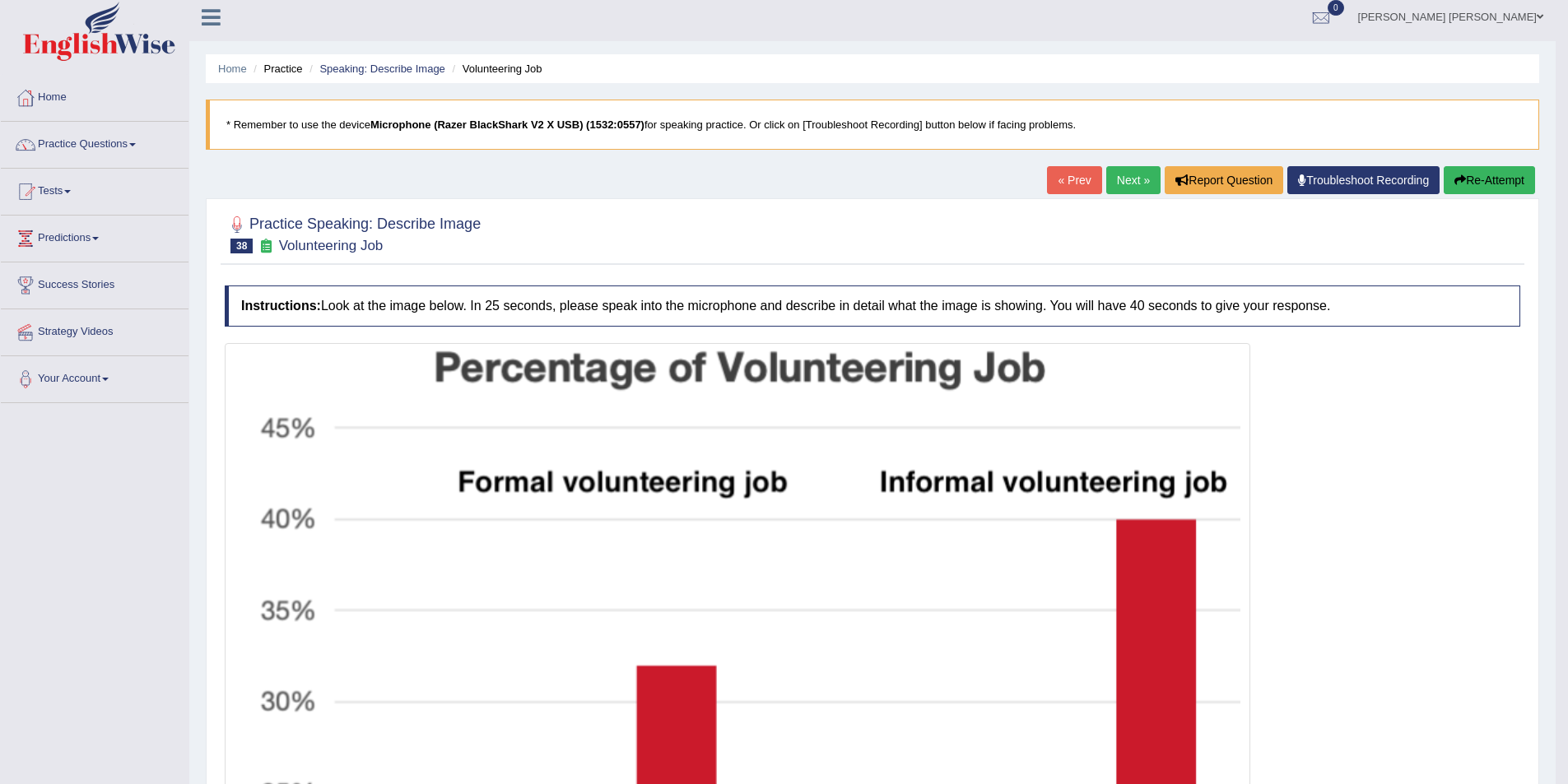
scroll to position [0, 0]
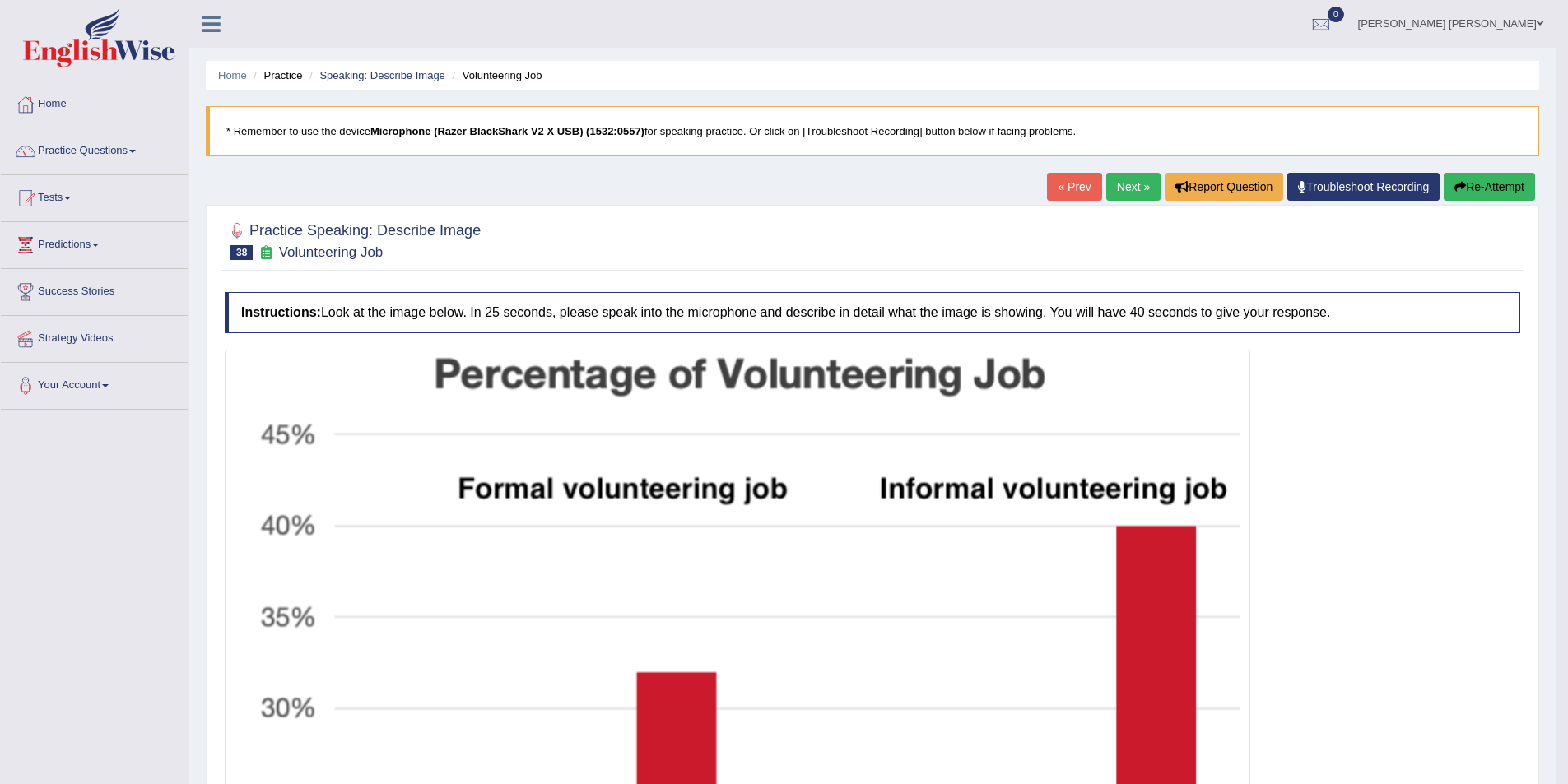
click at [1127, 193] on link "Next »" at bounding box center [1133, 187] width 54 height 28
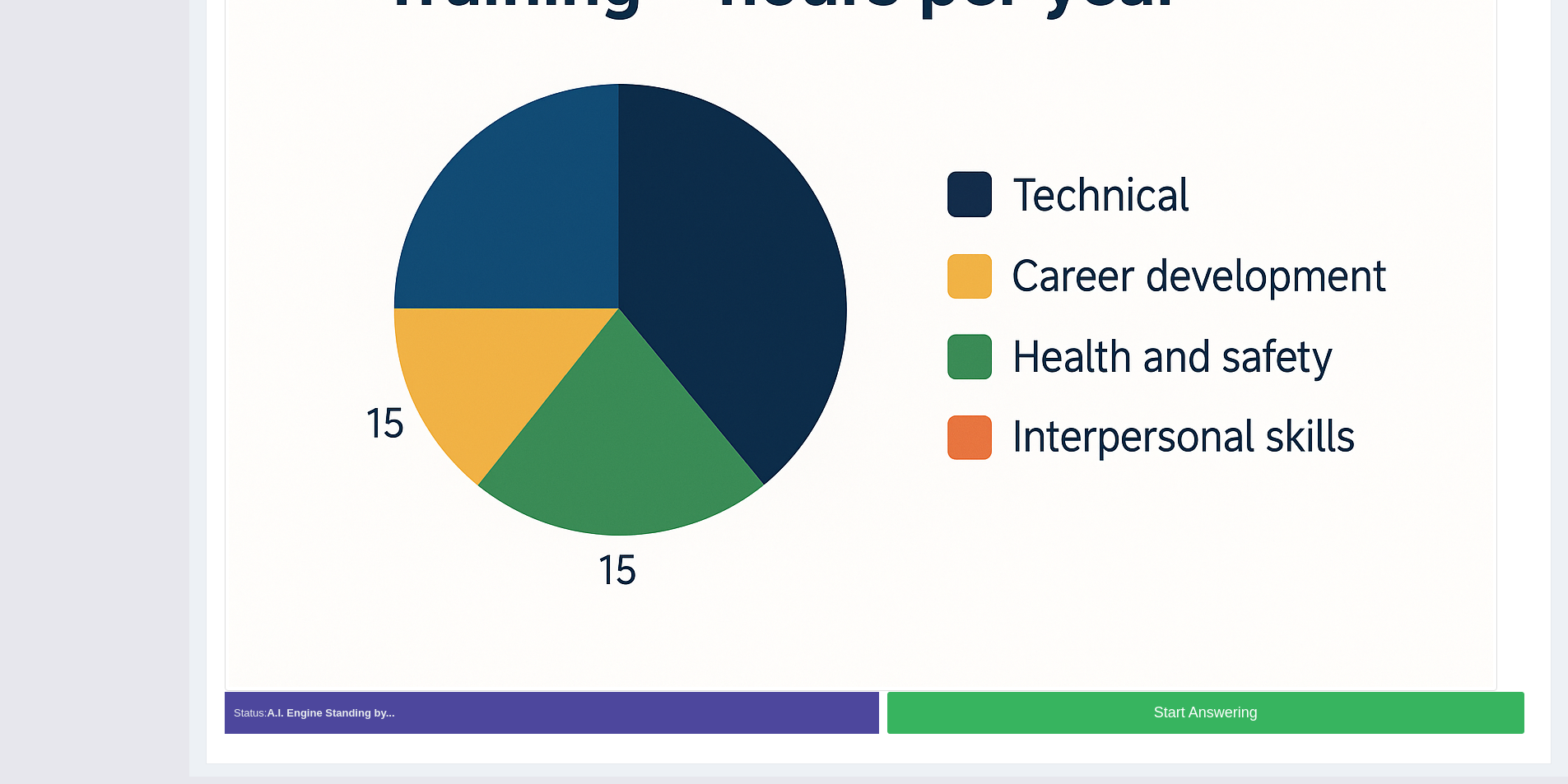
scroll to position [543, 0]
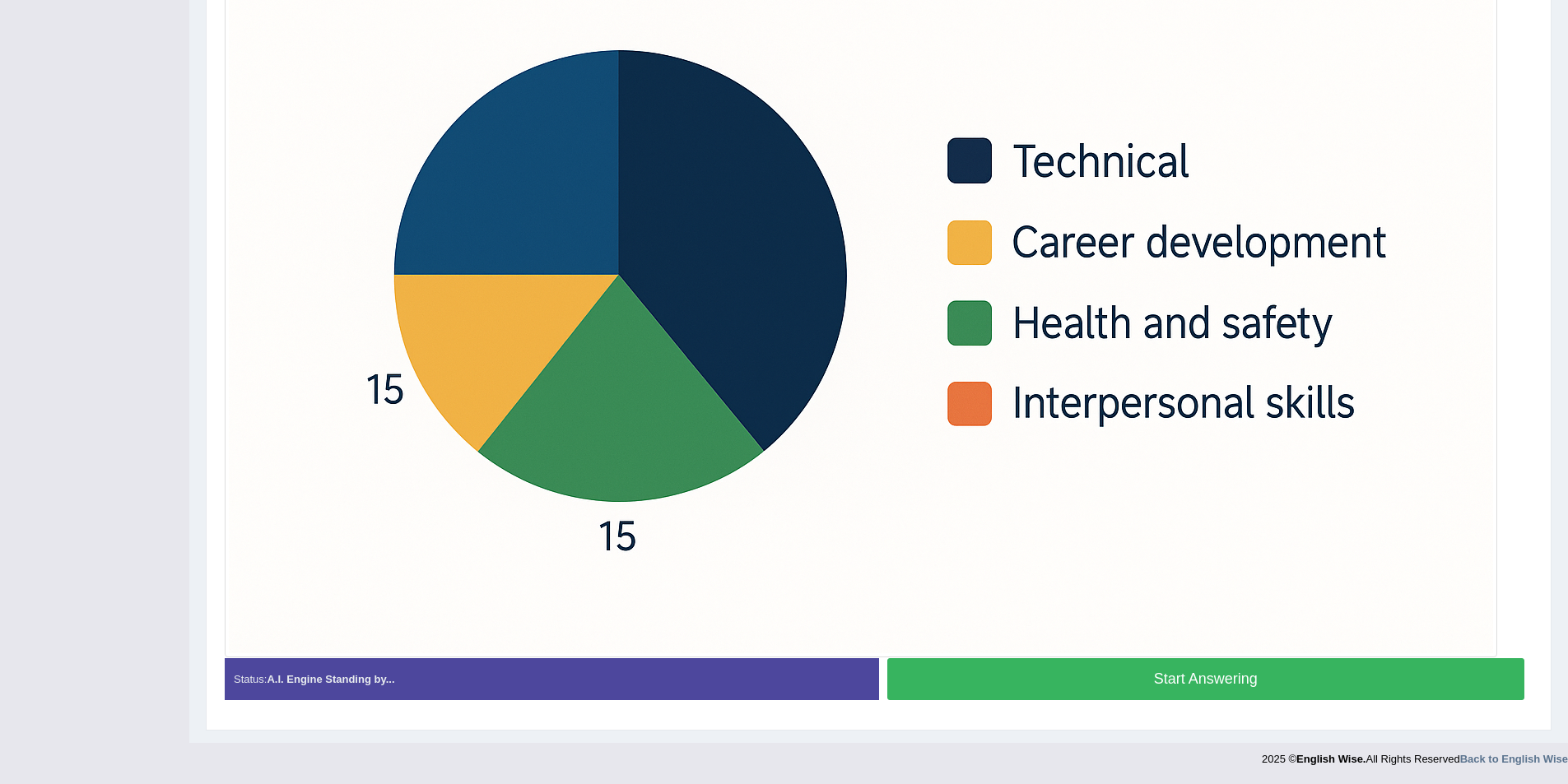
click at [1084, 673] on button "Start Answering" at bounding box center [1207, 679] width 638 height 42
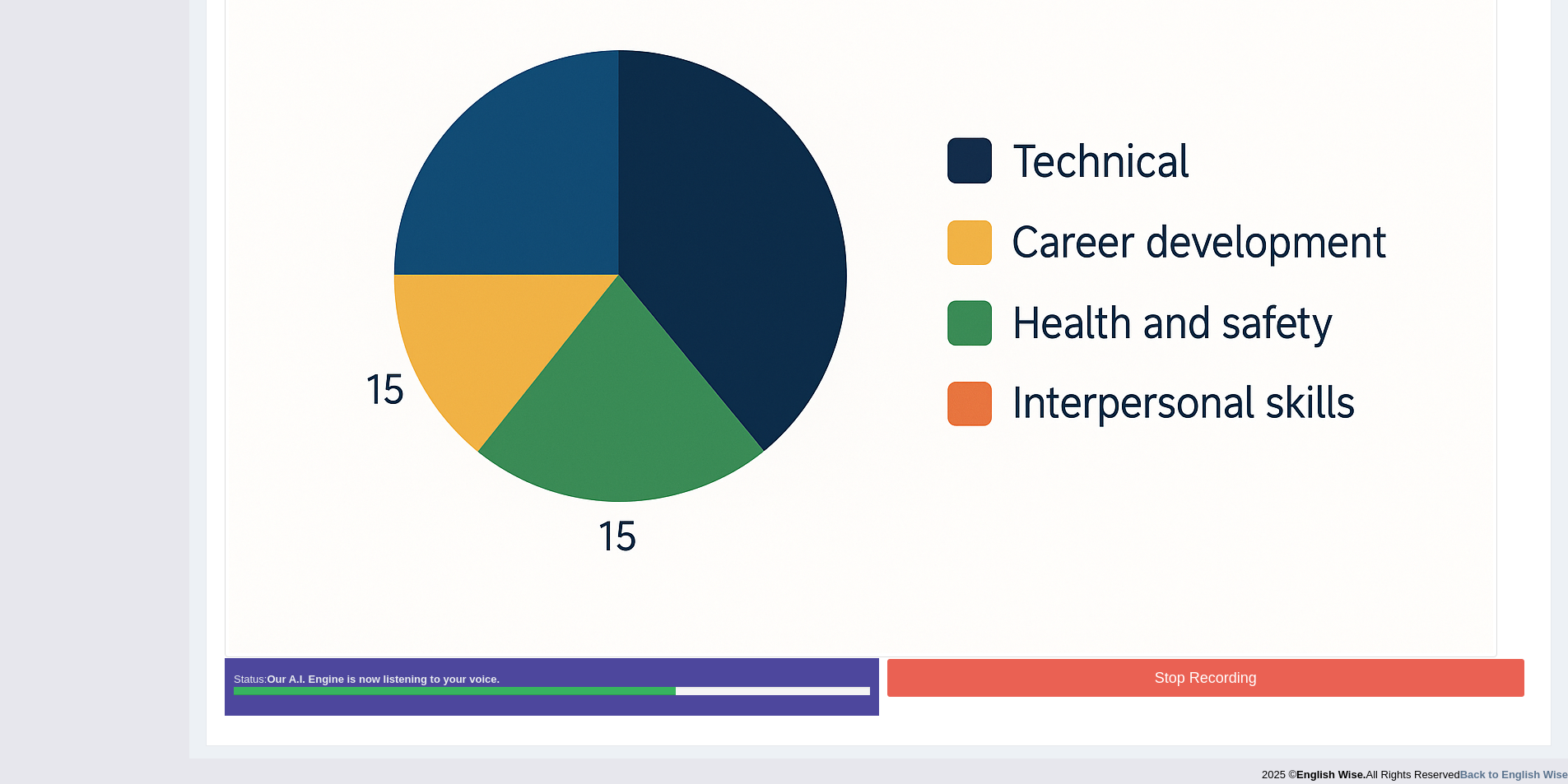
click at [1207, 674] on button "Stop Recording" at bounding box center [1207, 677] width 638 height 38
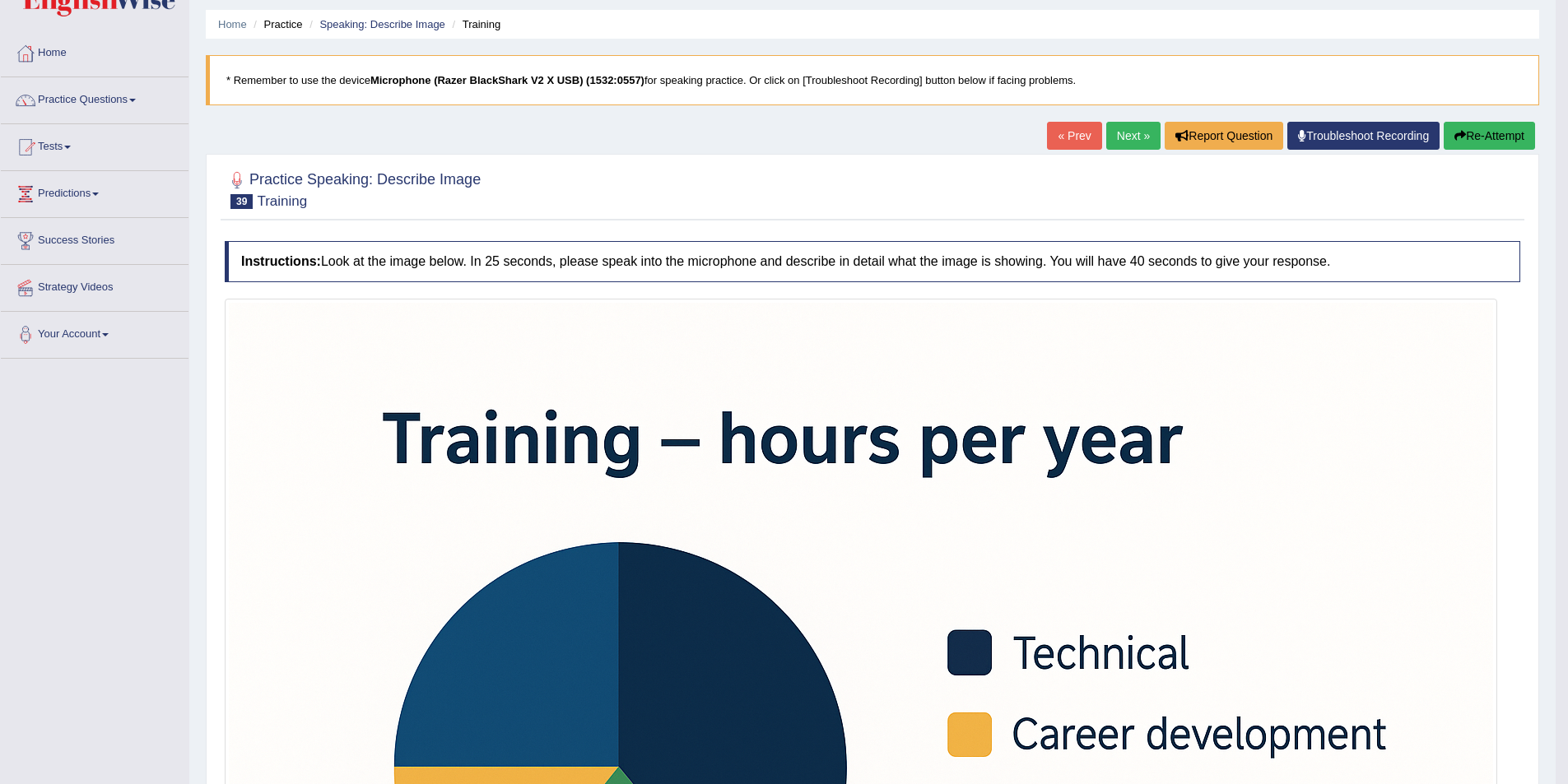
scroll to position [0, 0]
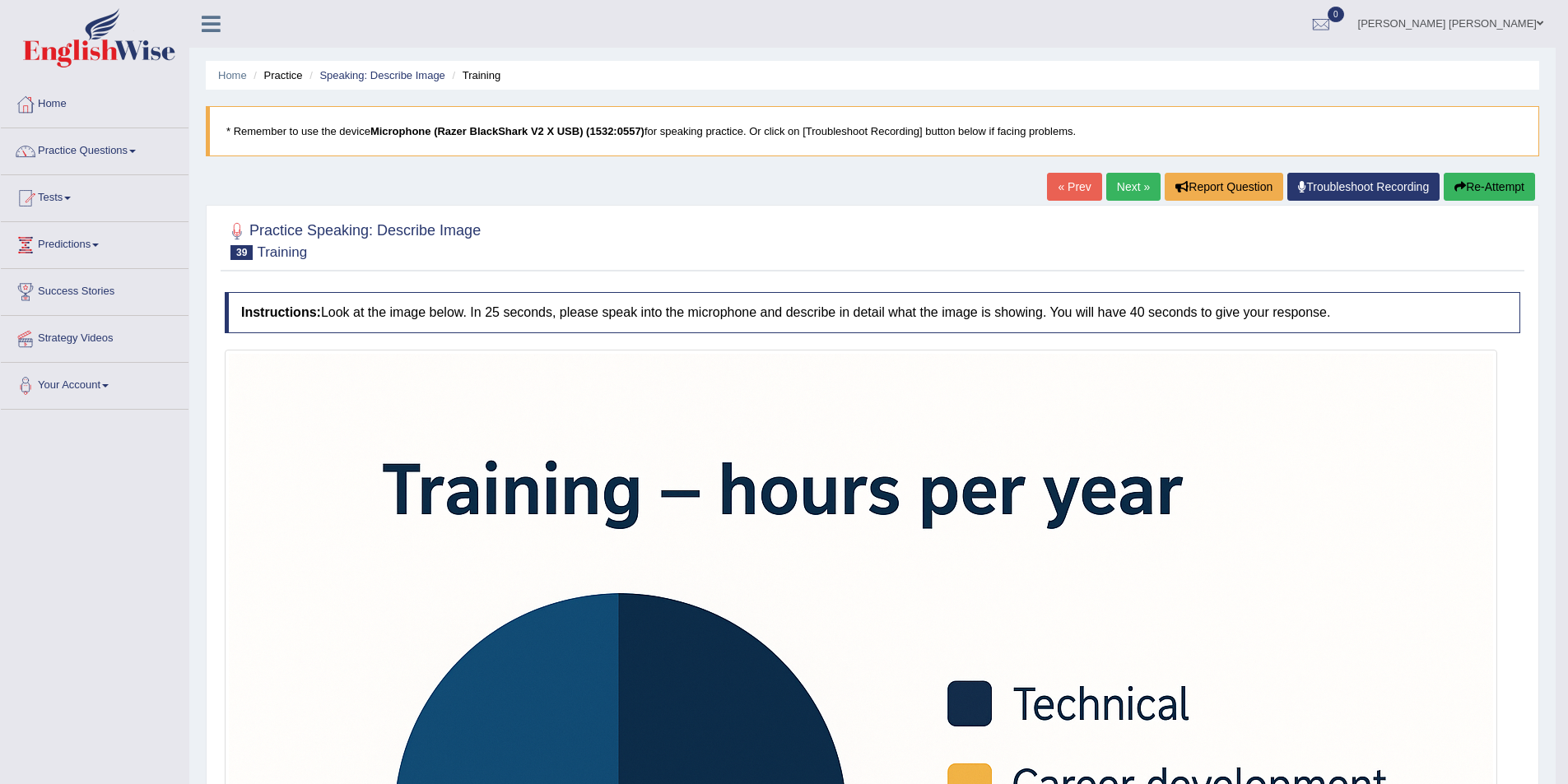
click at [1131, 189] on link "Next »" at bounding box center [1133, 187] width 54 height 28
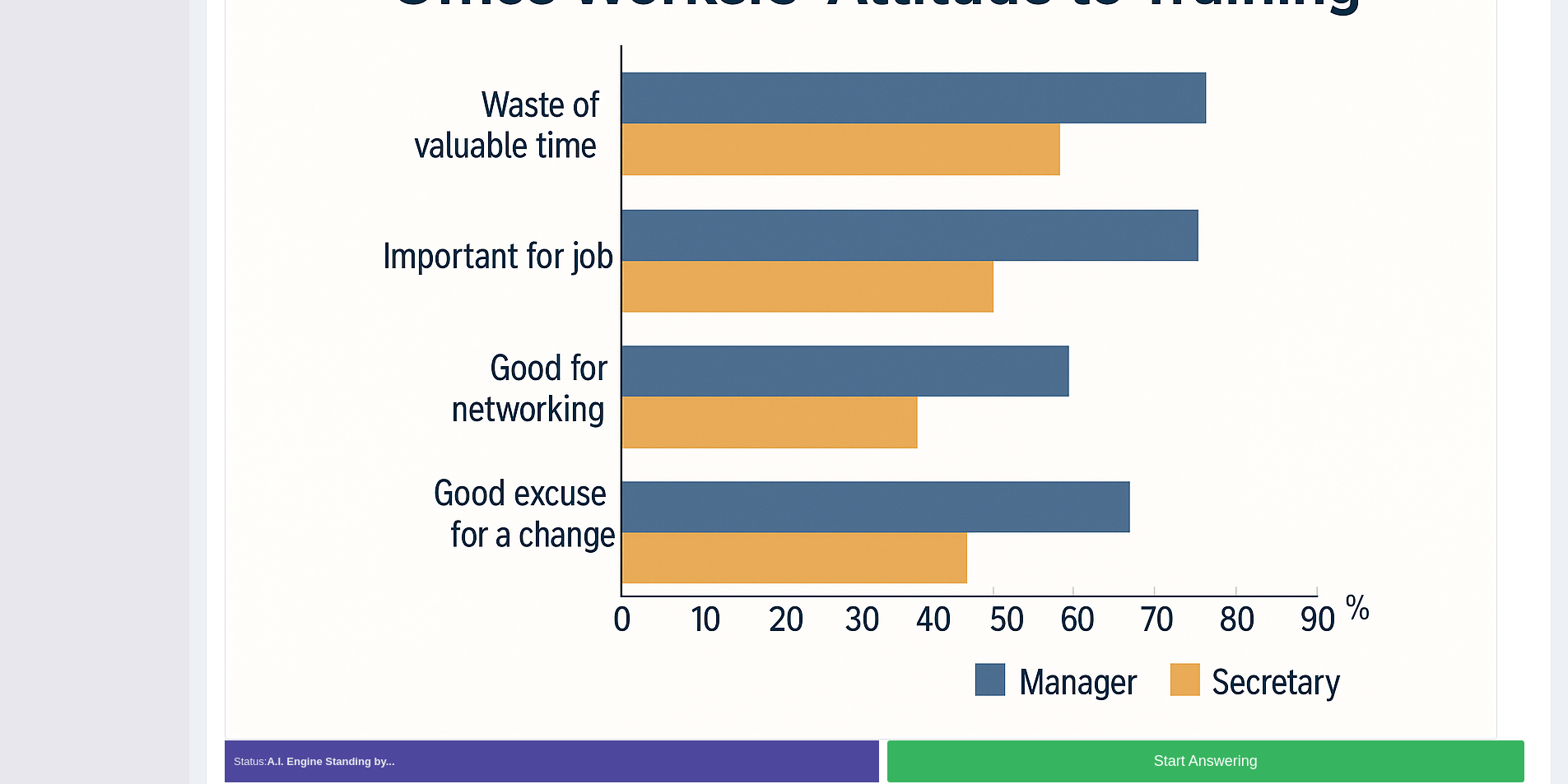
drag, startPoint x: 1247, startPoint y: 759, endPoint x: 1192, endPoint y: 647, distance: 124.8
click at [1244, 758] on button "Start Answering" at bounding box center [1207, 762] width 638 height 42
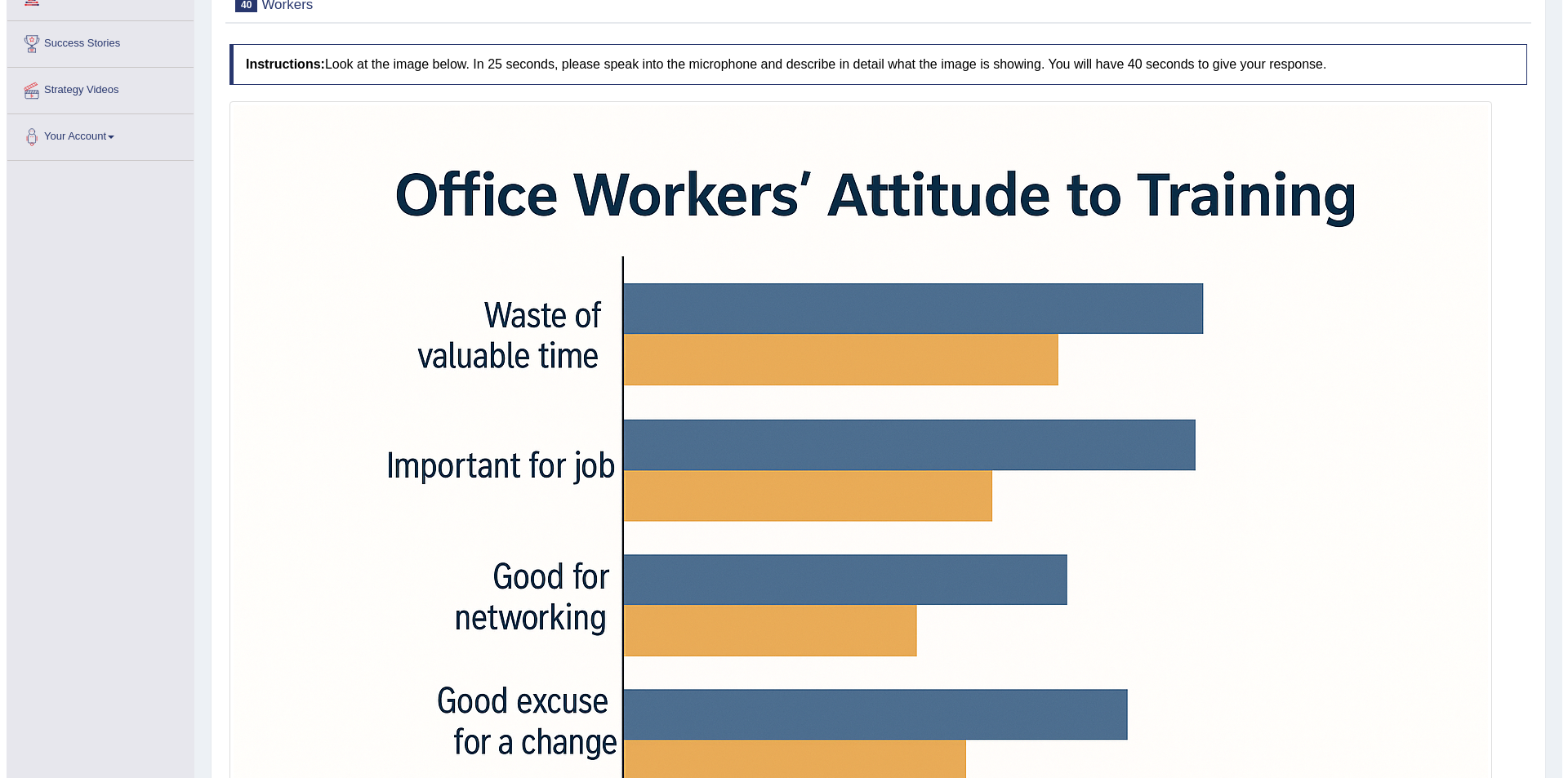
scroll to position [554, 0]
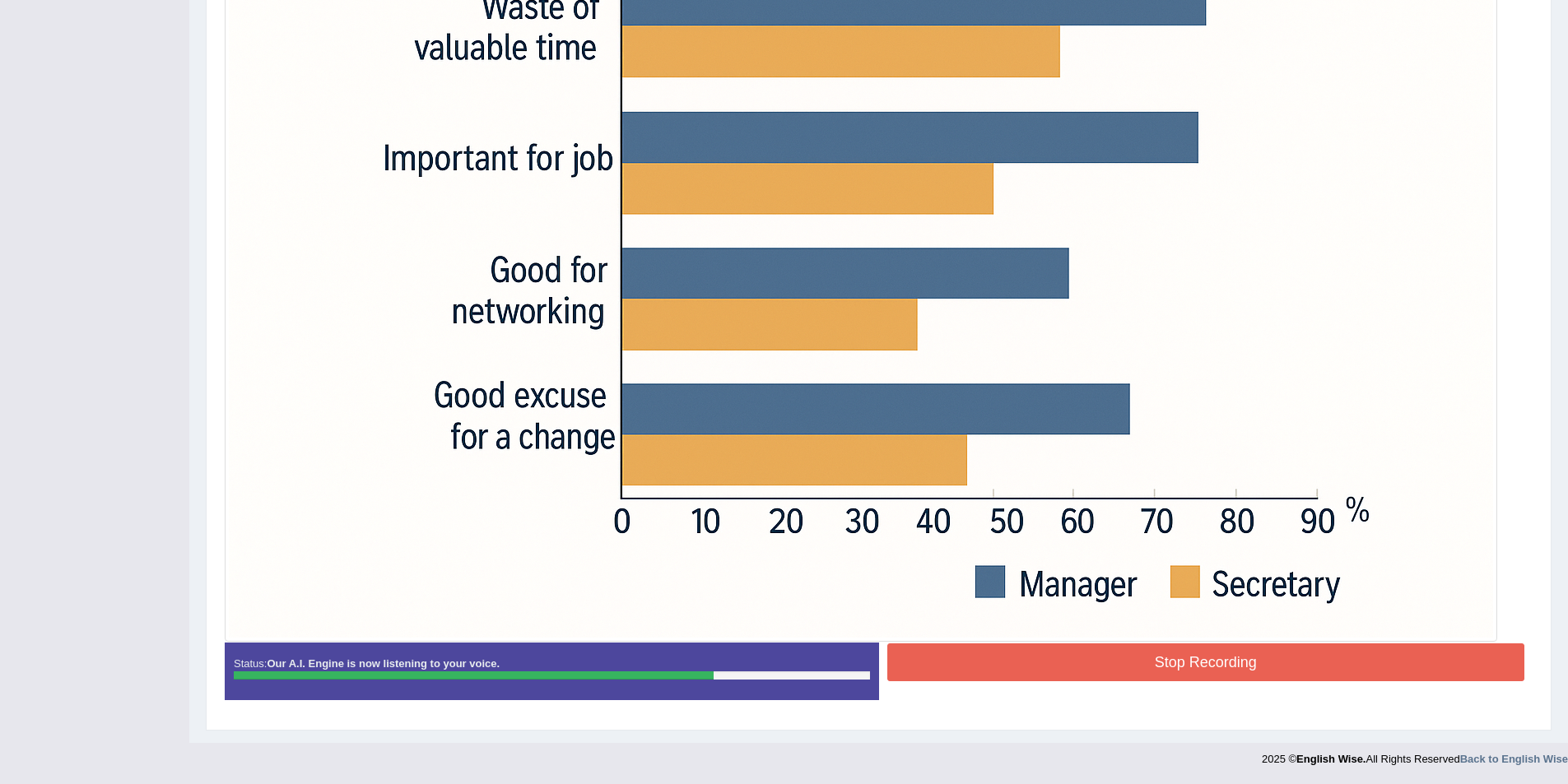
click at [1146, 667] on button "Stop Recording" at bounding box center [1207, 661] width 638 height 38
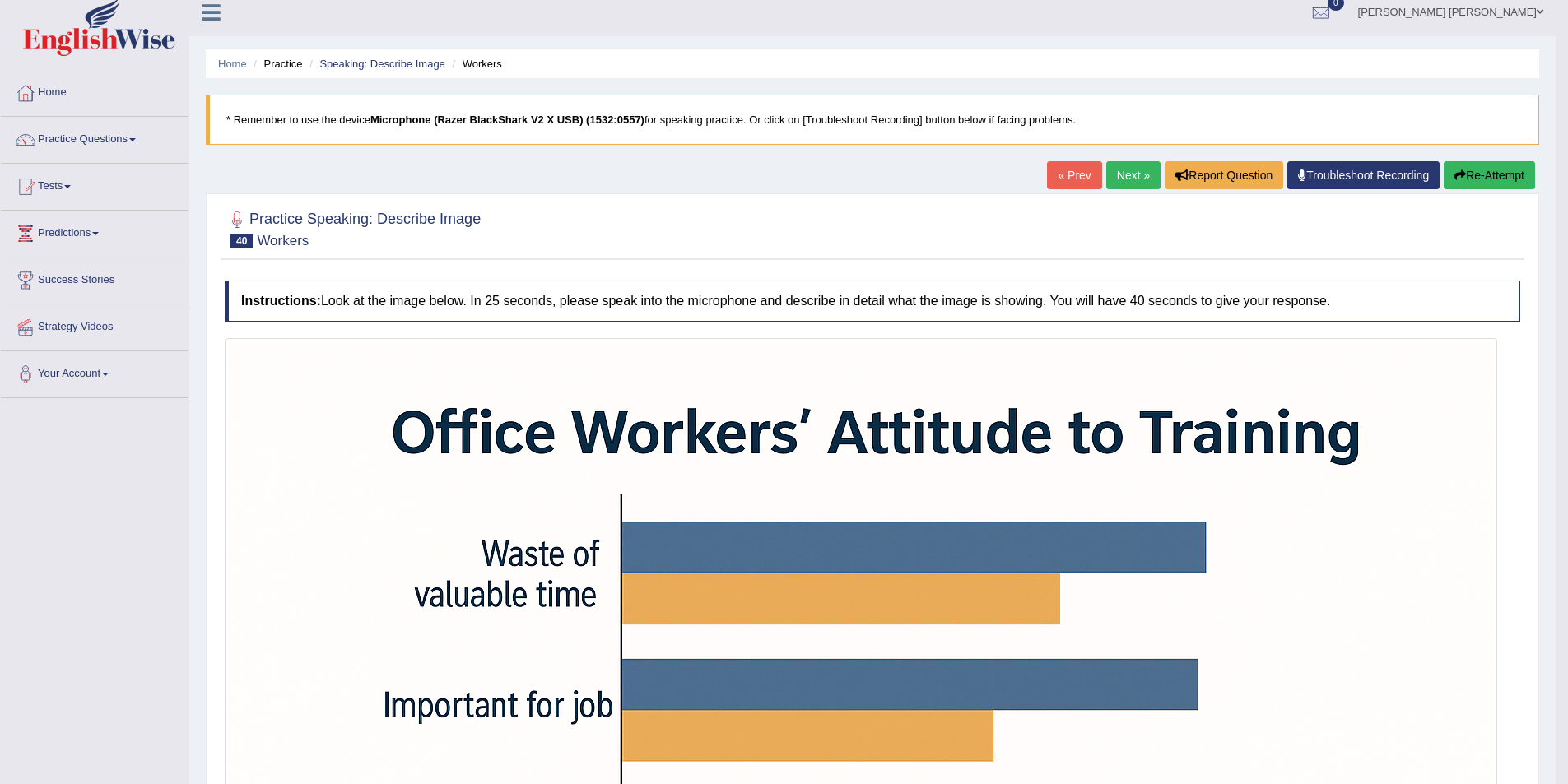
scroll to position [0, 0]
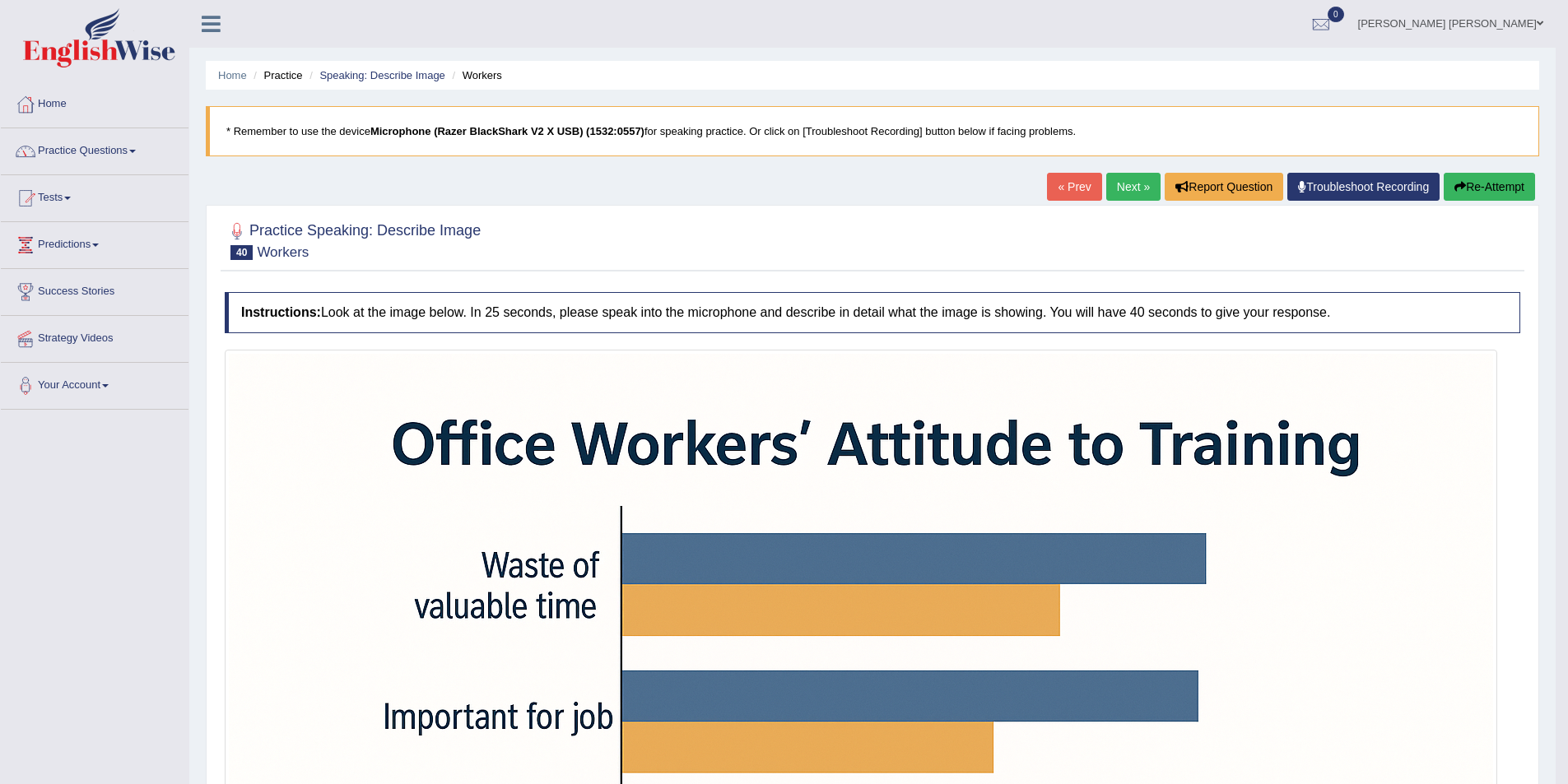
click at [135, 149] on link "Practice Questions" at bounding box center [95, 148] width 188 height 41
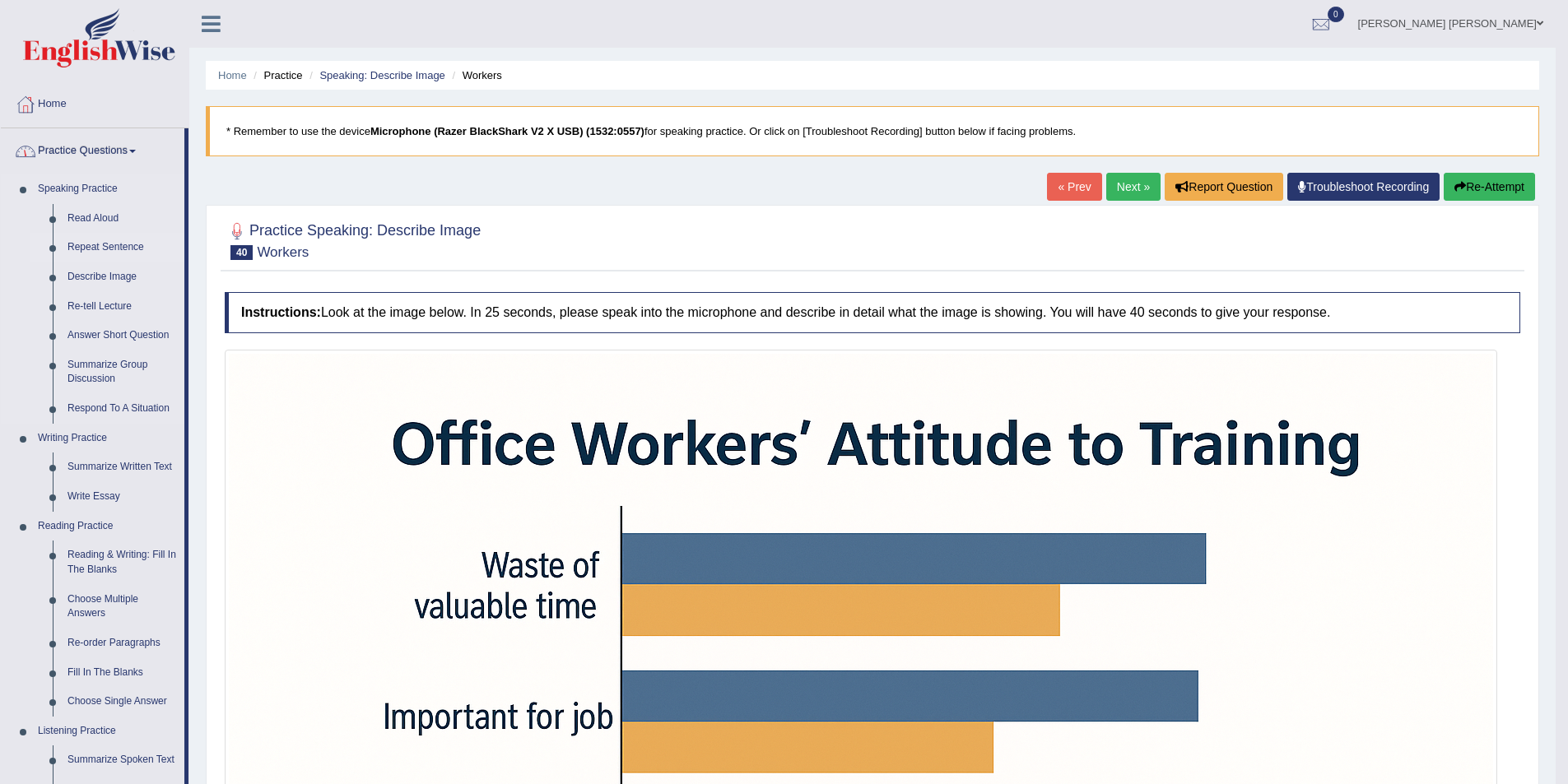
click at [100, 239] on link "Repeat Sentence" at bounding box center [122, 248] width 124 height 29
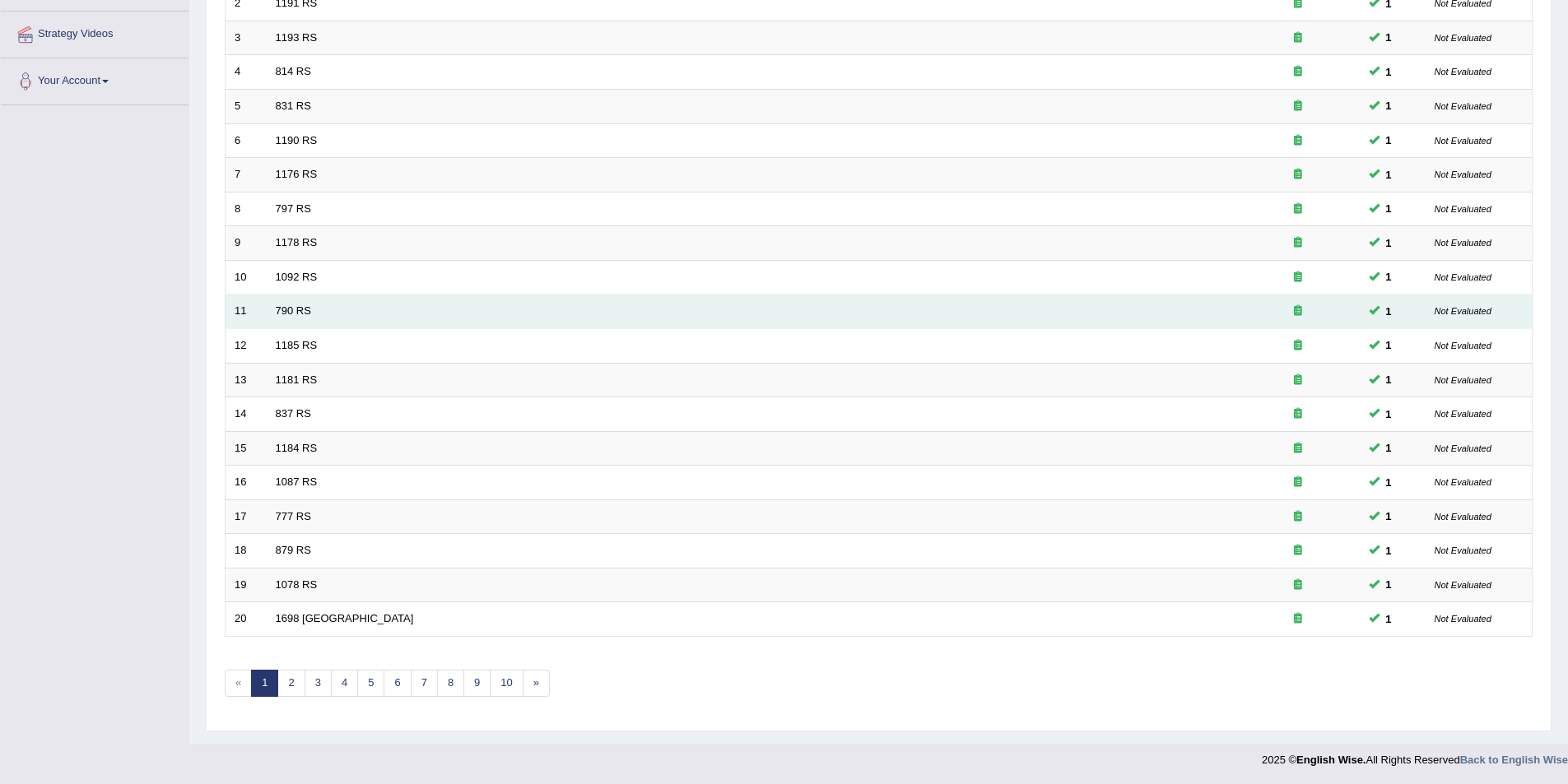
scroll to position [305, 0]
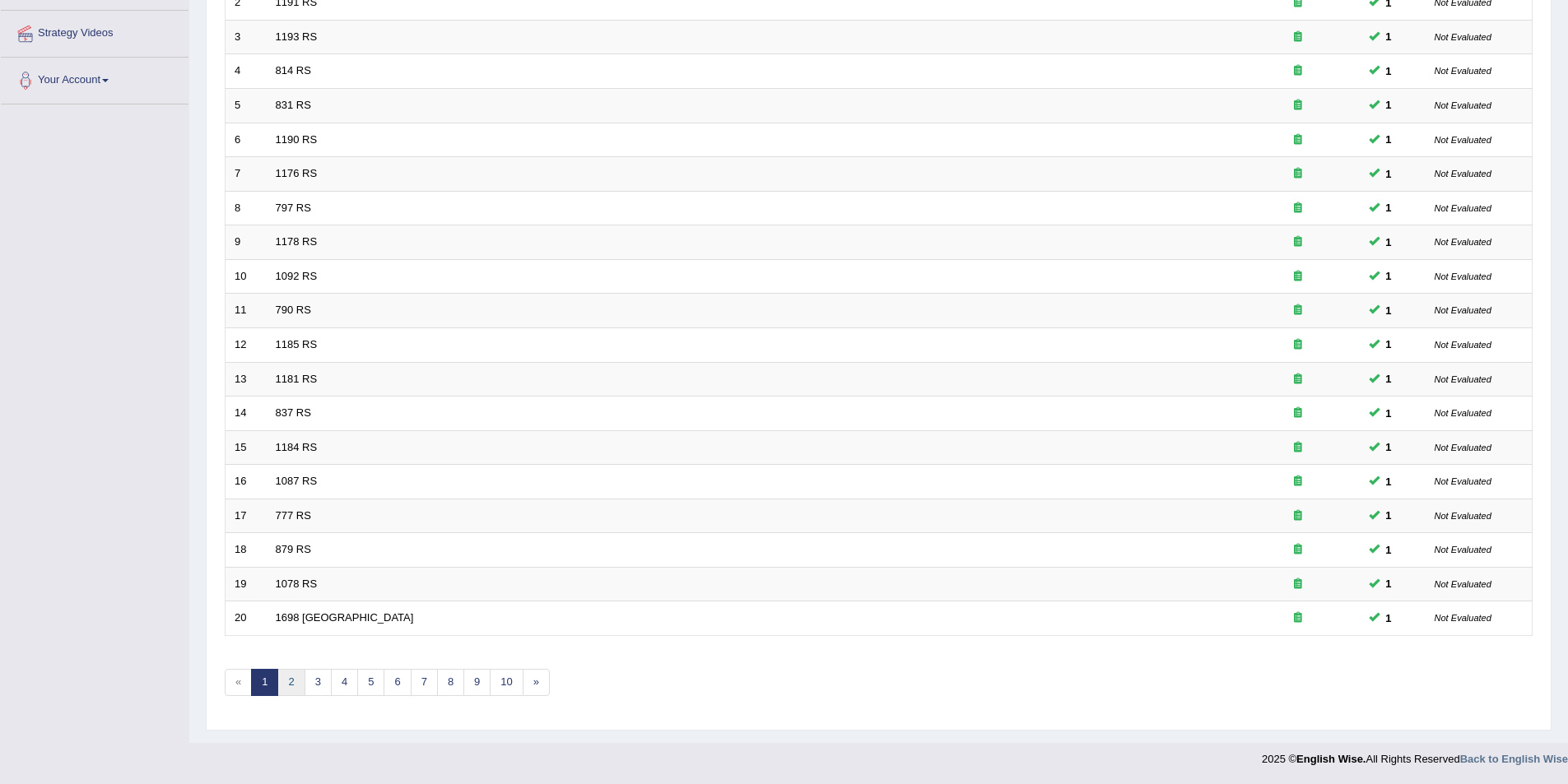
click at [296, 678] on link "2" at bounding box center [290, 682] width 27 height 27
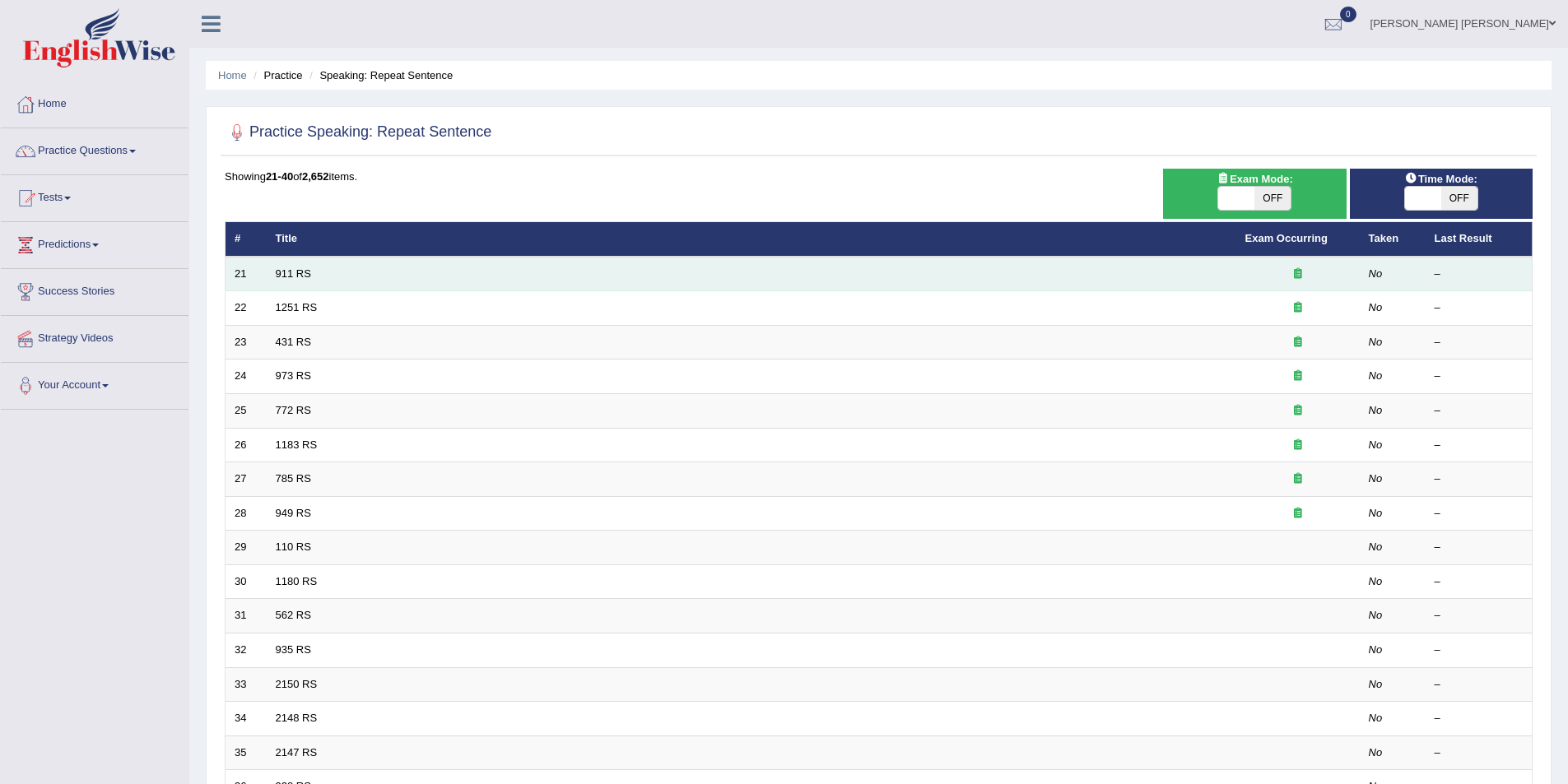
click at [266, 279] on td "911 RS" at bounding box center [751, 275] width 970 height 35
click at [275, 277] on td "911 RS" at bounding box center [751, 275] width 970 height 35
click at [278, 276] on link "911 RS" at bounding box center [293, 273] width 35 height 12
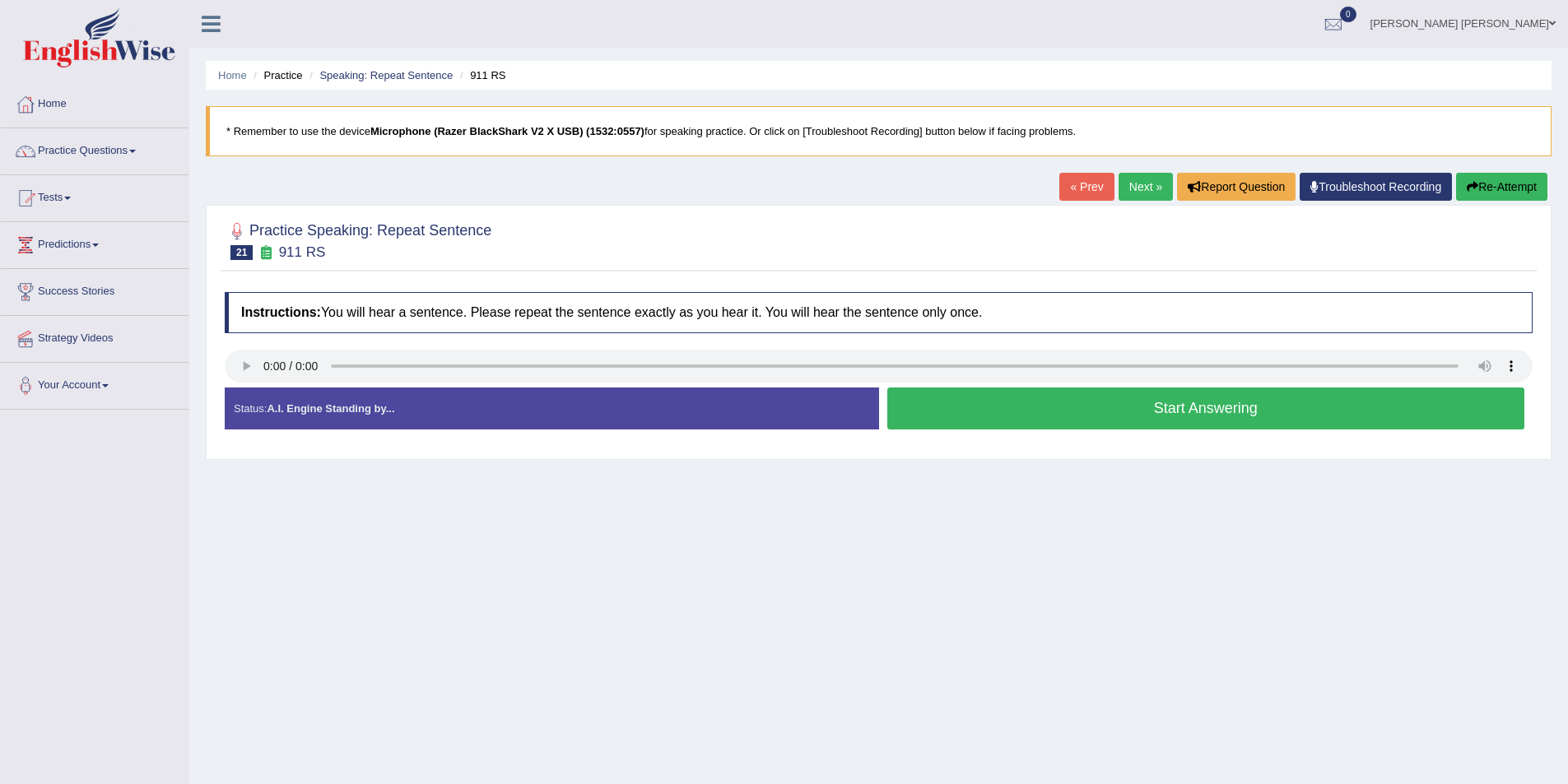
click at [1071, 420] on button "Start Answering" at bounding box center [1207, 409] width 638 height 42
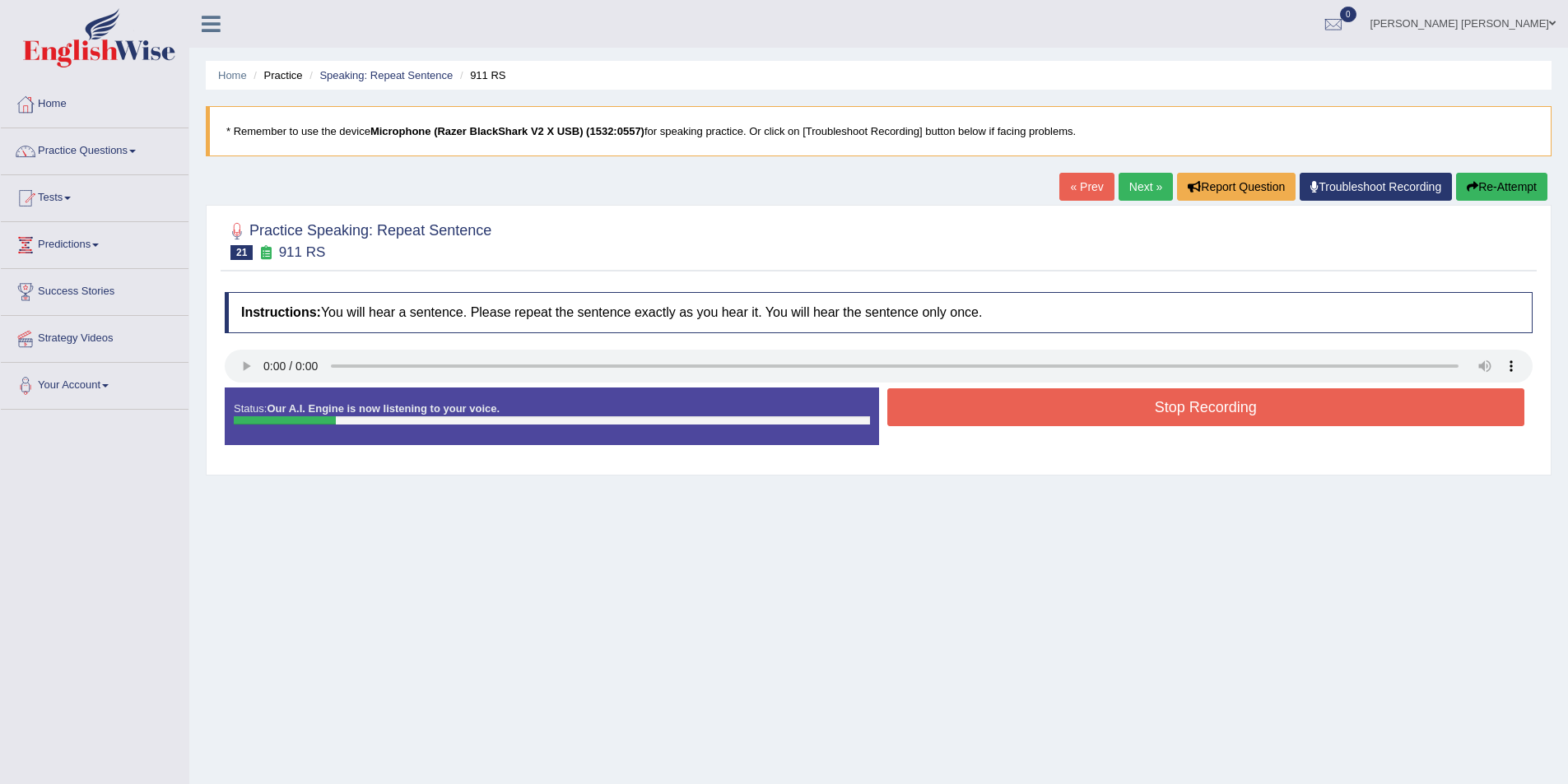
click at [1467, 183] on icon "button" at bounding box center [1472, 186] width 12 height 12
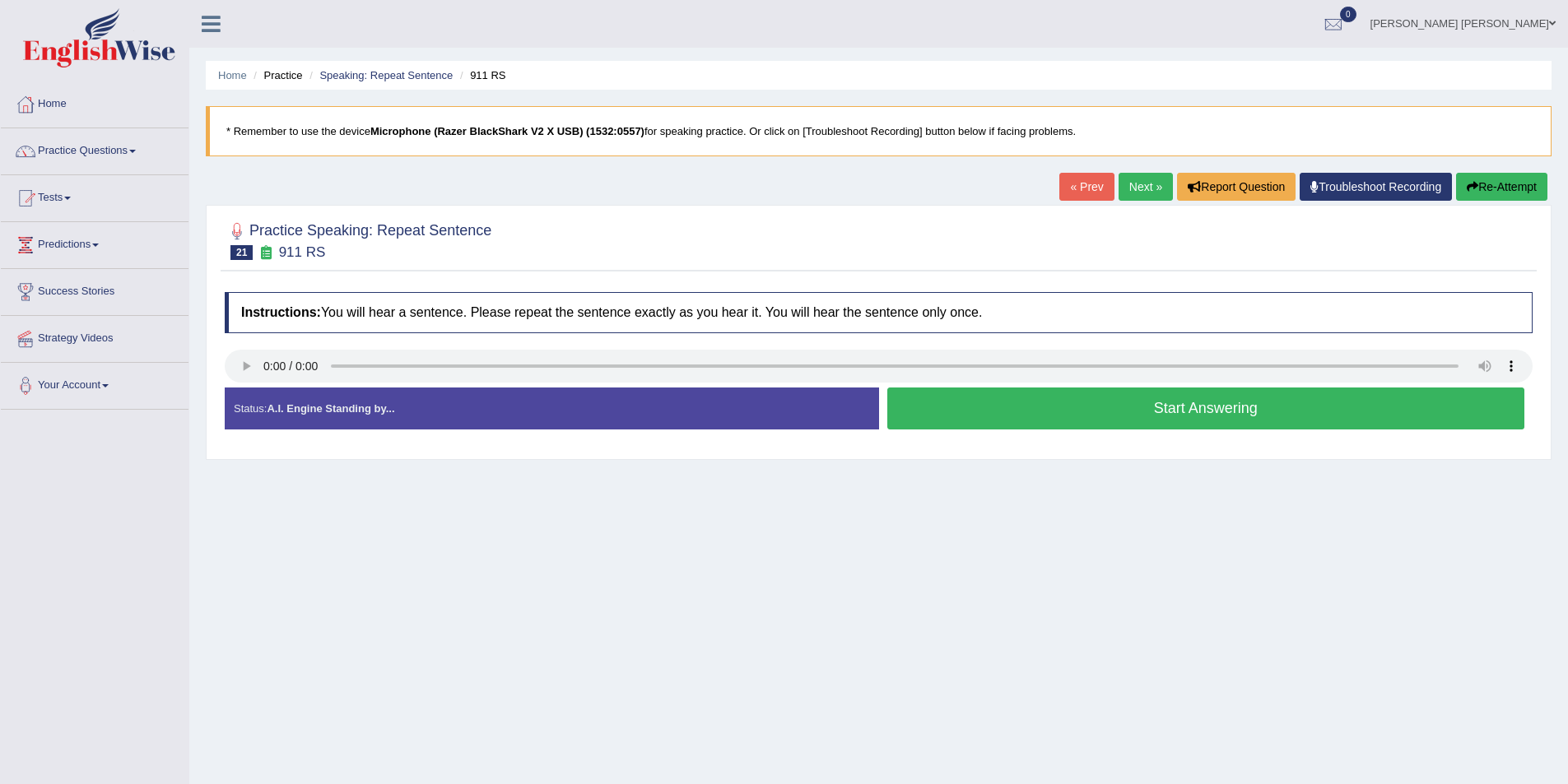
click at [973, 415] on button "Start Answering" at bounding box center [1207, 409] width 638 height 42
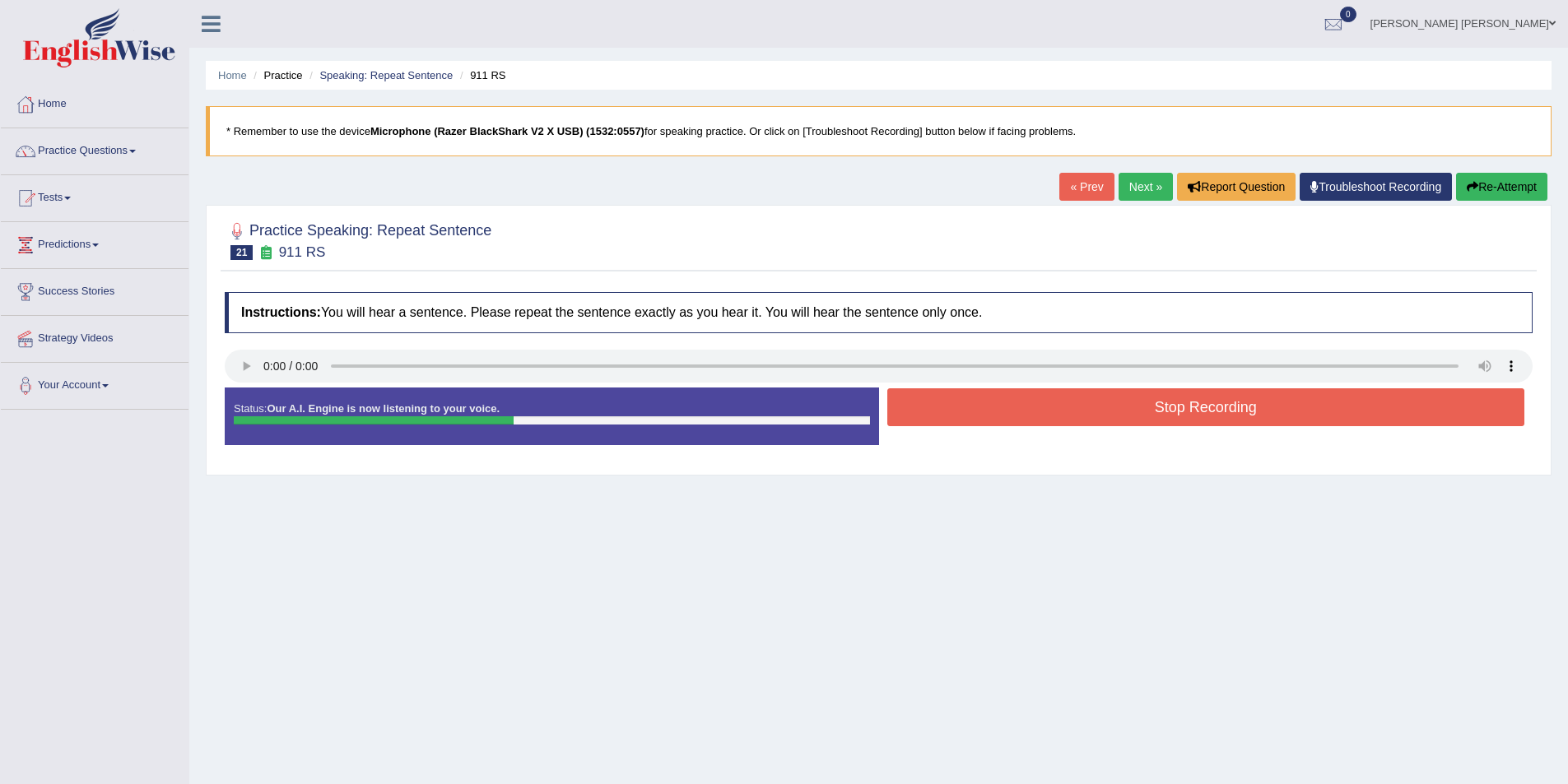
click at [1092, 411] on button "Stop Recording" at bounding box center [1207, 407] width 638 height 38
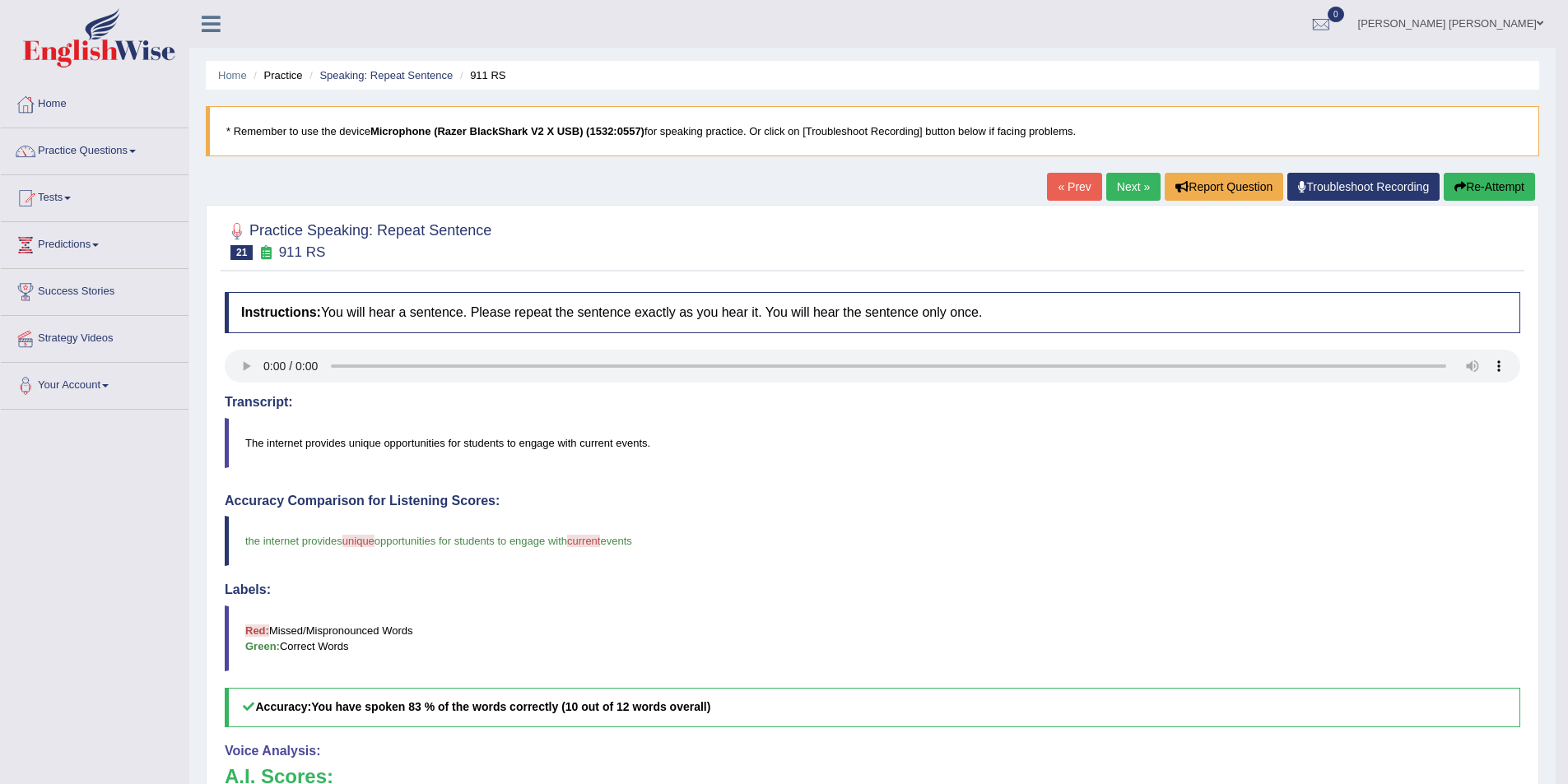
click at [1106, 181] on link "Next »" at bounding box center [1133, 187] width 54 height 28
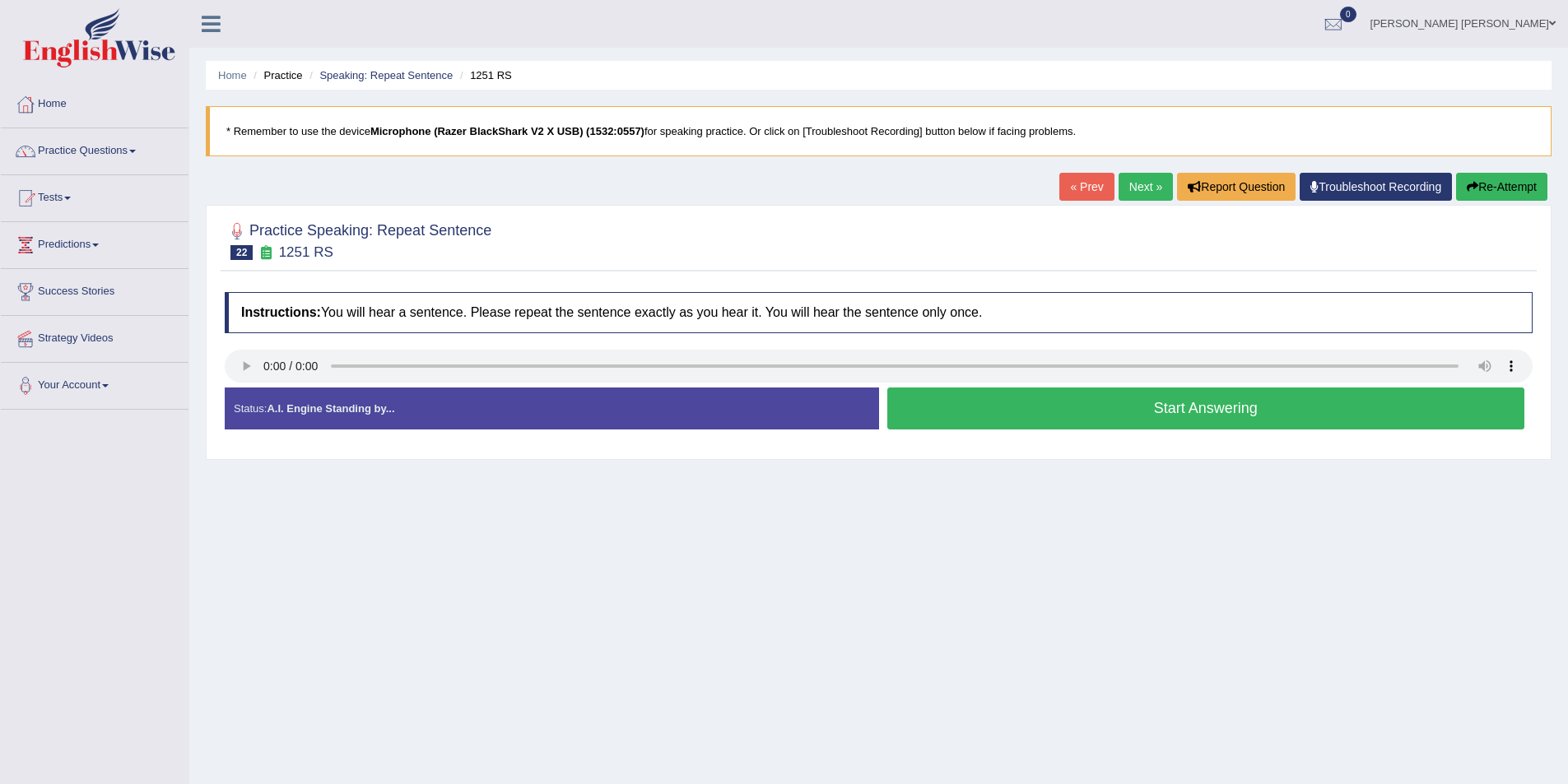
click at [1076, 400] on button "Start Answering" at bounding box center [1207, 409] width 638 height 42
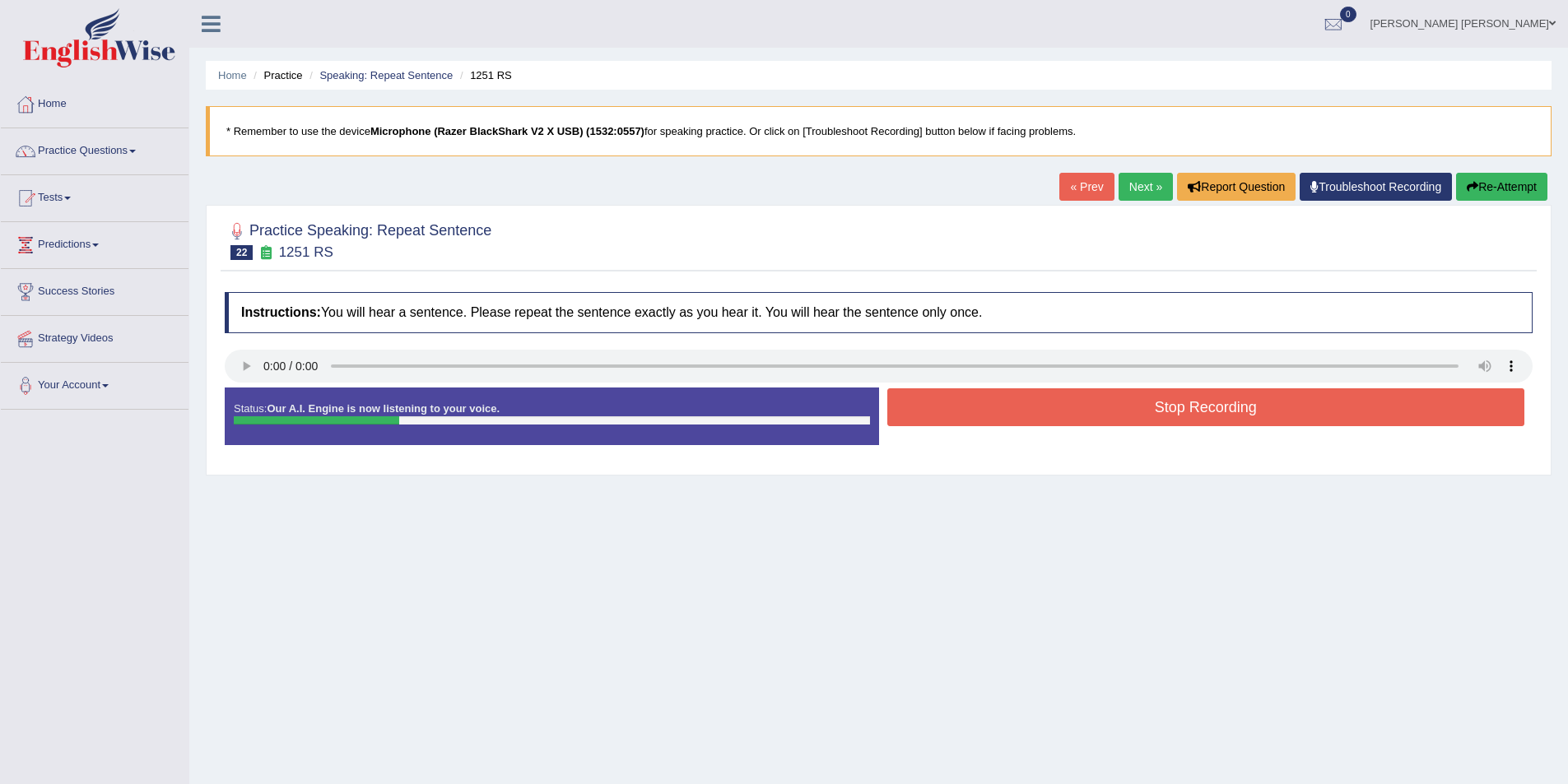
click at [1077, 400] on button "Stop Recording" at bounding box center [1207, 407] width 638 height 38
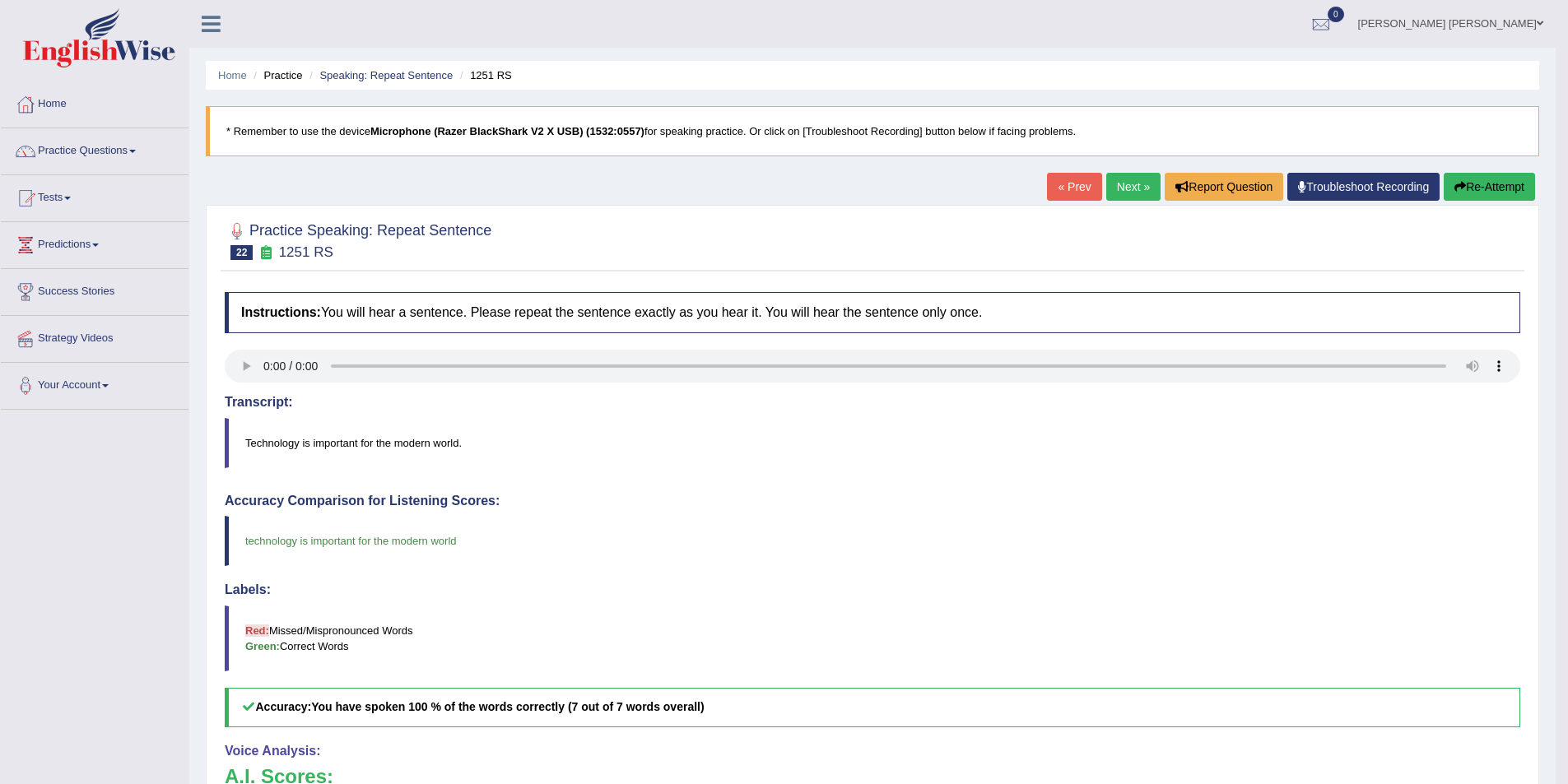
click at [1113, 193] on link "Next »" at bounding box center [1133, 187] width 54 height 28
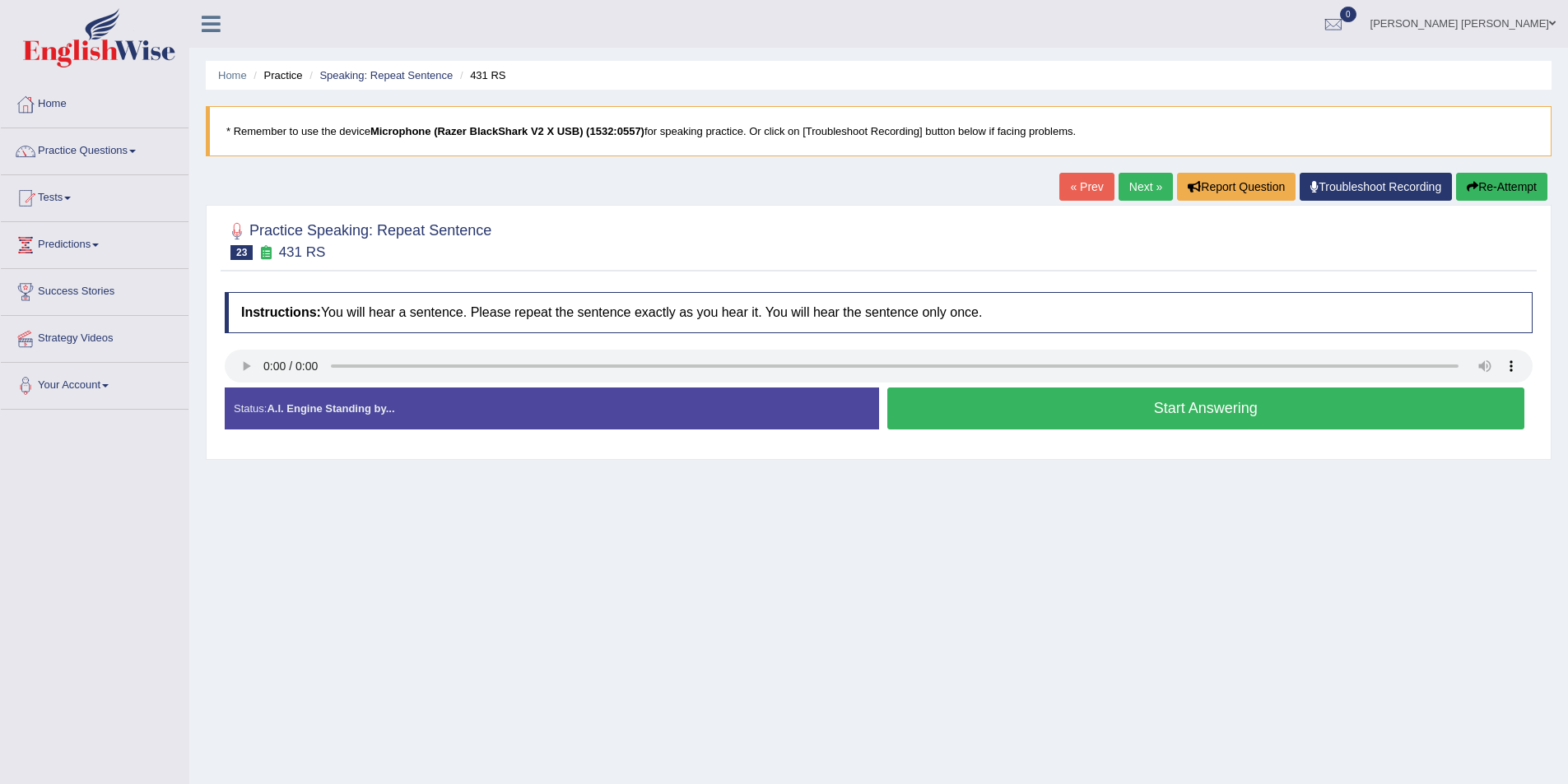
click at [954, 404] on button "Start Answering" at bounding box center [1207, 409] width 638 height 42
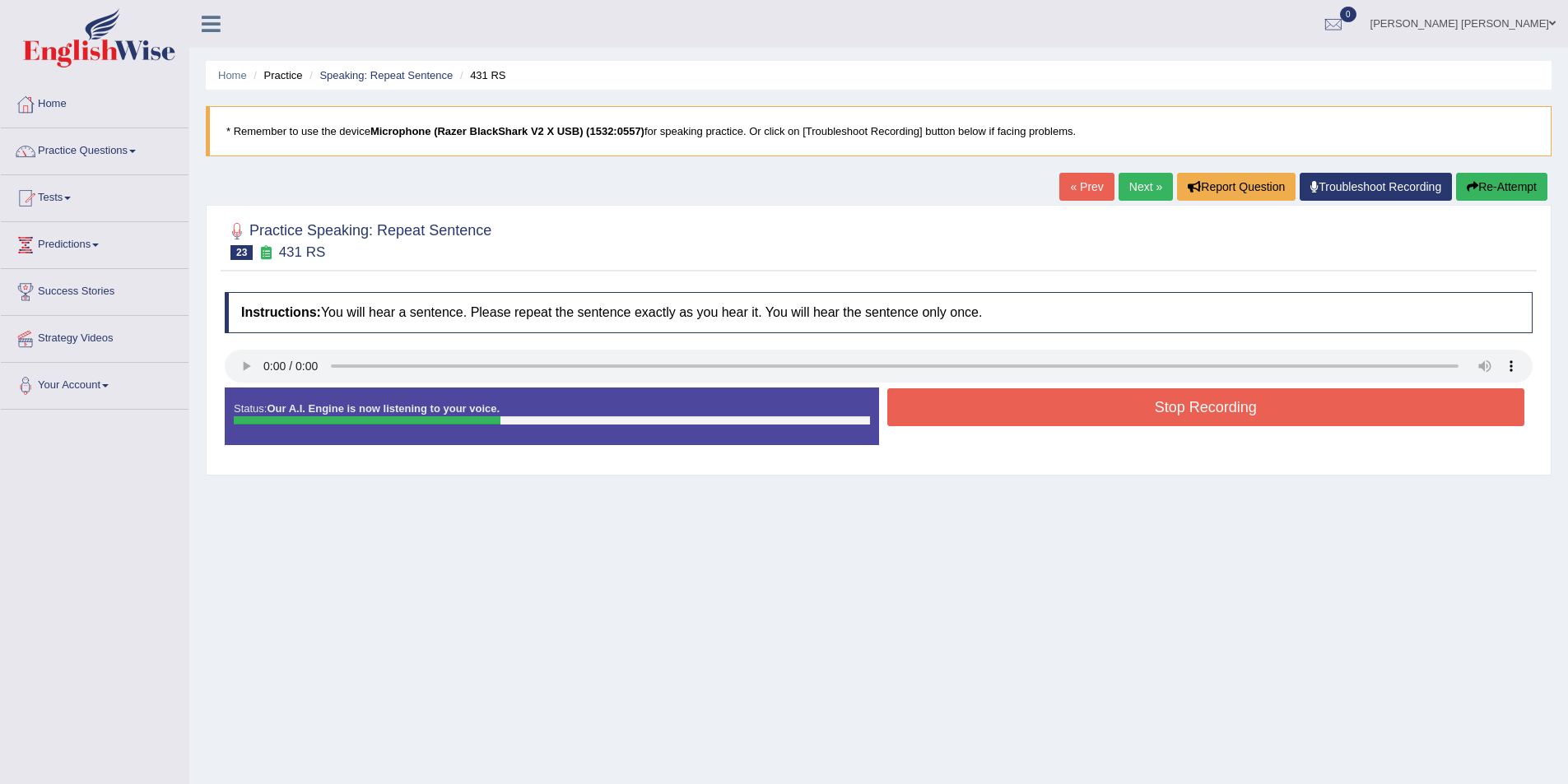
click at [1175, 404] on button "Stop Recording" at bounding box center [1207, 407] width 638 height 38
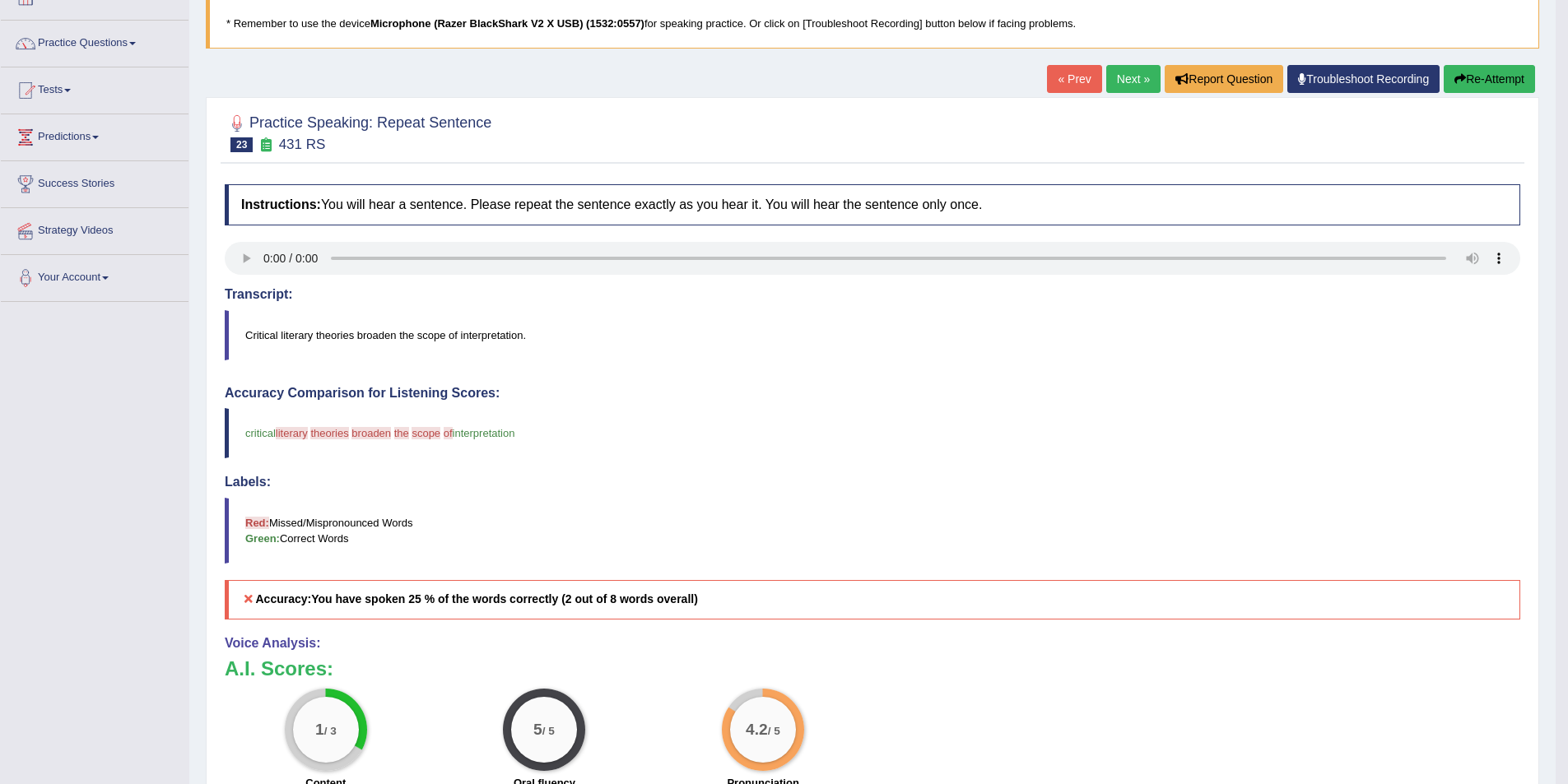
scroll to position [101, 0]
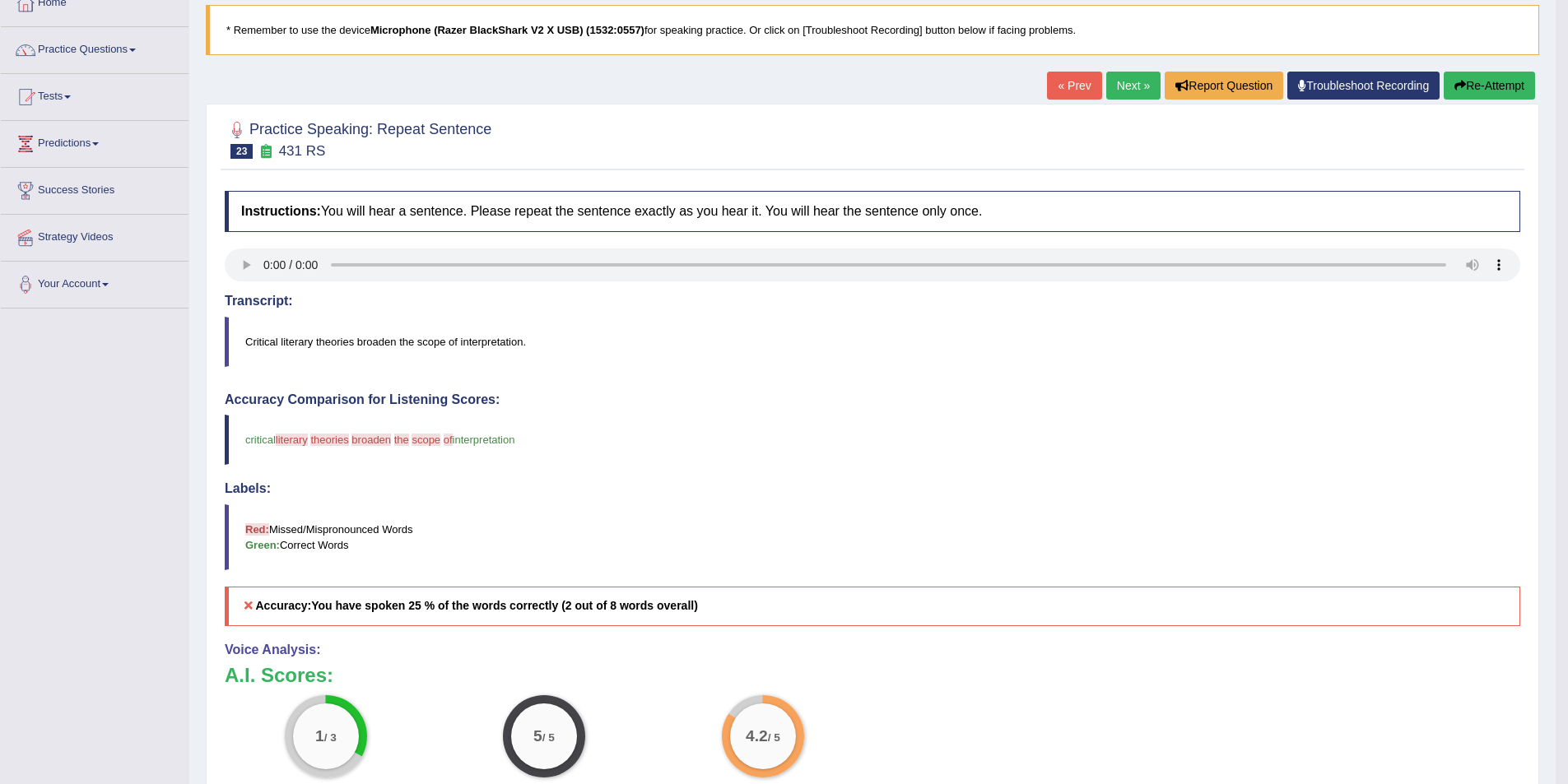
click at [295, 334] on blockquote "Critical literary theories broaden the scope of interpretation." at bounding box center [873, 342] width 1296 height 50
click at [291, 339] on blockquote "Critical literary theories broaden the scope of interpretation." at bounding box center [873, 342] width 1296 height 50
click at [1506, 76] on button "Re-Attempt" at bounding box center [1489, 86] width 91 height 28
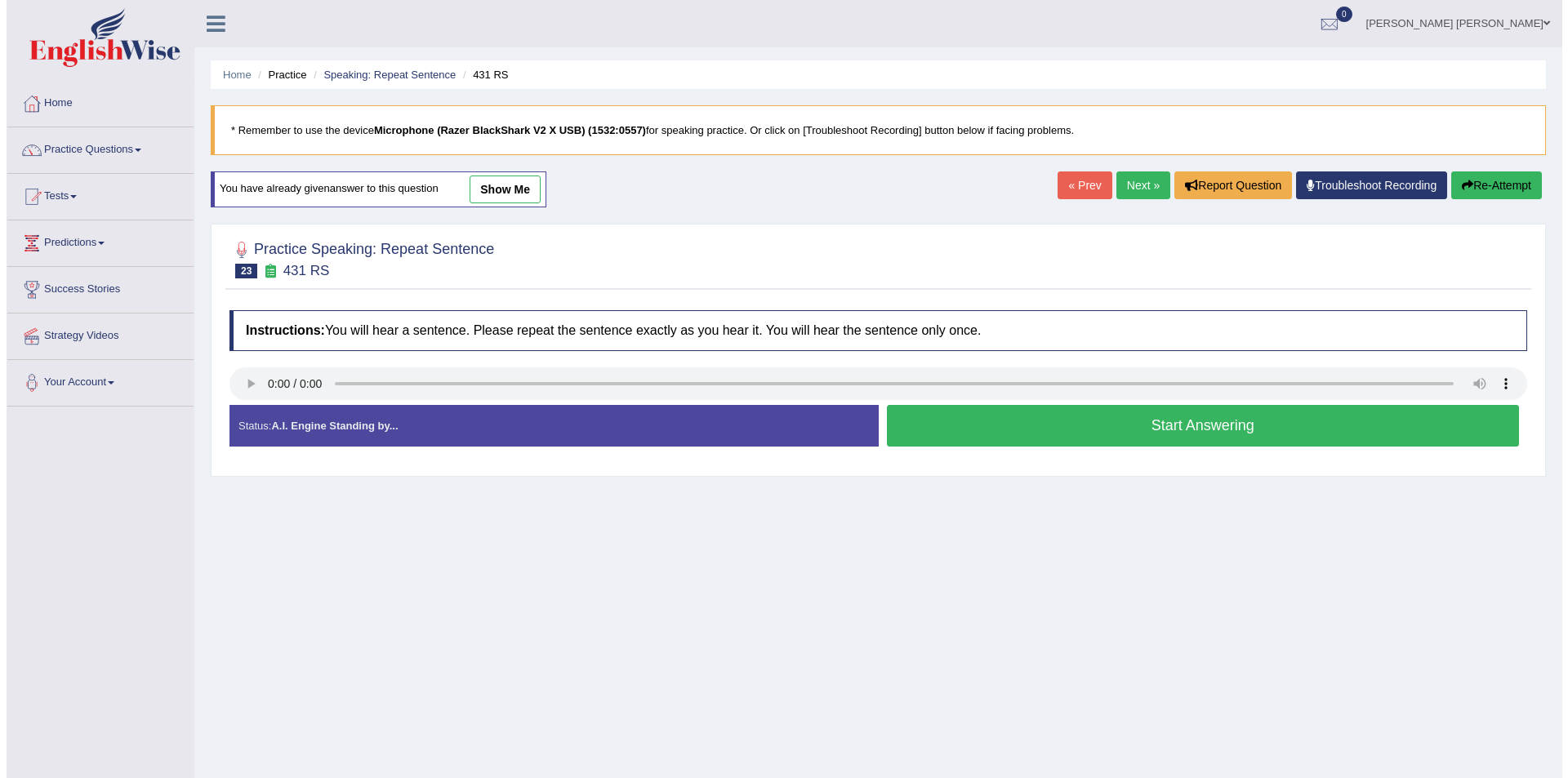
scroll to position [80, 0]
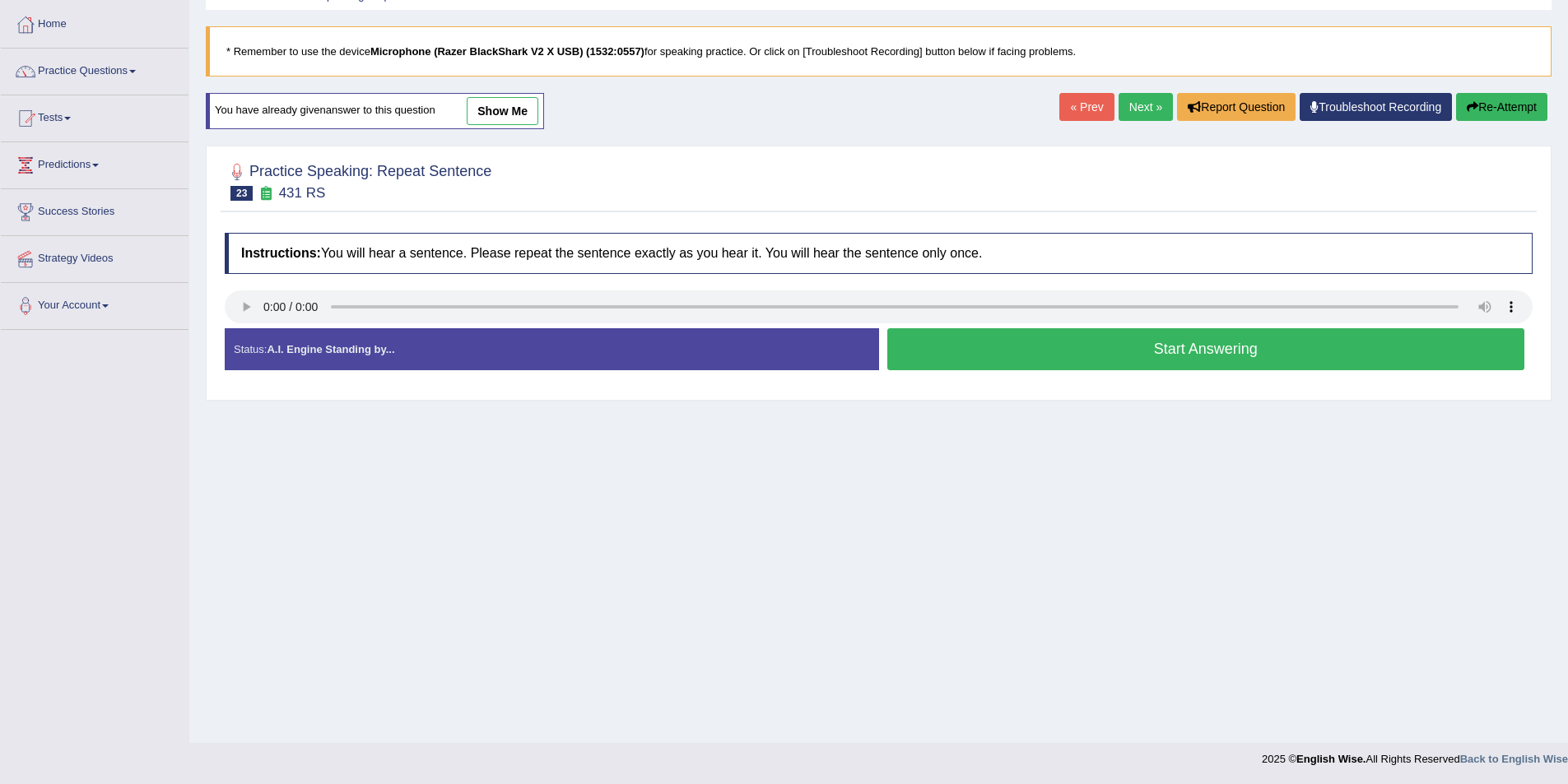
click at [1088, 347] on button "Start Answering" at bounding box center [1207, 349] width 638 height 42
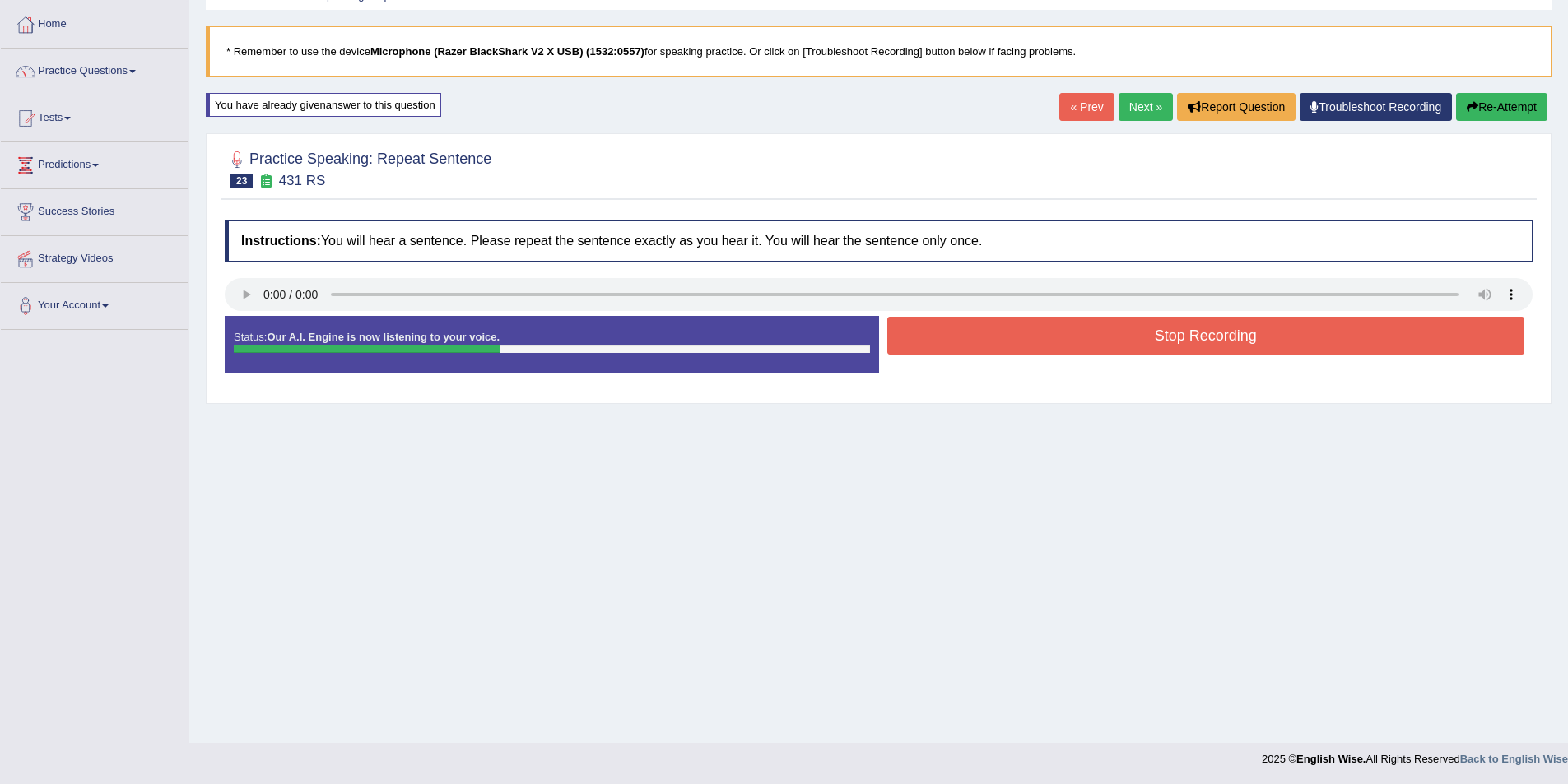
click at [1116, 327] on button "Stop Recording" at bounding box center [1207, 335] width 638 height 38
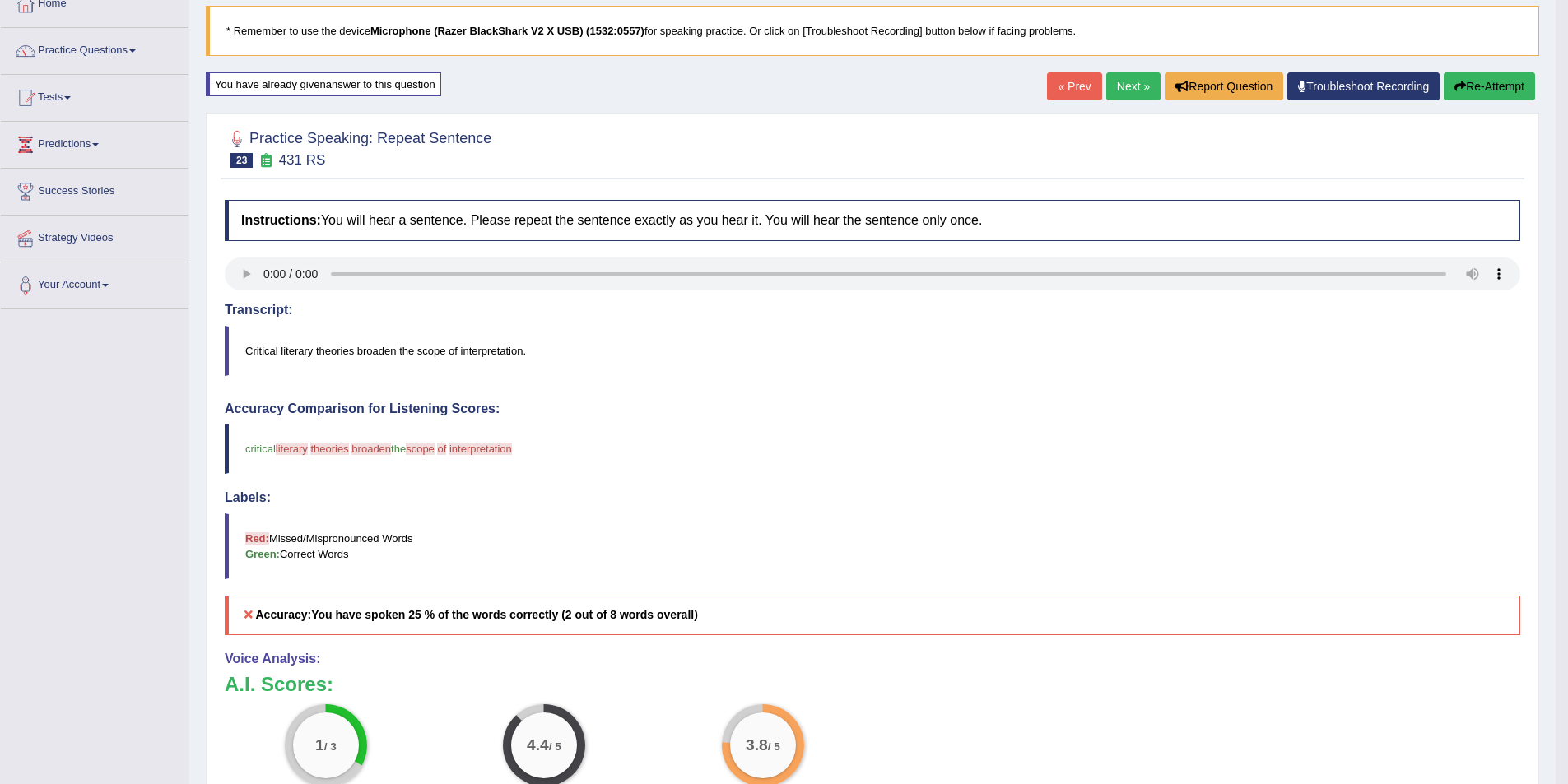
scroll to position [89, 0]
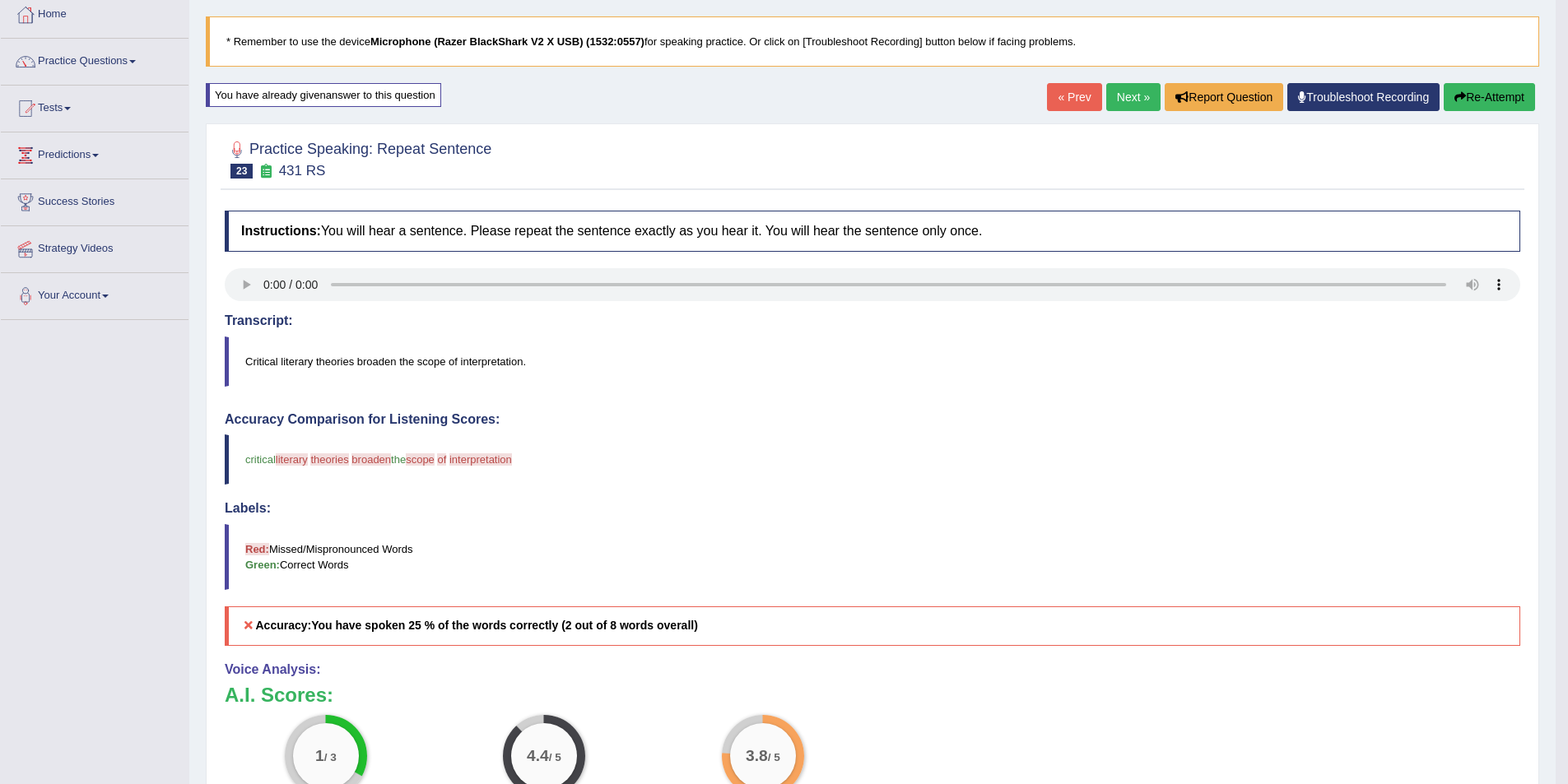
click at [1111, 110] on link "Next »" at bounding box center [1133, 97] width 54 height 28
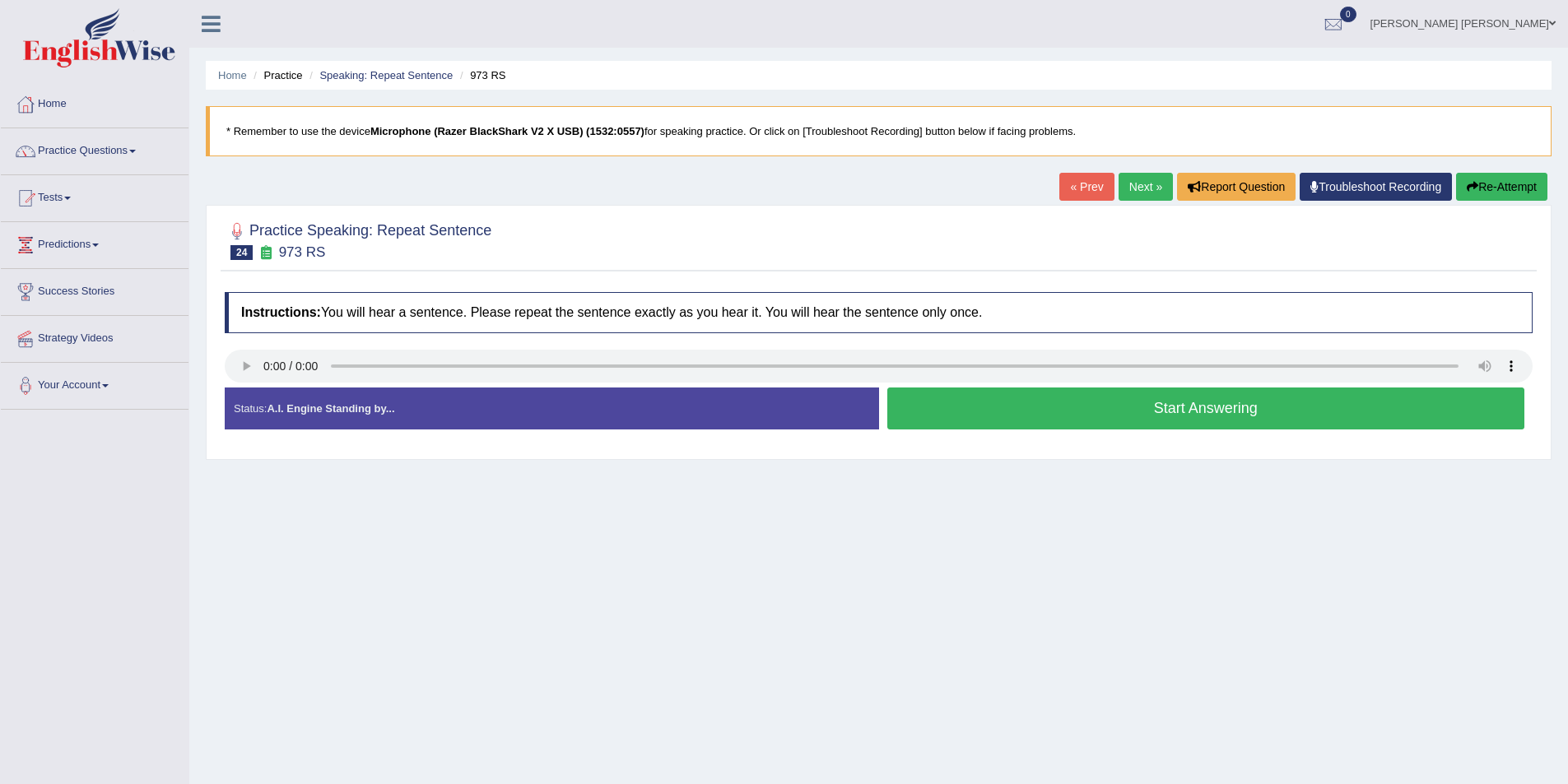
click at [1035, 412] on button "Start Answering" at bounding box center [1207, 409] width 638 height 42
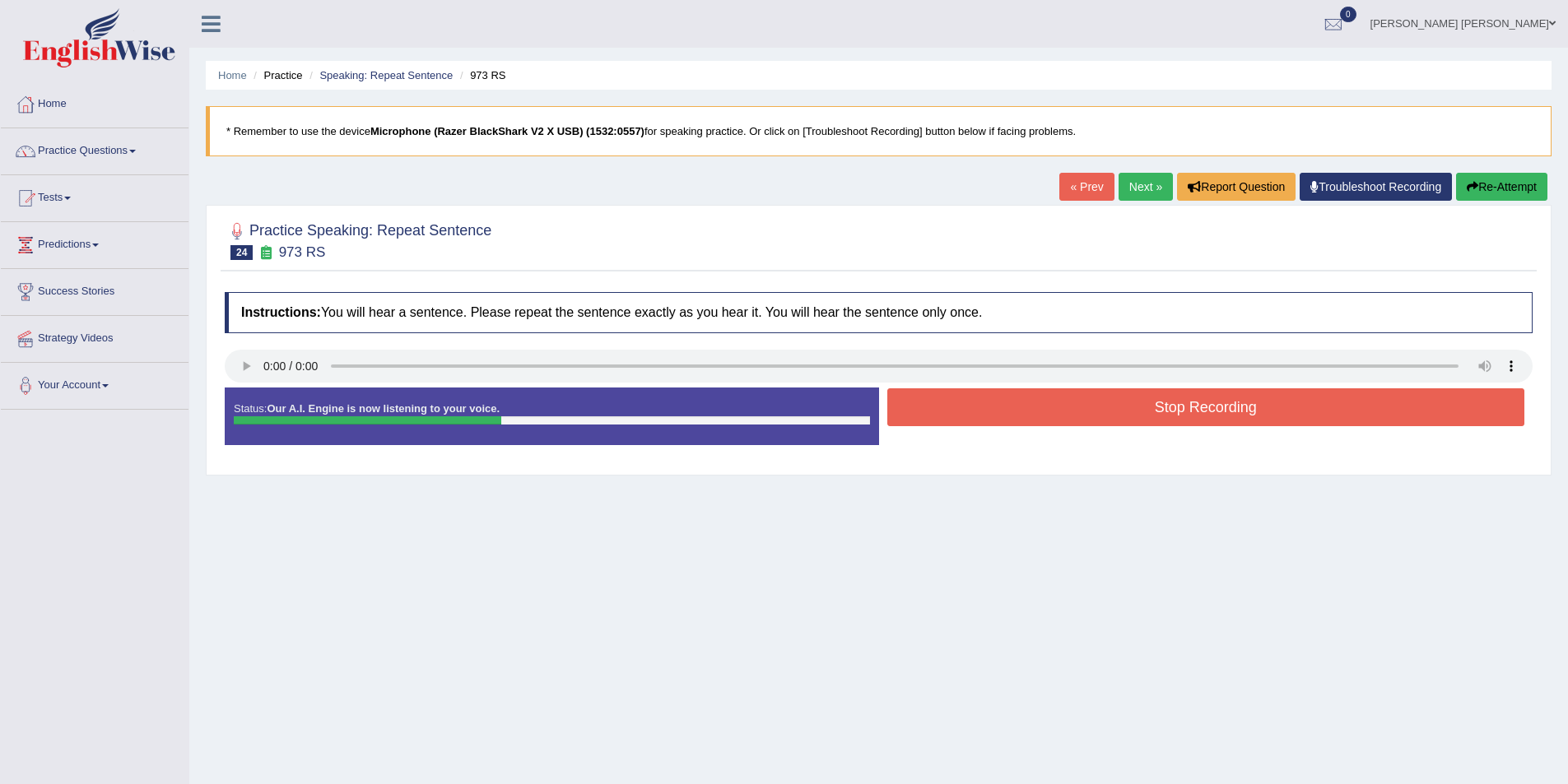
click at [1126, 410] on button "Stop Recording" at bounding box center [1207, 407] width 638 height 38
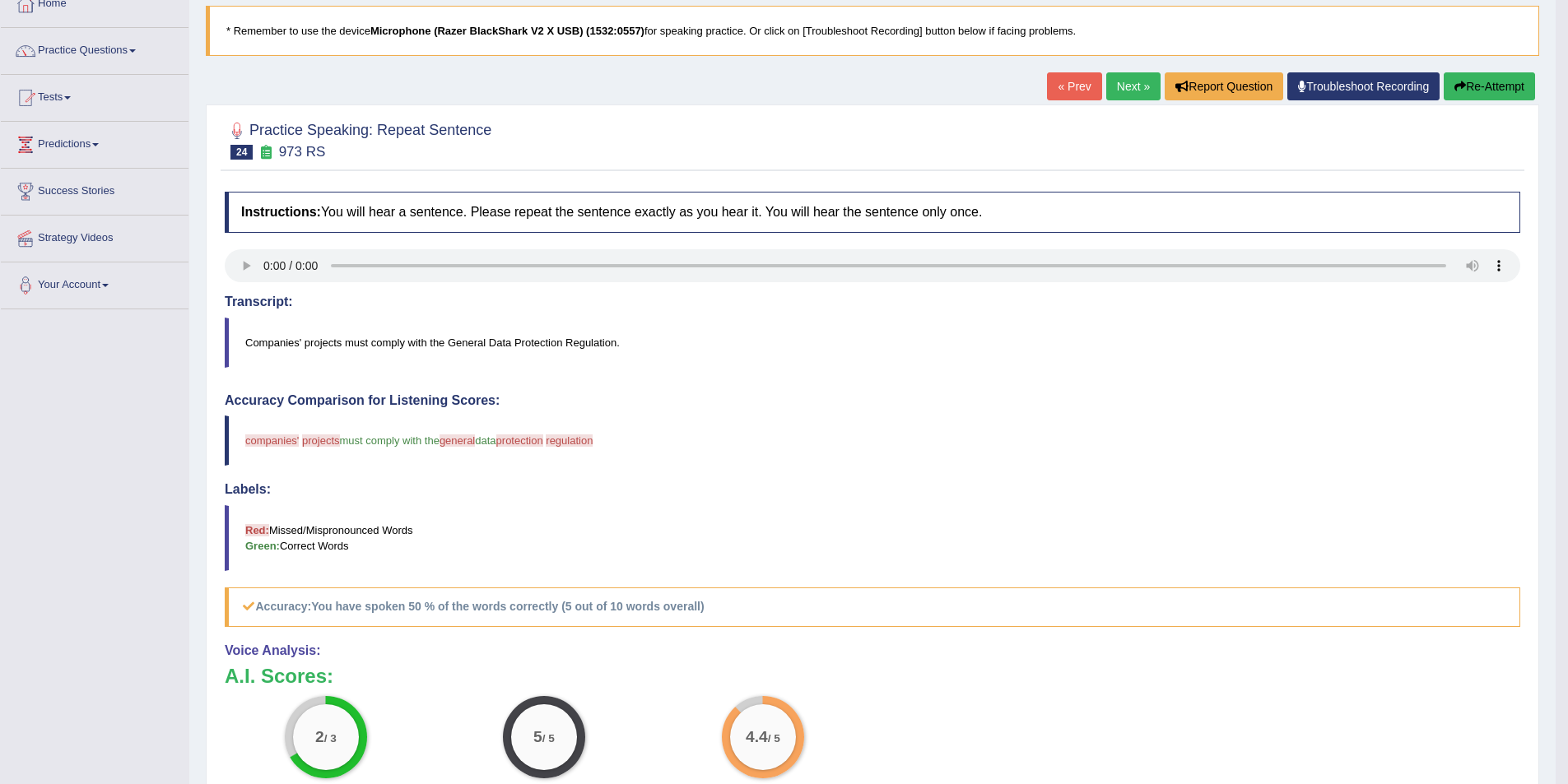
scroll to position [81, 0]
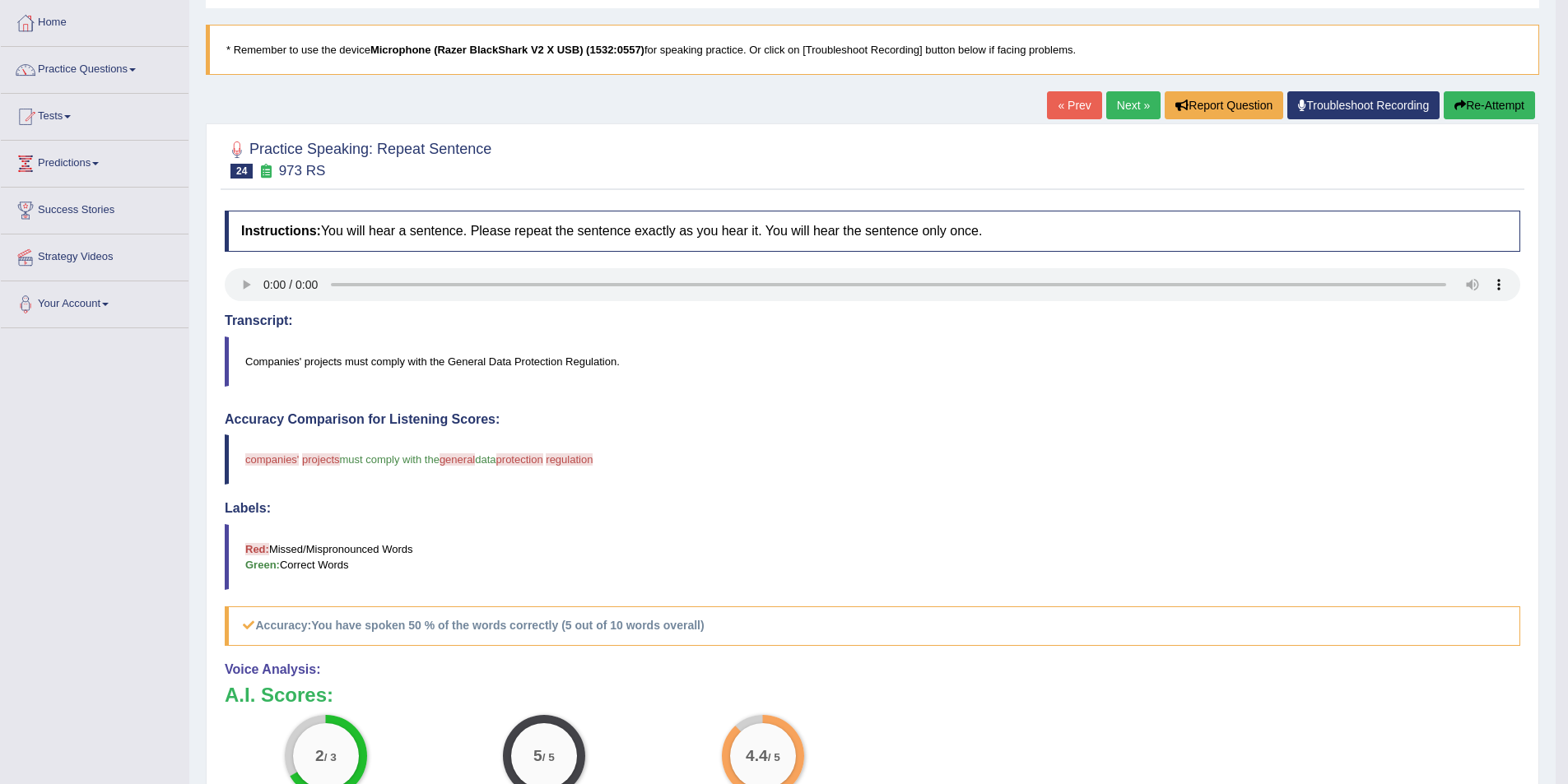
click at [1129, 104] on link "Next »" at bounding box center [1133, 105] width 54 height 28
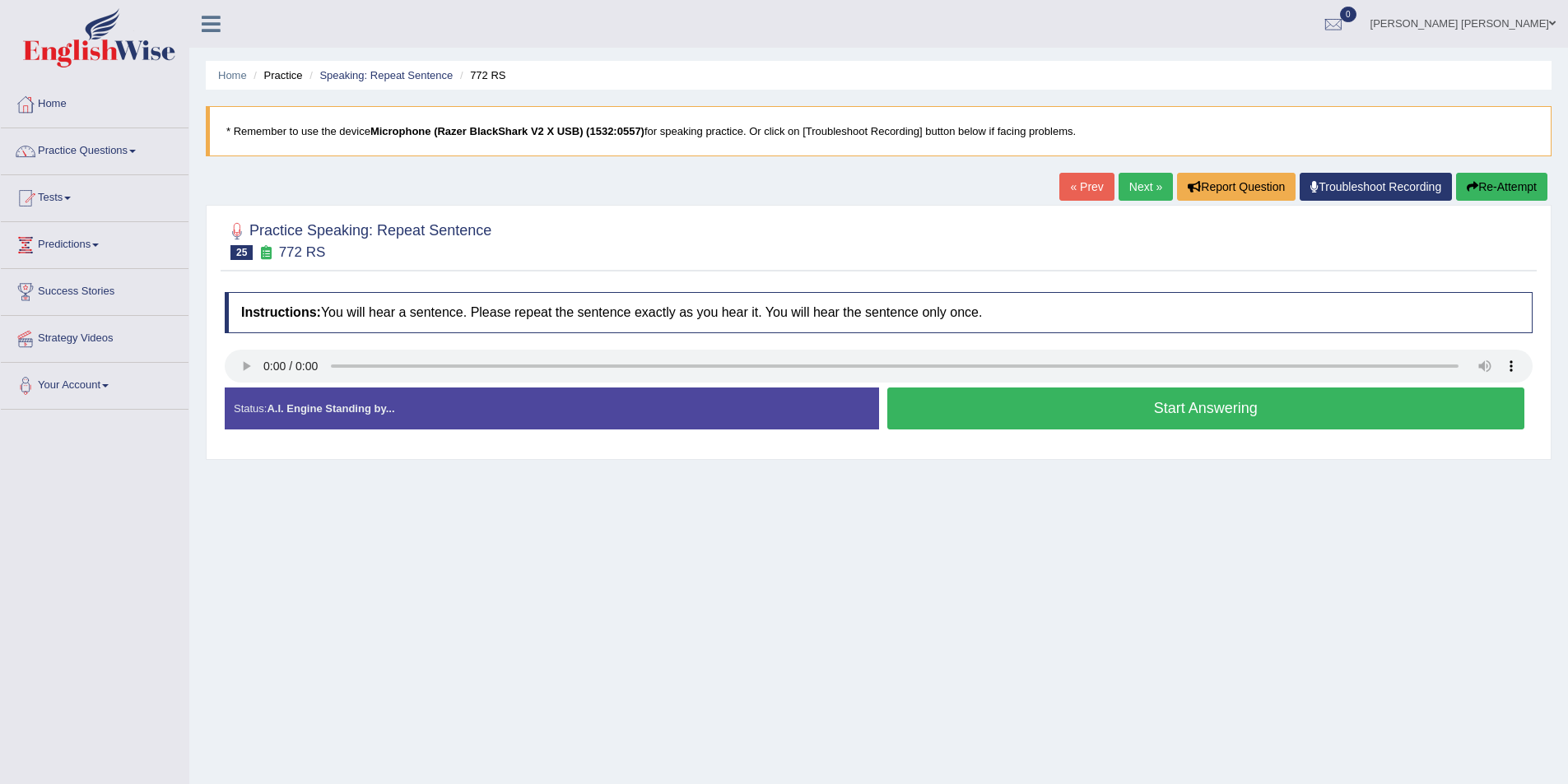
click at [954, 411] on button "Start Answering" at bounding box center [1207, 409] width 638 height 42
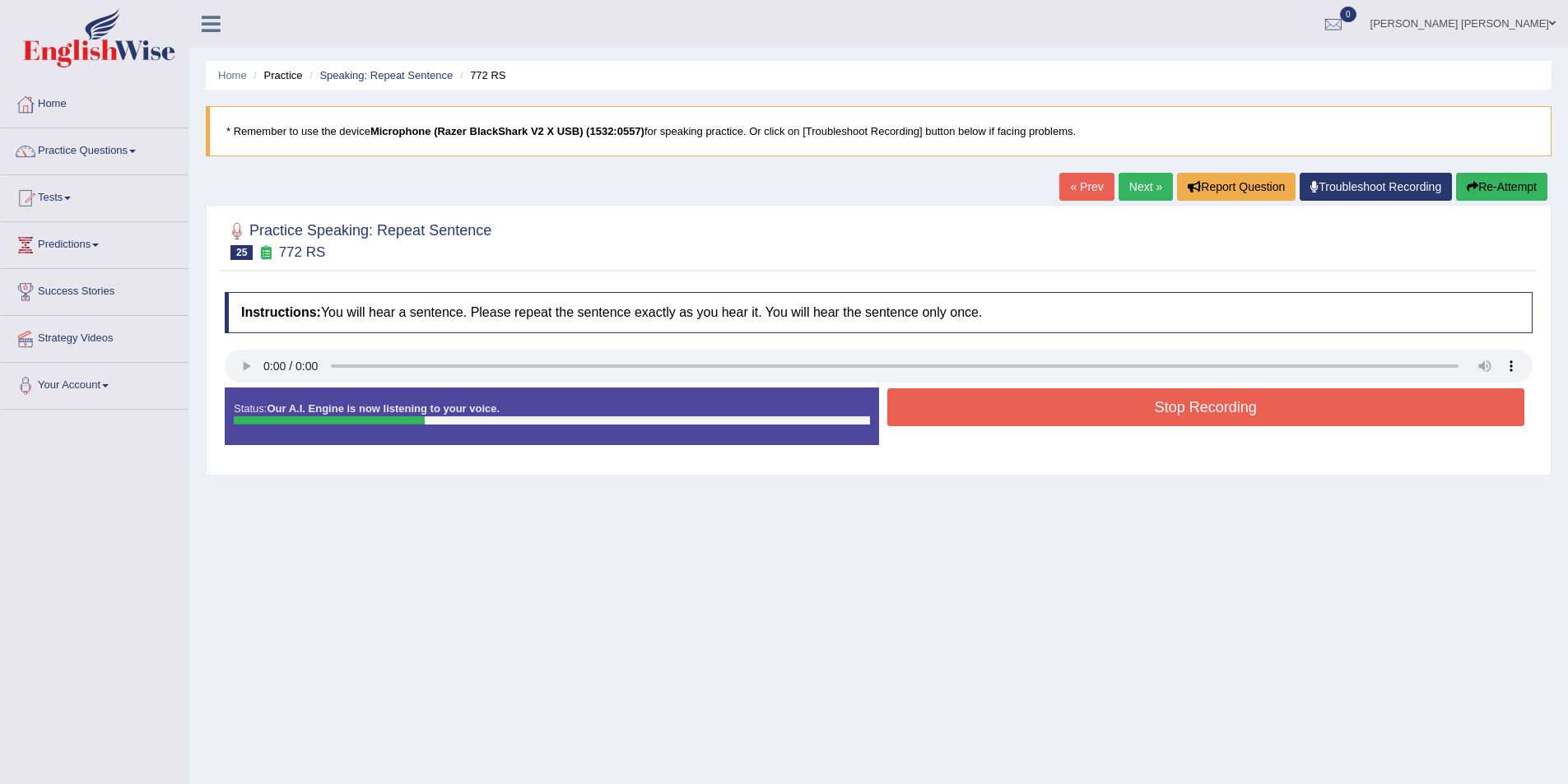
click at [1206, 393] on button "Stop Recording" at bounding box center [1207, 407] width 638 height 38
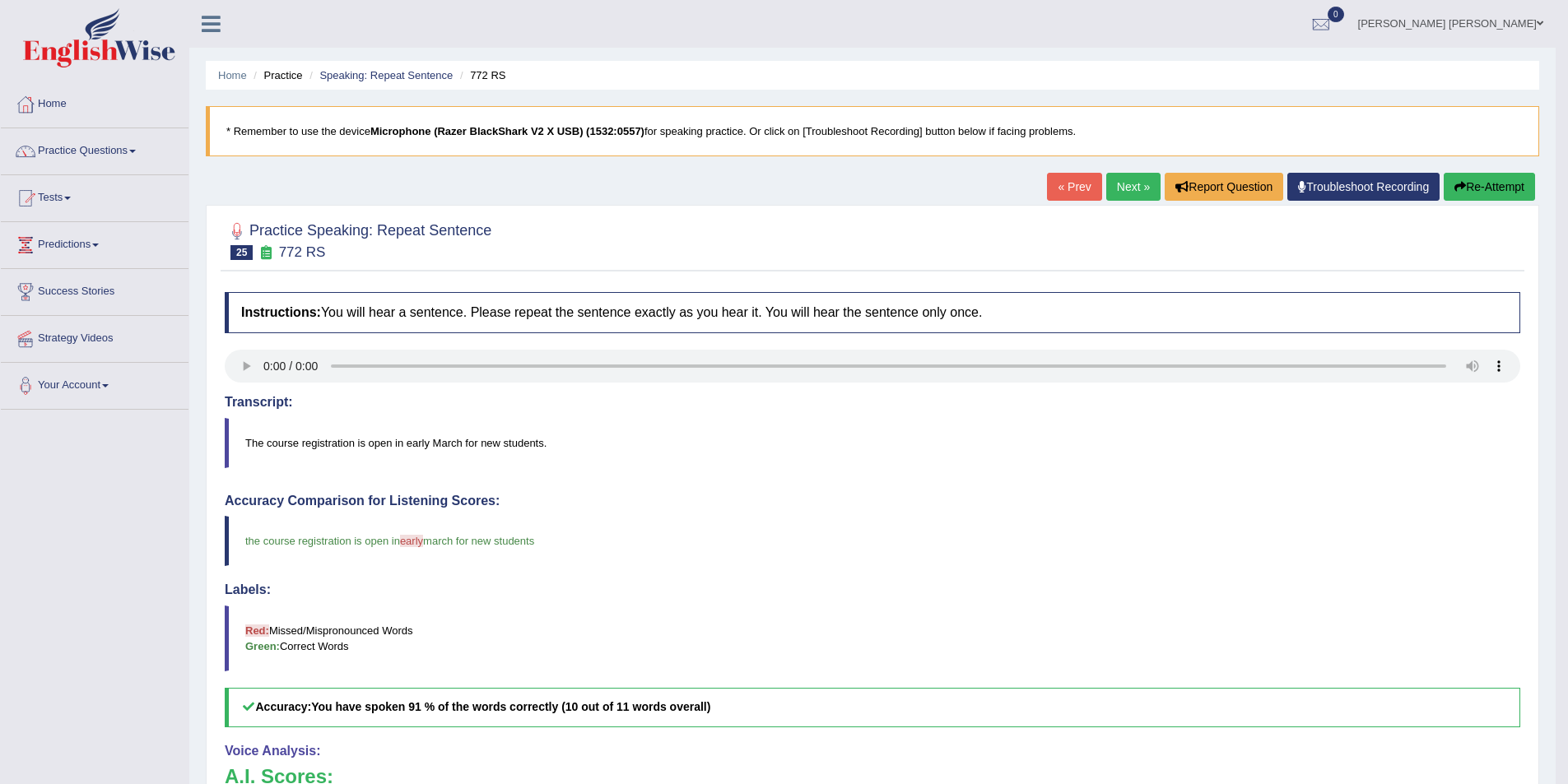
click at [1133, 188] on link "Next »" at bounding box center [1133, 187] width 54 height 28
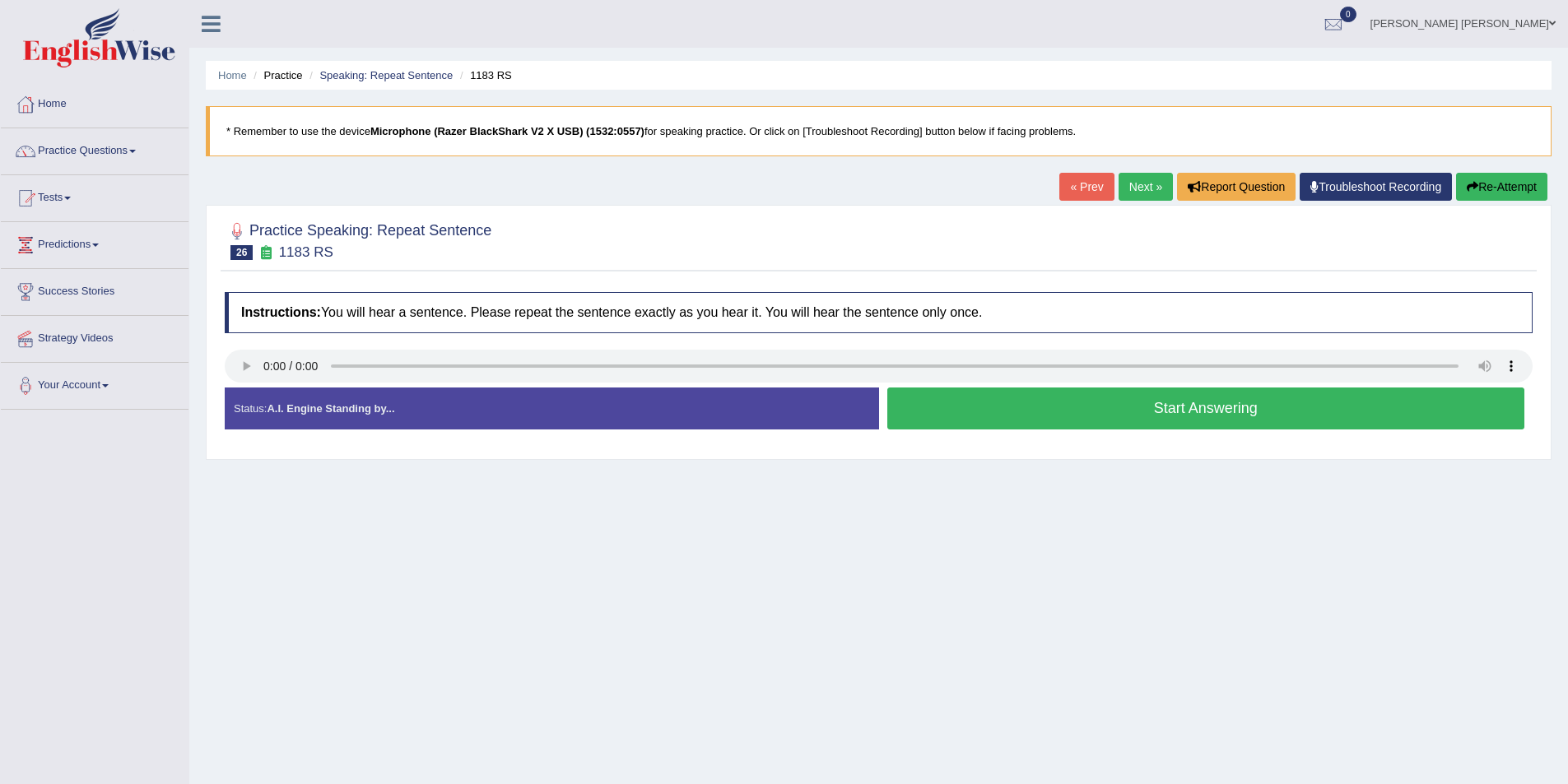
click at [1462, 193] on button "Re-Attempt" at bounding box center [1502, 187] width 91 height 28
click at [1058, 405] on button "Start Answering" at bounding box center [1207, 409] width 638 height 42
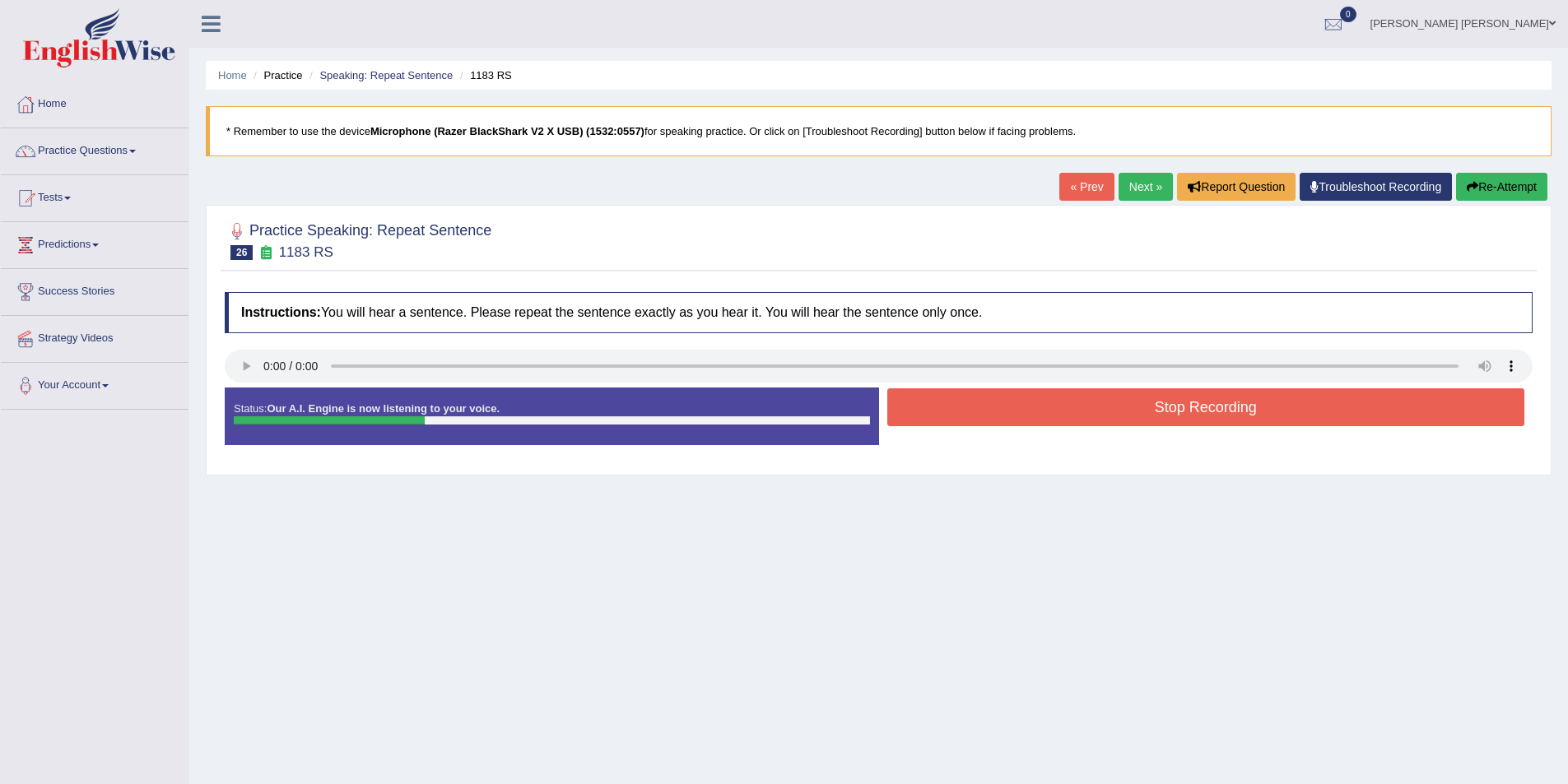
click at [1197, 409] on button "Stop Recording" at bounding box center [1207, 407] width 638 height 38
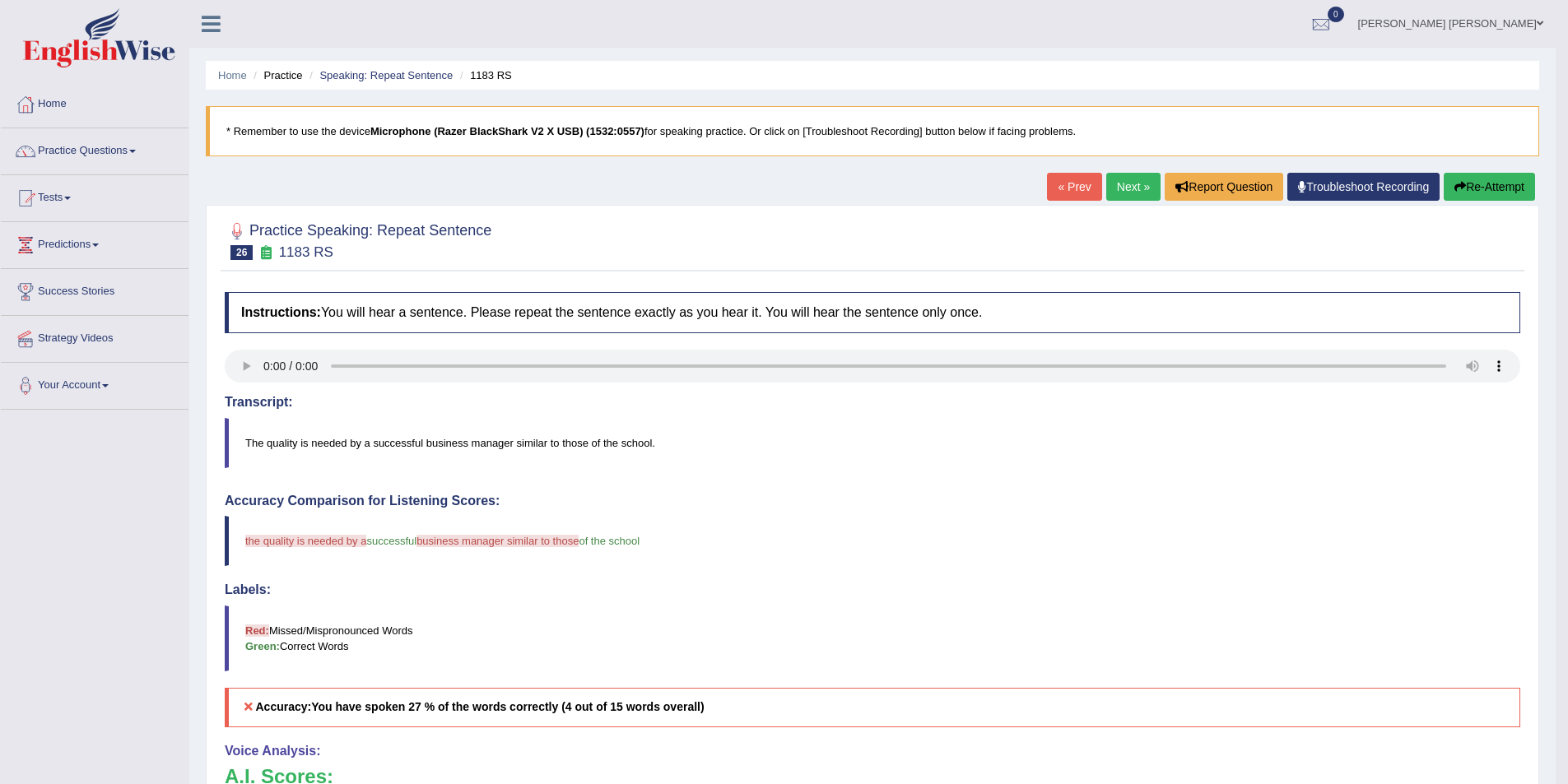
click at [1122, 189] on link "Next »" at bounding box center [1133, 187] width 54 height 28
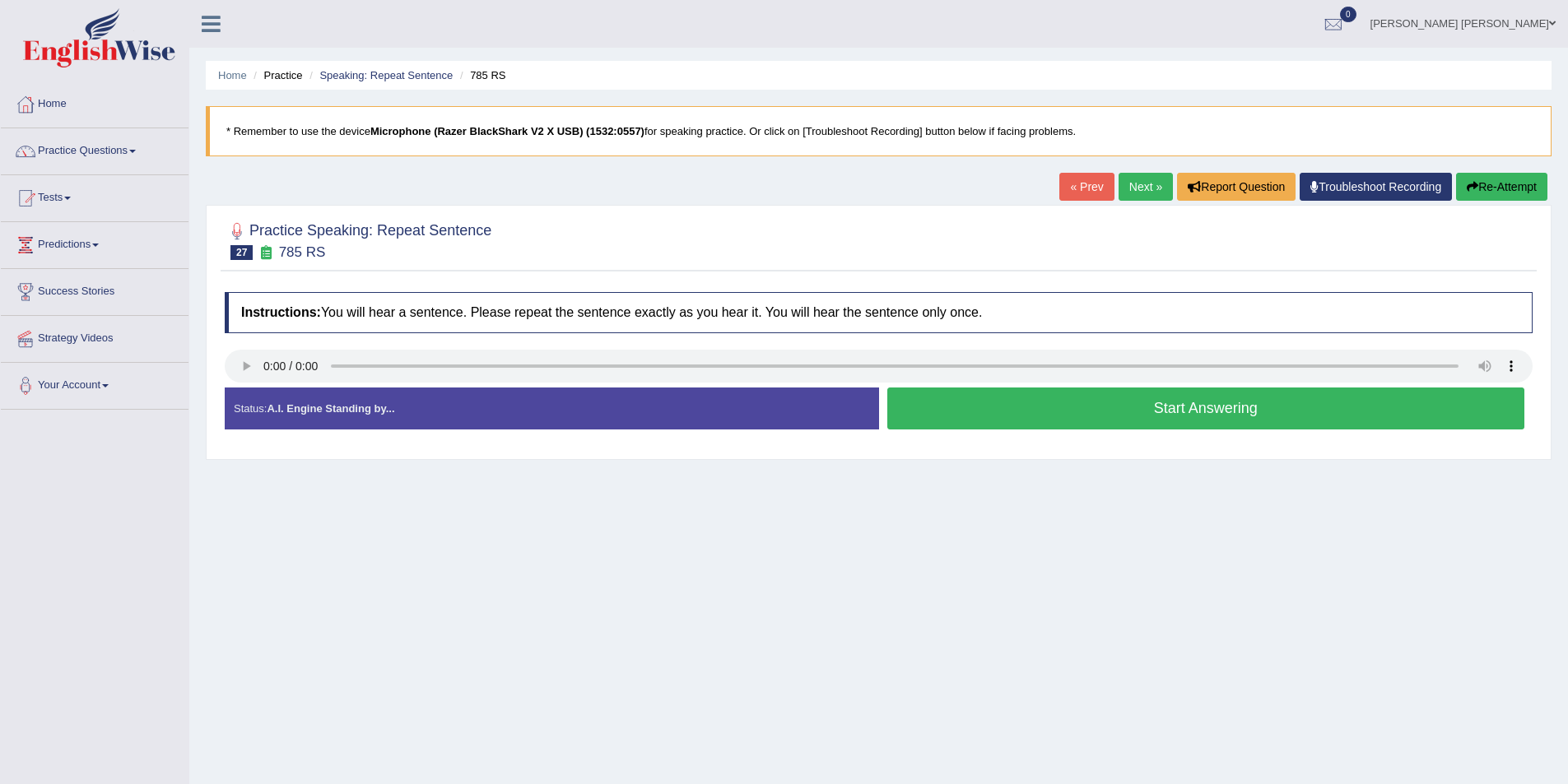
click at [1003, 403] on button "Start Answering" at bounding box center [1207, 409] width 638 height 42
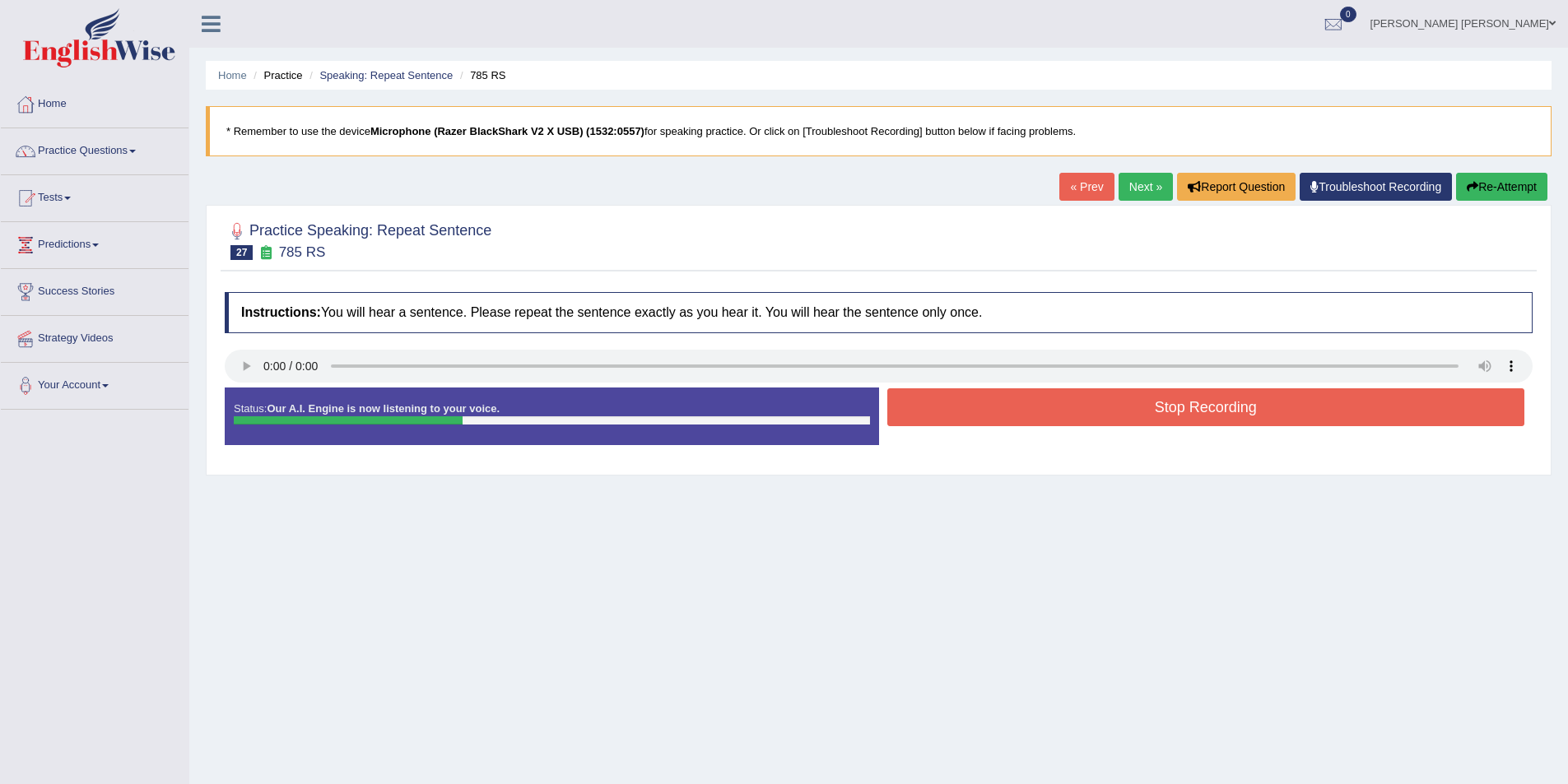
click at [1169, 401] on button "Stop Recording" at bounding box center [1207, 407] width 638 height 38
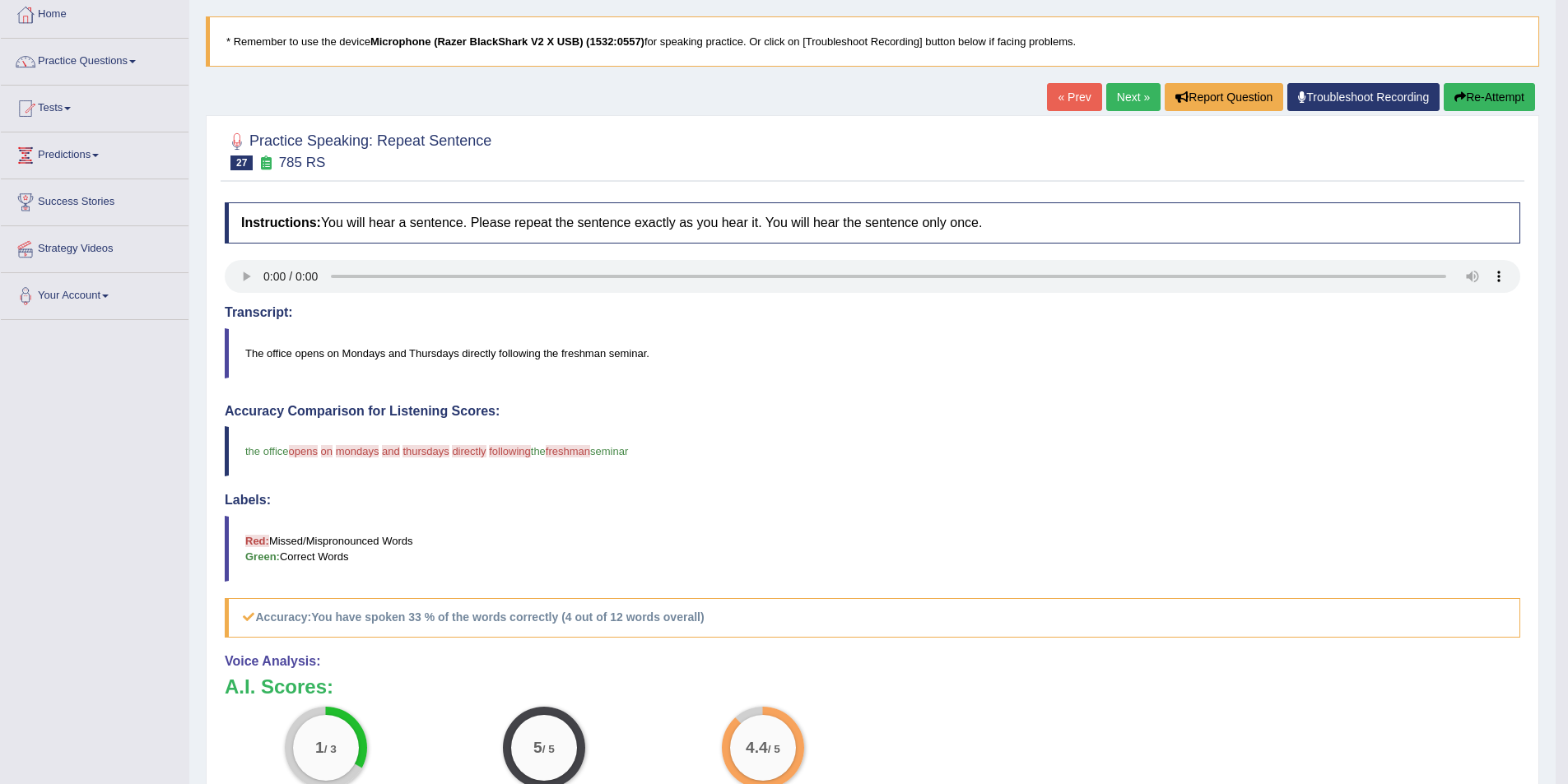
scroll to position [81, 0]
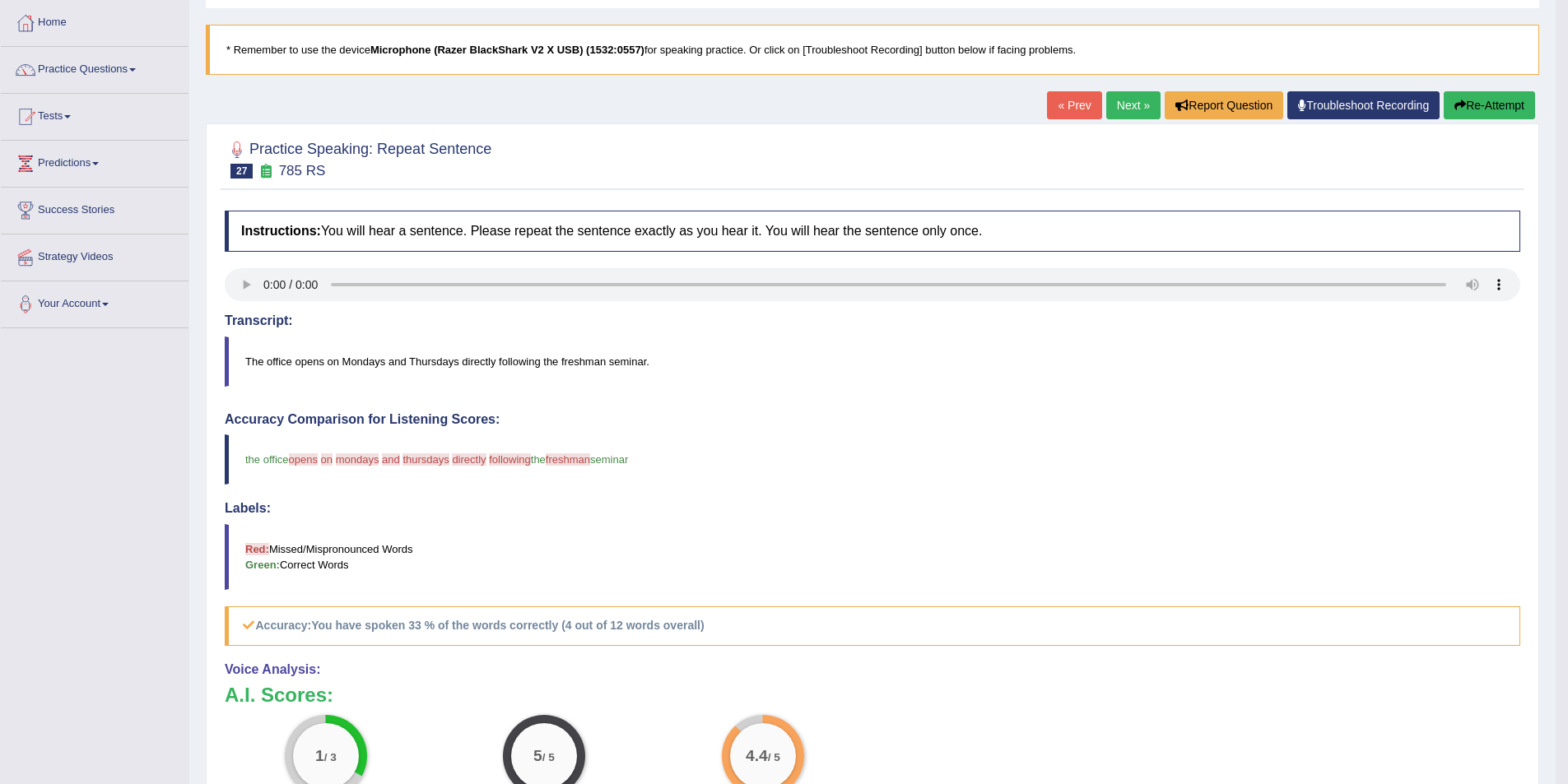
click at [1462, 103] on icon "button" at bounding box center [1460, 105] width 12 height 12
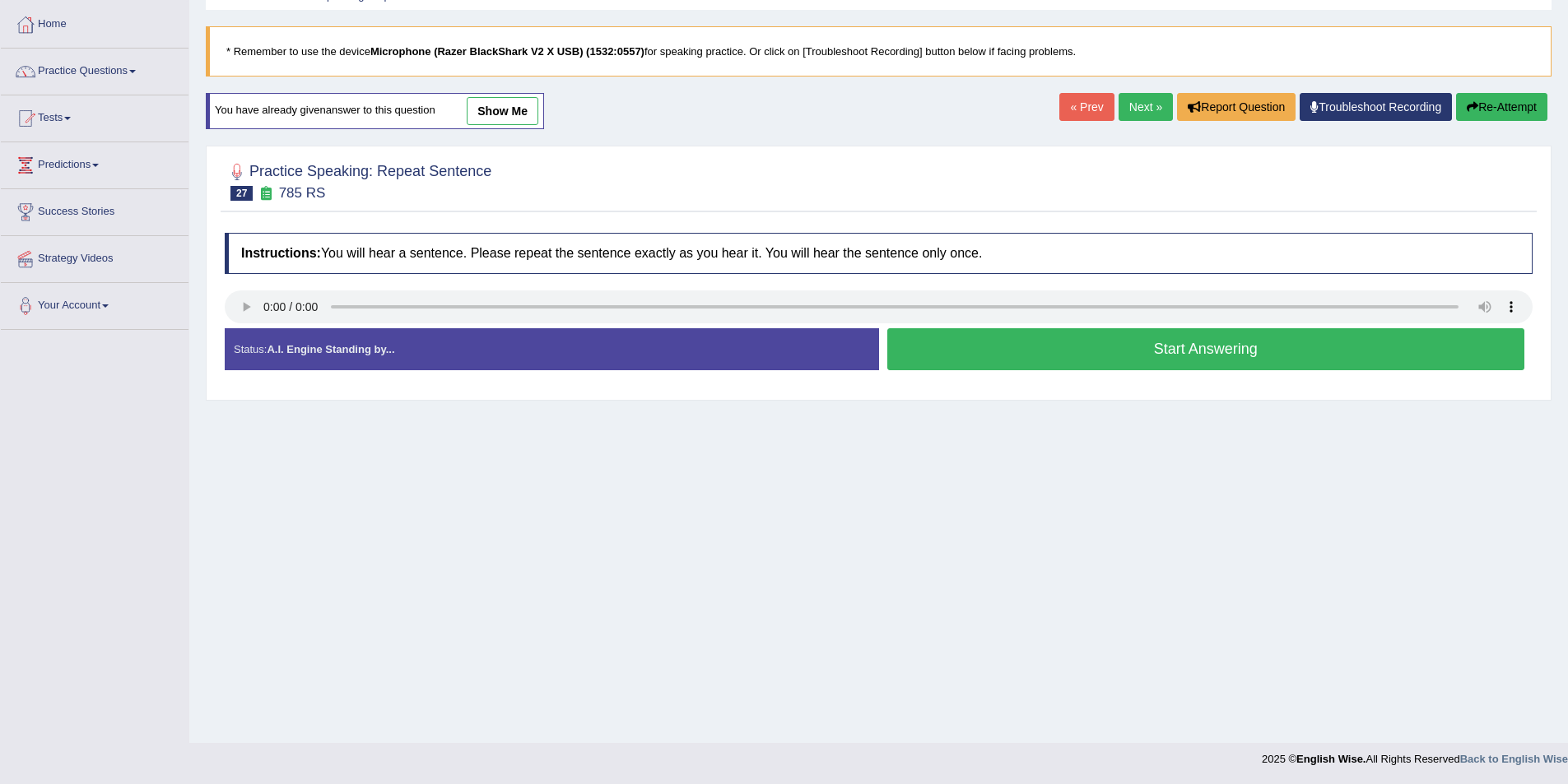
drag, startPoint x: 1076, startPoint y: 362, endPoint x: 1085, endPoint y: 361, distance: 9.1
click at [1076, 361] on button "Start Answering" at bounding box center [1207, 349] width 638 height 42
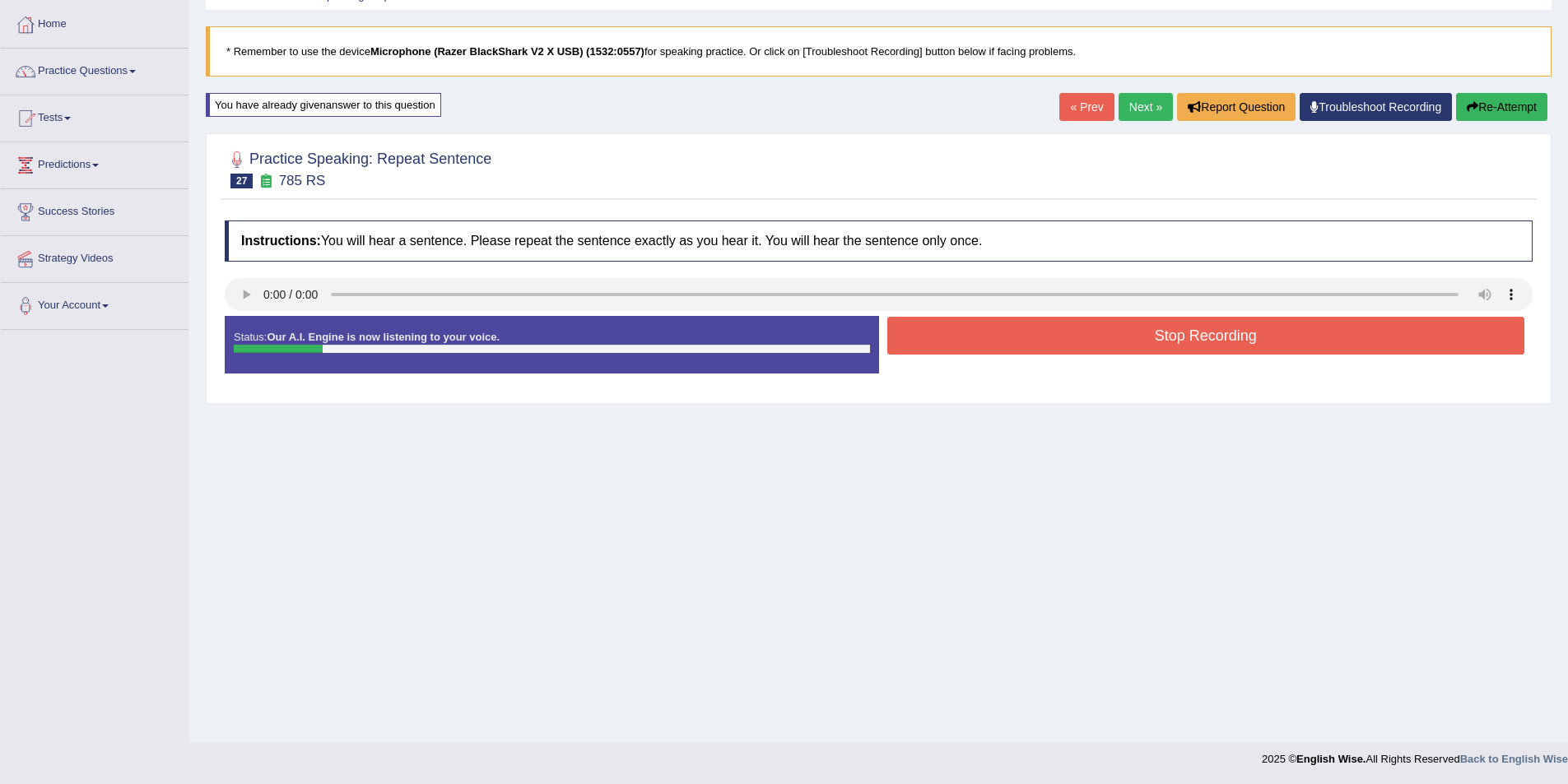
click at [1471, 111] on icon "button" at bounding box center [1472, 107] width 12 height 12
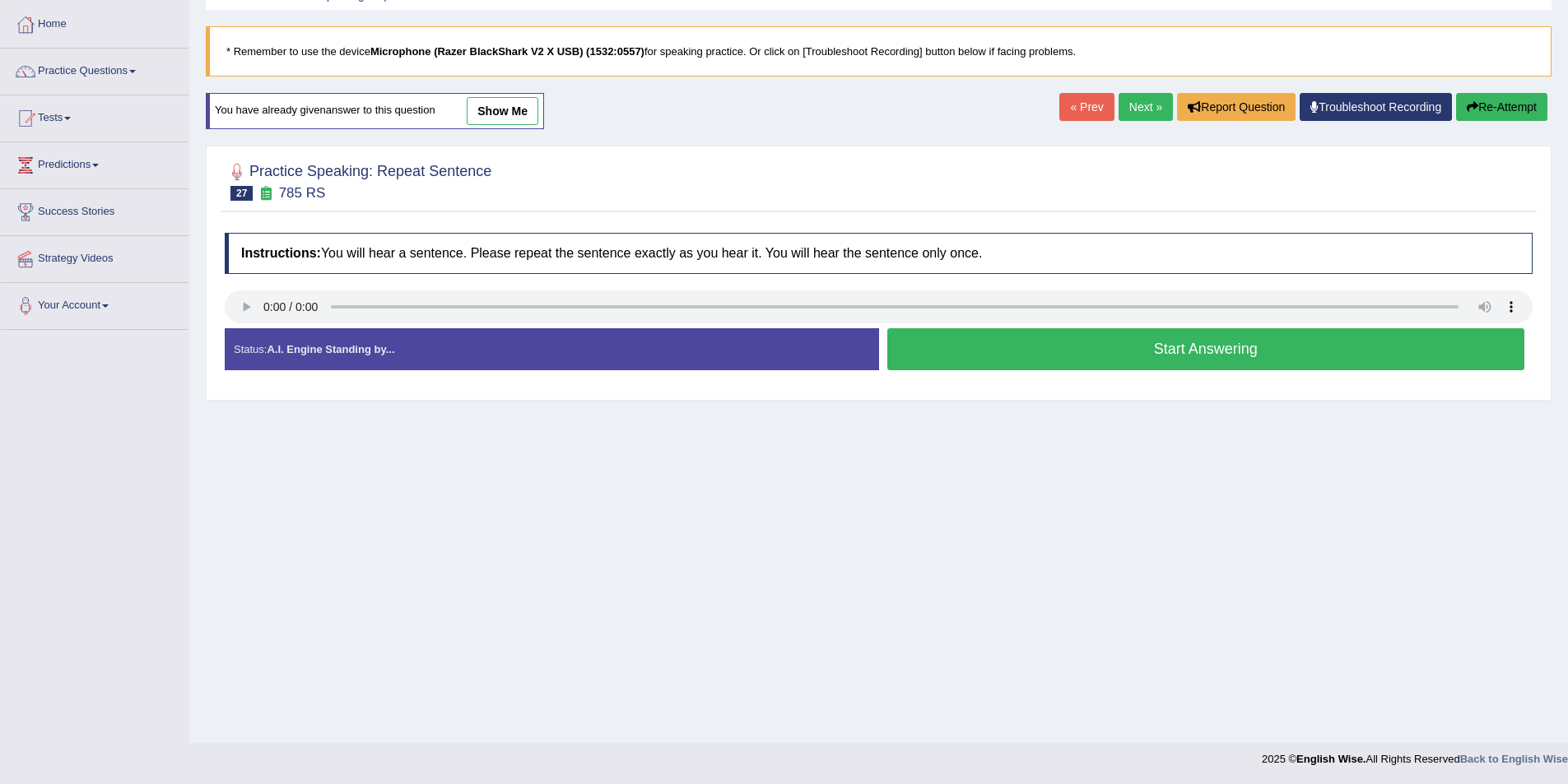
click at [993, 346] on button "Start Answering" at bounding box center [1207, 349] width 638 height 42
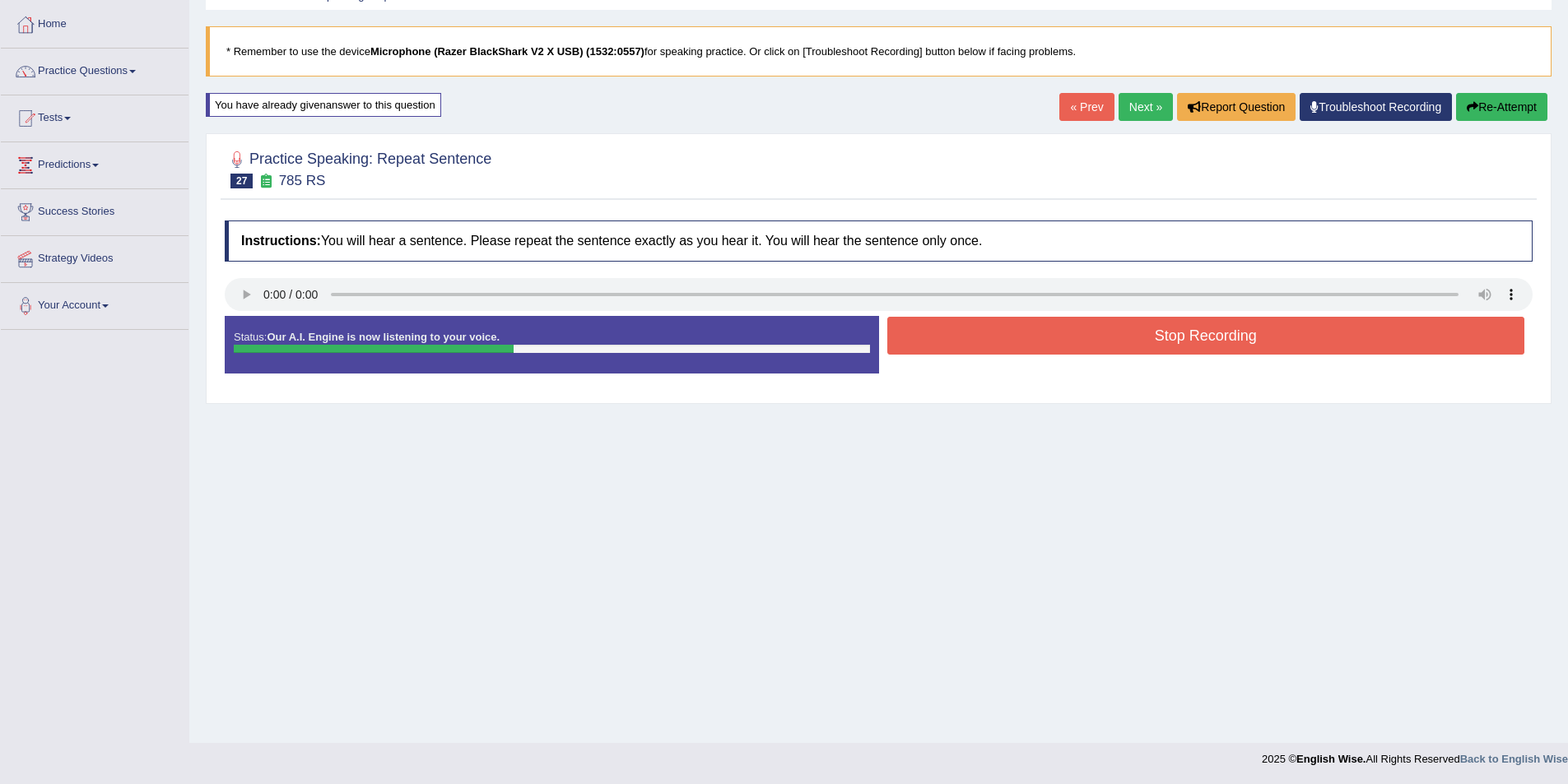
click at [994, 339] on button "Stop Recording" at bounding box center [1207, 335] width 638 height 38
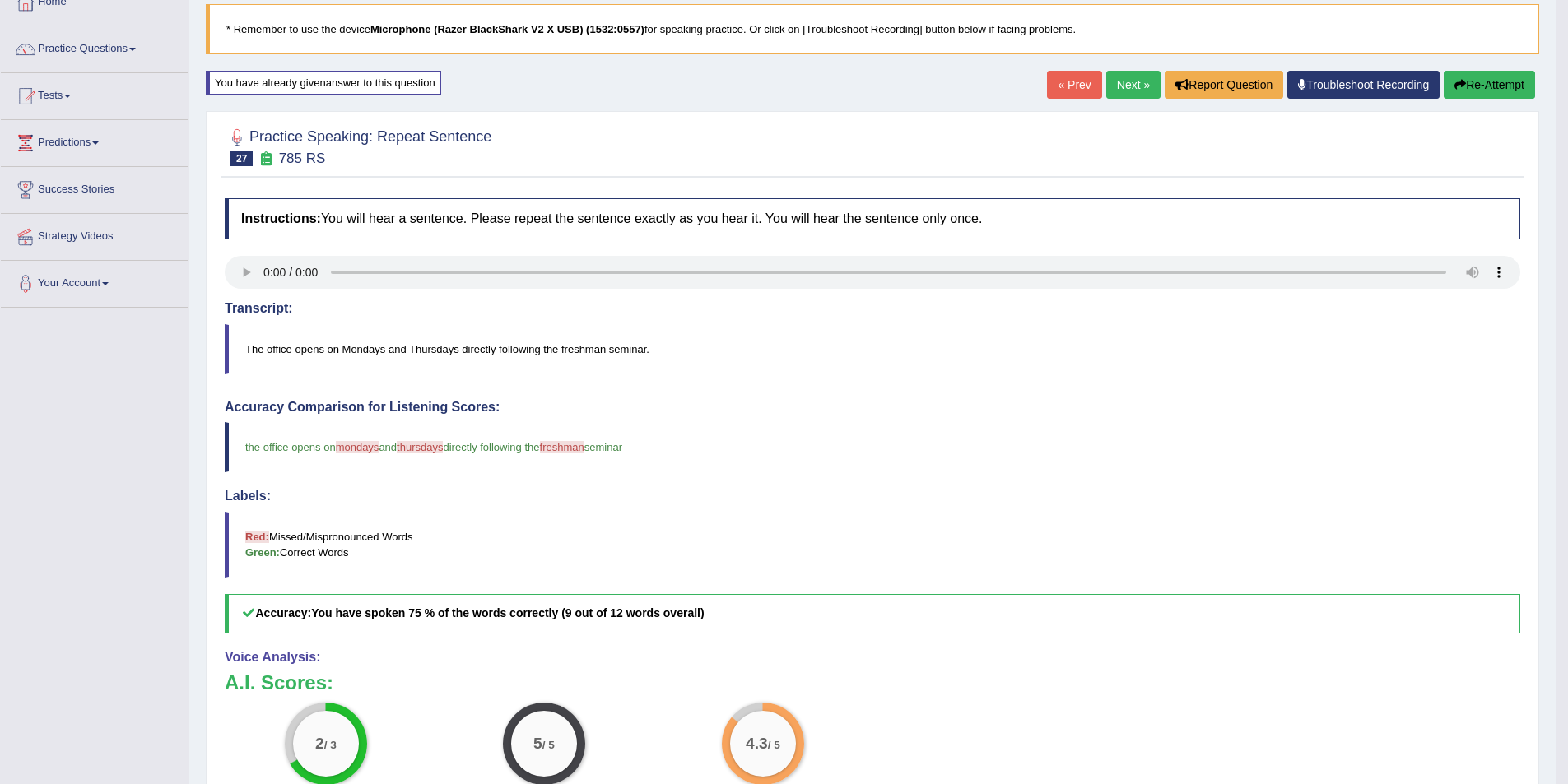
scroll to position [80, 0]
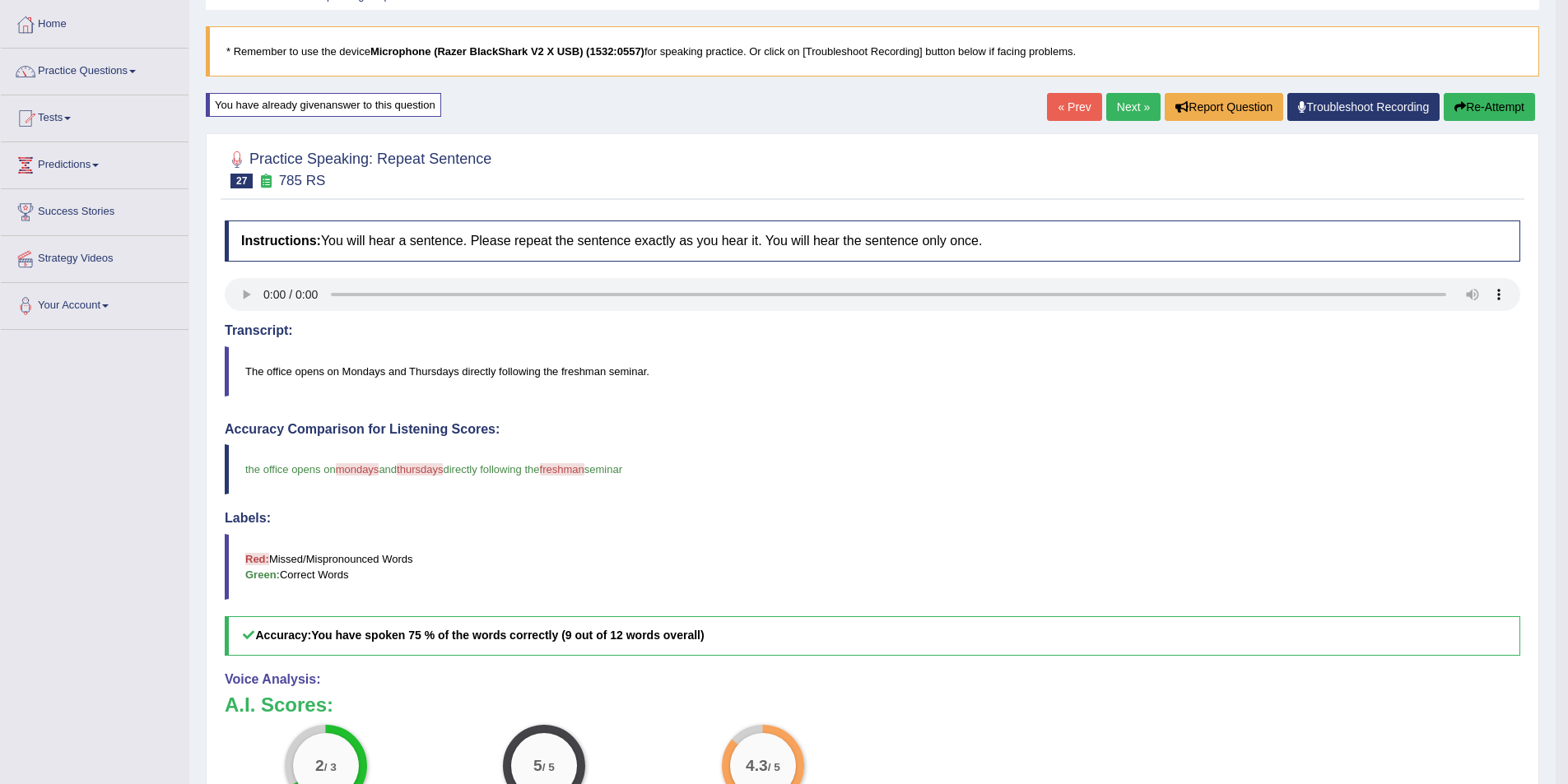
click at [1127, 107] on link "Next »" at bounding box center [1133, 107] width 54 height 28
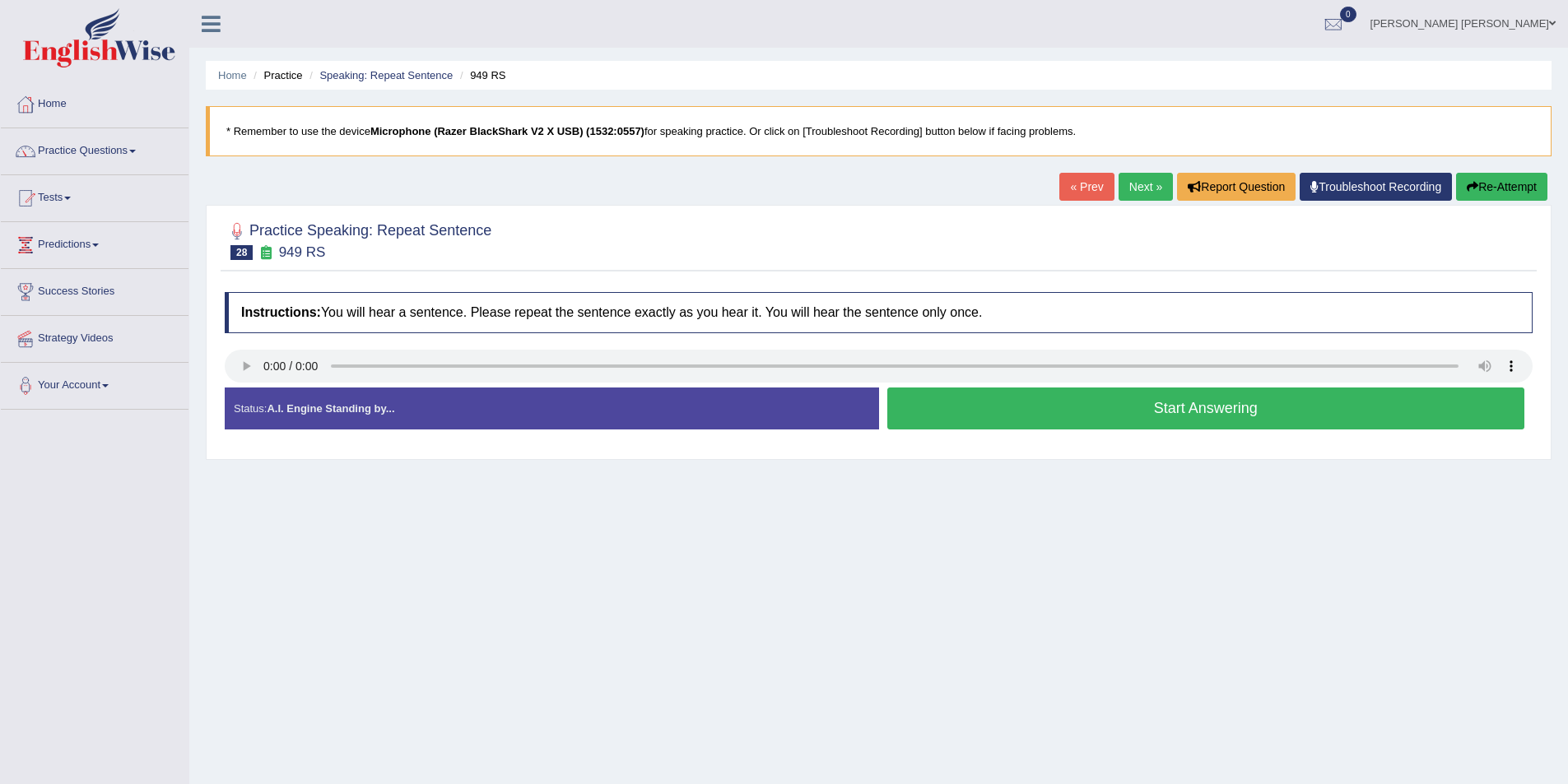
click at [1065, 408] on button "Start Answering" at bounding box center [1207, 409] width 638 height 42
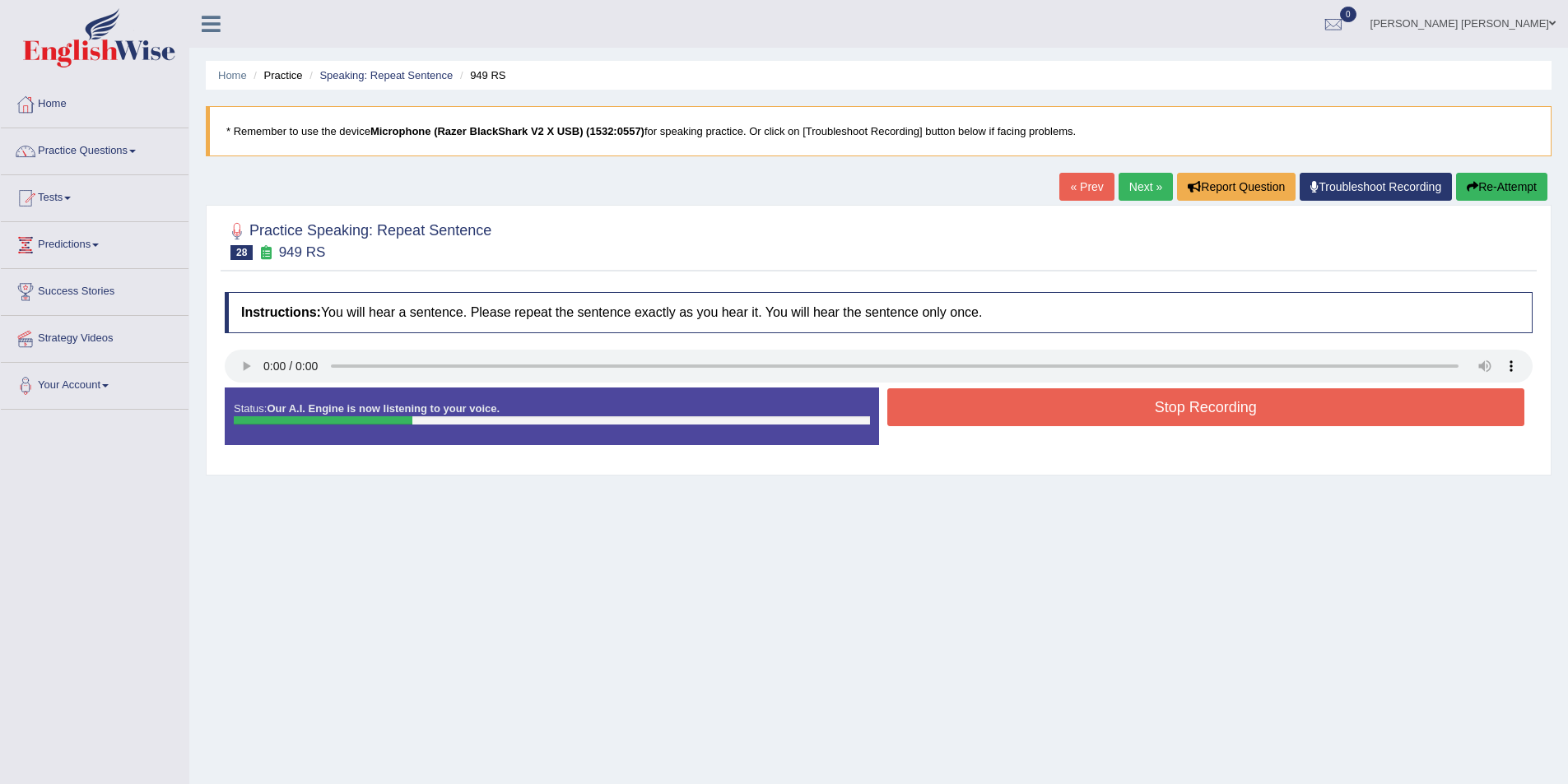
click at [1077, 404] on button "Stop Recording" at bounding box center [1207, 407] width 638 height 38
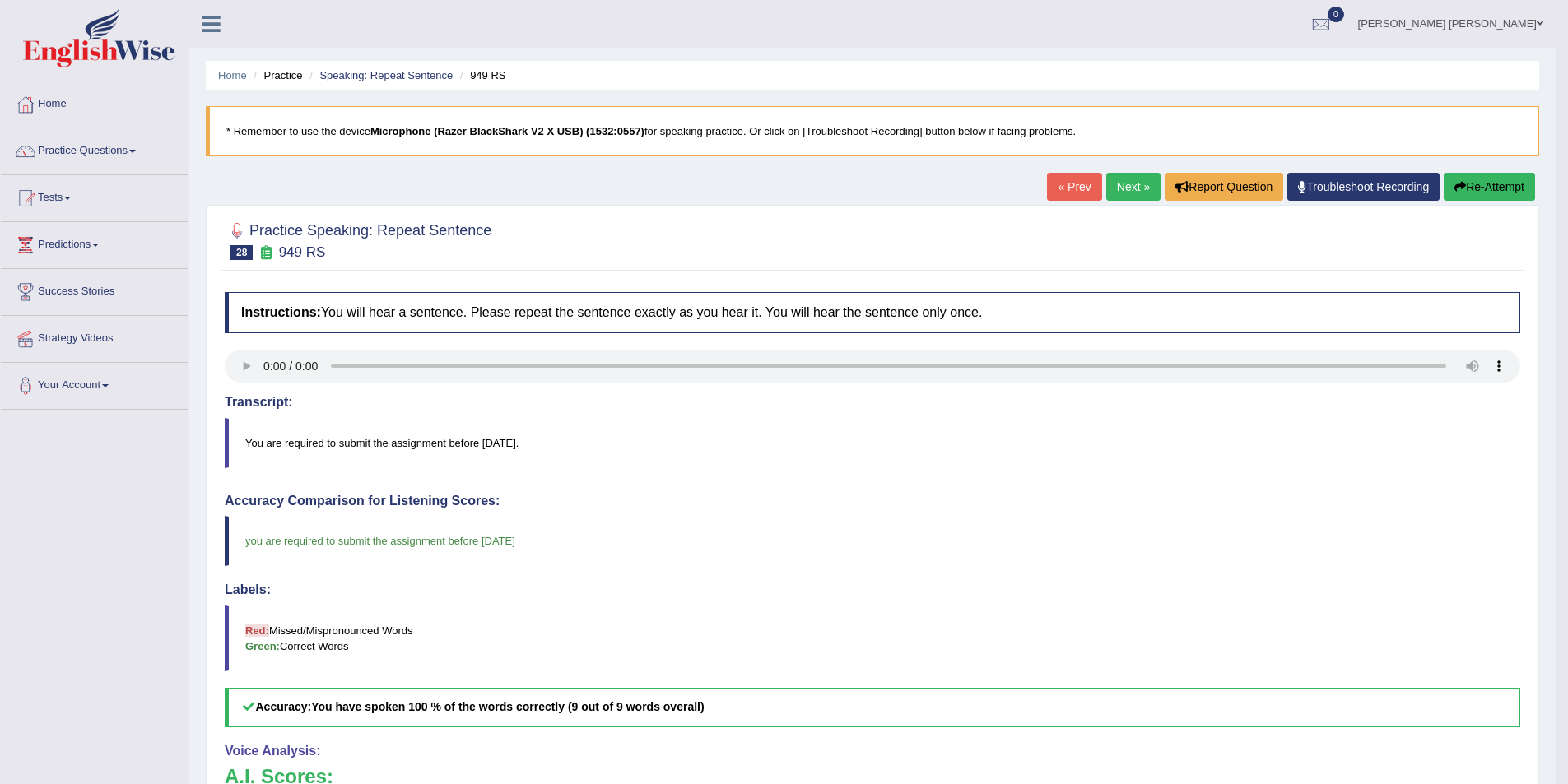
click at [1138, 189] on link "Next »" at bounding box center [1133, 187] width 54 height 28
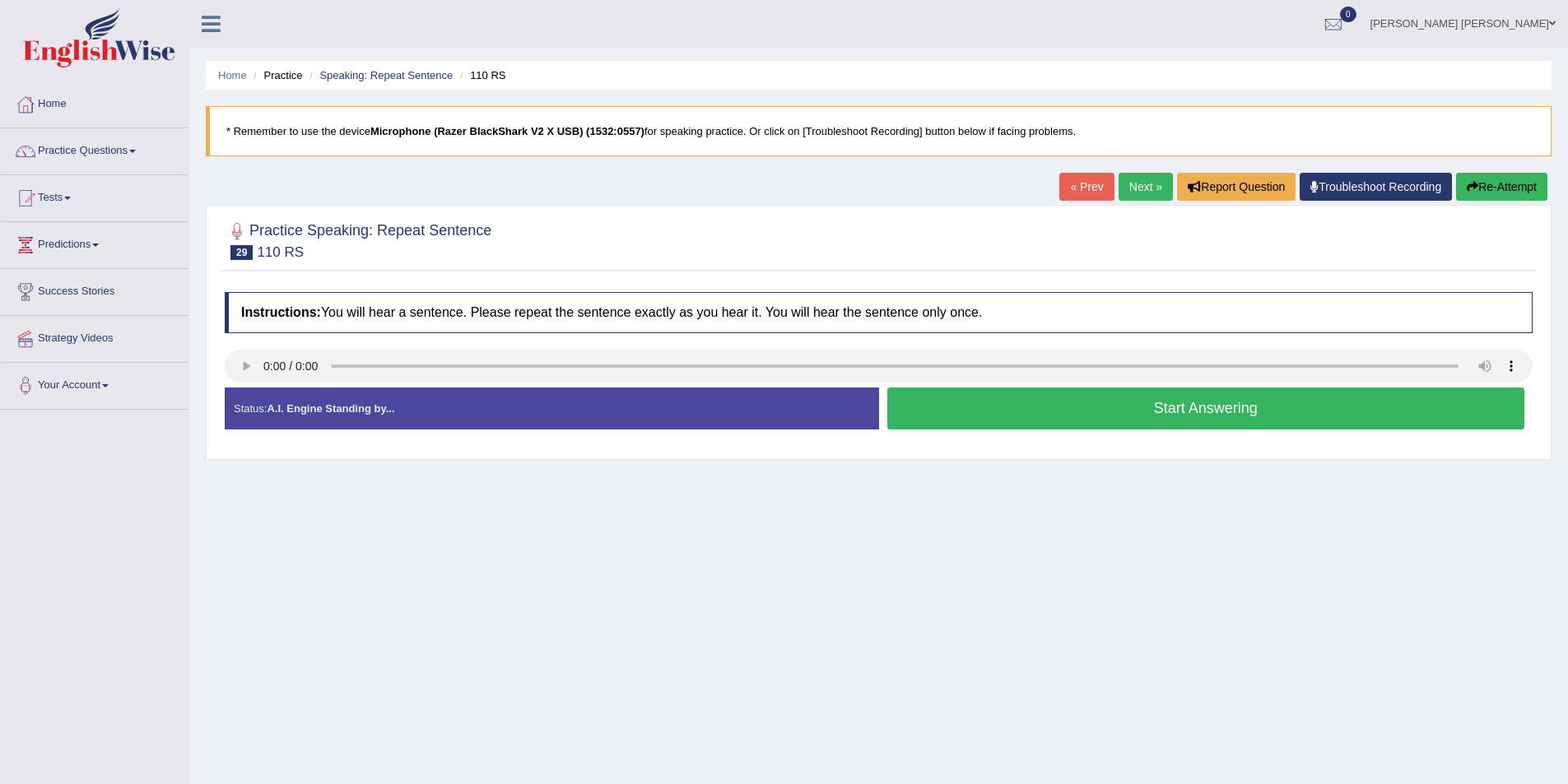
click at [1126, 403] on button "Start Answering" at bounding box center [1207, 409] width 638 height 42
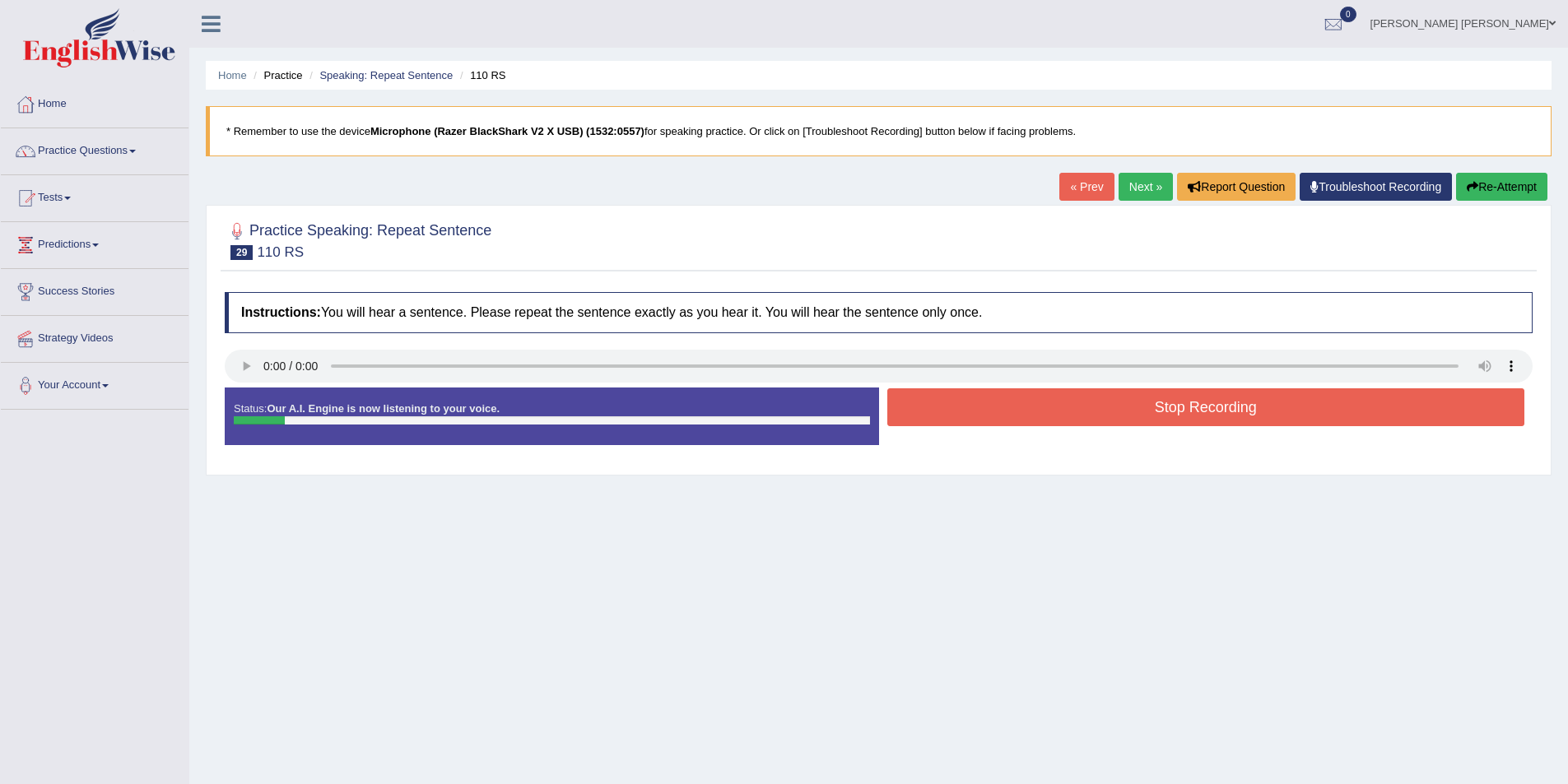
click at [1499, 181] on button "Re-Attempt" at bounding box center [1502, 187] width 91 height 28
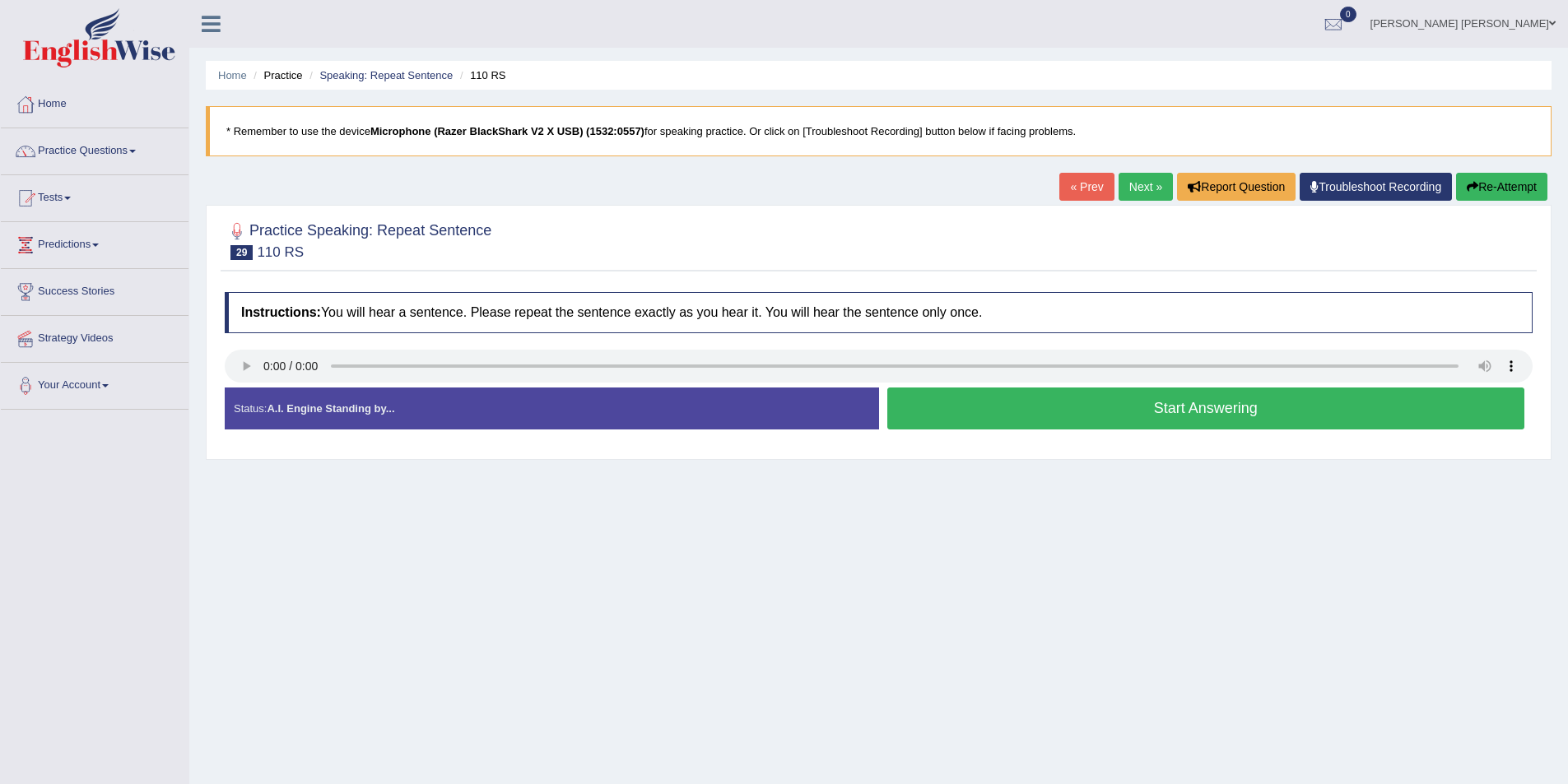
click at [1168, 398] on button "Start Answering" at bounding box center [1207, 409] width 638 height 42
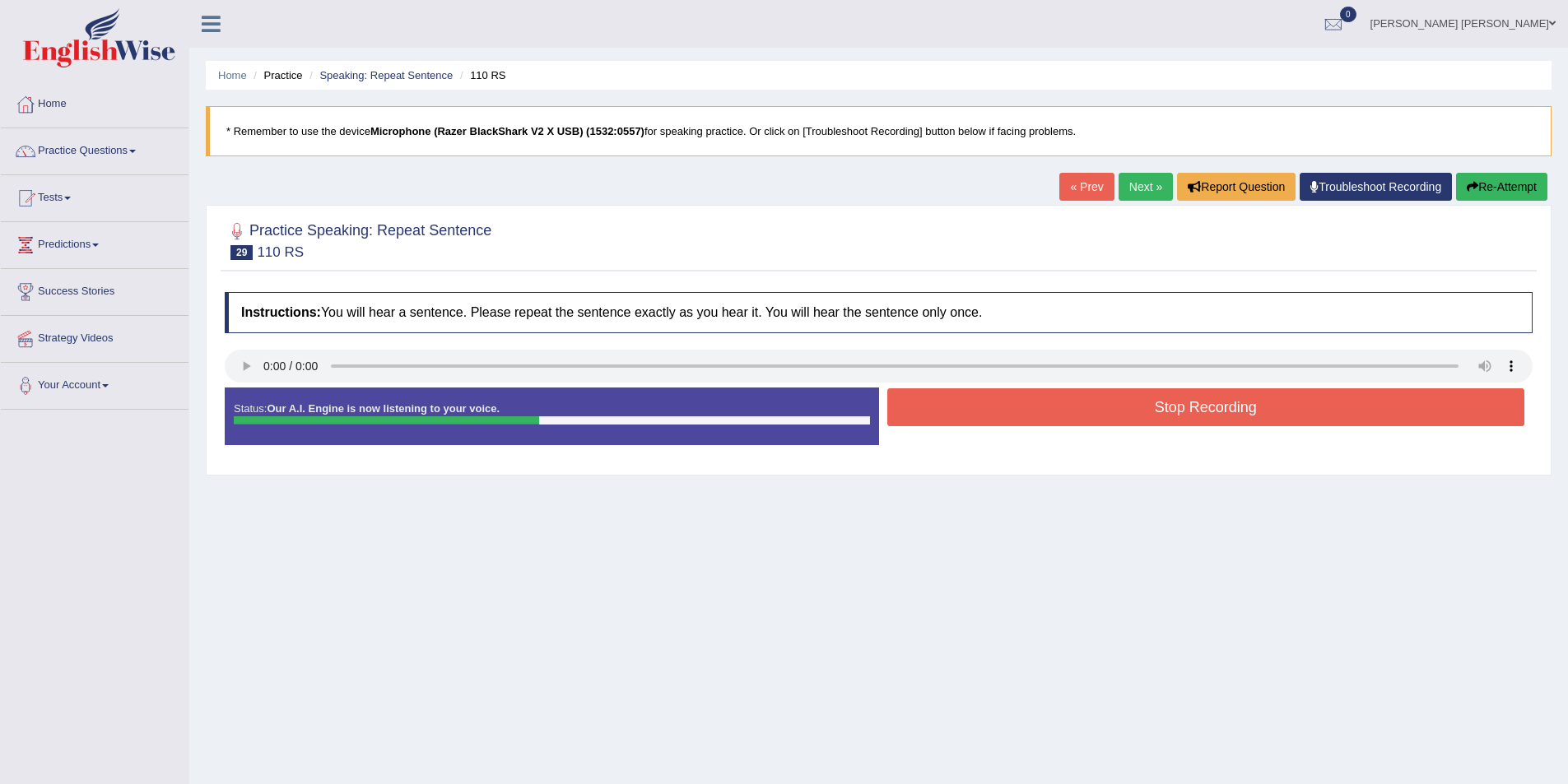
click at [1240, 412] on button "Stop Recording" at bounding box center [1207, 407] width 638 height 38
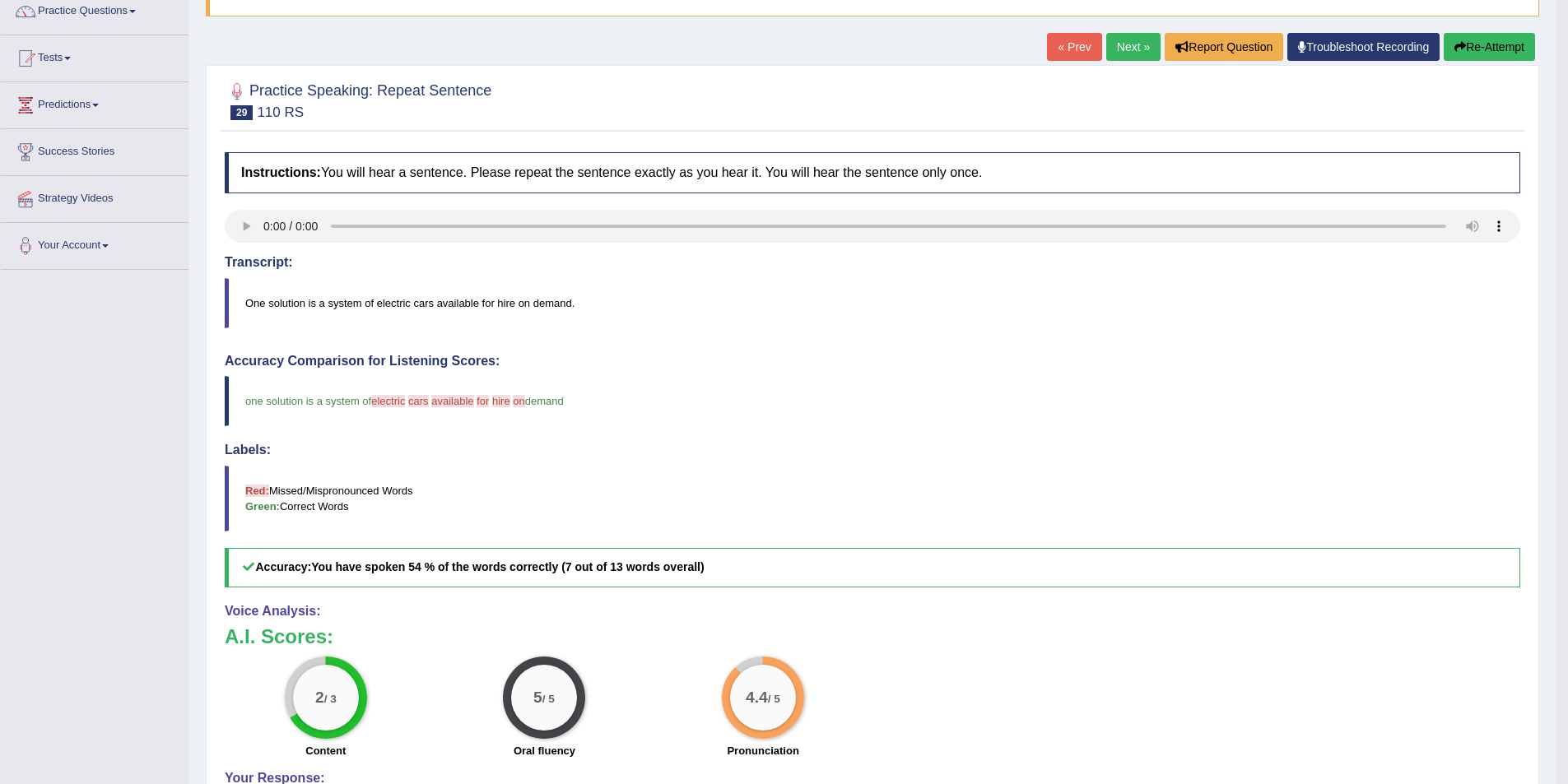
scroll to position [165, 0]
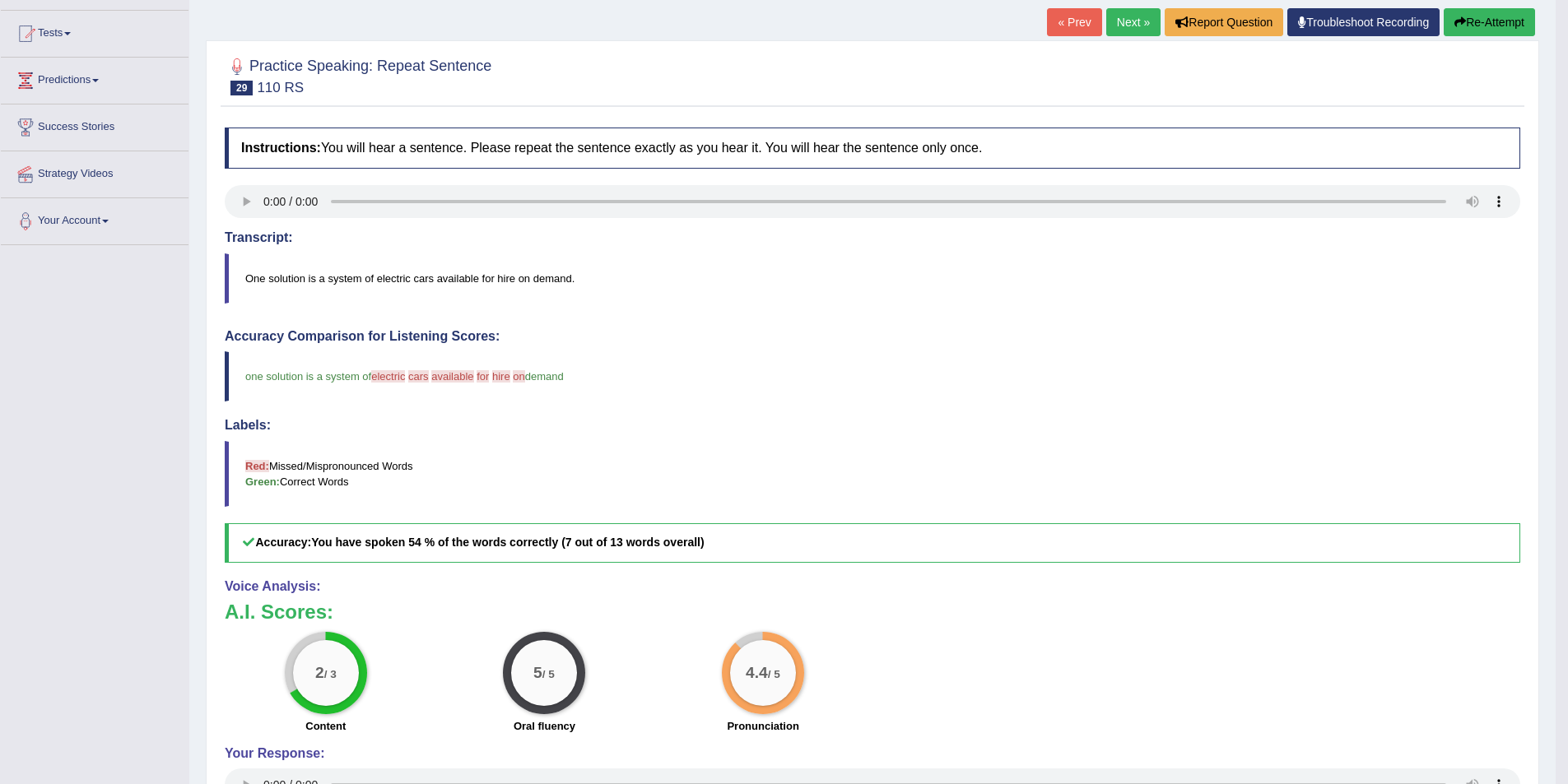
click at [1127, 23] on link "Next »" at bounding box center [1133, 22] width 54 height 28
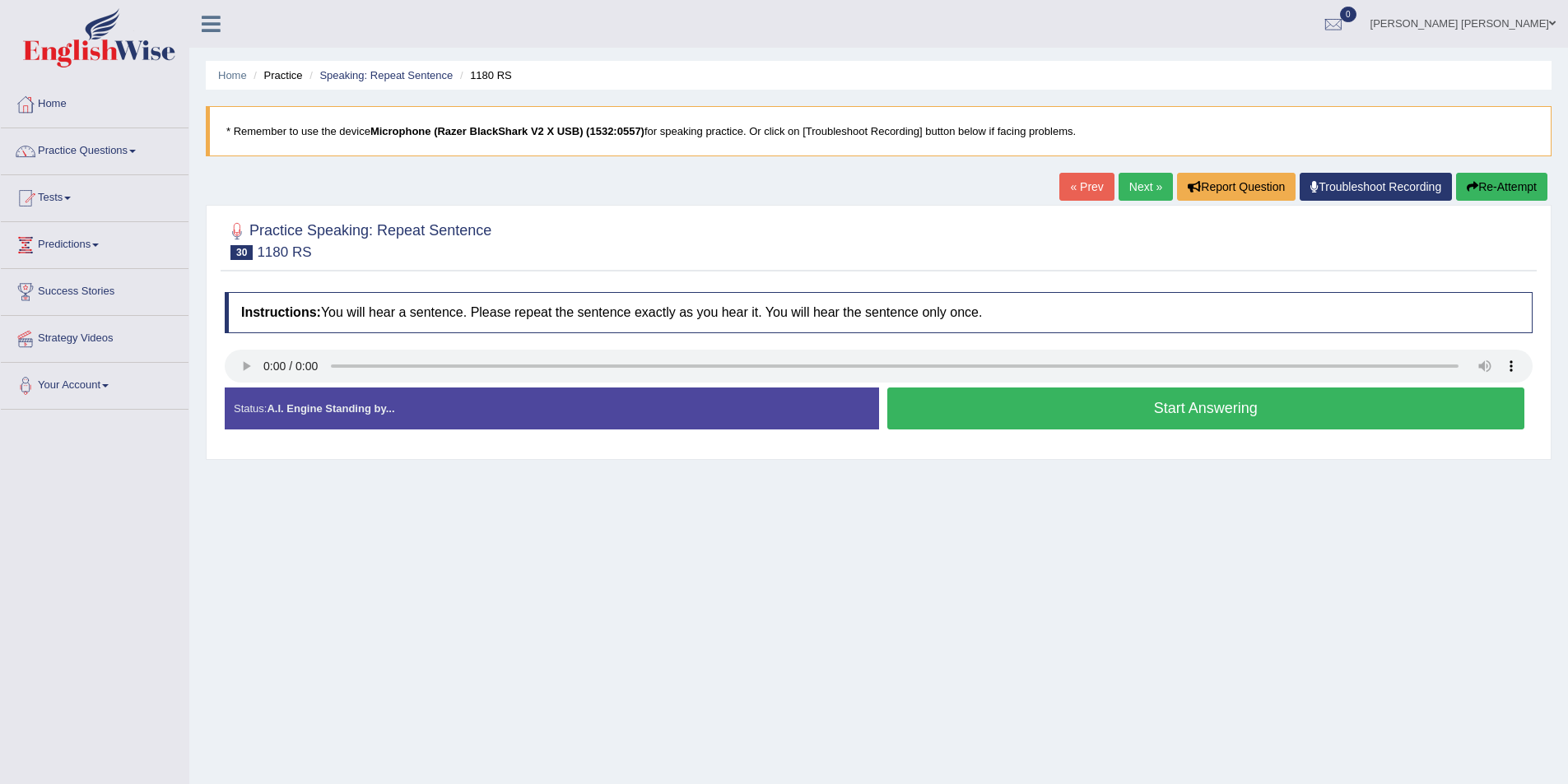
click at [1072, 406] on button "Start Answering" at bounding box center [1207, 409] width 638 height 42
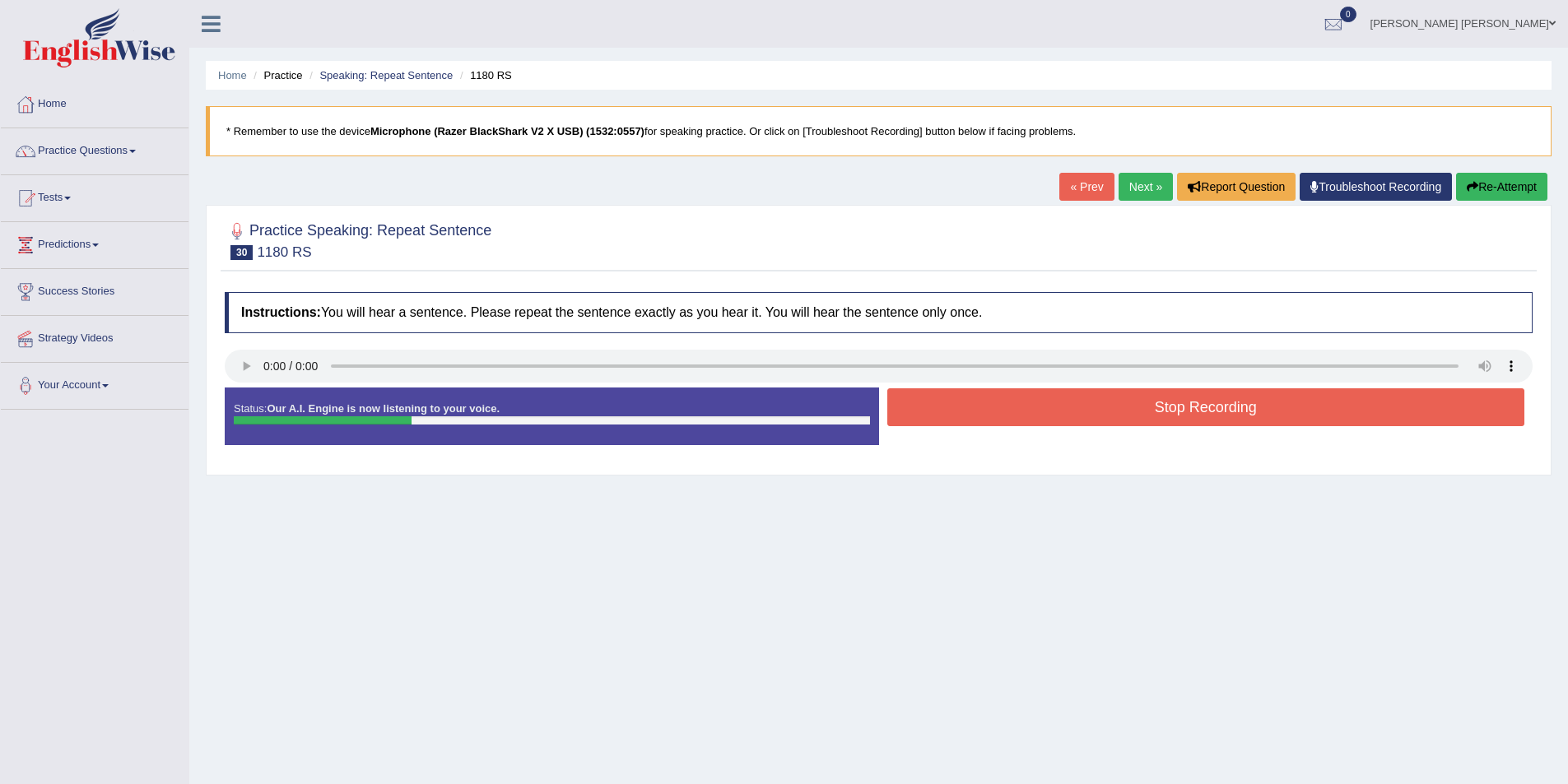
click at [1087, 405] on button "Stop Recording" at bounding box center [1207, 407] width 638 height 38
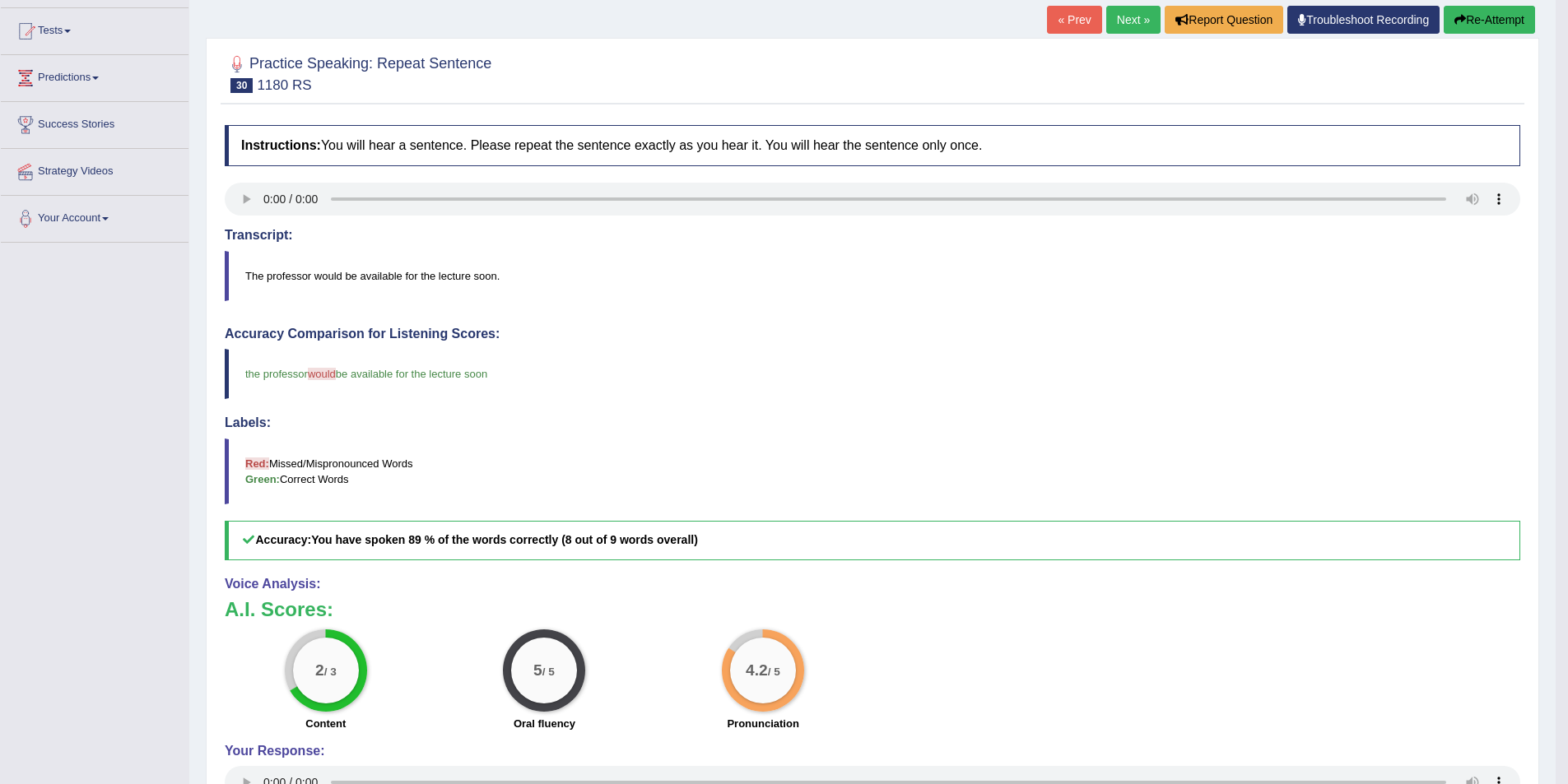
scroll to position [165, 0]
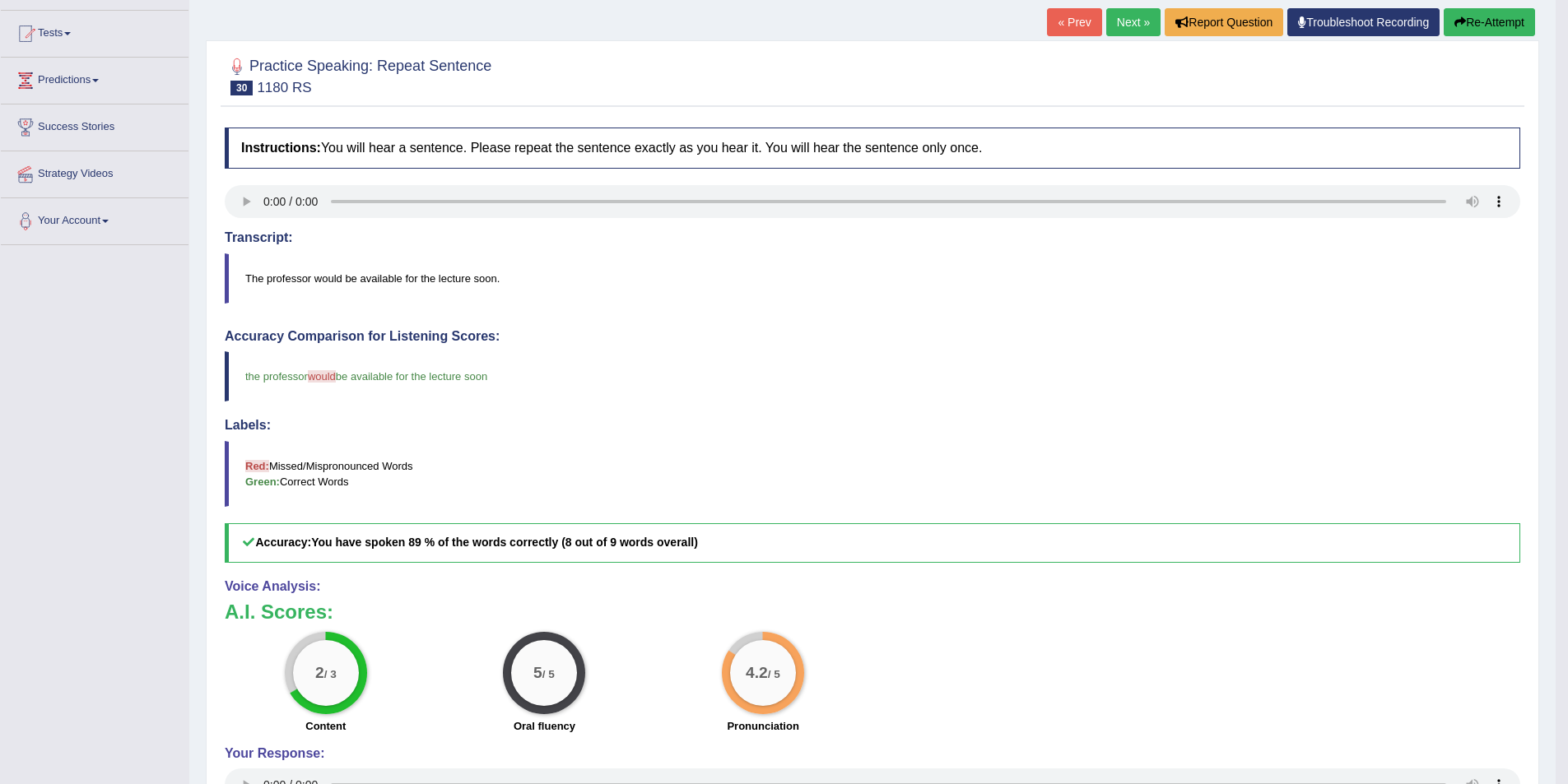
click at [1120, 13] on link "Next »" at bounding box center [1133, 22] width 54 height 28
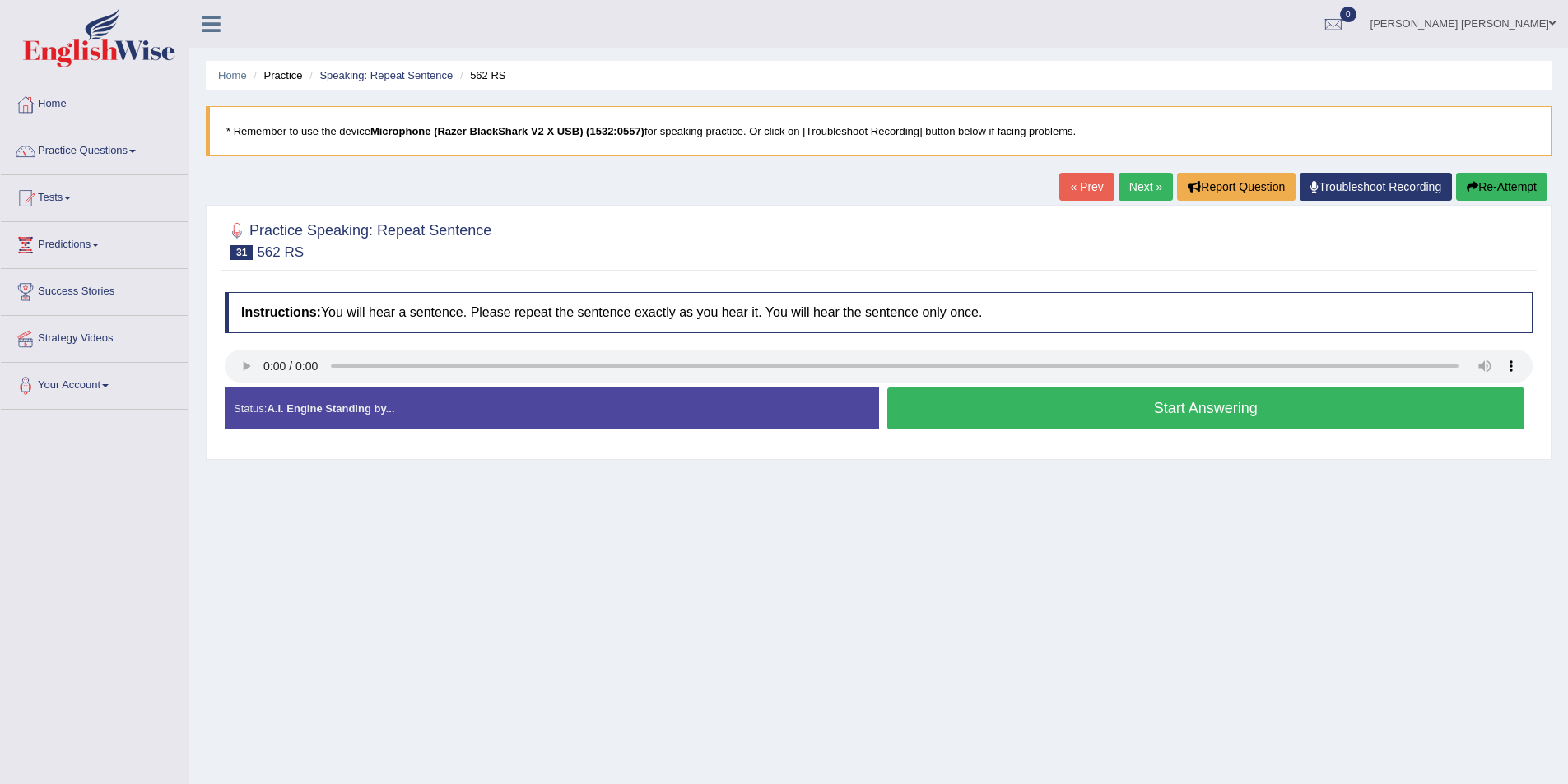
click at [1037, 396] on button "Start Answering" at bounding box center [1207, 409] width 638 height 42
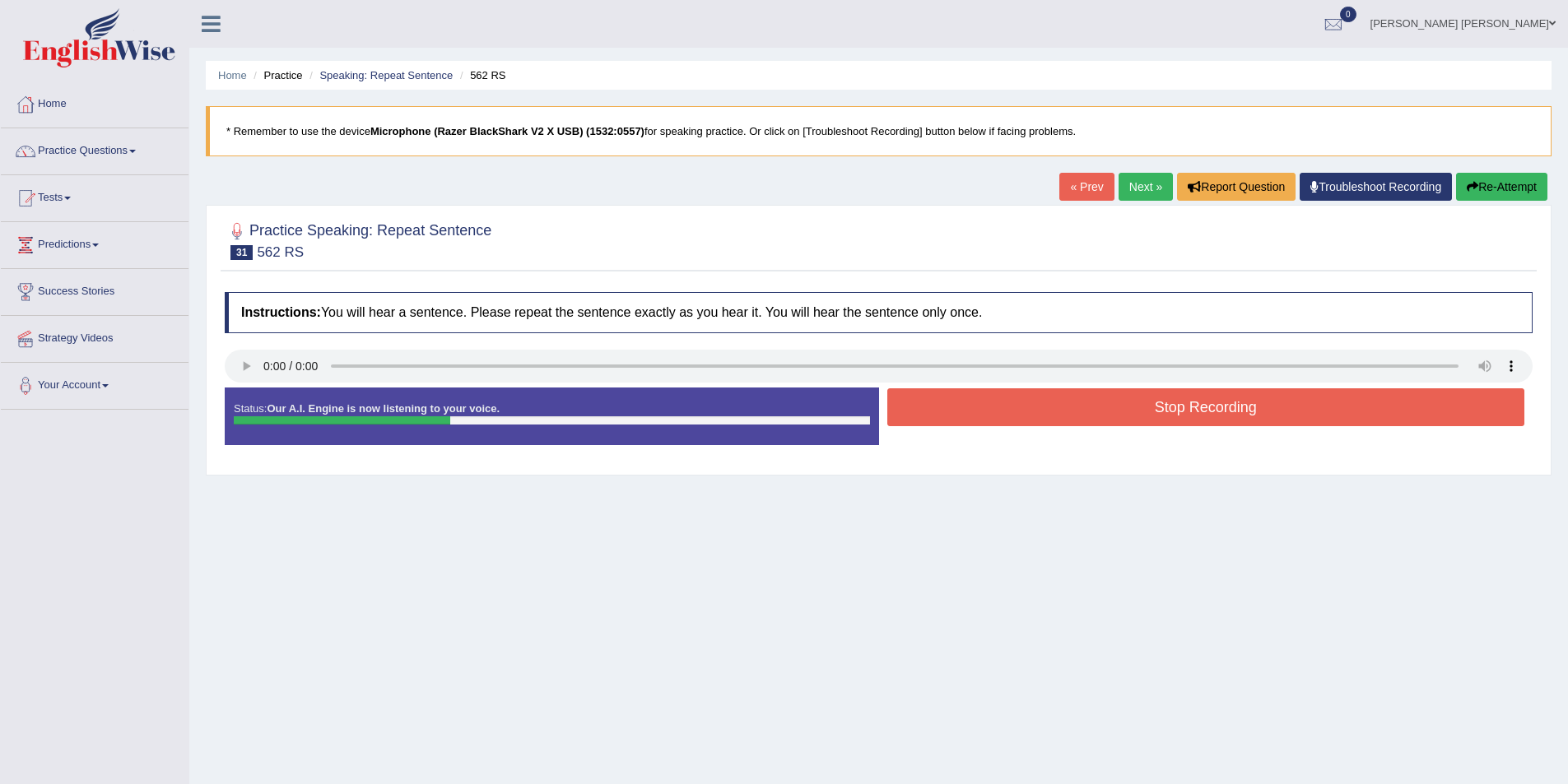
click at [1053, 404] on button "Stop Recording" at bounding box center [1207, 407] width 638 height 38
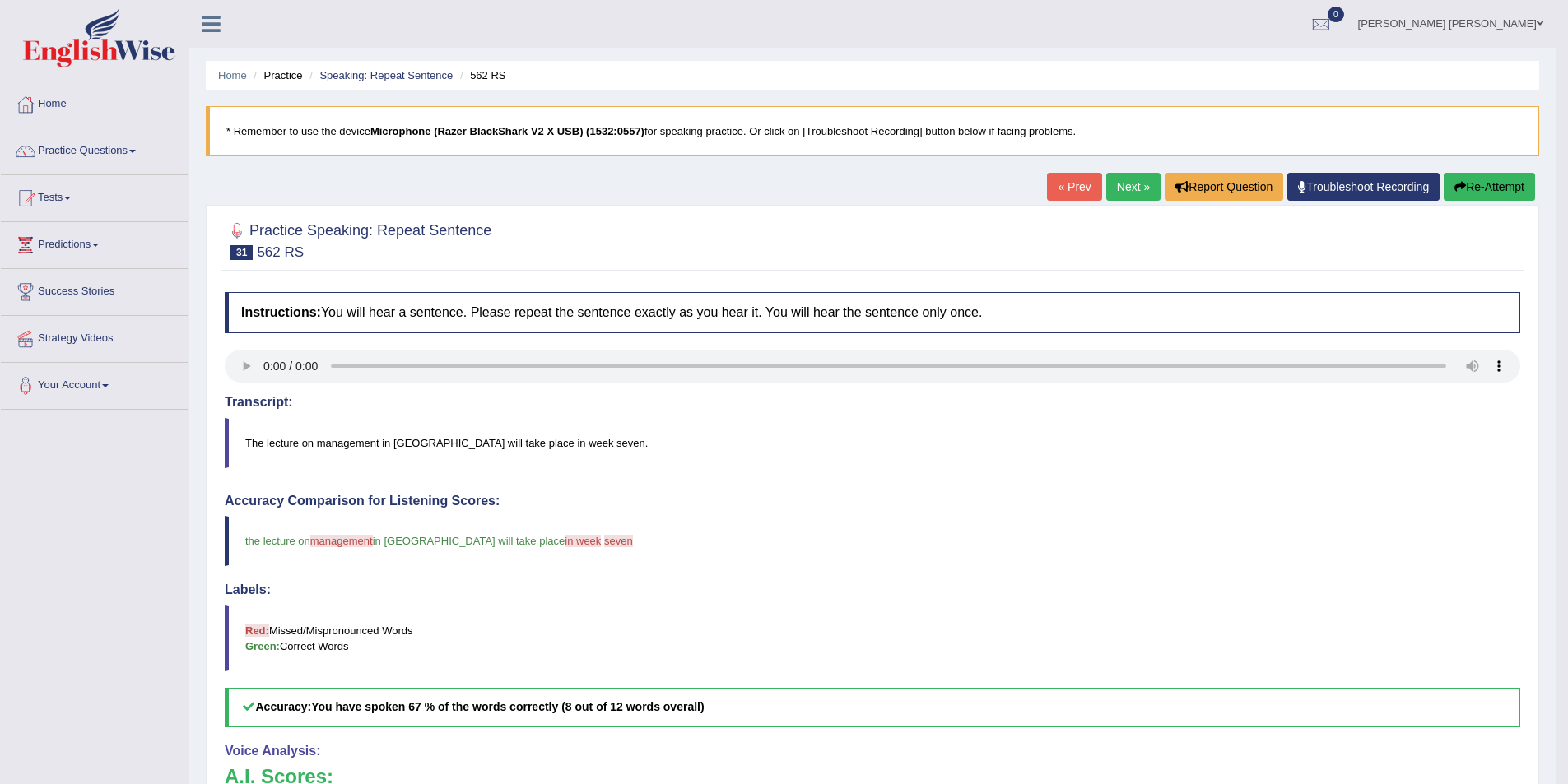
click at [1111, 187] on link "Next »" at bounding box center [1133, 187] width 54 height 28
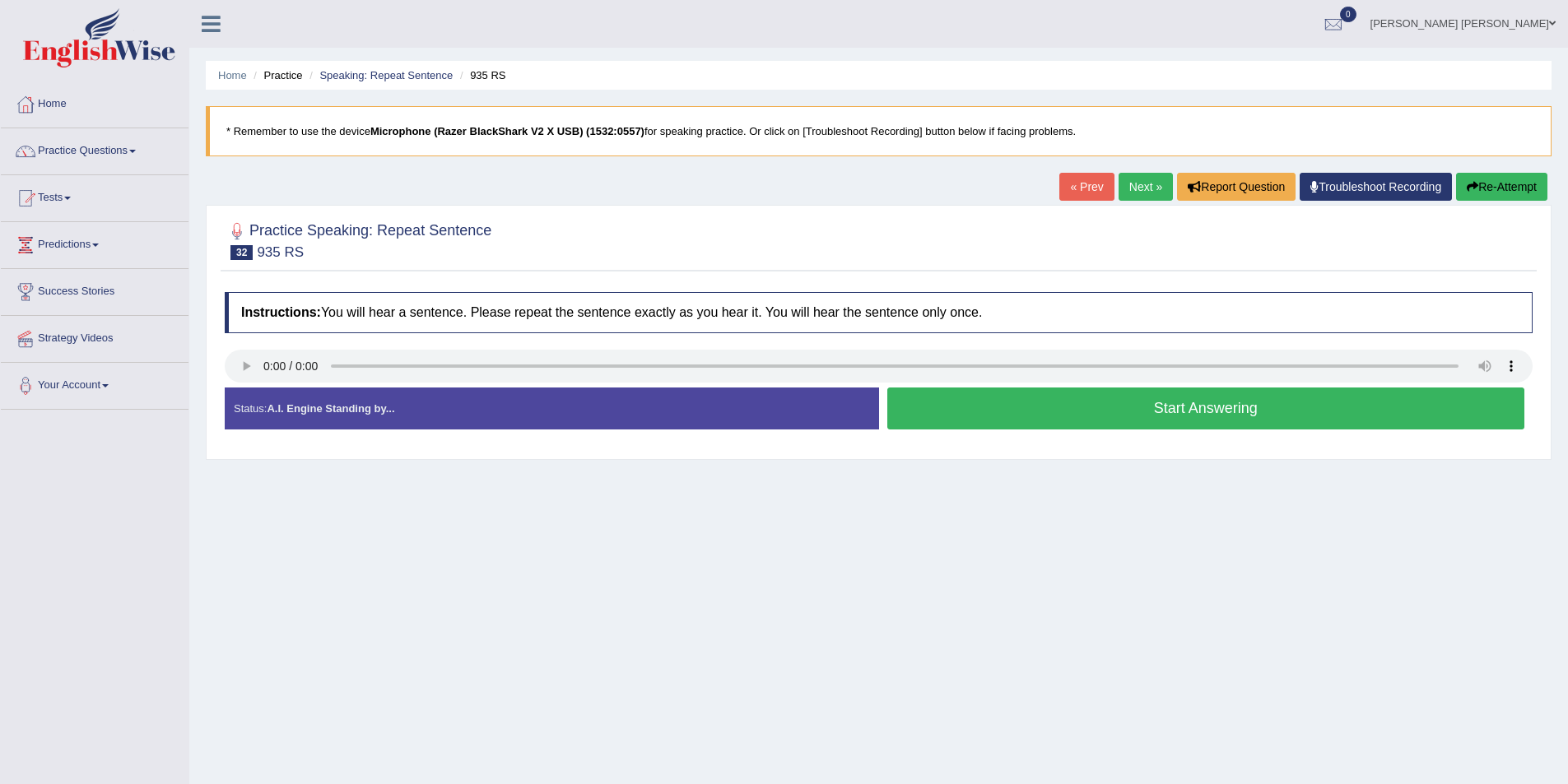
click at [1120, 426] on button "Start Answering" at bounding box center [1207, 409] width 638 height 42
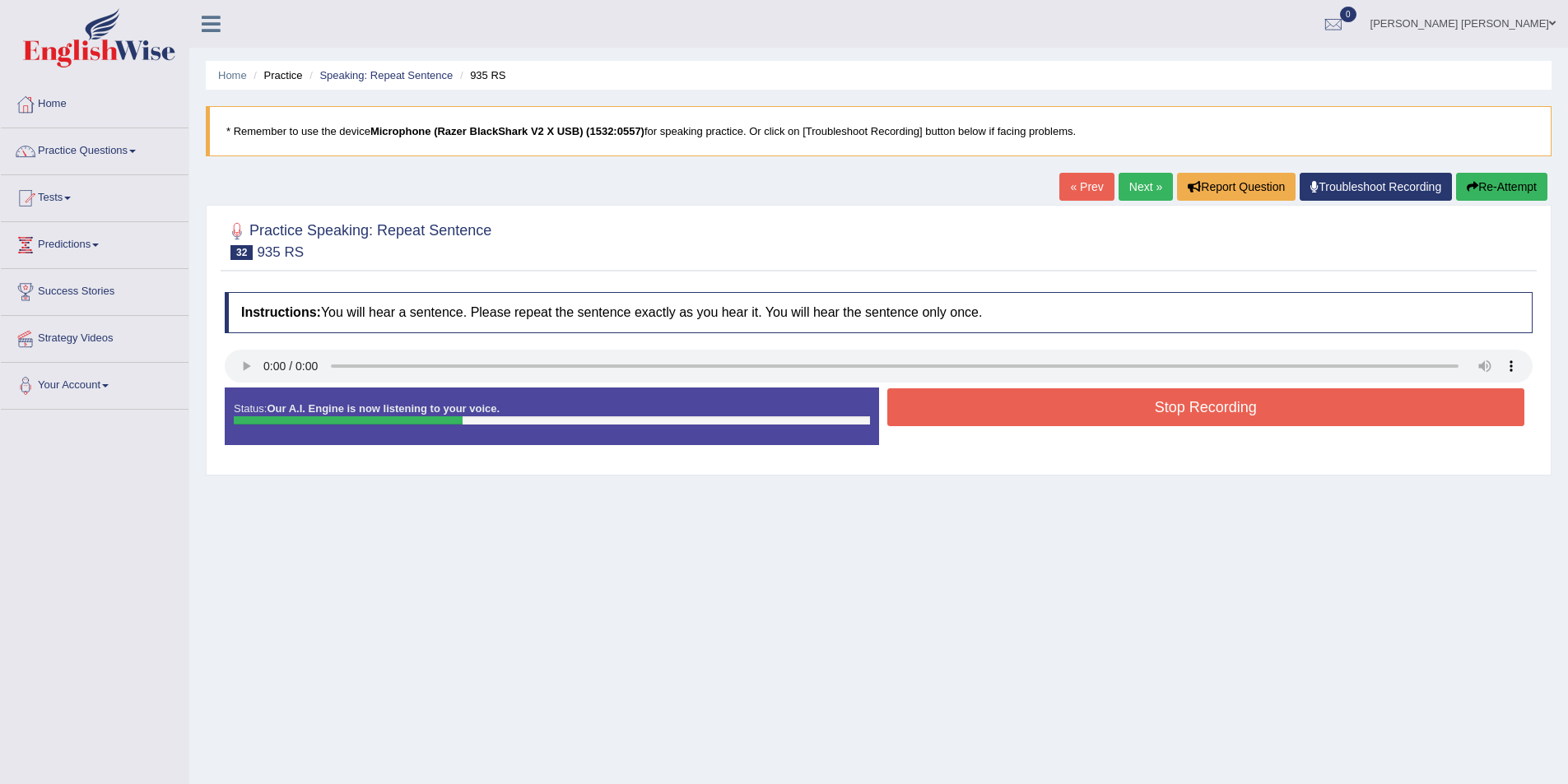
click at [1170, 409] on button "Stop Recording" at bounding box center [1207, 407] width 638 height 38
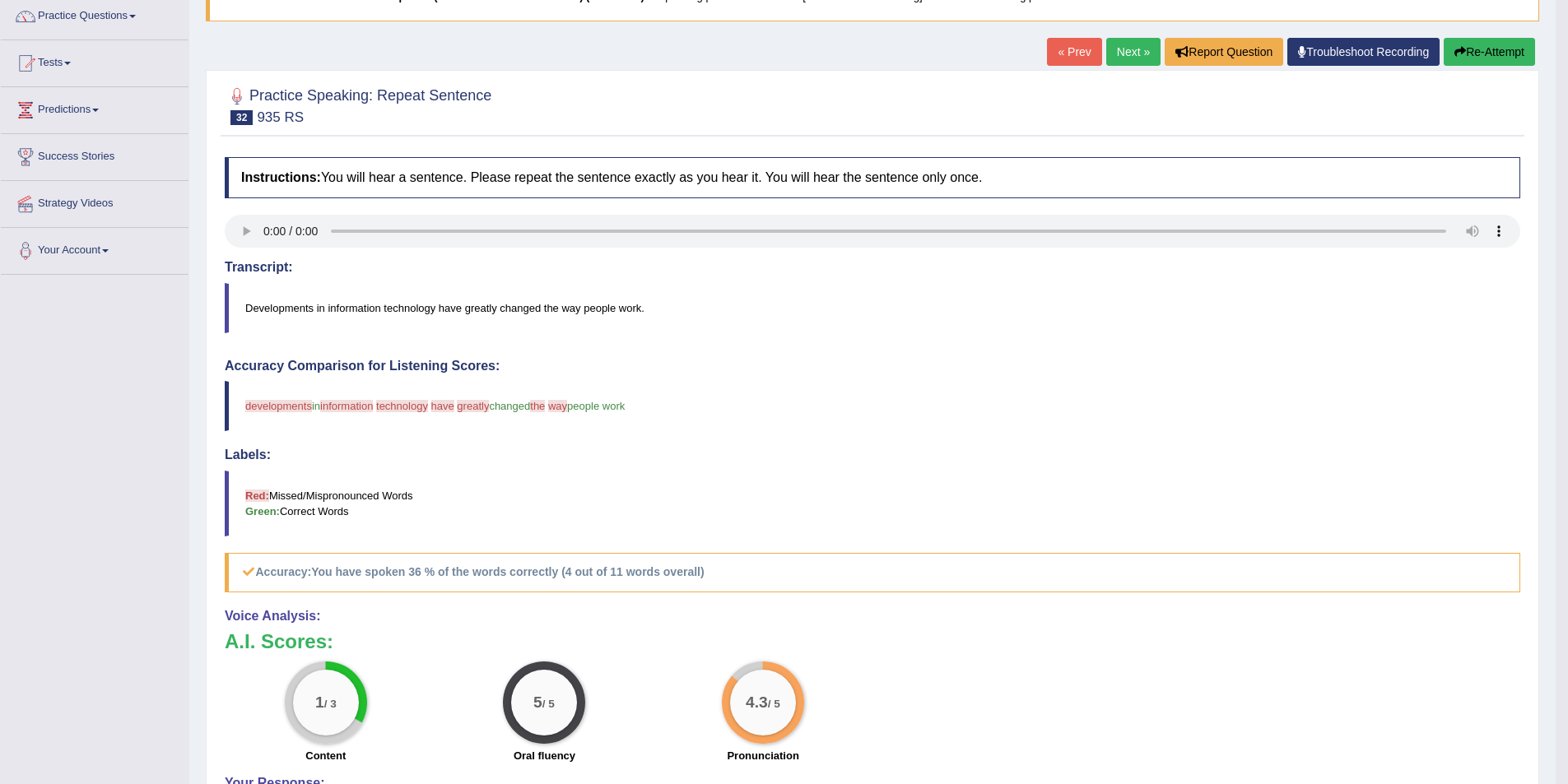
scroll to position [165, 0]
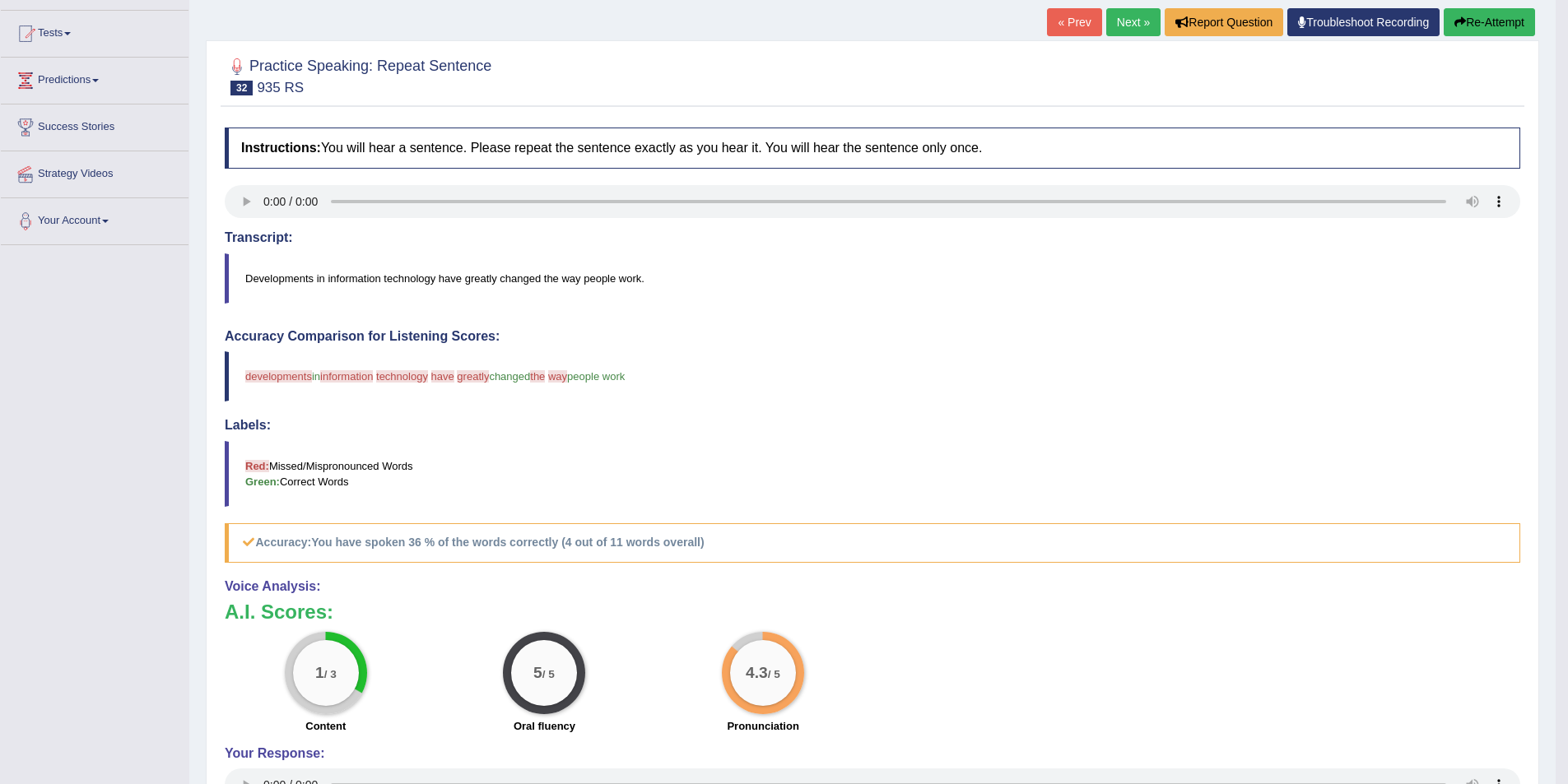
click at [1124, 12] on link "Next »" at bounding box center [1133, 22] width 54 height 28
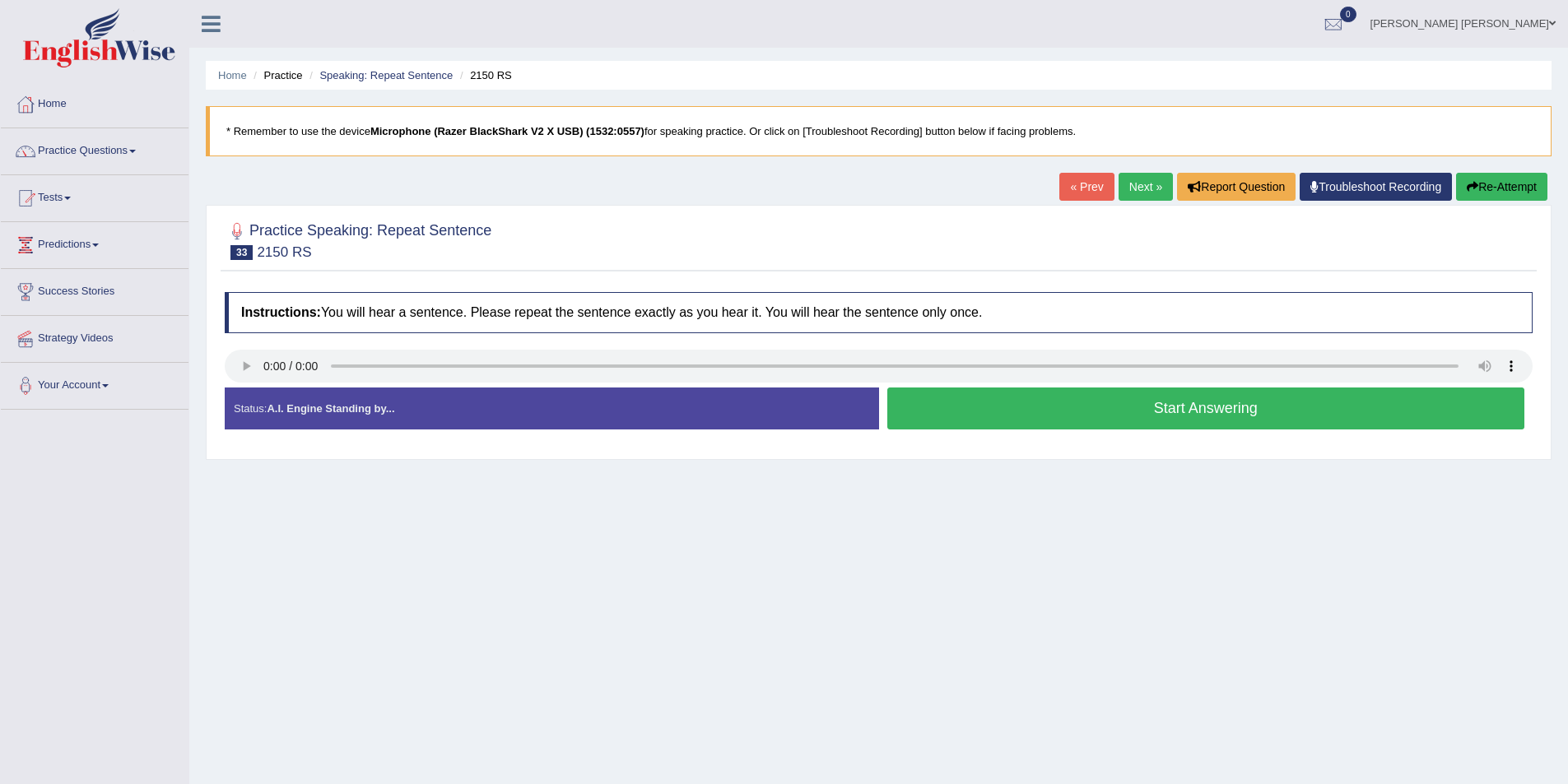
click at [1074, 411] on button "Start Answering" at bounding box center [1207, 409] width 638 height 42
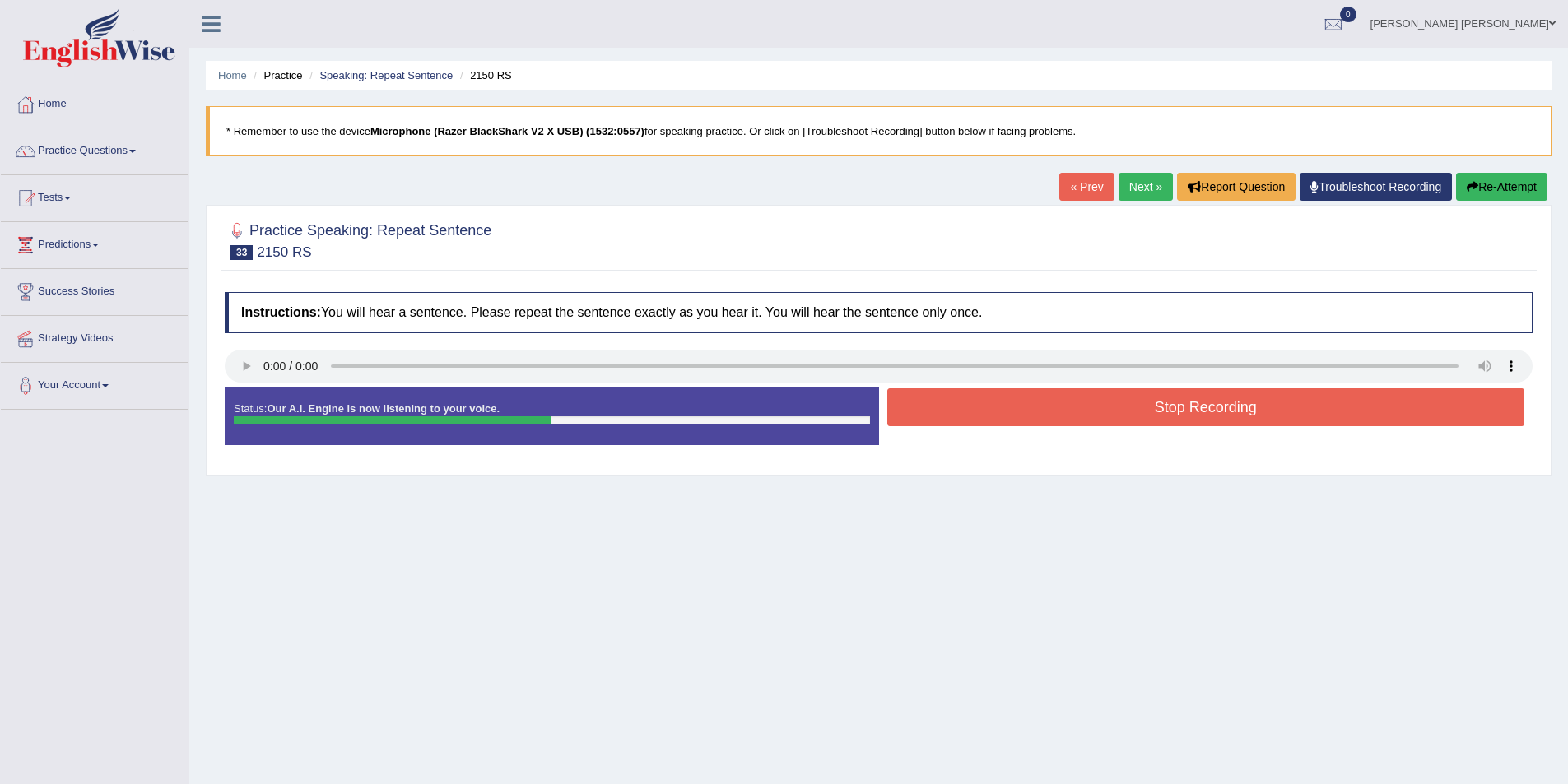
click at [1114, 407] on button "Stop Recording" at bounding box center [1207, 407] width 638 height 38
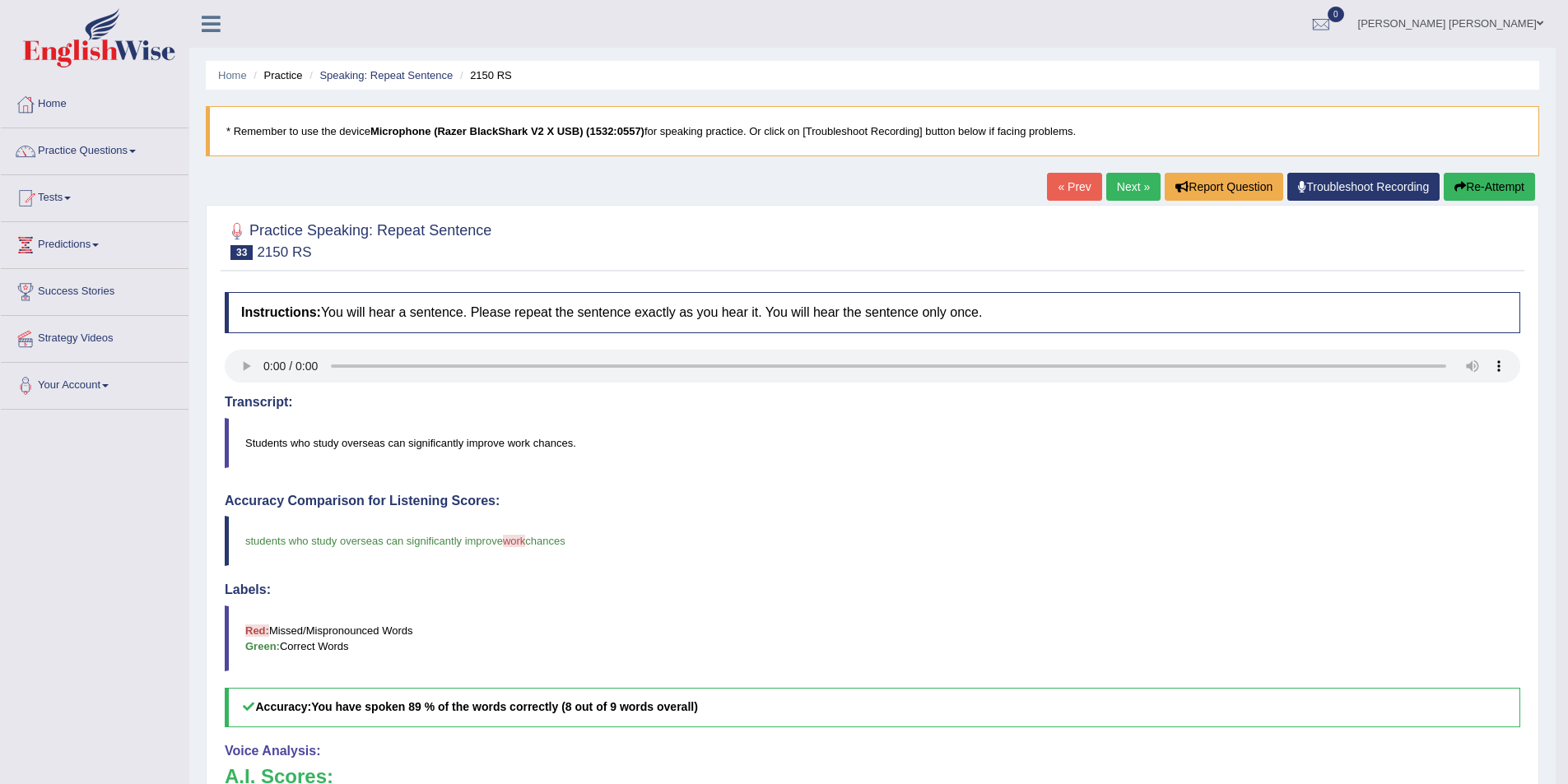
click at [1126, 164] on div "Home Practice Speaking: Repeat Sentence 2150 RS * Remember to use the device Mi…" at bounding box center [872, 535] width 1366 height 1071
click at [1129, 187] on link "Next »" at bounding box center [1133, 187] width 54 height 28
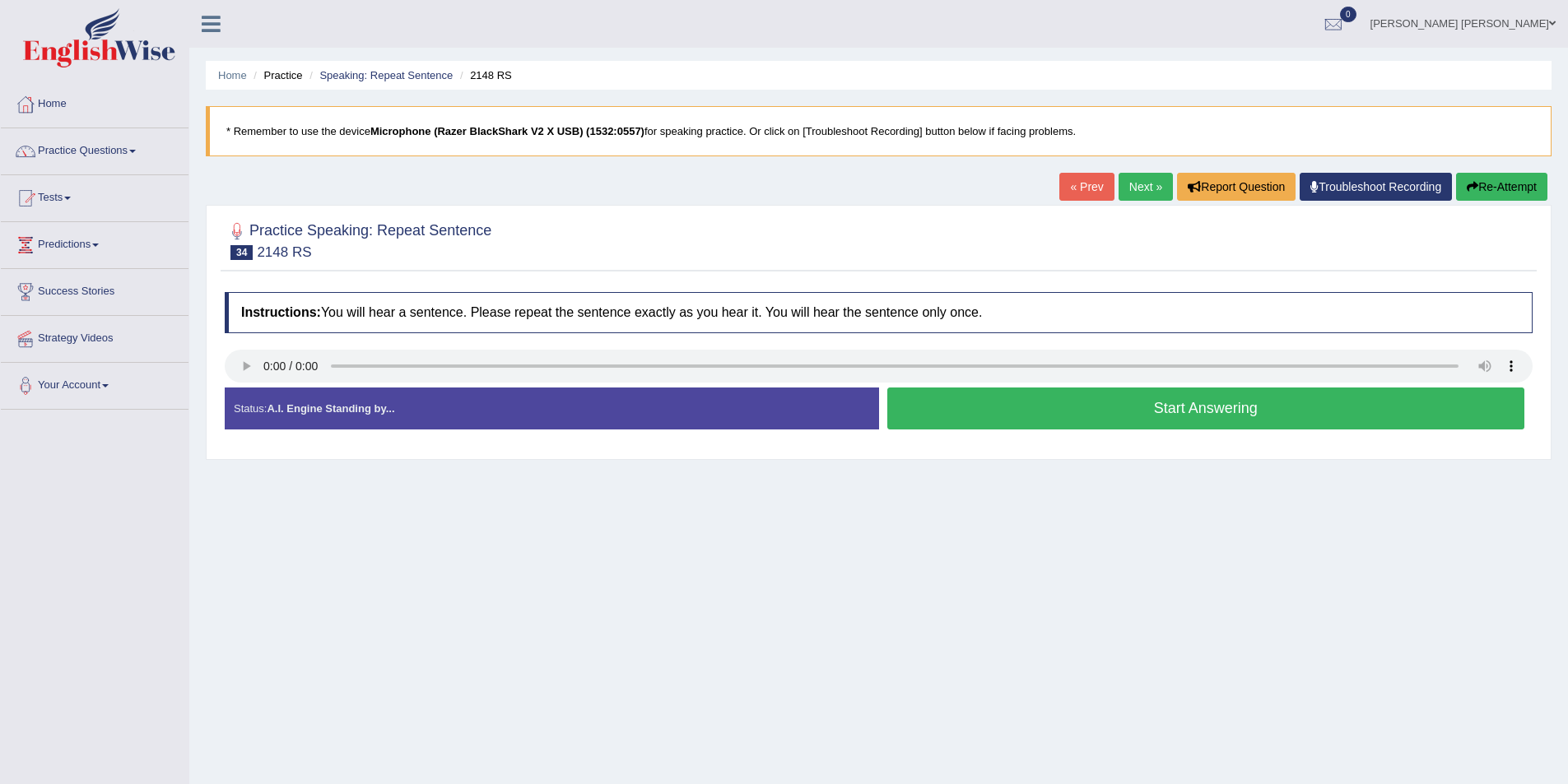
click at [1043, 420] on button "Start Answering" at bounding box center [1207, 409] width 638 height 42
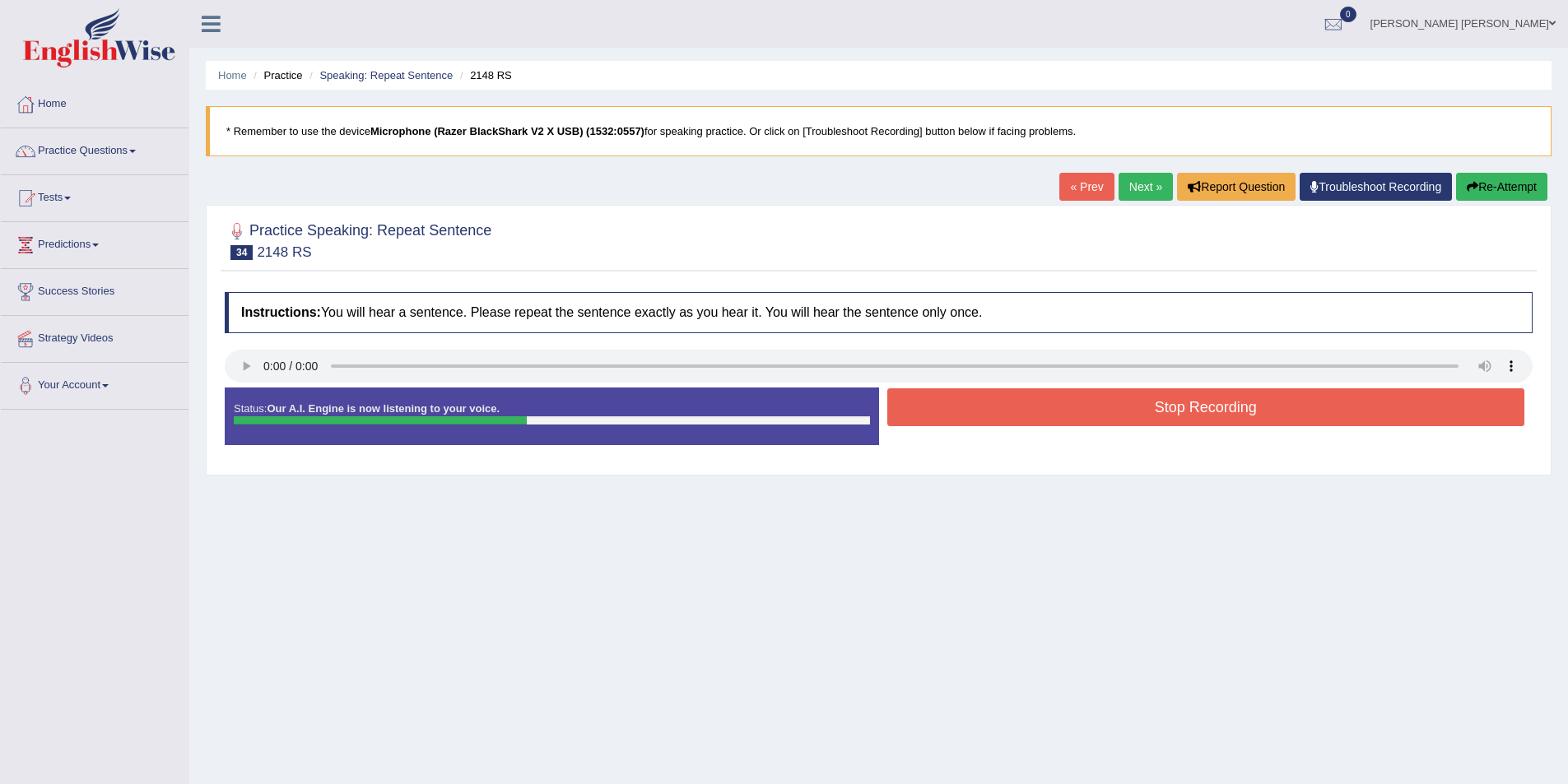
click at [1158, 404] on button "Stop Recording" at bounding box center [1207, 407] width 638 height 38
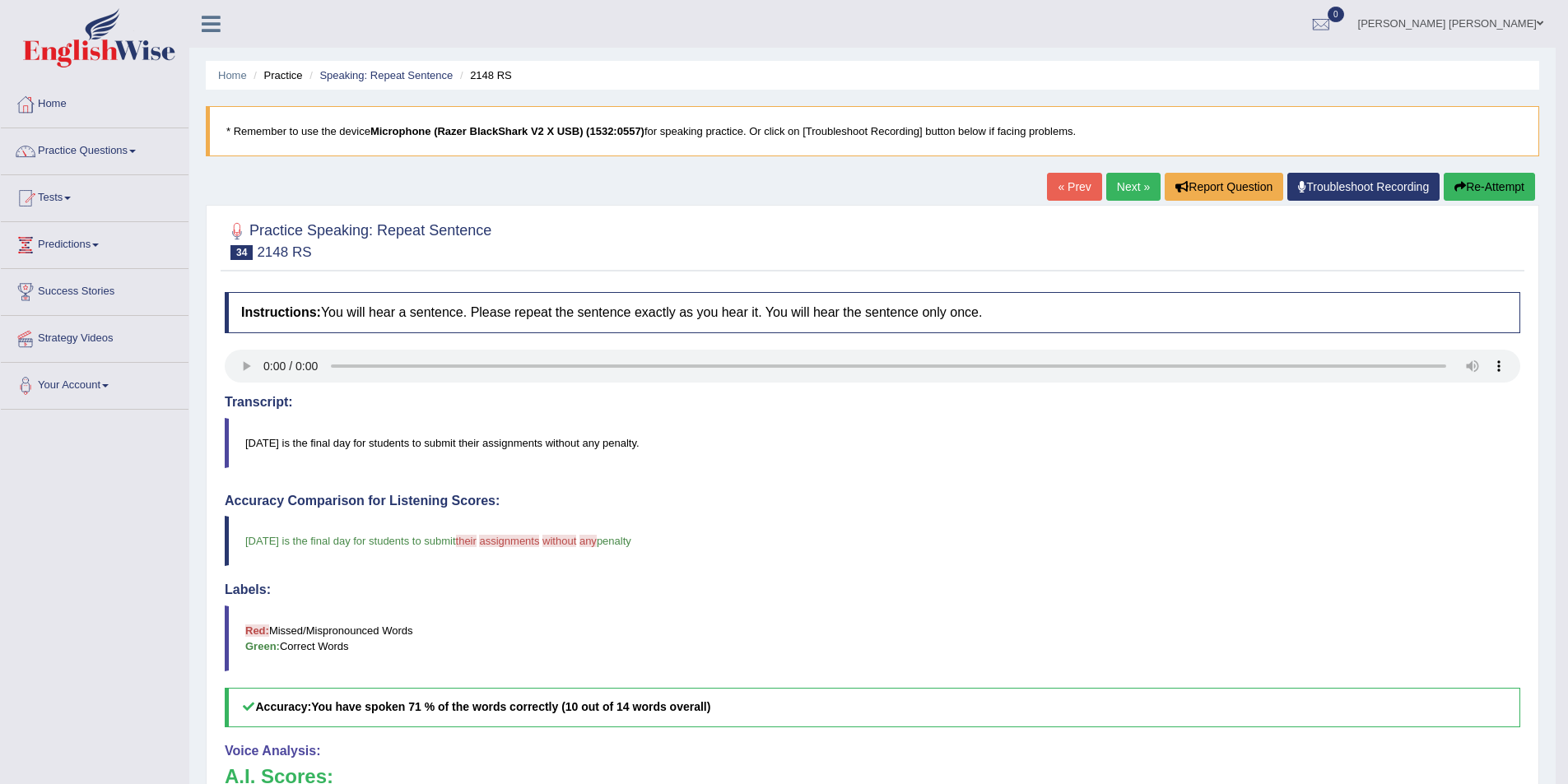
click at [1114, 173] on link "Next »" at bounding box center [1133, 187] width 54 height 28
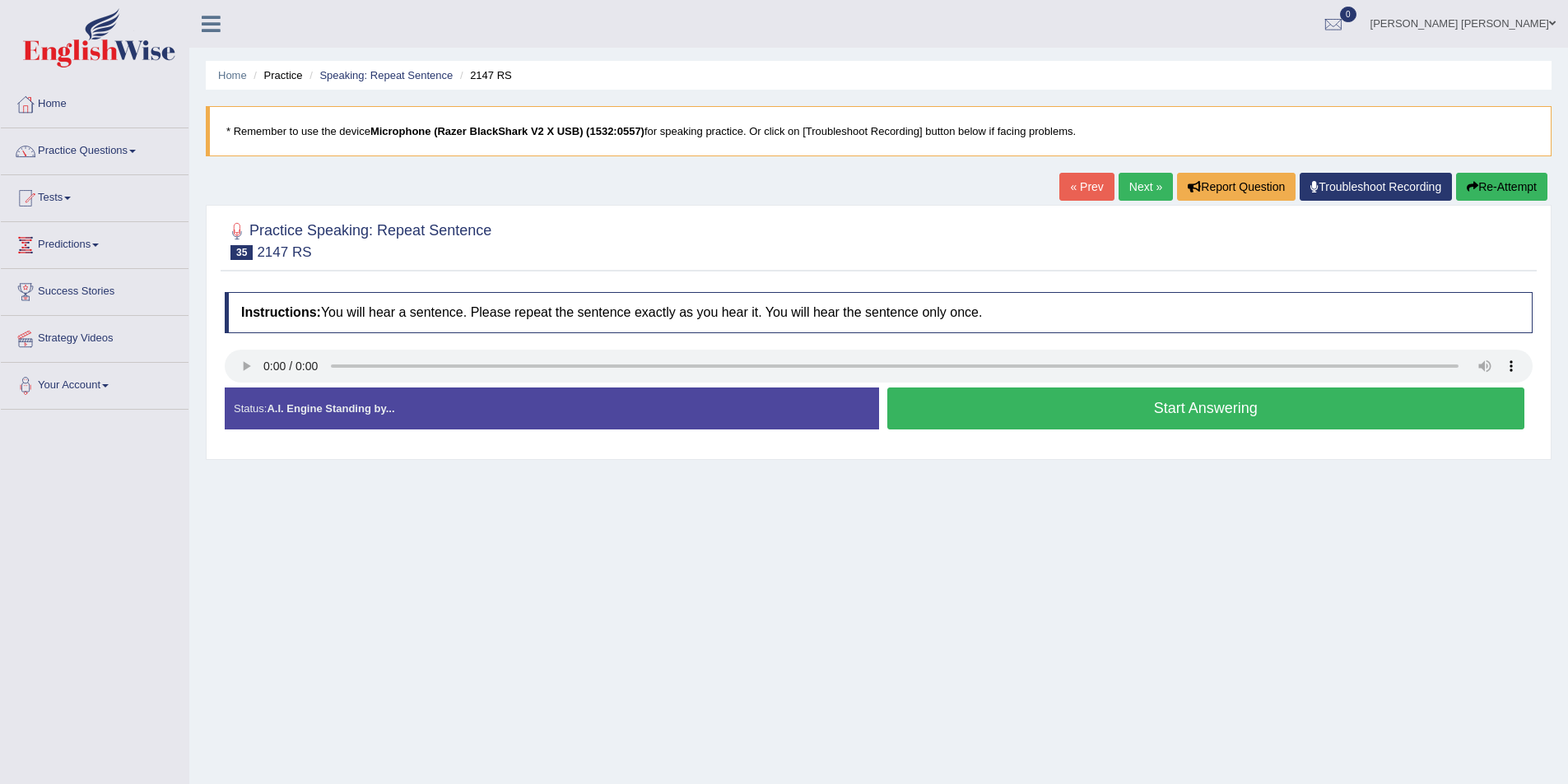
click at [999, 415] on button "Start Answering" at bounding box center [1207, 409] width 638 height 42
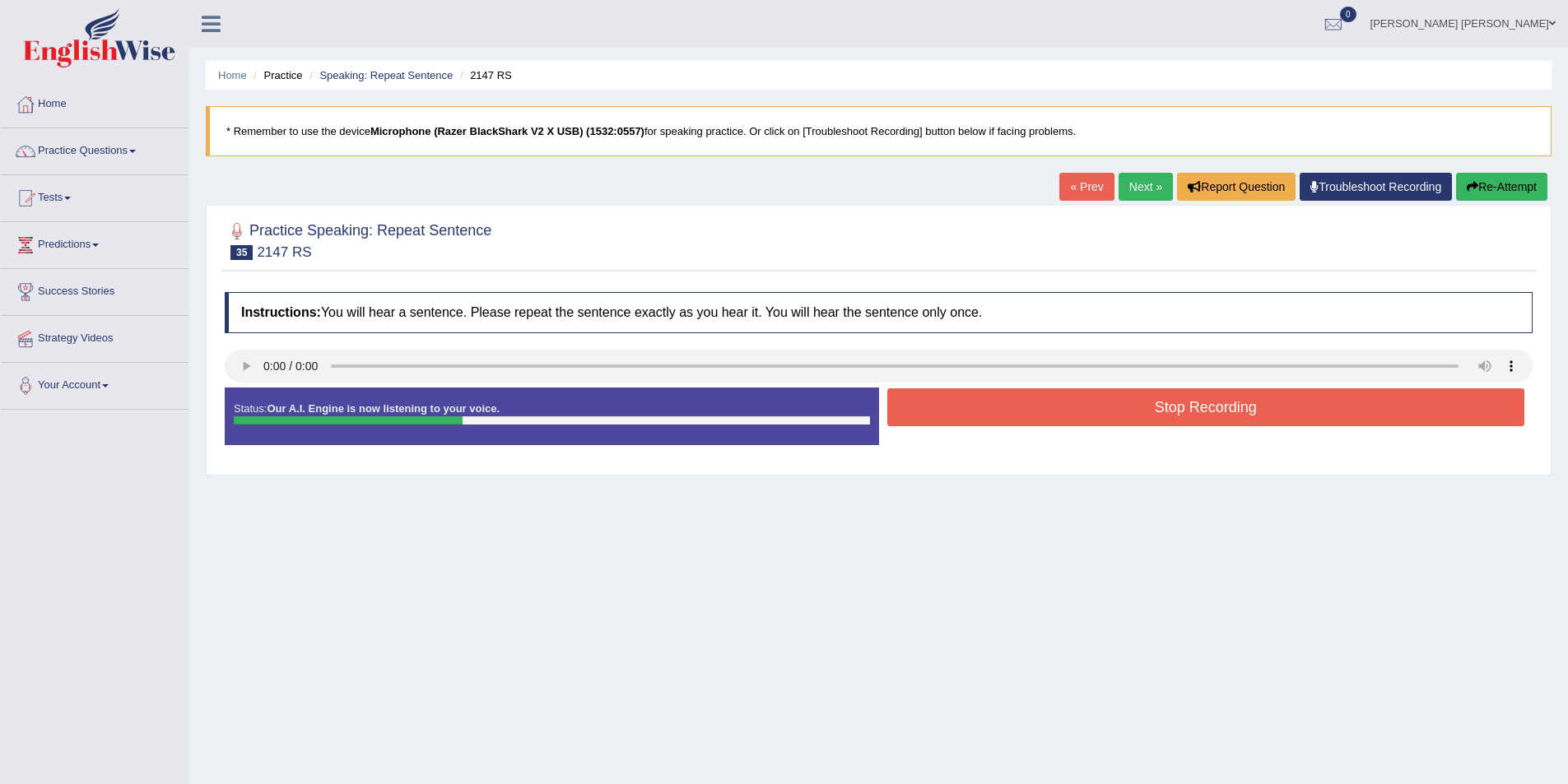
click at [984, 420] on button "Stop Recording" at bounding box center [1207, 407] width 638 height 38
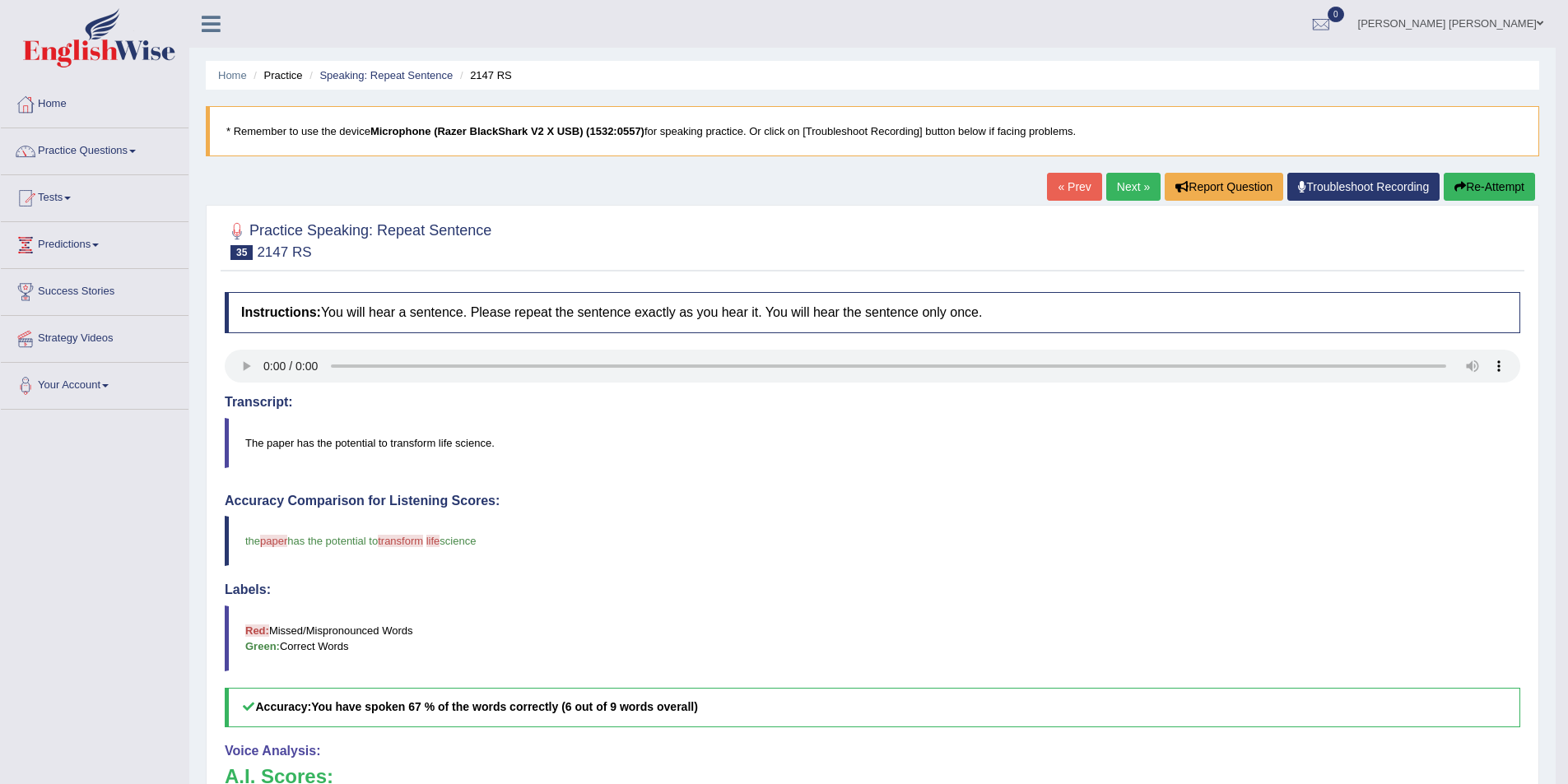
click at [1124, 181] on link "Next »" at bounding box center [1133, 187] width 54 height 28
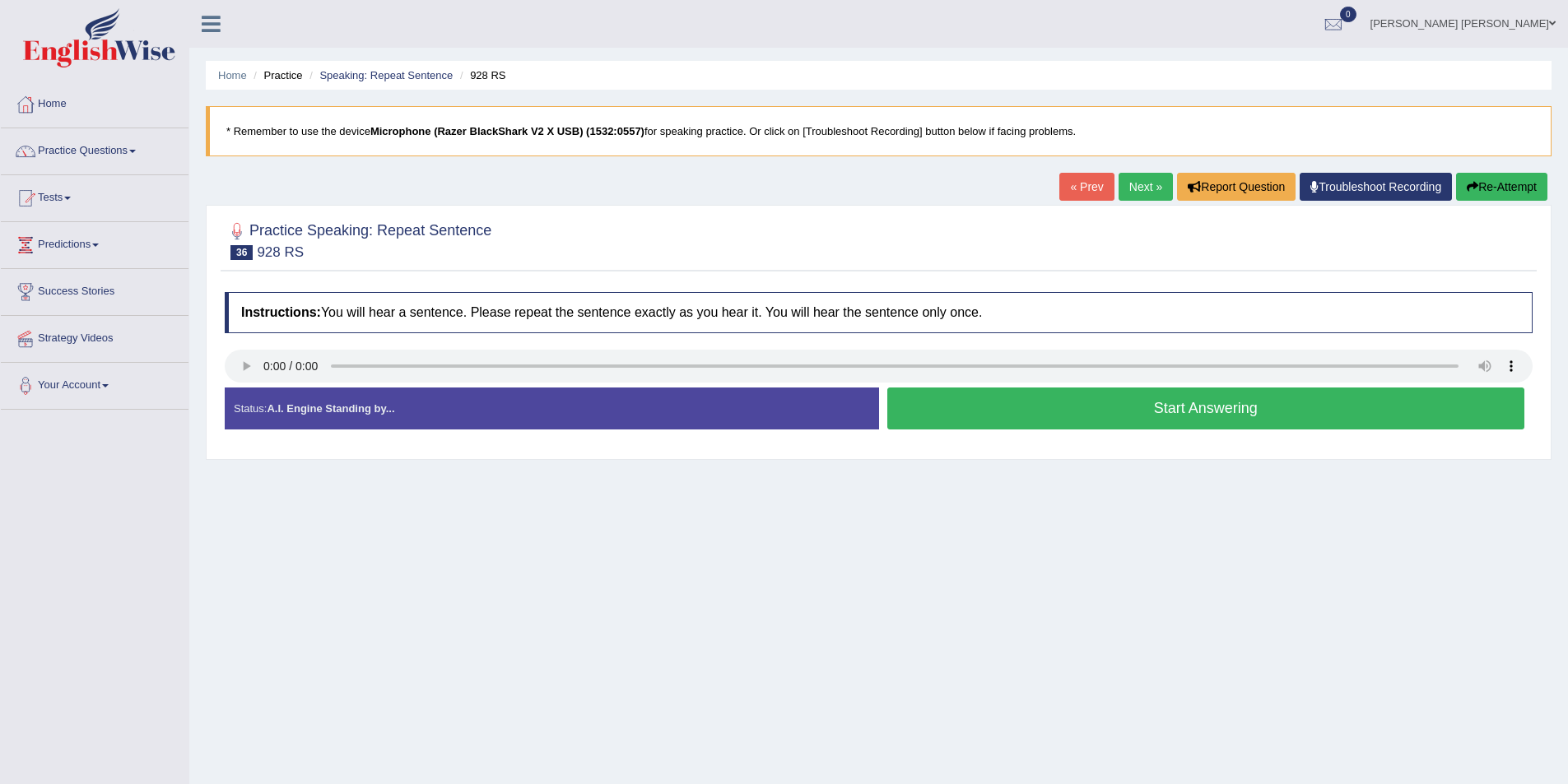
click at [962, 399] on button "Start Answering" at bounding box center [1207, 409] width 638 height 42
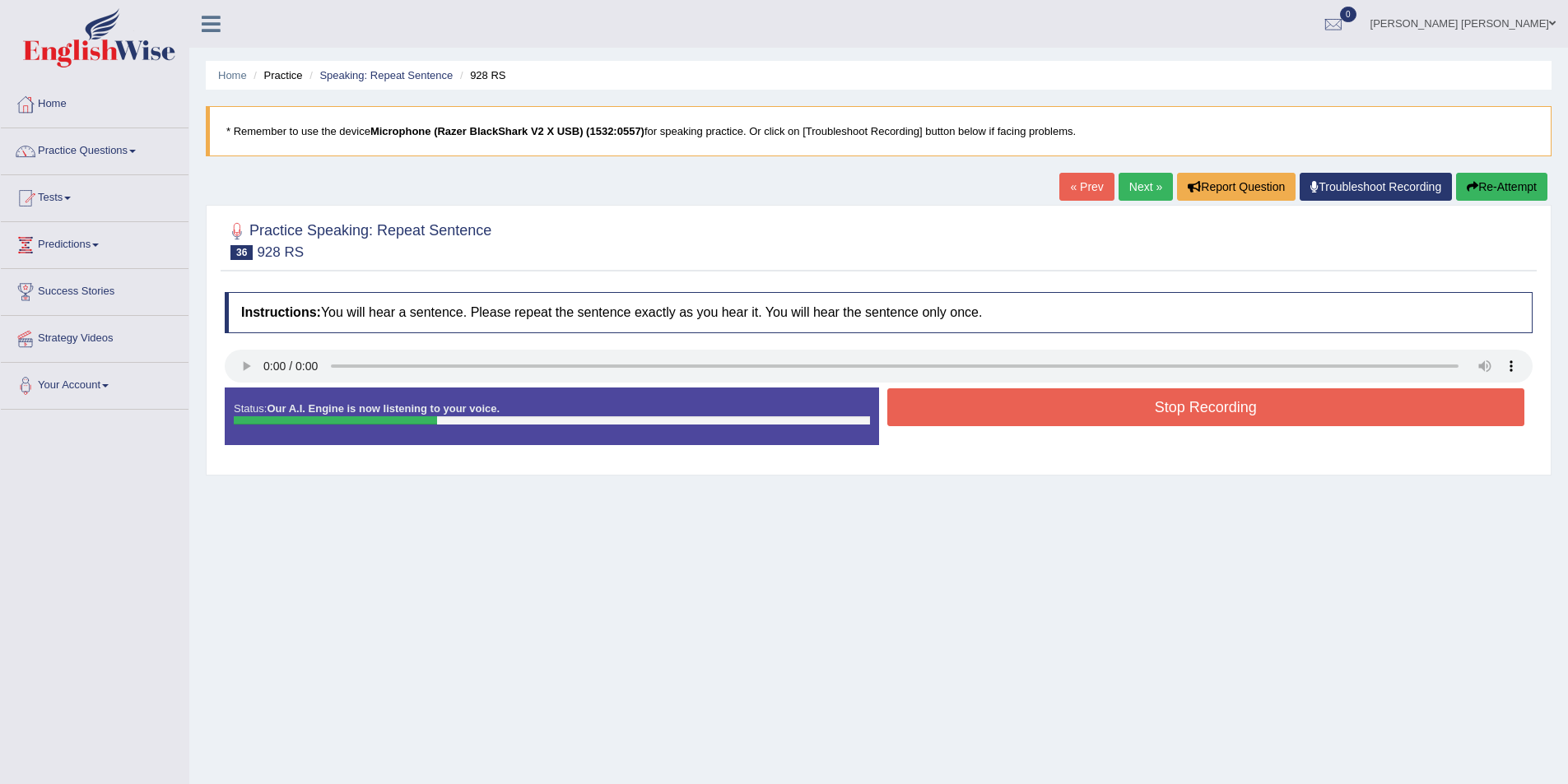
click at [984, 401] on button "Stop Recording" at bounding box center [1207, 407] width 638 height 38
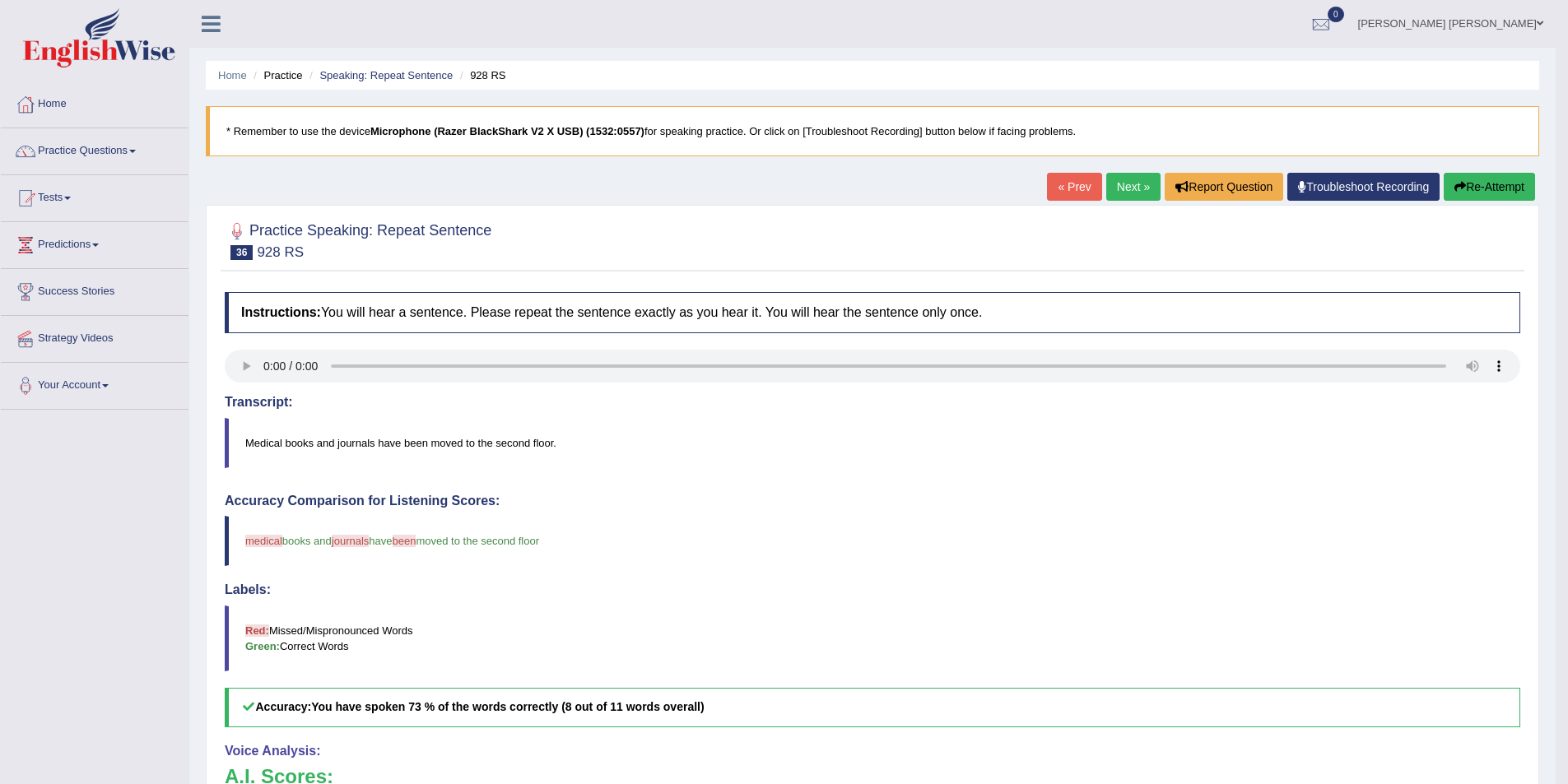
click at [1113, 191] on link "Next »" at bounding box center [1133, 187] width 54 height 28
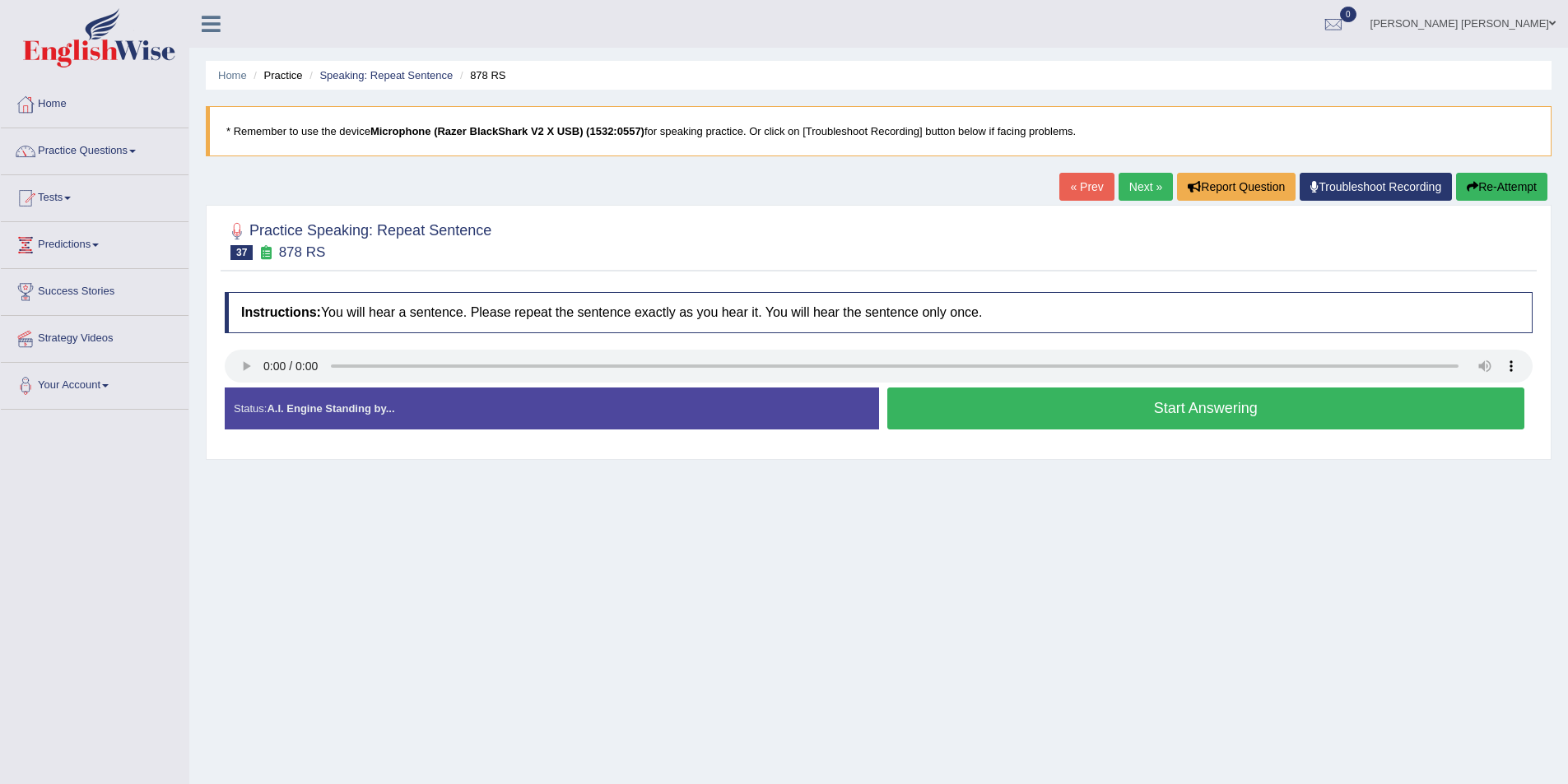
click at [1108, 411] on button "Start Answering" at bounding box center [1207, 409] width 638 height 42
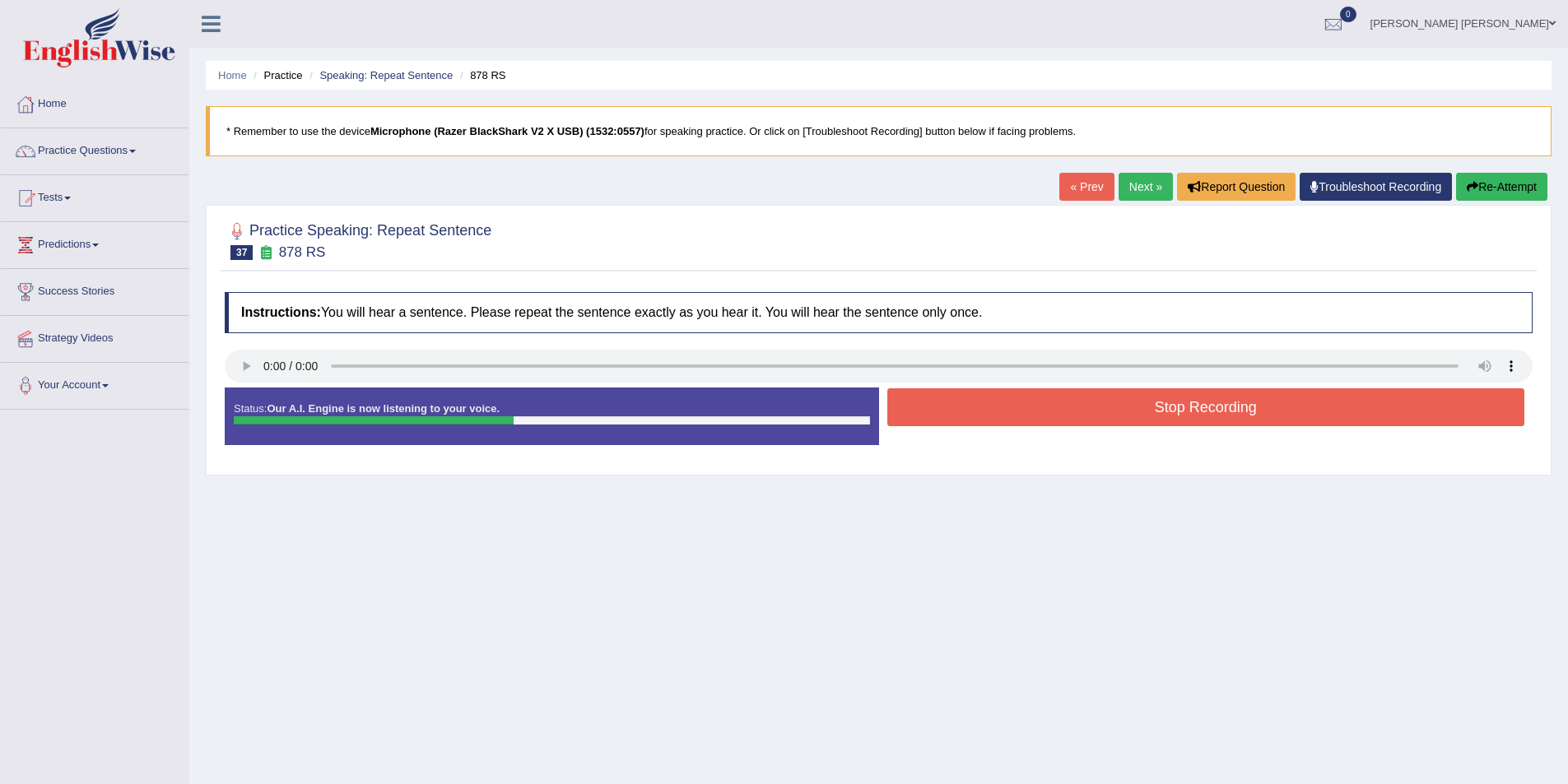
click at [1115, 412] on button "Stop Recording" at bounding box center [1207, 407] width 638 height 38
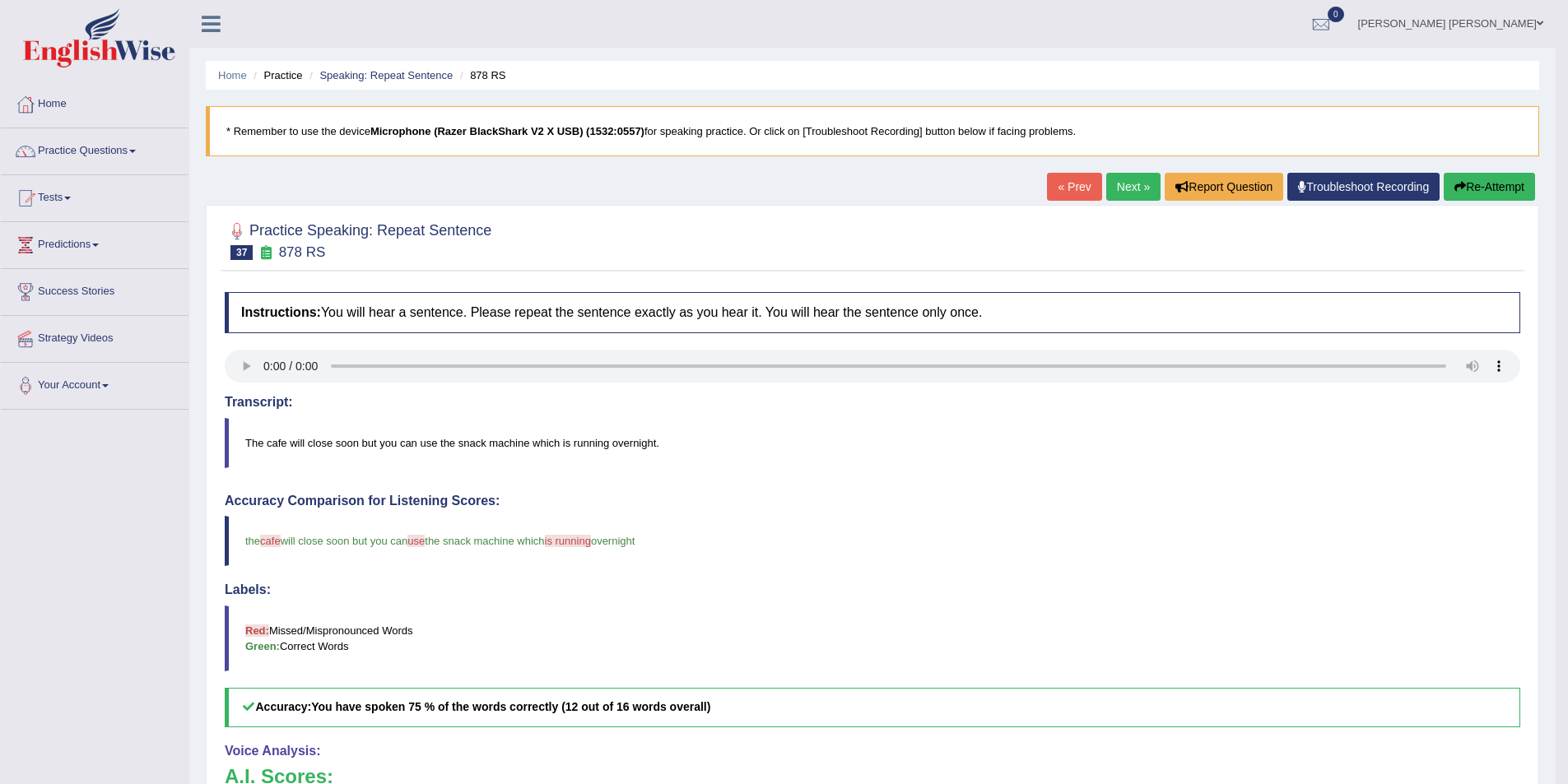
click at [1131, 189] on link "Next »" at bounding box center [1133, 187] width 54 height 28
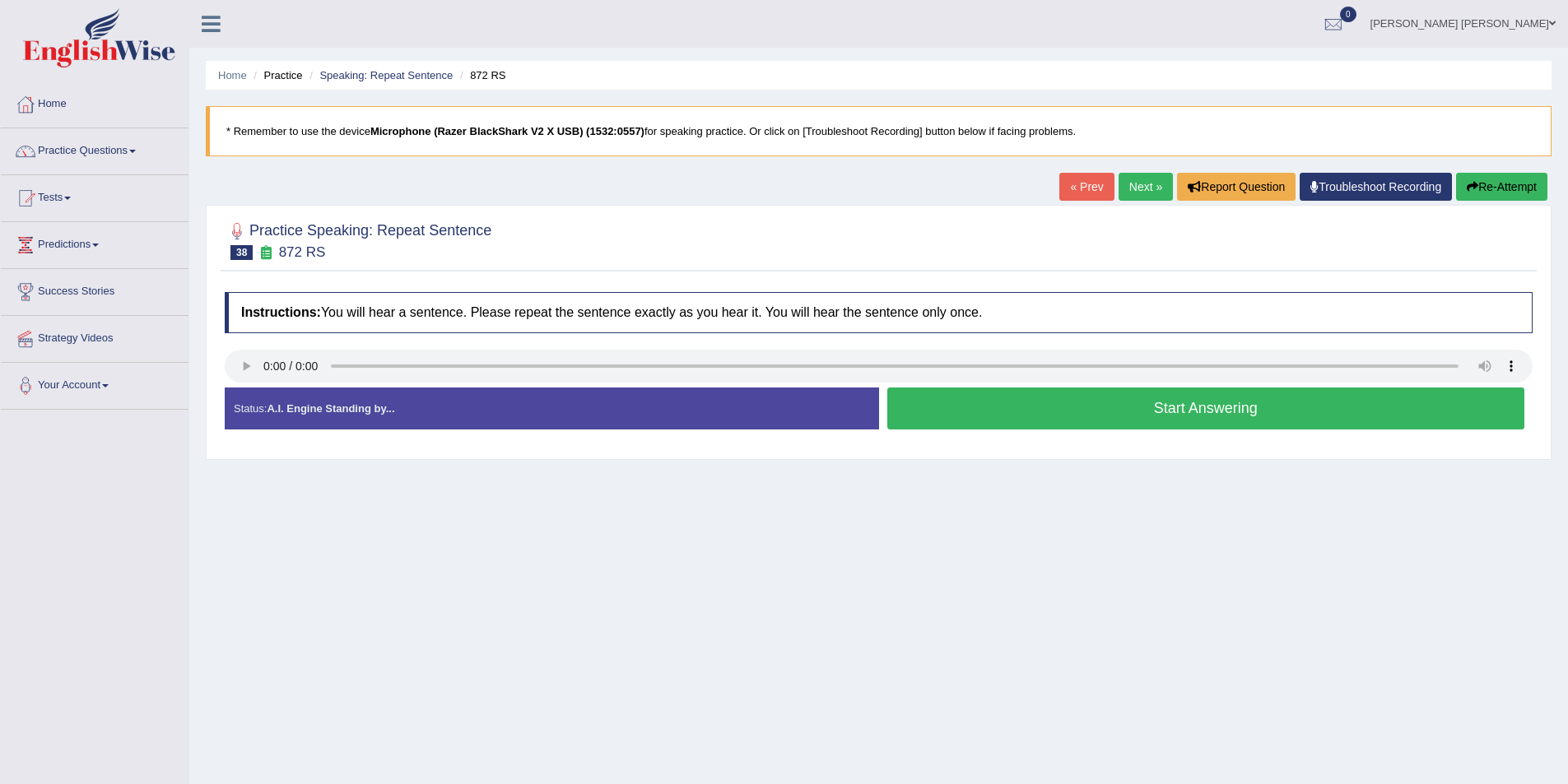
click at [1050, 400] on button "Start Answering" at bounding box center [1207, 409] width 638 height 42
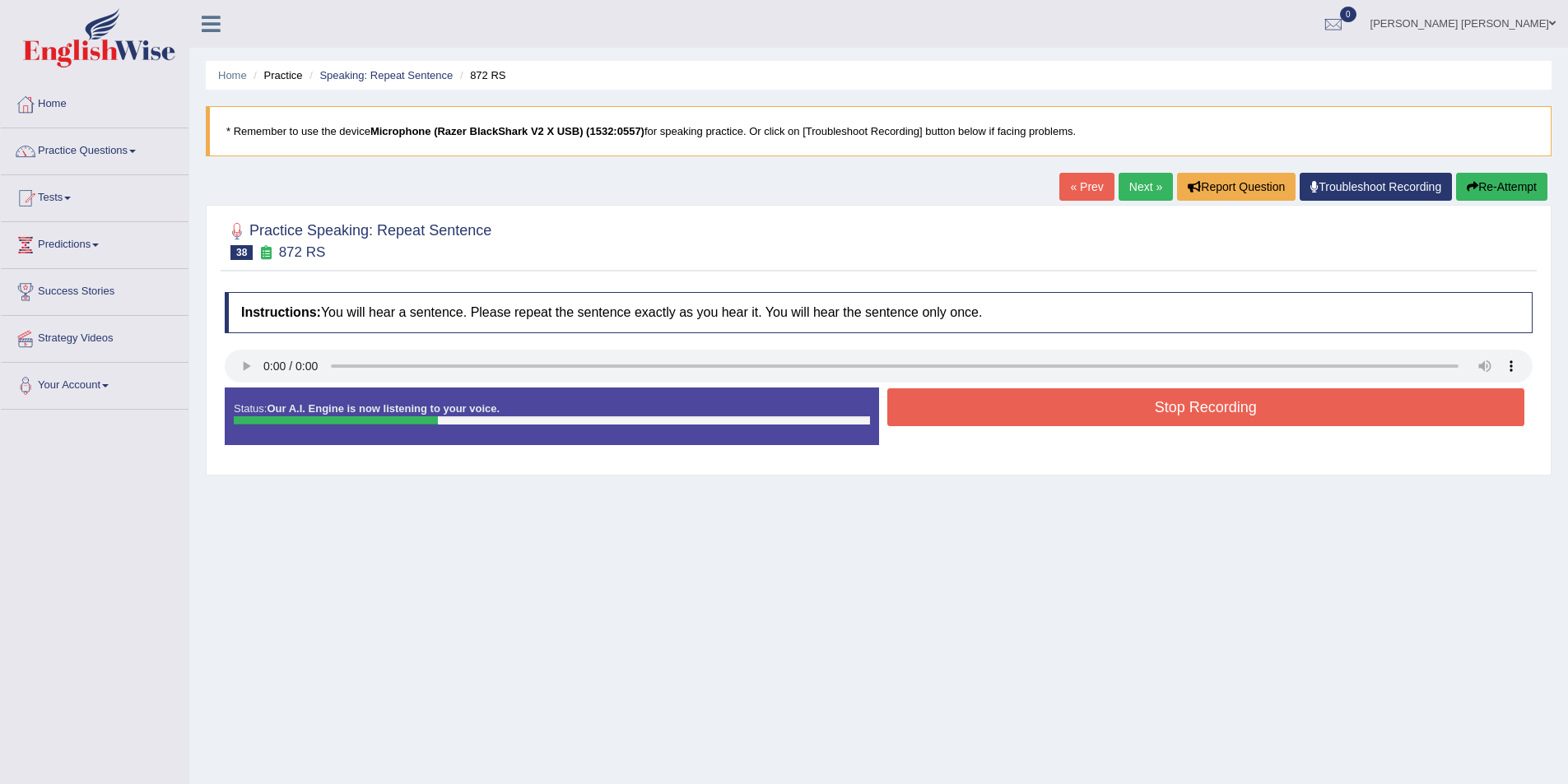
click at [1084, 393] on button "Stop Recording" at bounding box center [1207, 407] width 638 height 38
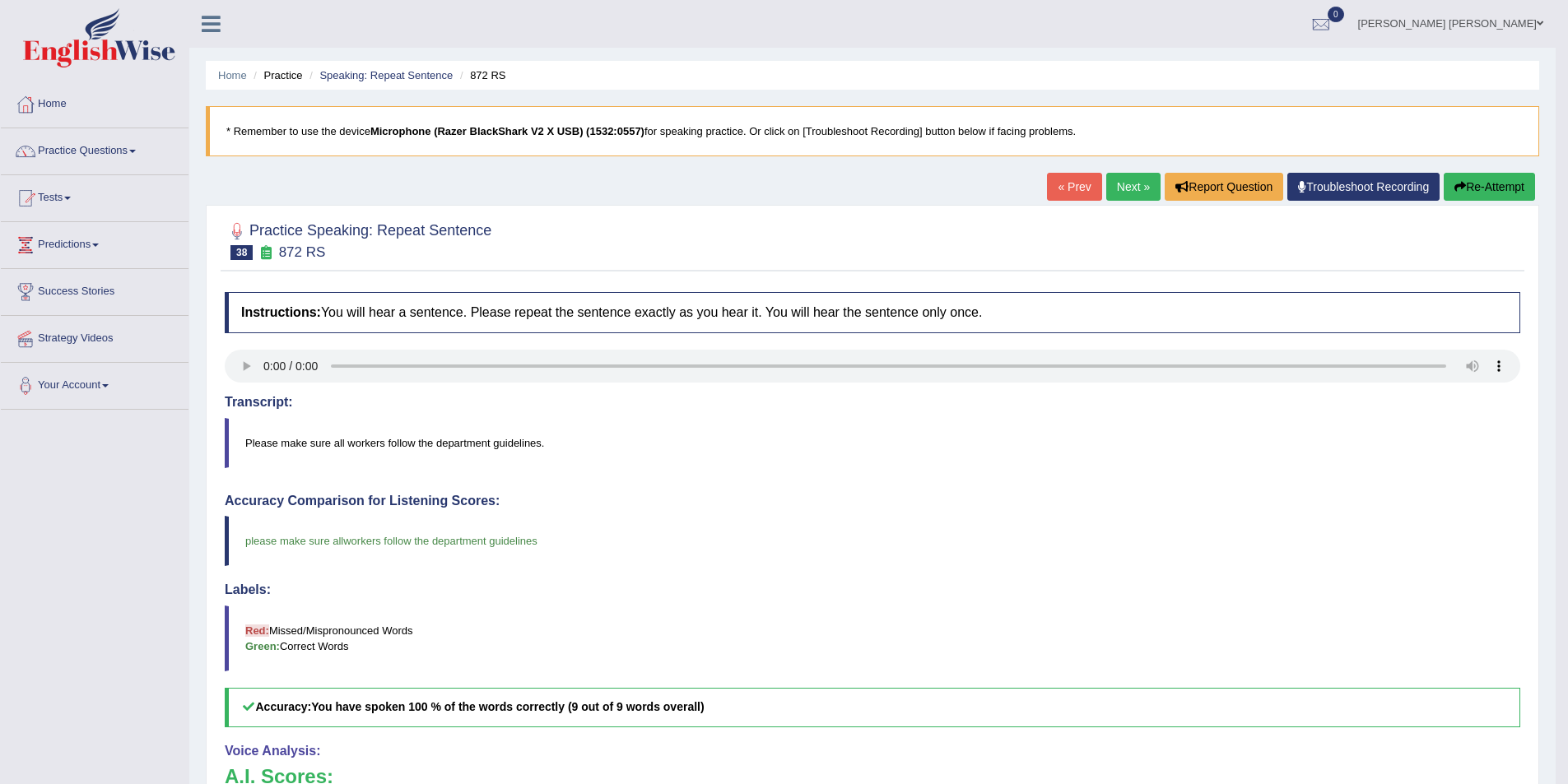
click at [1111, 181] on link "Next »" at bounding box center [1133, 187] width 54 height 28
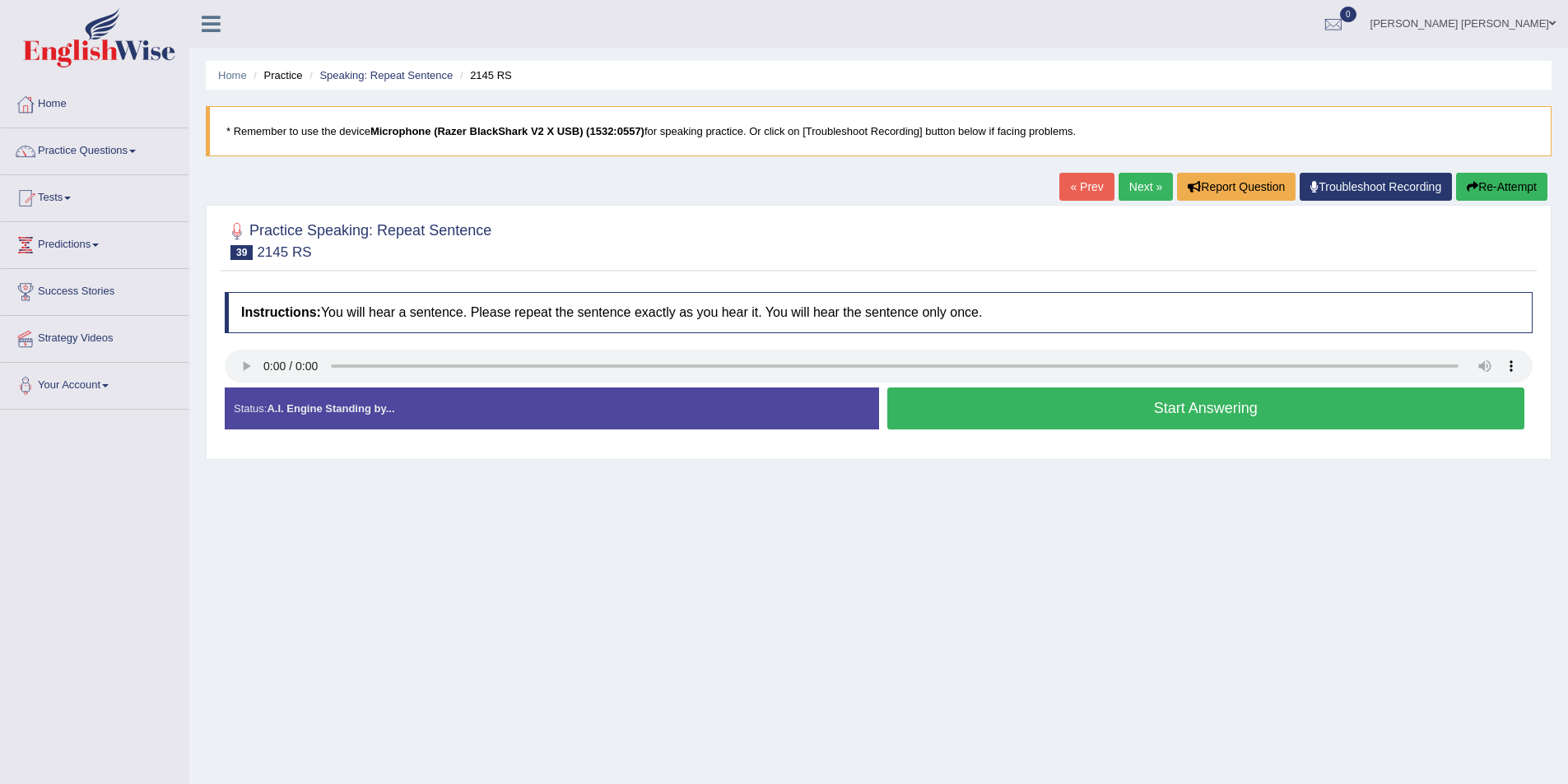
click at [1193, 399] on button "Start Answering" at bounding box center [1207, 409] width 638 height 42
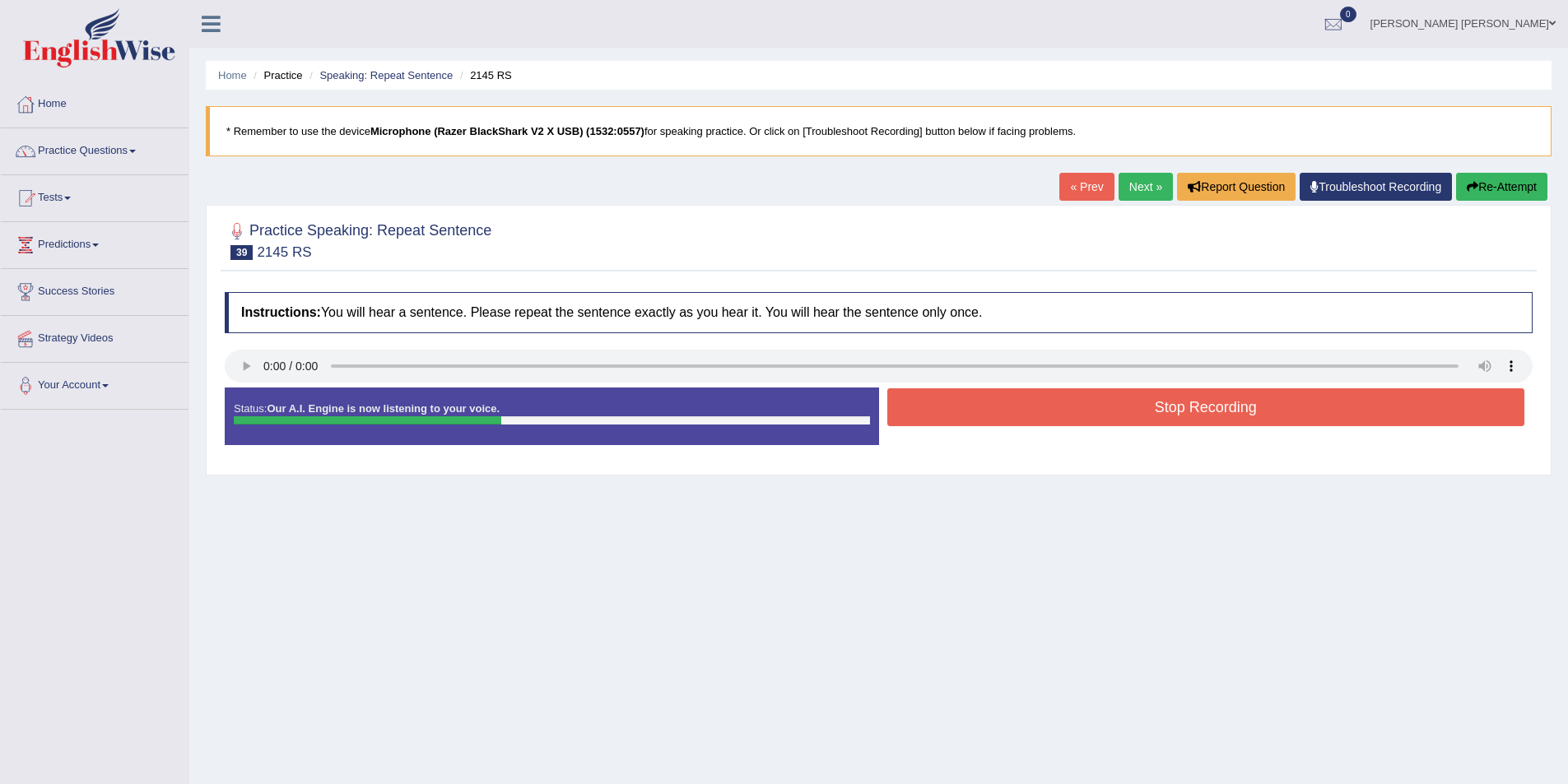
click at [1208, 414] on button "Stop Recording" at bounding box center [1207, 407] width 638 height 38
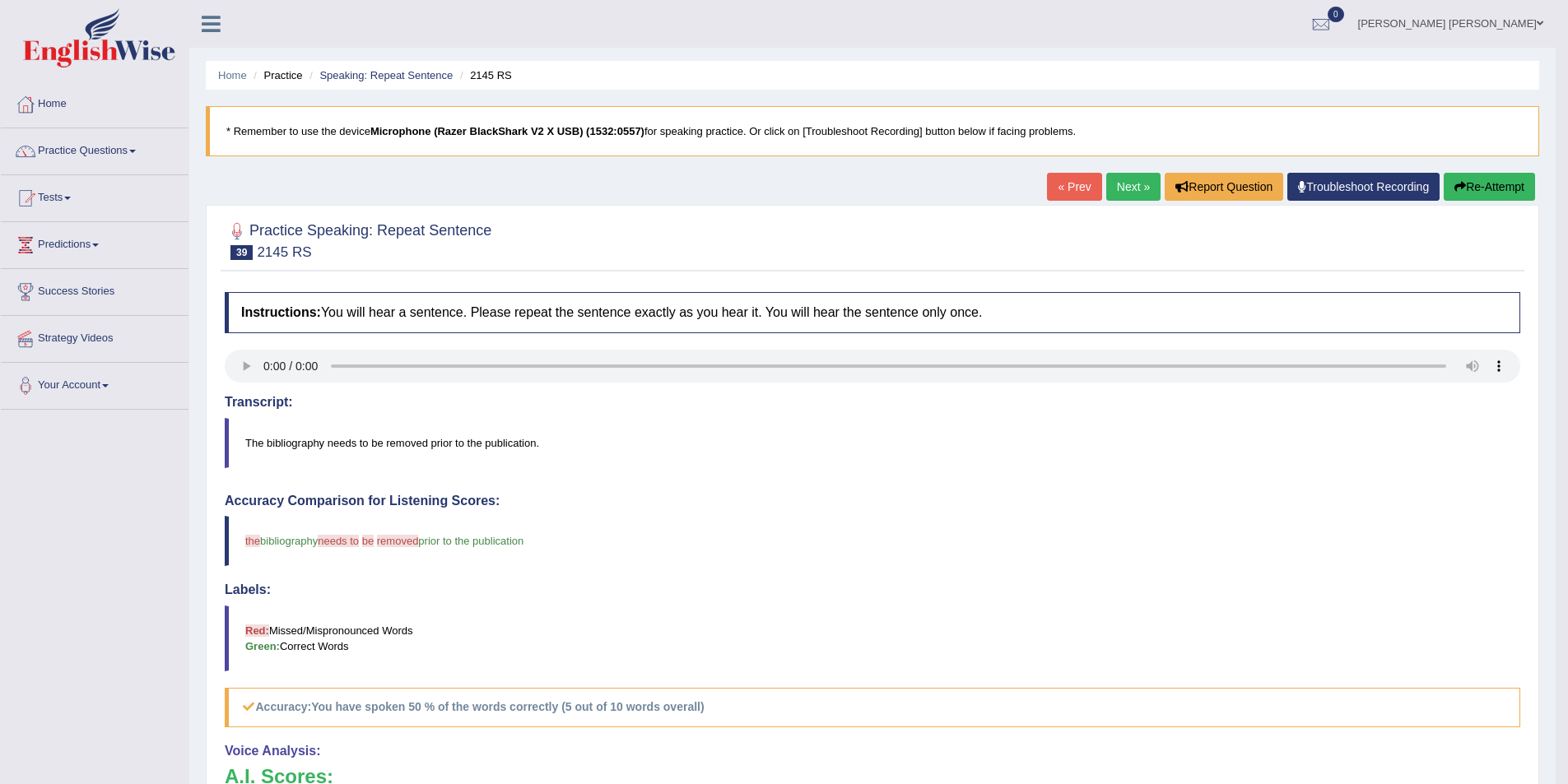
click at [1121, 181] on link "Next »" at bounding box center [1133, 187] width 54 height 28
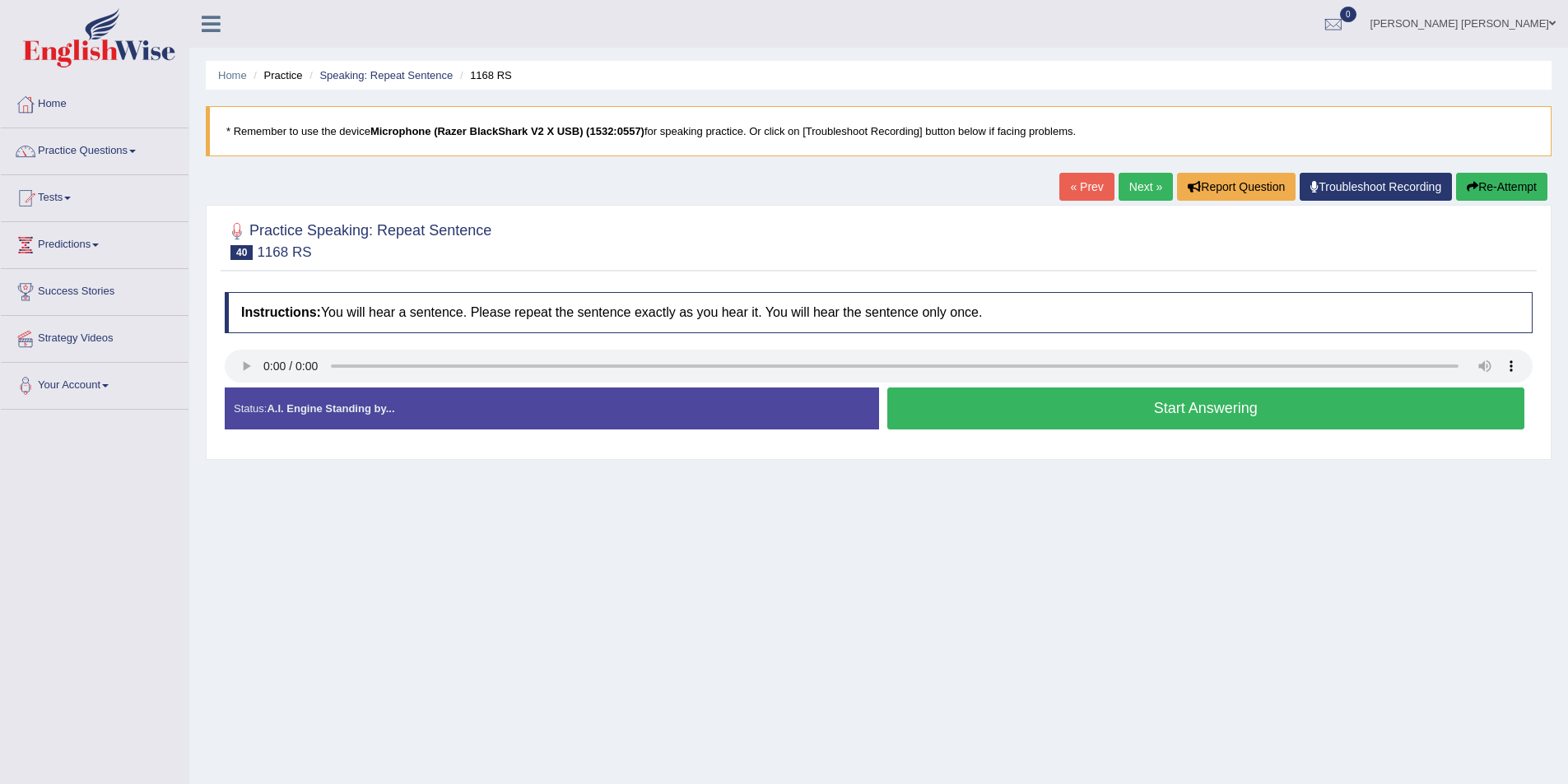
click at [976, 411] on button "Start Answering" at bounding box center [1207, 409] width 638 height 42
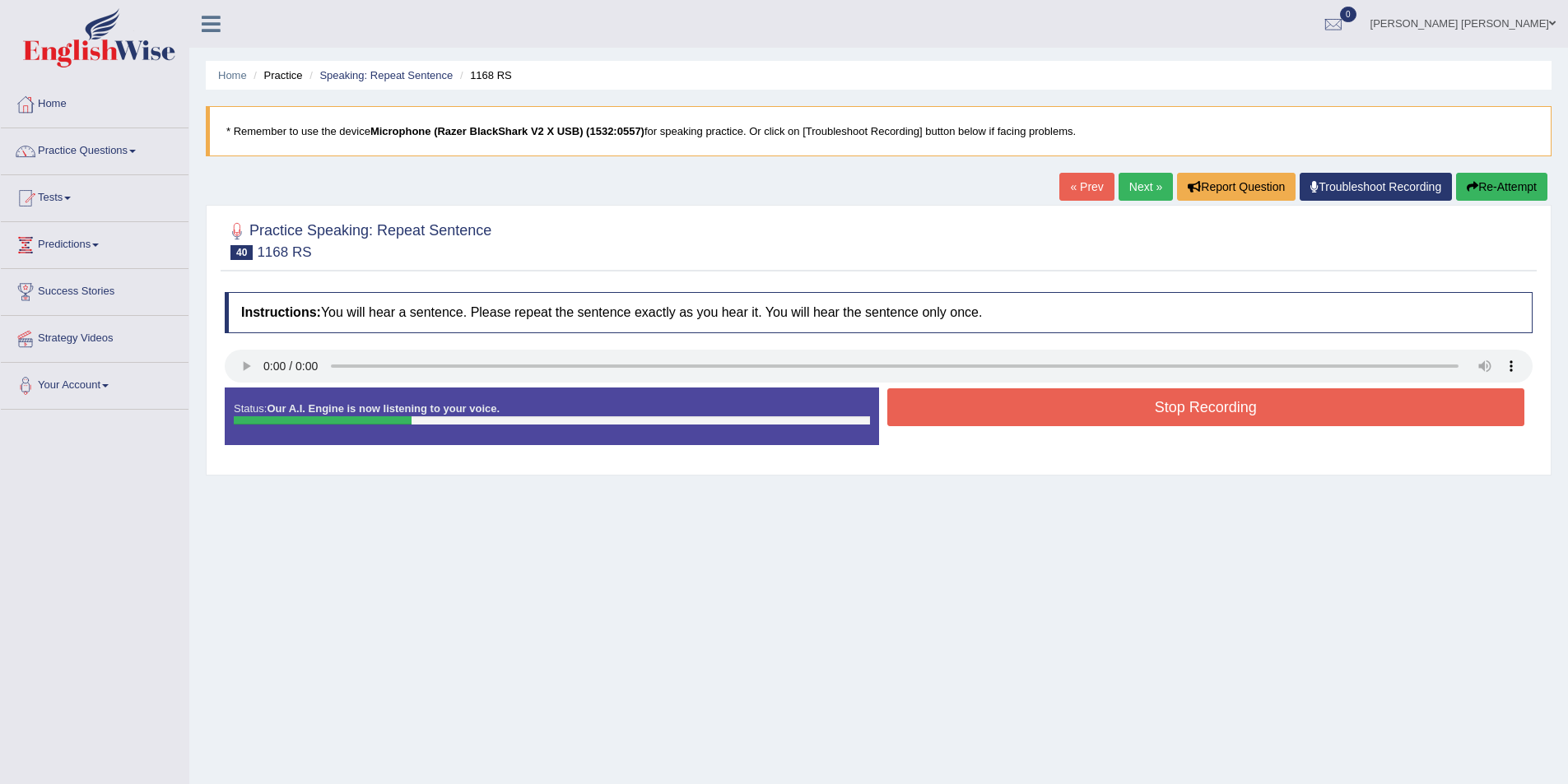
click at [982, 413] on button "Stop Recording" at bounding box center [1207, 407] width 638 height 38
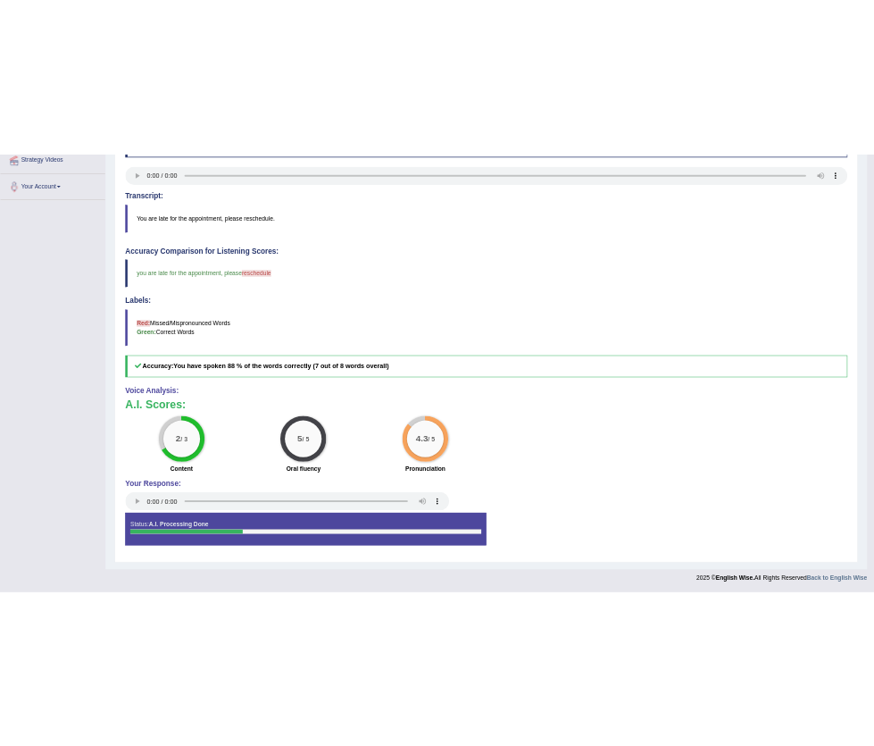
scroll to position [352, 0]
